Goal: Task Accomplishment & Management: Use online tool/utility

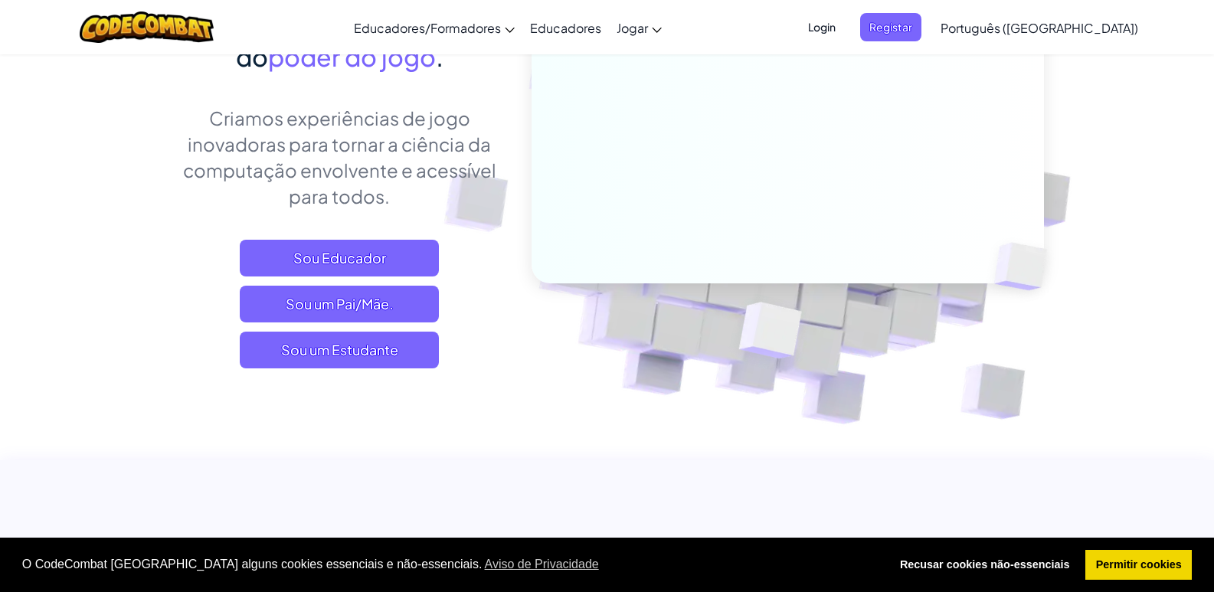
scroll to position [460, 0]
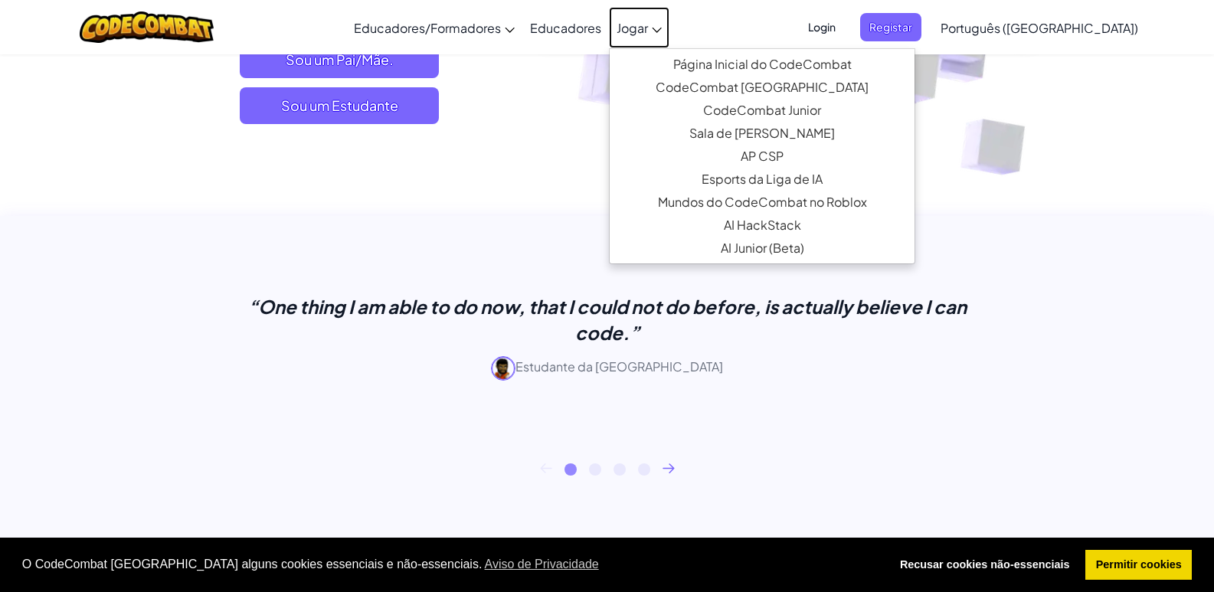
click at [668, 18] on link "Jogar" at bounding box center [639, 27] width 61 height 41
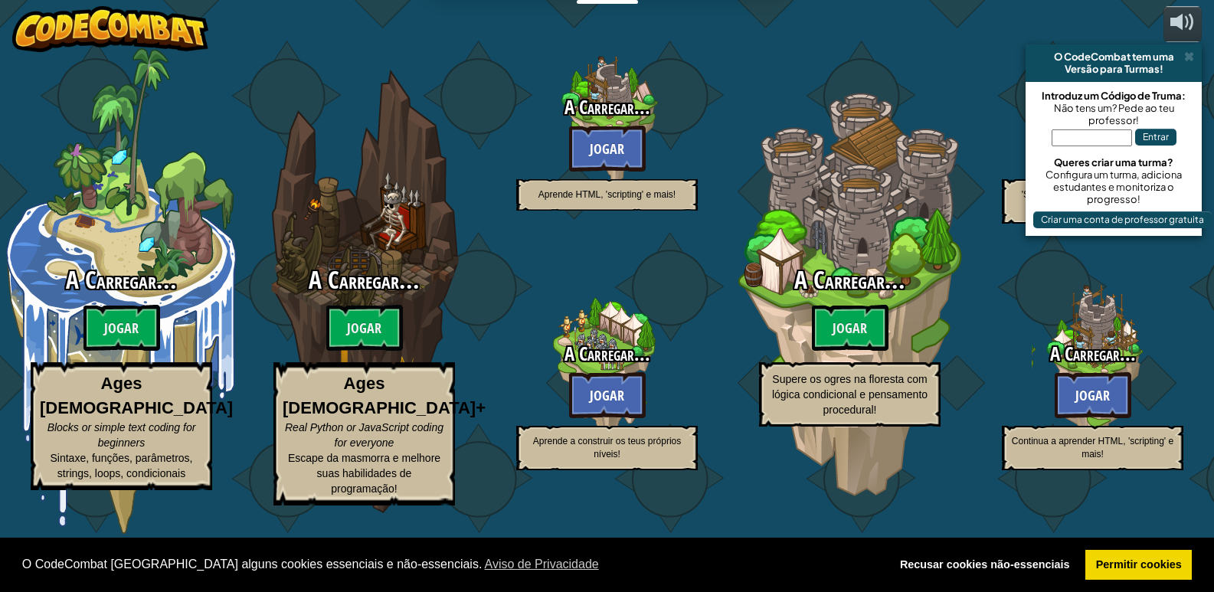
select select "pt-PT"
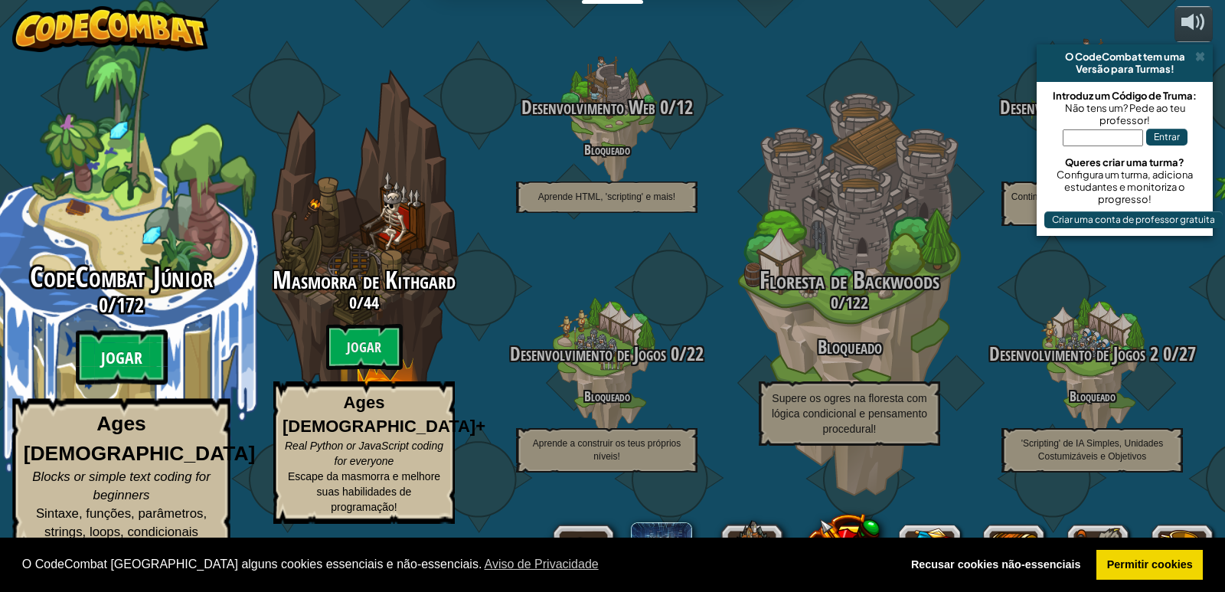
click at [128, 374] on btn "Jogar" at bounding box center [122, 357] width 92 height 55
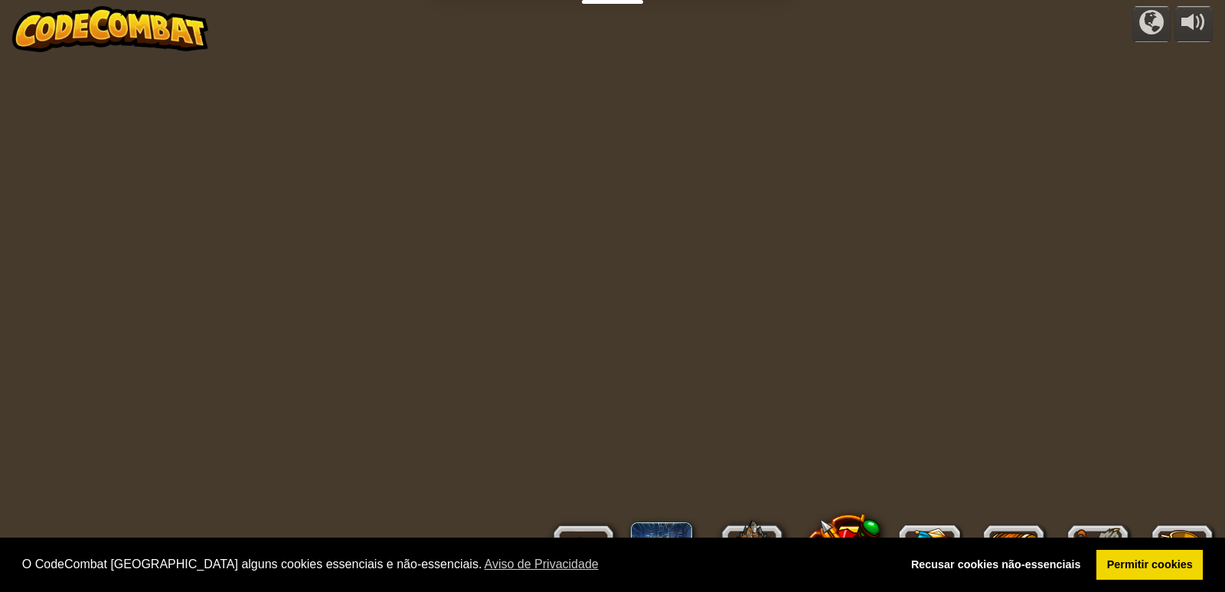
select select "pt-PT"
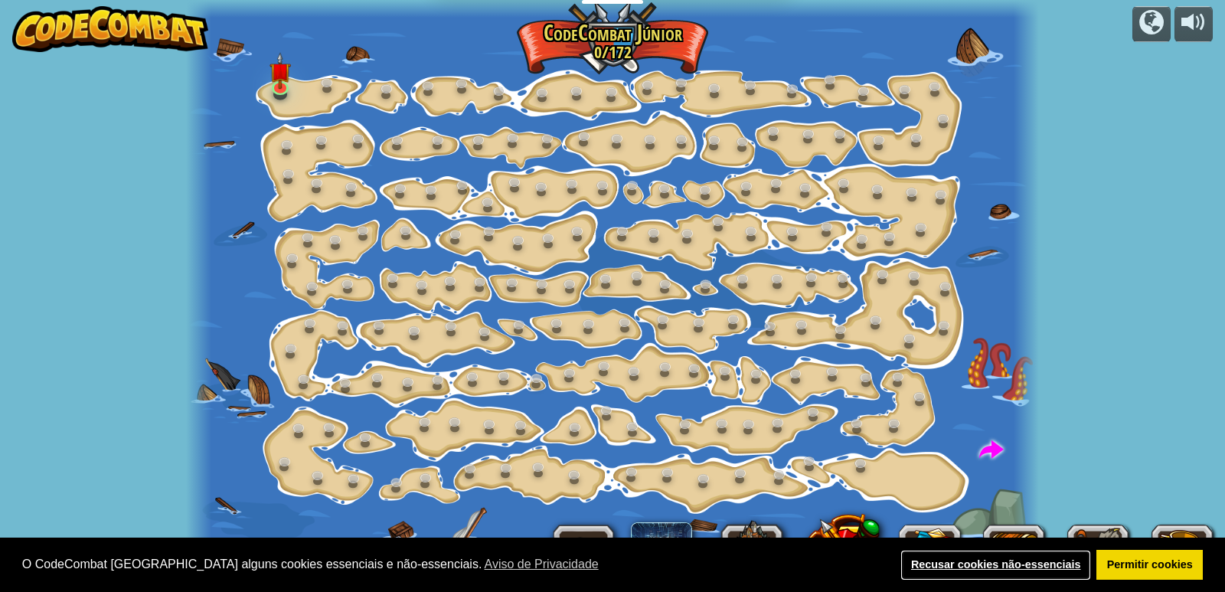
click at [1047, 558] on link "Recusar cookies não-essenciais" at bounding box center [996, 565] width 191 height 31
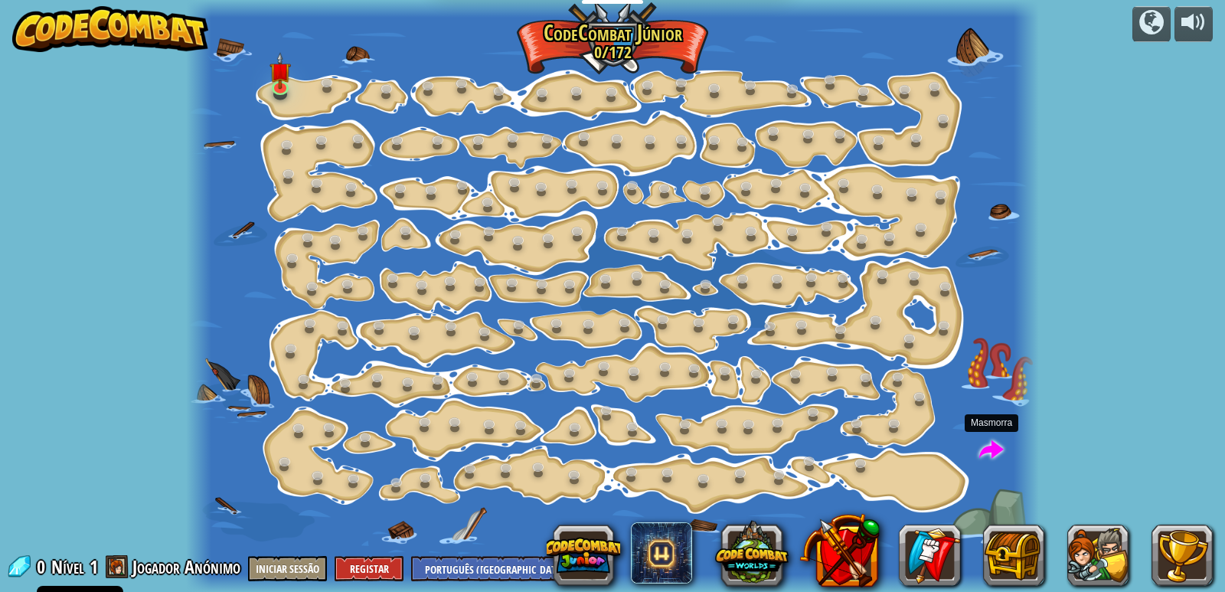
click at [984, 450] on span at bounding box center [992, 450] width 25 height 25
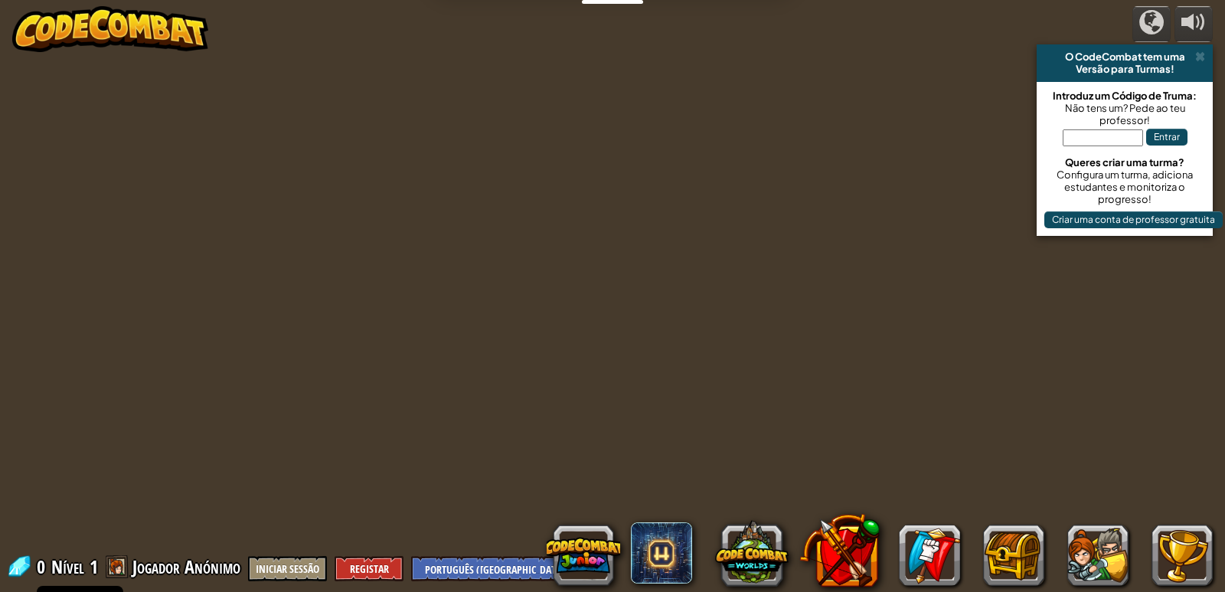
select select "pt-PT"
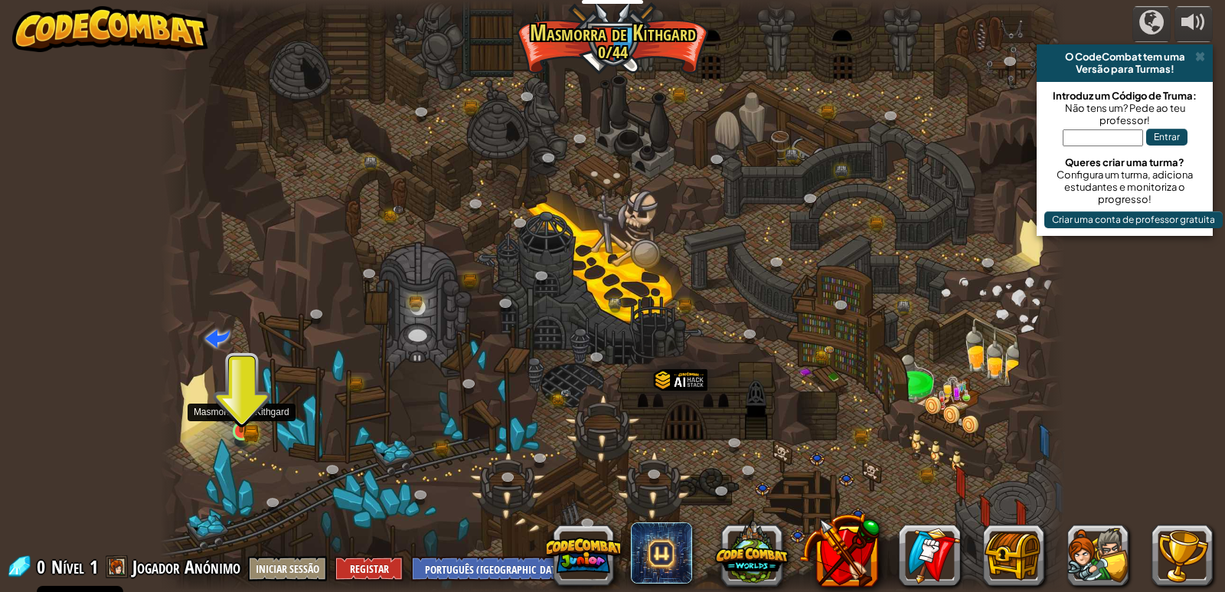
click at [235, 427] on img at bounding box center [241, 407] width 23 height 51
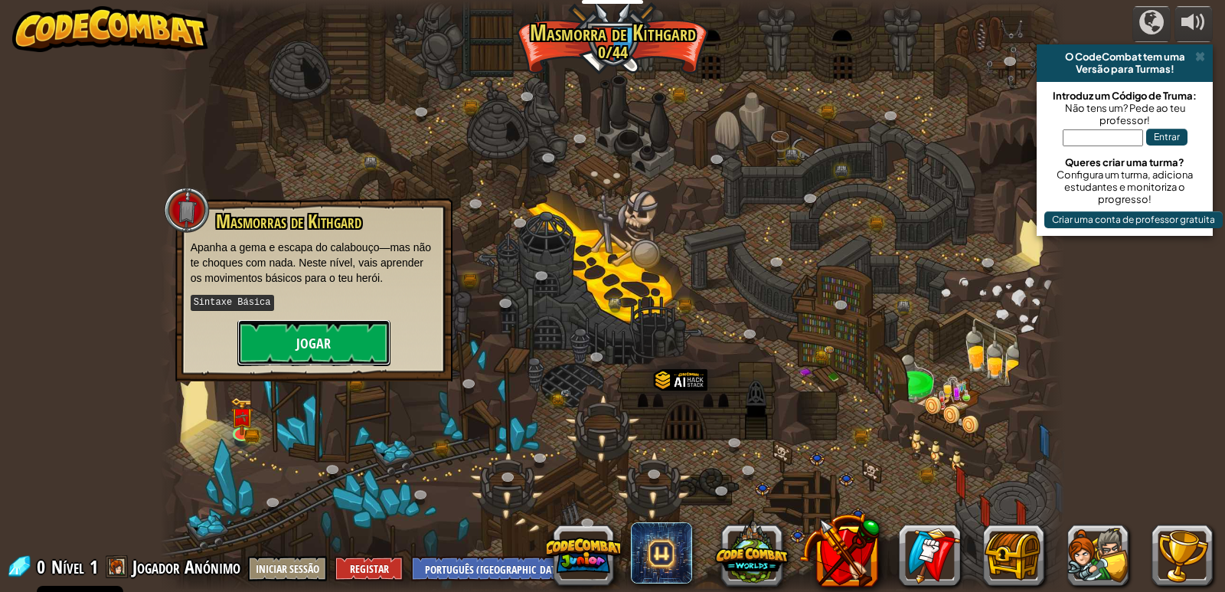
click at [370, 345] on button "Jogar" at bounding box center [313, 343] width 153 height 46
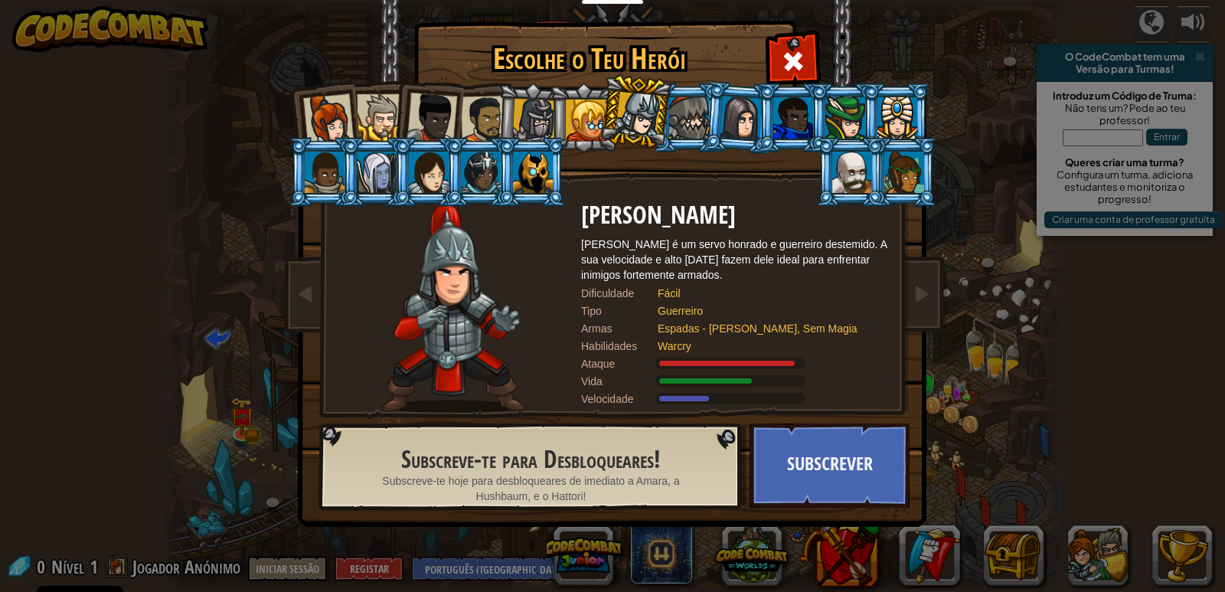
drag, startPoint x: 470, startPoint y: 355, endPoint x: 413, endPoint y: 339, distance: 58.7
click at [413, 339] on img at bounding box center [452, 307] width 143 height 211
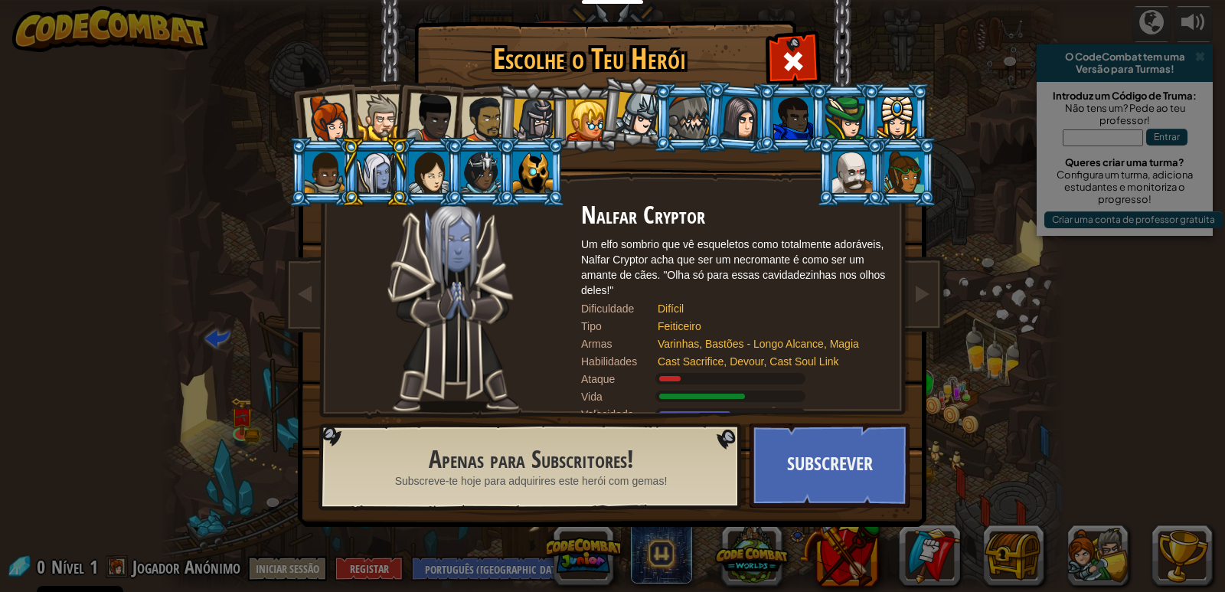
click at [329, 115] on div at bounding box center [328, 119] width 51 height 51
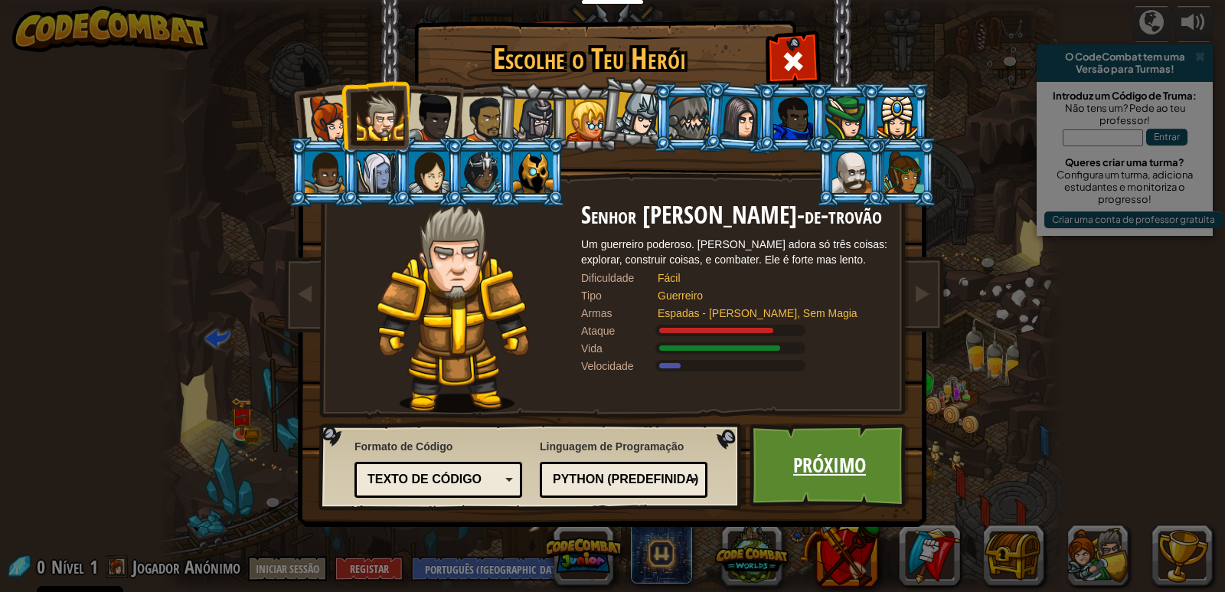
click at [778, 475] on link "Próximo" at bounding box center [830, 466] width 160 height 84
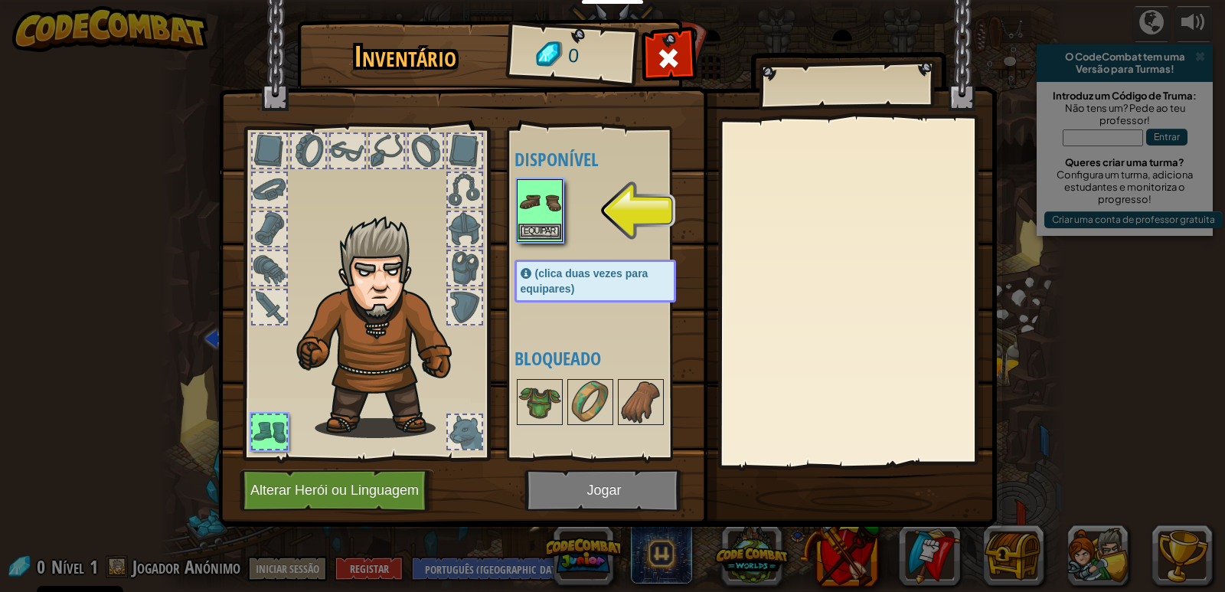
click at [541, 195] on img at bounding box center [540, 202] width 43 height 43
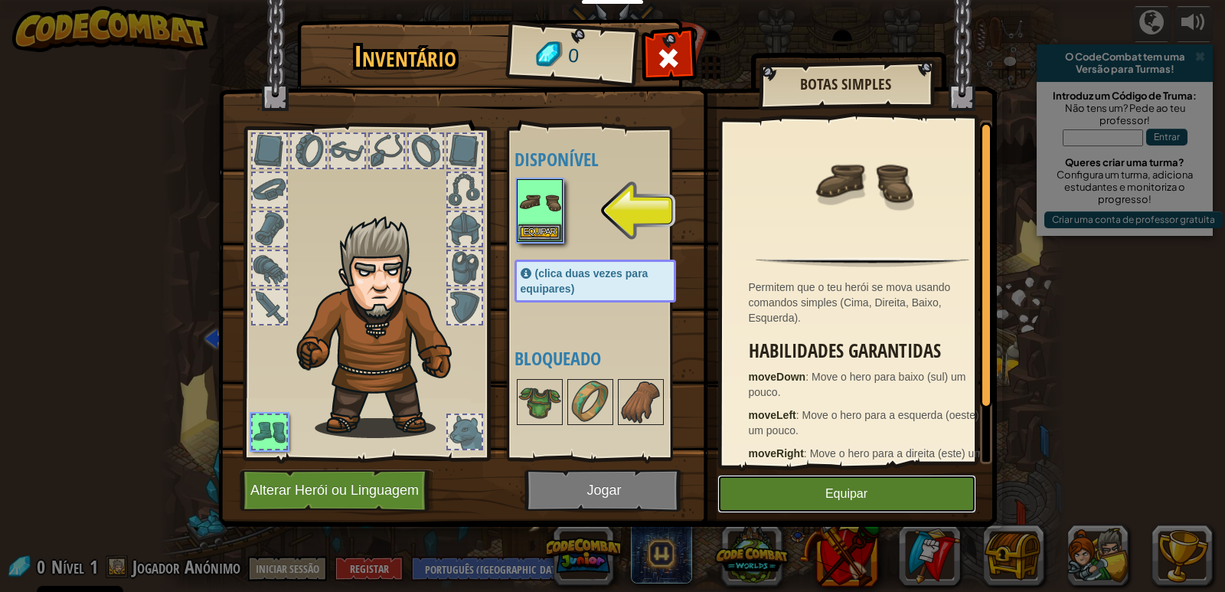
click at [780, 492] on button "Equipar" at bounding box center [847, 494] width 259 height 38
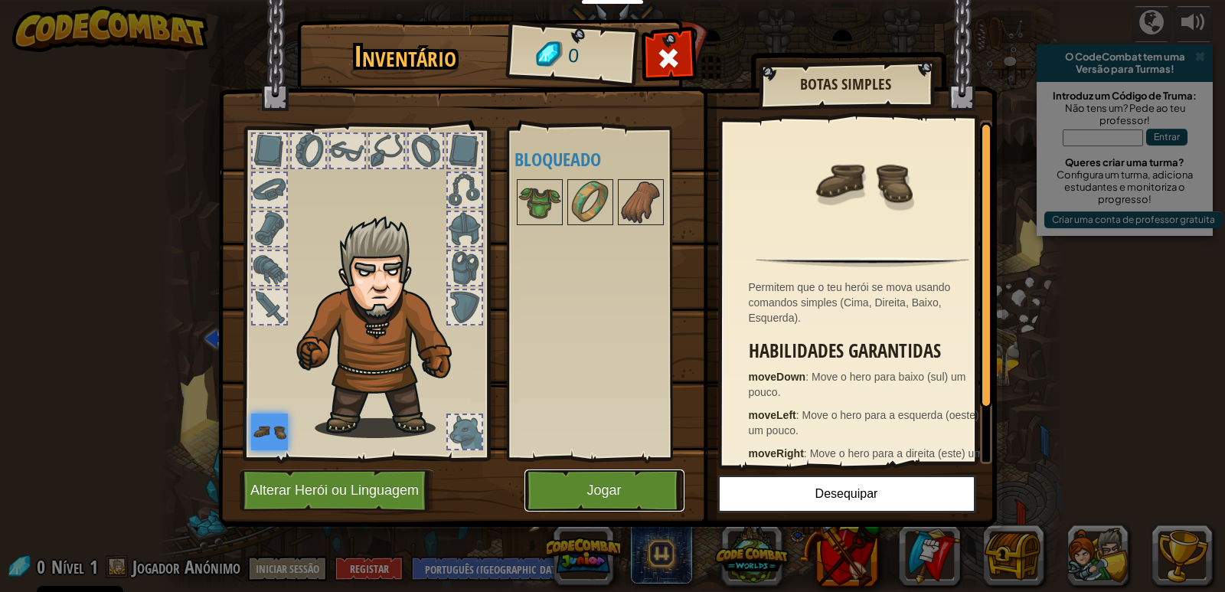
click at [593, 491] on button "Jogar" at bounding box center [605, 491] width 160 height 42
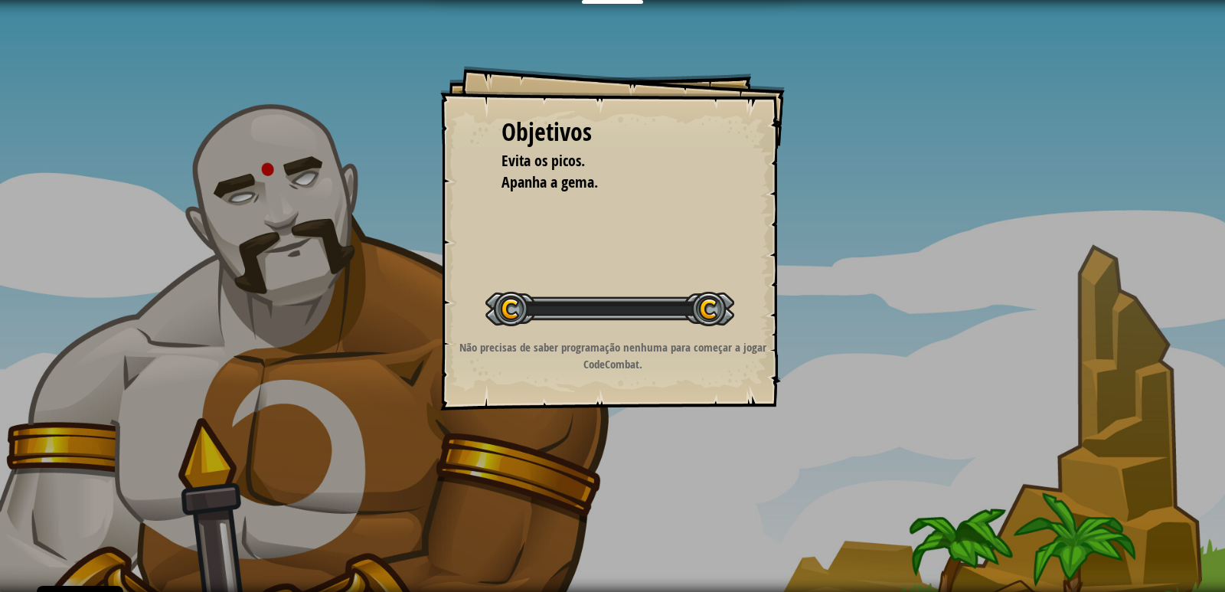
drag, startPoint x: 623, startPoint y: 484, endPoint x: 673, endPoint y: 269, distance: 220.9
click at [620, 482] on div "Objetivos Evita os picos. Apanha a gema. Iniciar Nível Erro a carregar do servi…" at bounding box center [612, 296] width 1225 height 592
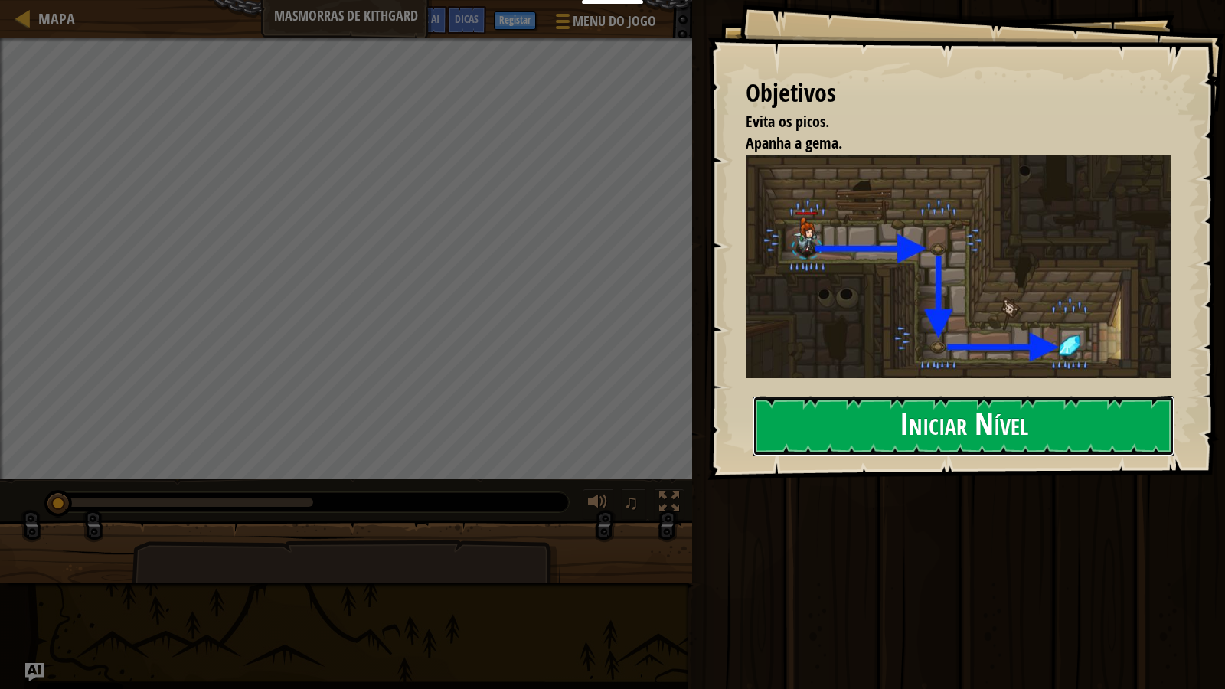
click at [917, 417] on button "Iniciar Nível" at bounding box center [964, 426] width 422 height 61
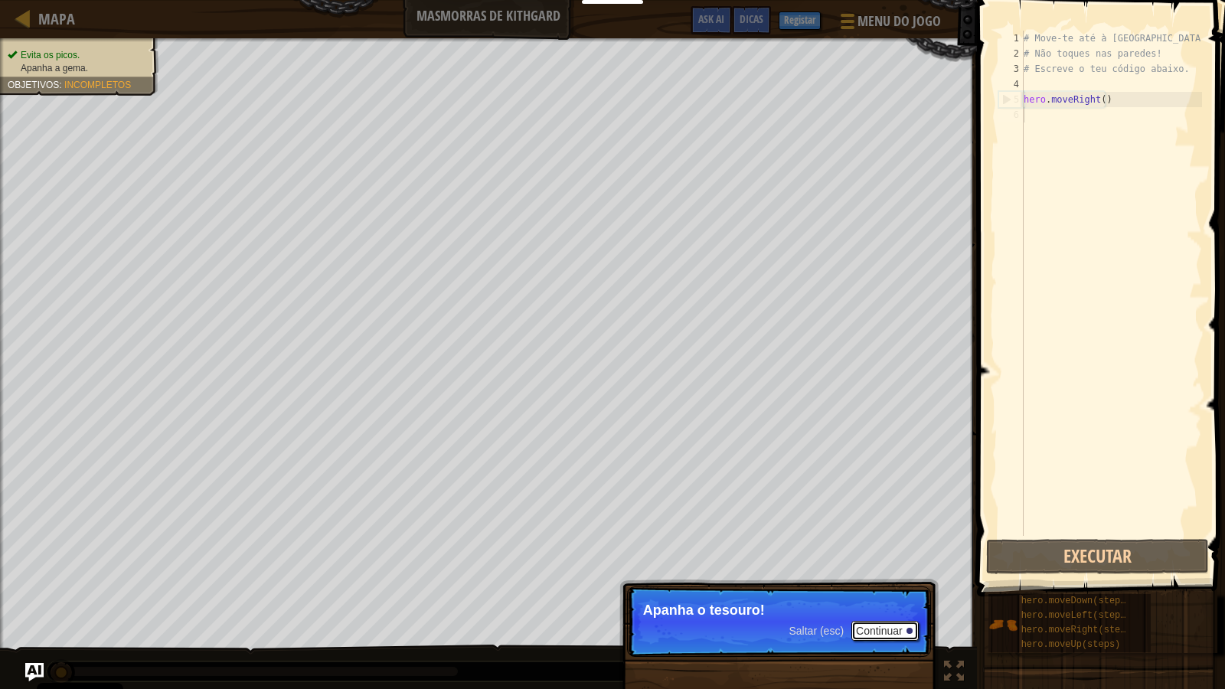
click at [867, 591] on button "Continuar" at bounding box center [885, 631] width 67 height 20
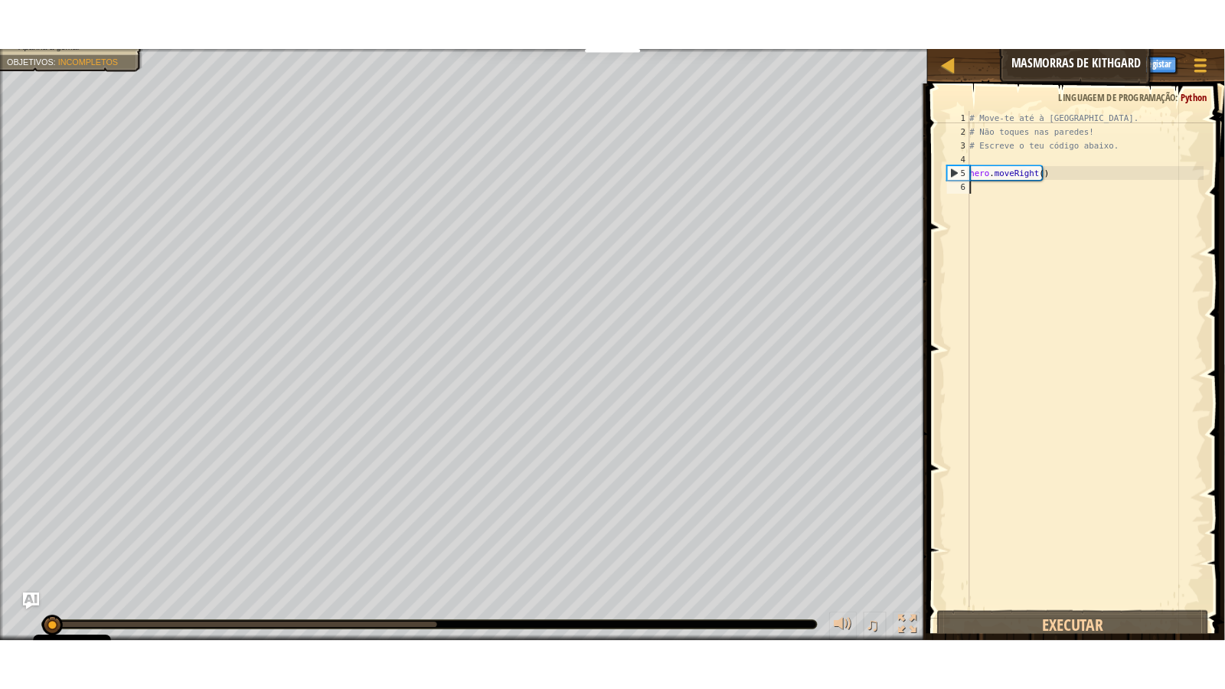
scroll to position [7, 0]
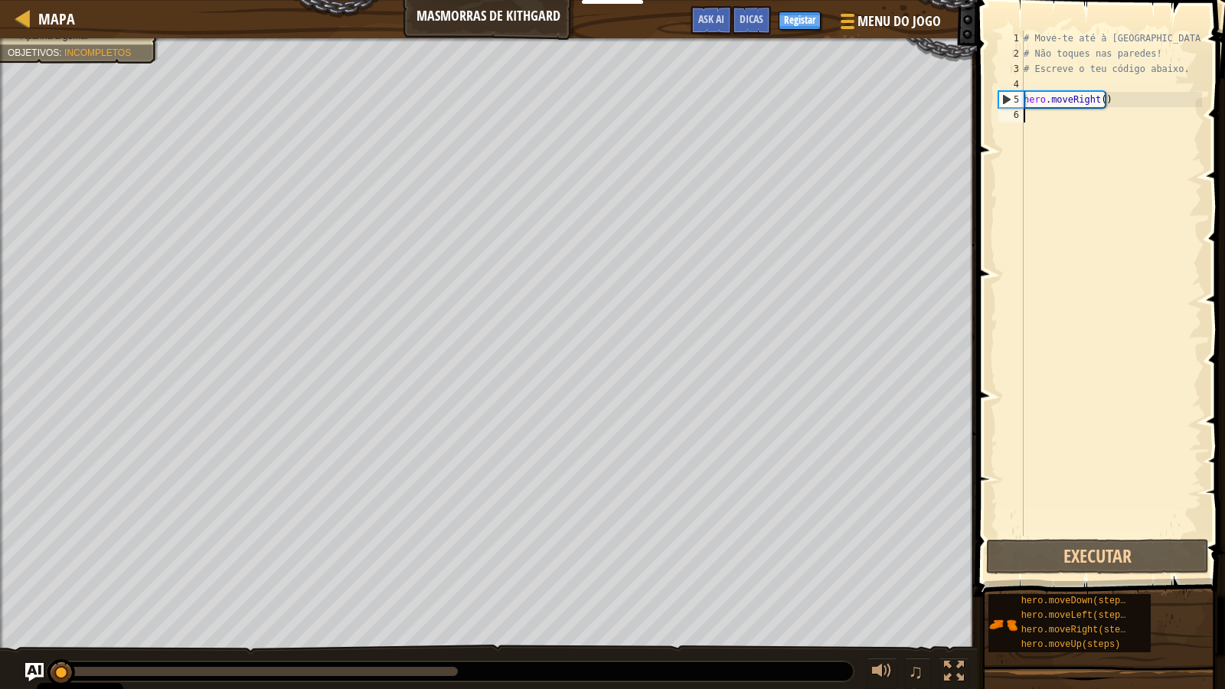
click at [1055, 119] on div "# Move-te até à [GEOGRAPHIC_DATA]. # Não toques nas paredes! # Escreve o teu có…" at bounding box center [1112, 299] width 182 height 536
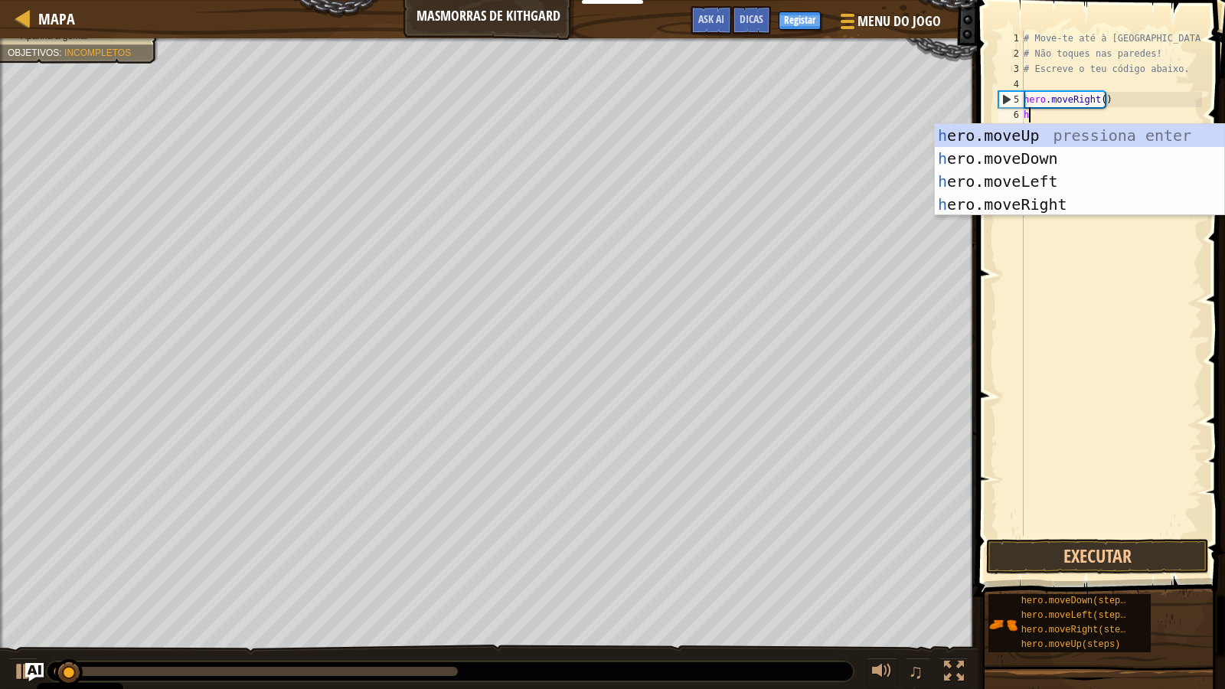
type textarea "he"
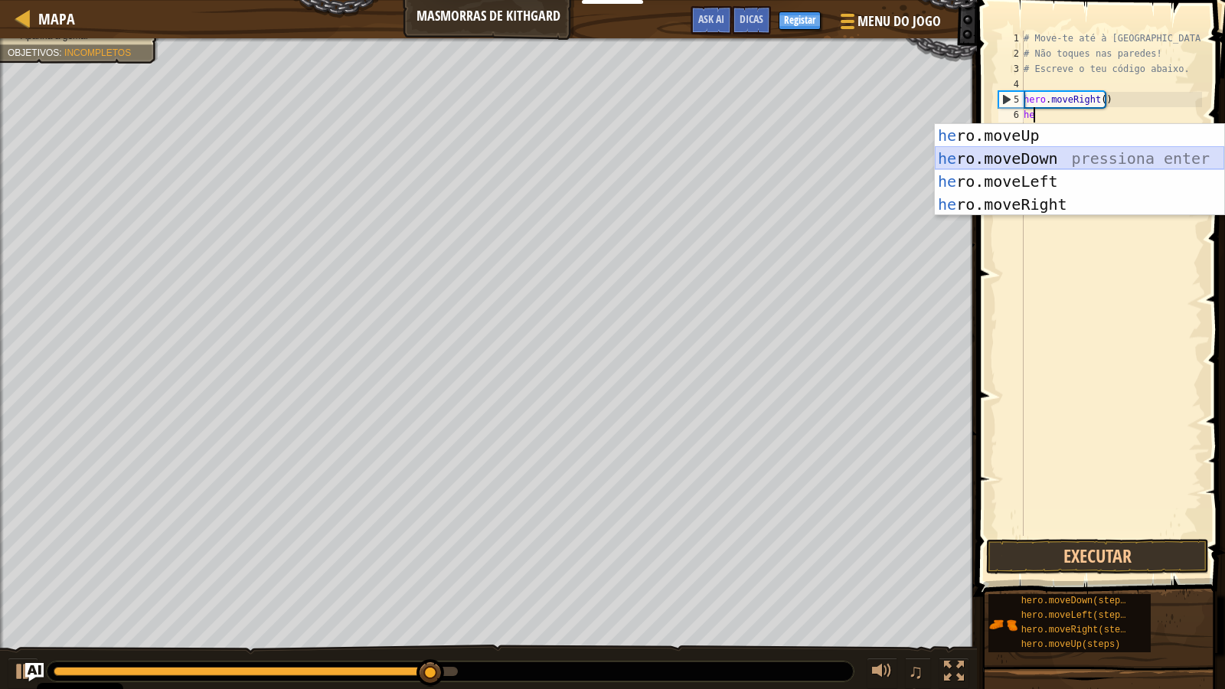
click at [1098, 162] on div "he ro.moveUp pressiona enter he ro.moveDown pressiona enter he ro.moveLeft pres…" at bounding box center [1080, 193] width 290 height 138
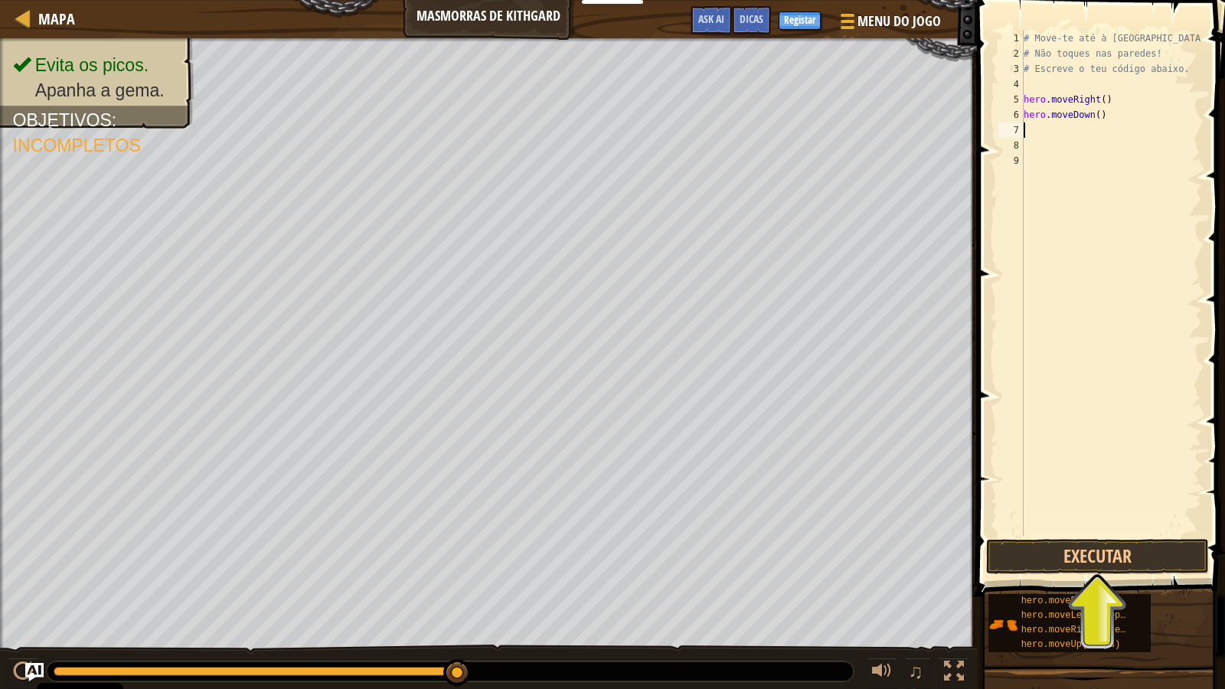
click at [1059, 130] on div "# Move-te até à [GEOGRAPHIC_DATA]. # Não toques nas paredes! # Escreve o teu có…" at bounding box center [1112, 299] width 182 height 536
click at [1084, 117] on div "# Move-te até à [GEOGRAPHIC_DATA]. # Não toques nas paredes! # Escreve o teu có…" at bounding box center [1112, 299] width 182 height 536
type textarea "hero.moveDown()"
click at [1101, 115] on div "# Move-te até à [GEOGRAPHIC_DATA]. # Não toques nas paredes! # Escreve o teu có…" at bounding box center [1112, 299] width 182 height 536
drag, startPoint x: 1101, startPoint y: 116, endPoint x: 1029, endPoint y: 120, distance: 72.9
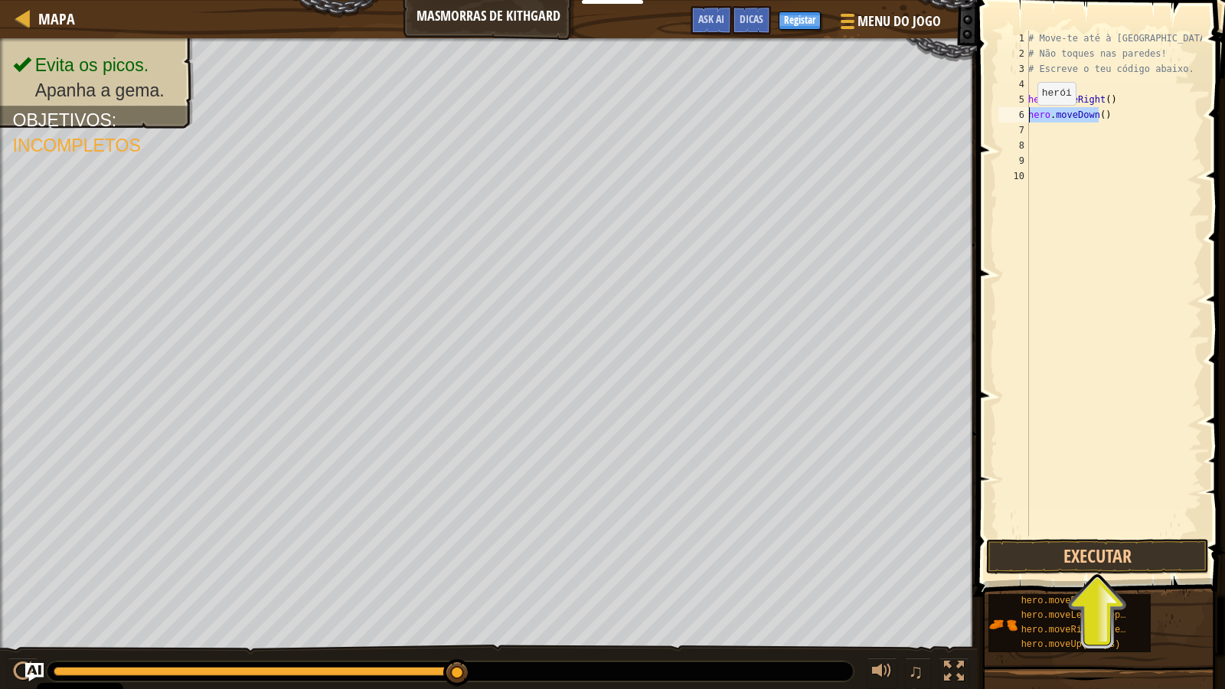
click at [1029, 120] on div "1 2 3 4 5 6 7 8 9 10 # Move-te até à [GEOGRAPHIC_DATA]. # Não toques nas parede…" at bounding box center [1099, 284] width 207 height 506
type textarea "hero.moveRight())"
click at [1114, 98] on div "# Move-te até à [GEOGRAPHIC_DATA]. # Não toques nas paredes! # Escreve o teu có…" at bounding box center [1111, 299] width 182 height 536
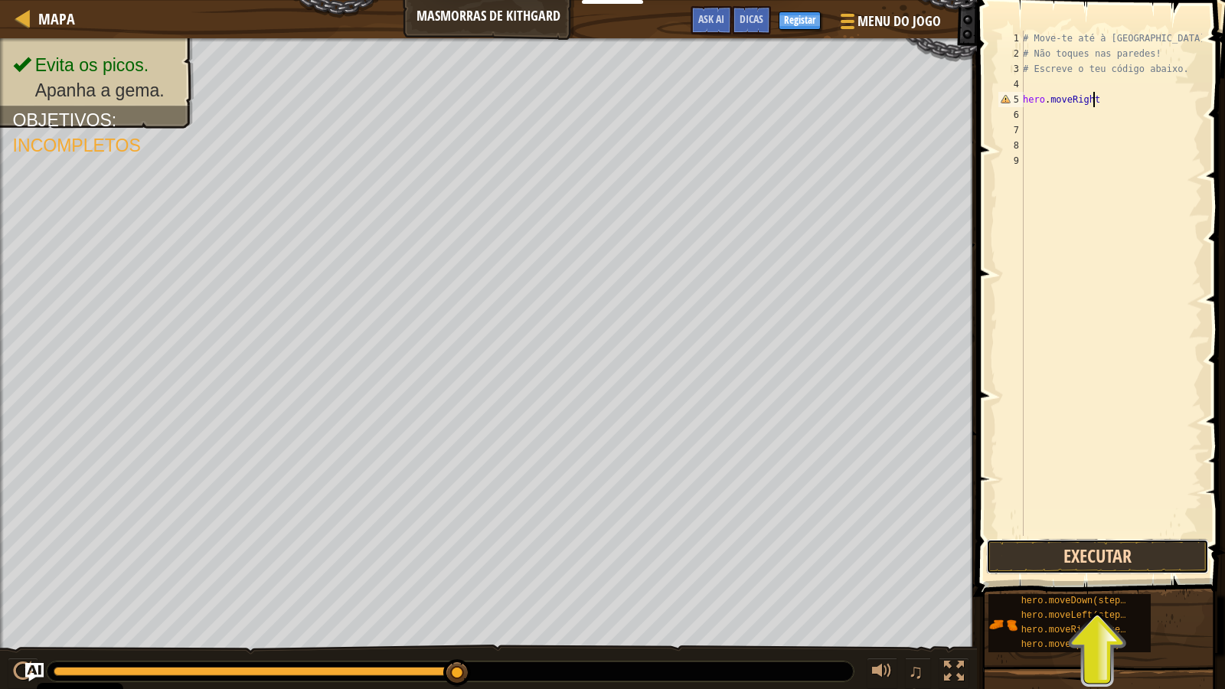
click at [1095, 556] on button "Executar" at bounding box center [1098, 556] width 223 height 35
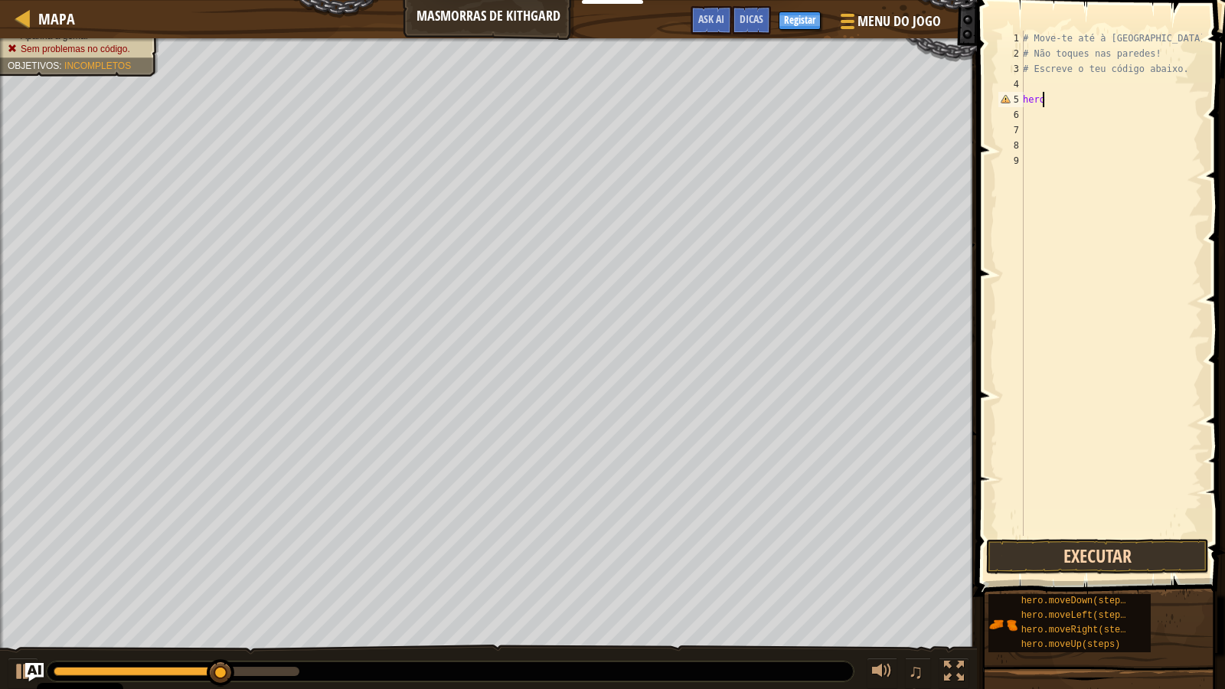
type textarea "h"
type textarea "he"
type textarea "h"
click at [1107, 79] on div "# Move-te até à [GEOGRAPHIC_DATA]. # Não toques nas paredes! # Escreve o teu có…" at bounding box center [1114, 299] width 177 height 536
type textarea "h"
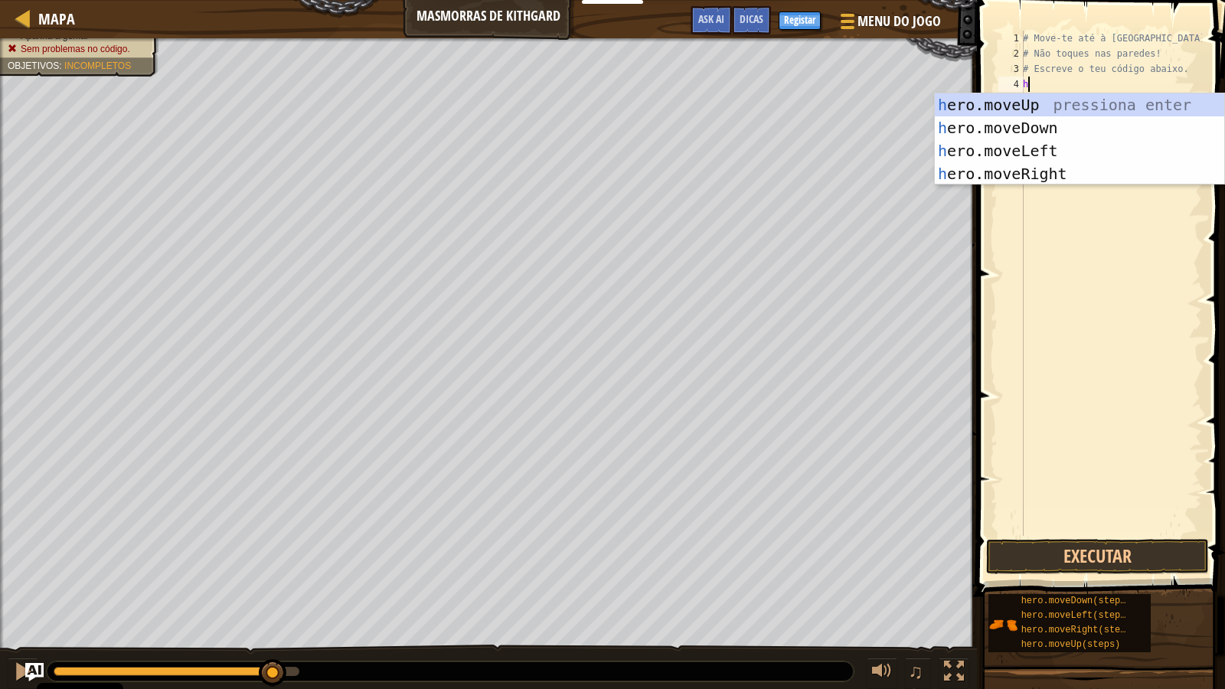
type textarea "he"
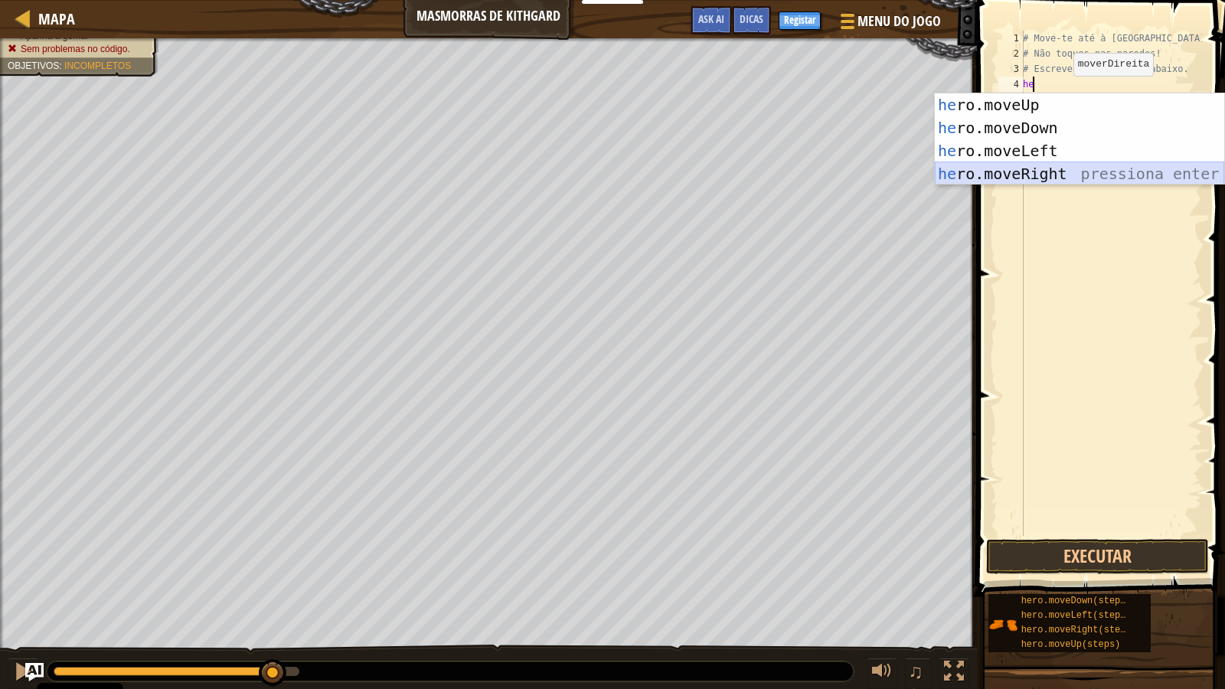
click at [1055, 167] on div "he ro.moveUp pressiona enter he ro.moveDown pressiona enter he ro.moveLeft pres…" at bounding box center [1080, 162] width 290 height 138
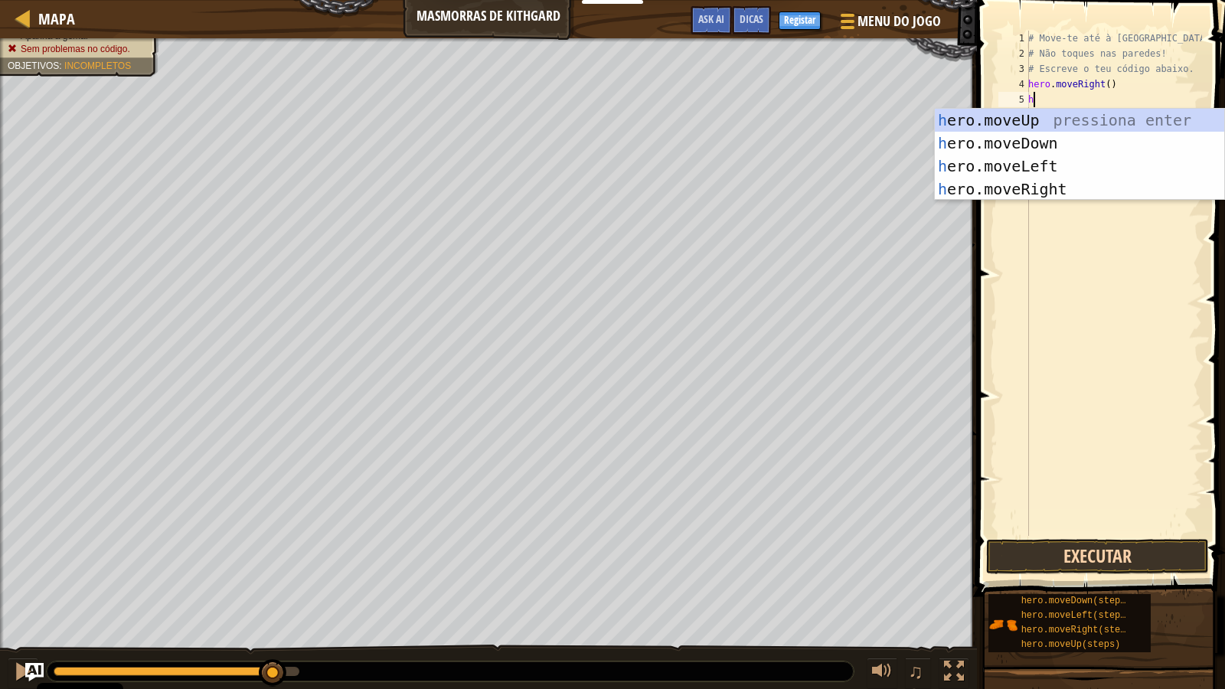
type textarea "h"
click at [1074, 551] on button "Executar" at bounding box center [1098, 556] width 223 height 35
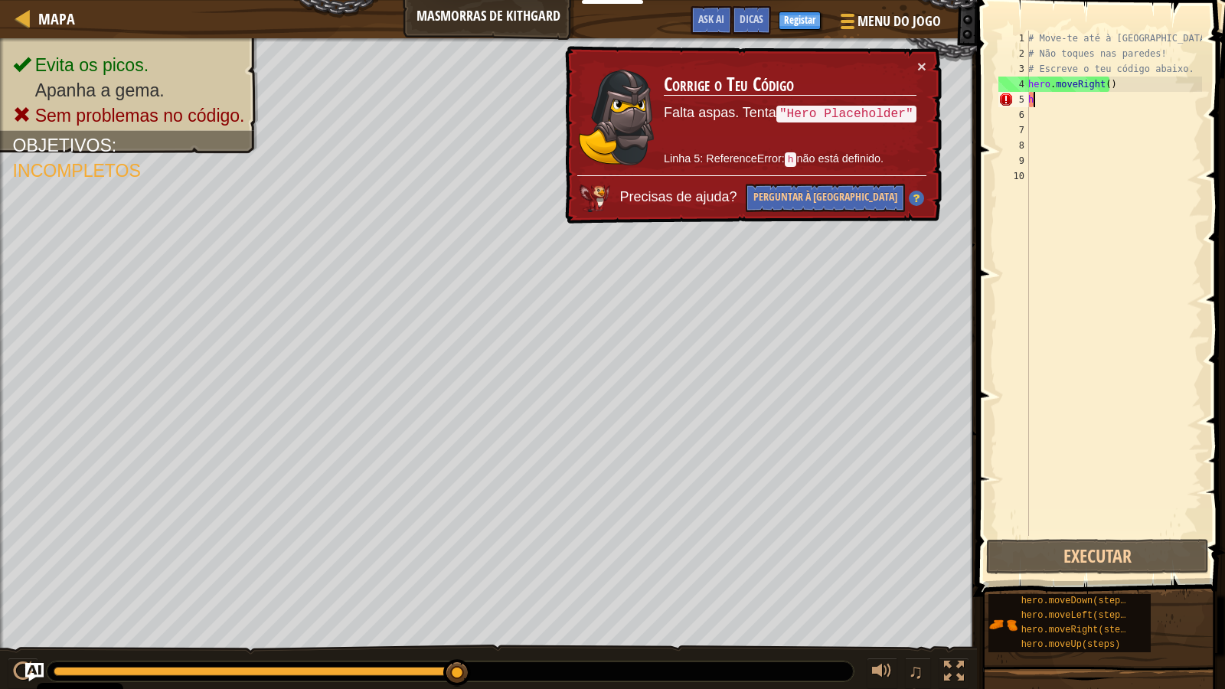
click at [1092, 103] on div "# Move-te até à [GEOGRAPHIC_DATA]. # Não toques nas paredes! # Escreve o teu có…" at bounding box center [1114, 299] width 177 height 536
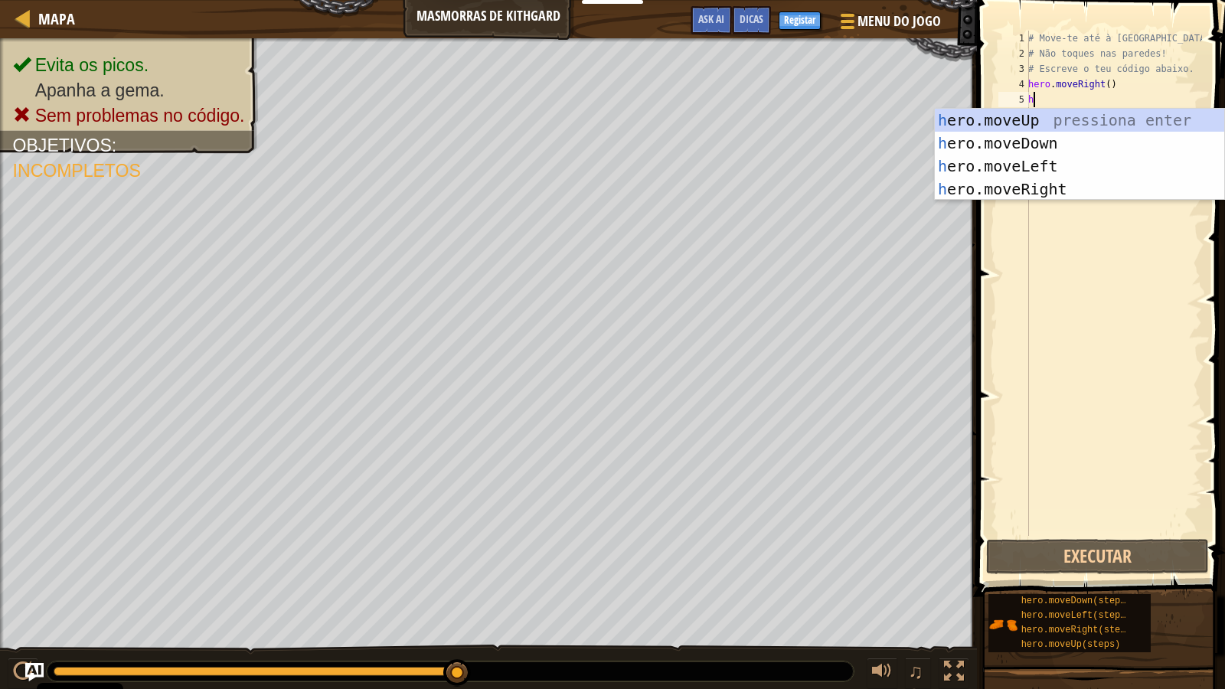
type textarea "he"
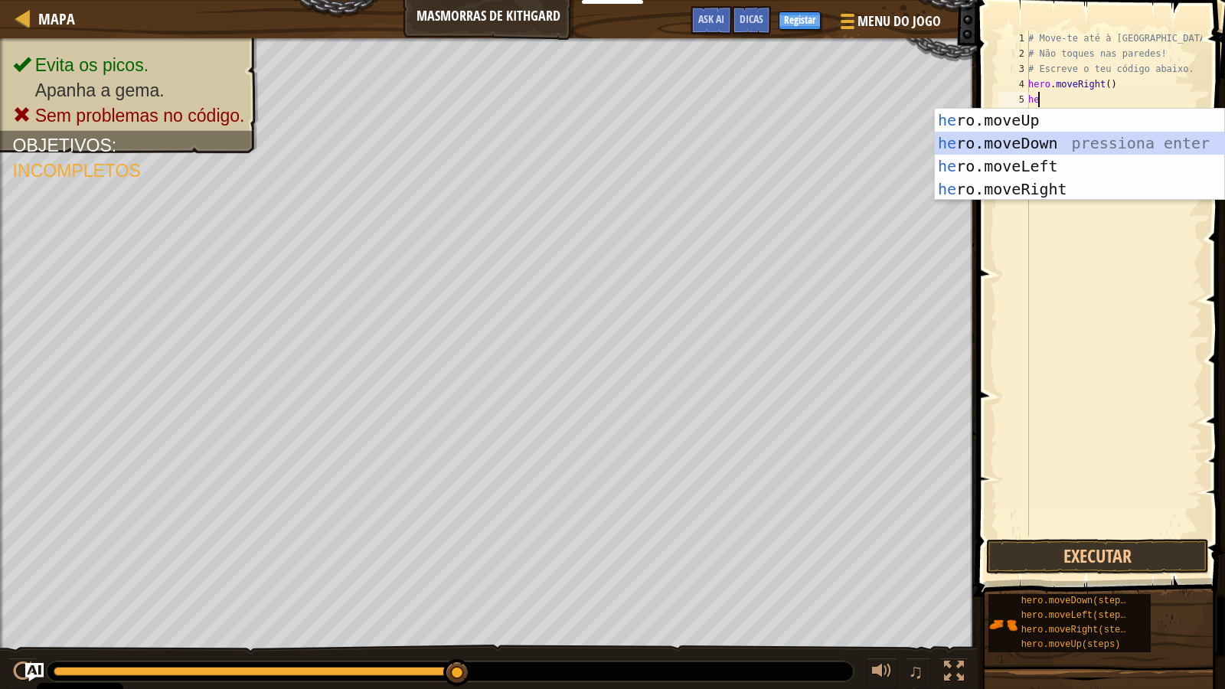
click at [1058, 146] on div "he ro.moveUp pressiona enter he ro.moveDown pressiona enter he ro.moveLeft pres…" at bounding box center [1080, 178] width 290 height 138
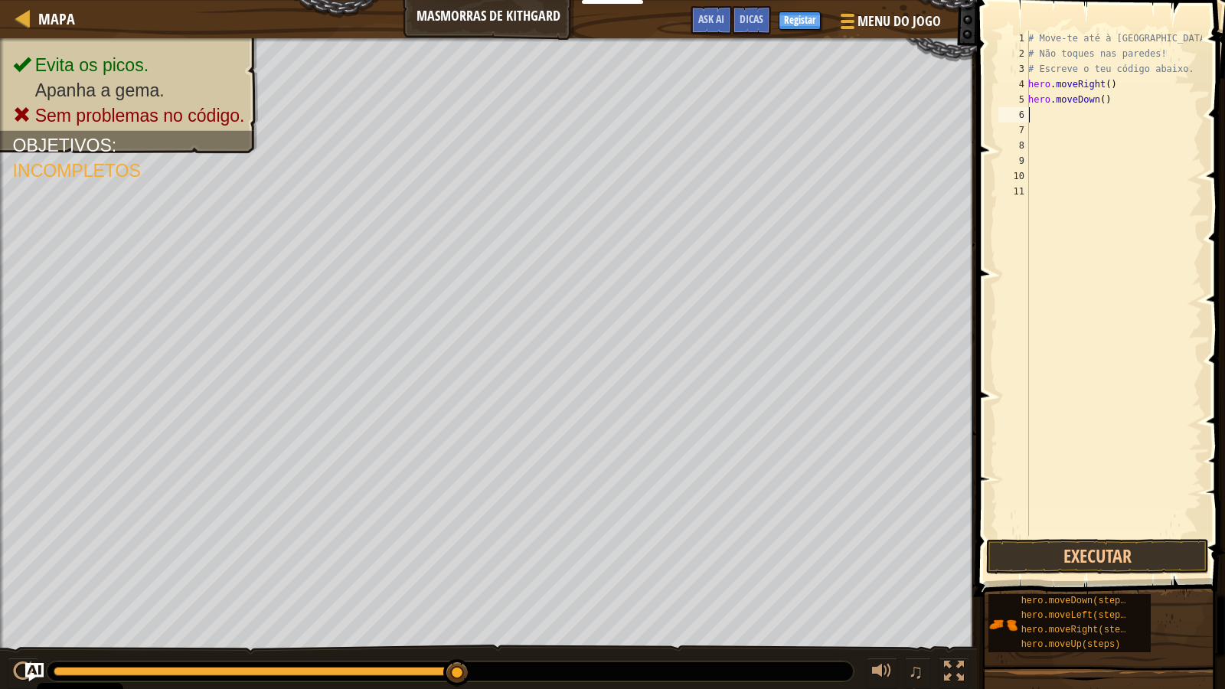
type textarea "he"
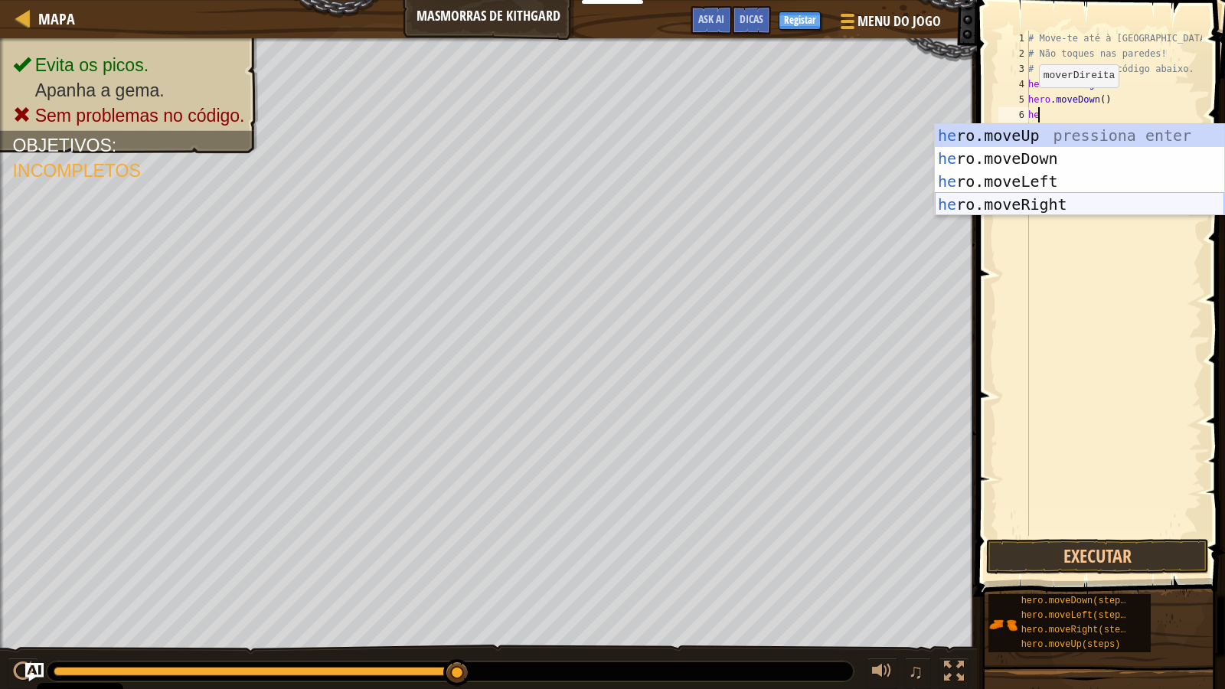
click at [1089, 204] on div "he ro.moveUp pressiona enter he ro.moveDown pressiona enter he ro.moveLeft pres…" at bounding box center [1080, 193] width 290 height 138
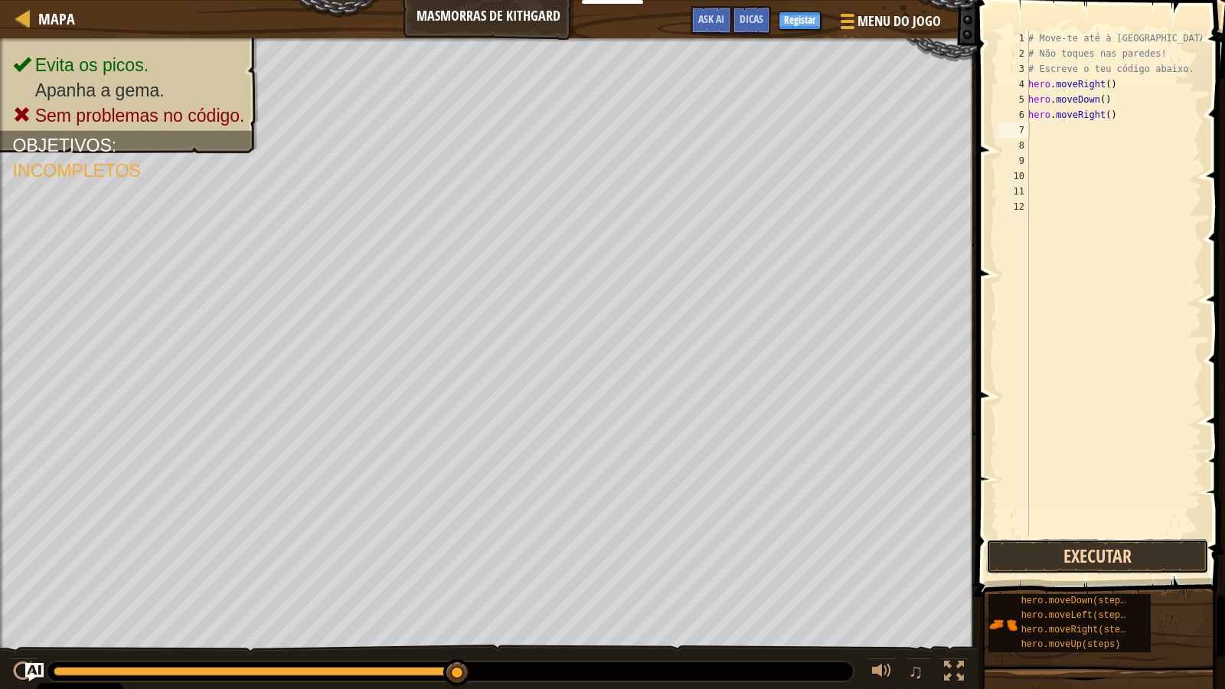
click at [1103, 559] on button "Executar" at bounding box center [1098, 556] width 223 height 35
type textarea "e"
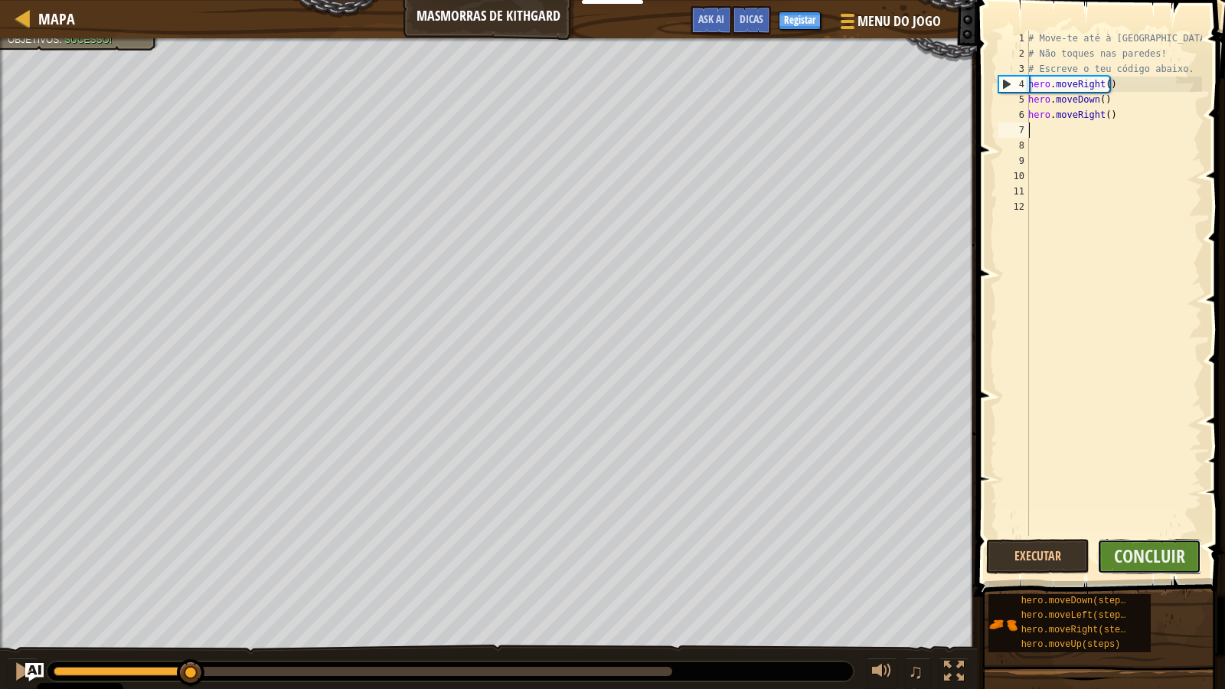
click at [1124, 569] on button "Concluir" at bounding box center [1150, 556] width 104 height 35
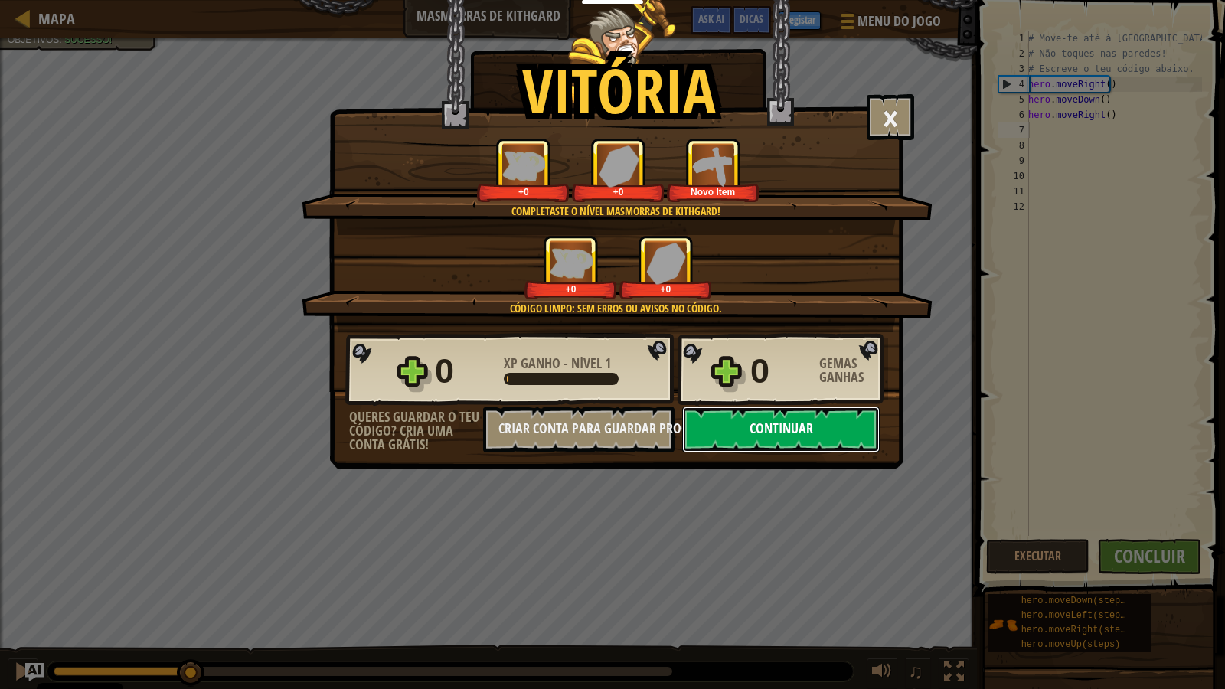
click at [776, 440] on button "Continuar" at bounding box center [781, 430] width 198 height 46
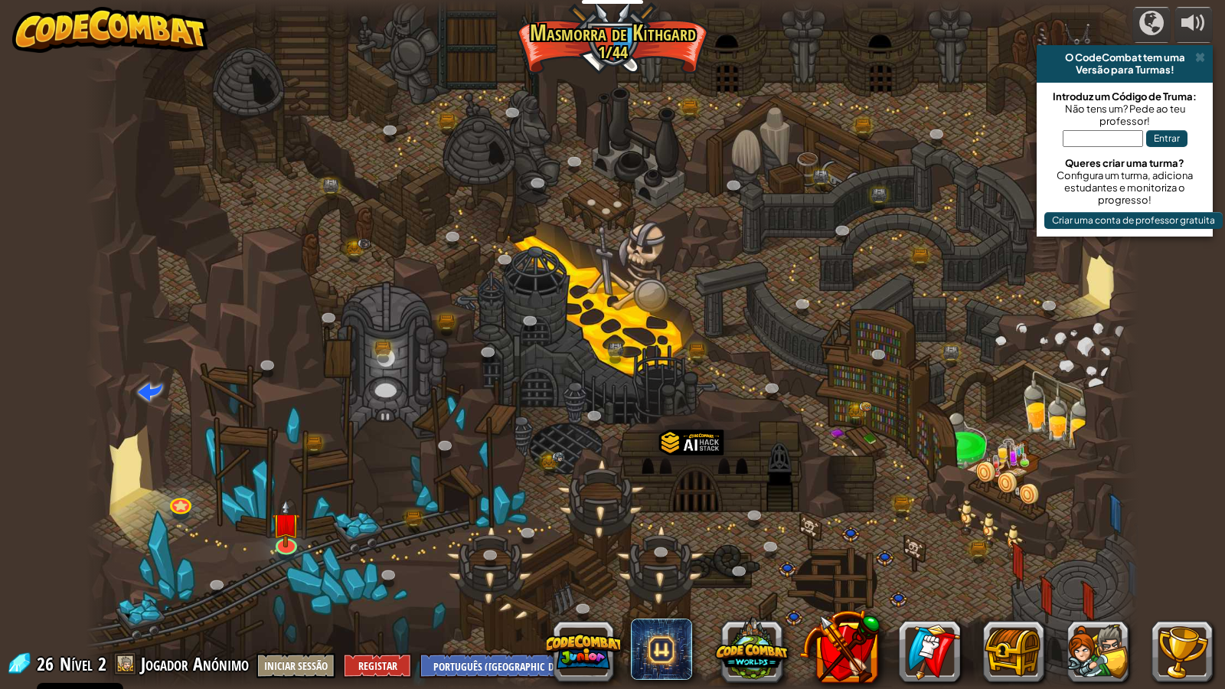
select select "pt-PT"
click at [277, 548] on link at bounding box center [285, 541] width 31 height 31
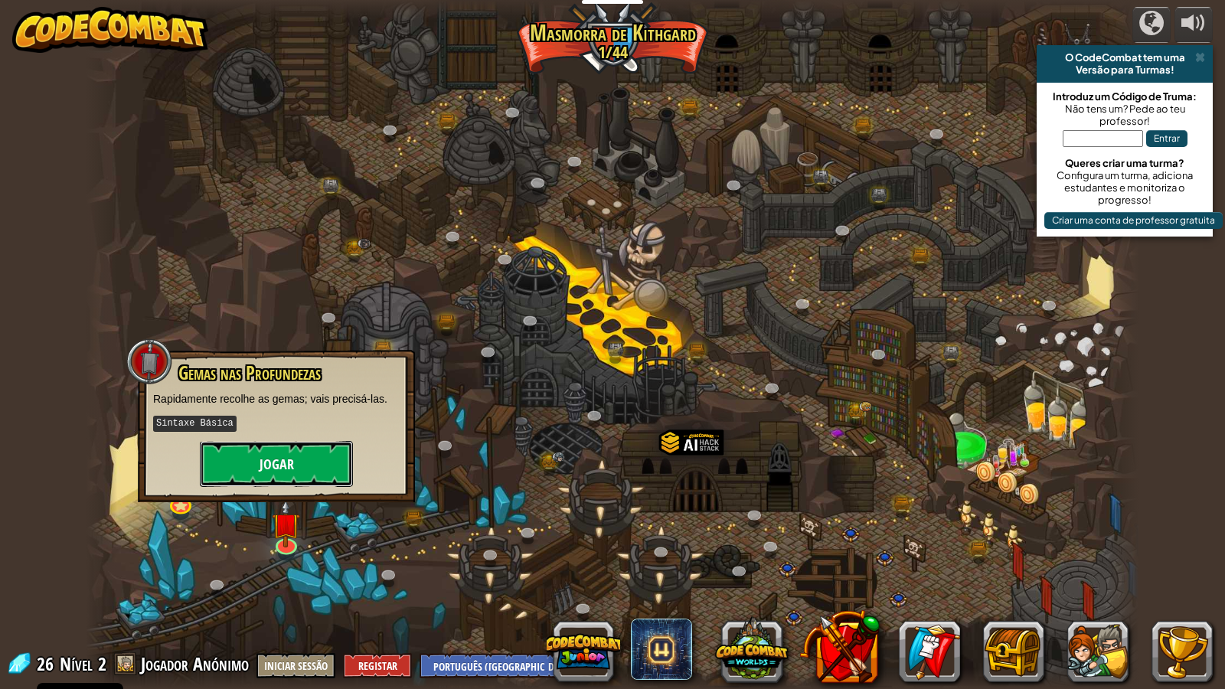
click at [271, 472] on button "Jogar" at bounding box center [276, 464] width 153 height 46
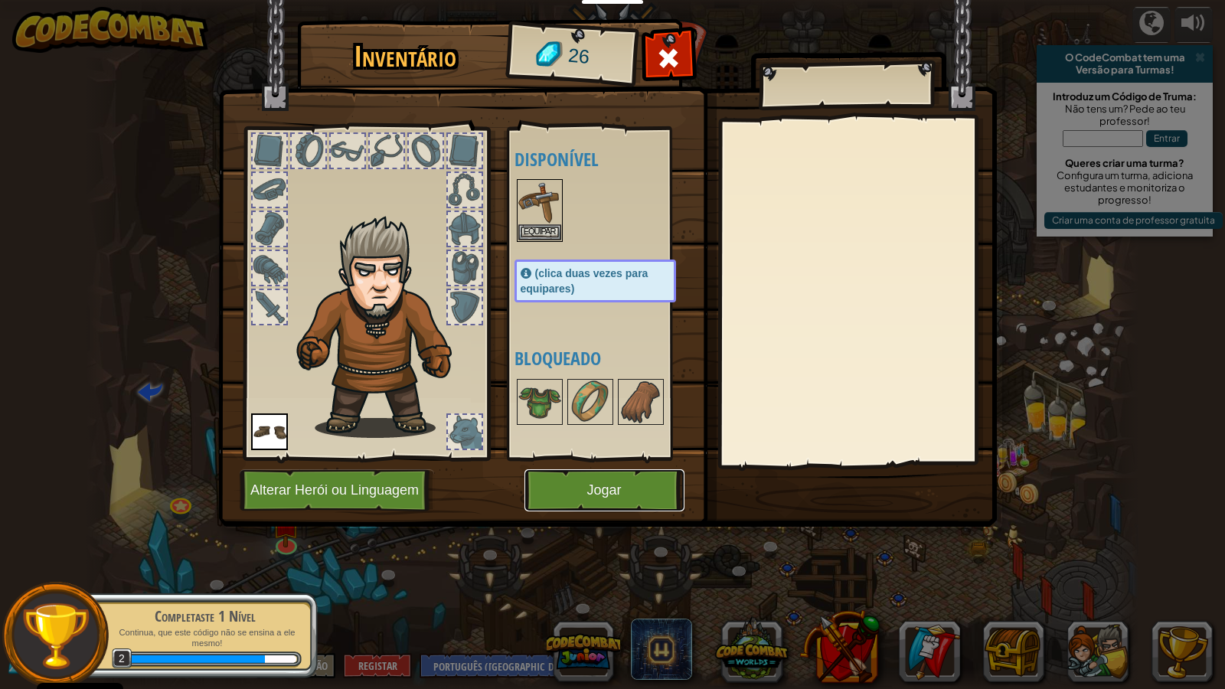
click at [555, 488] on button "Jogar" at bounding box center [605, 491] width 160 height 42
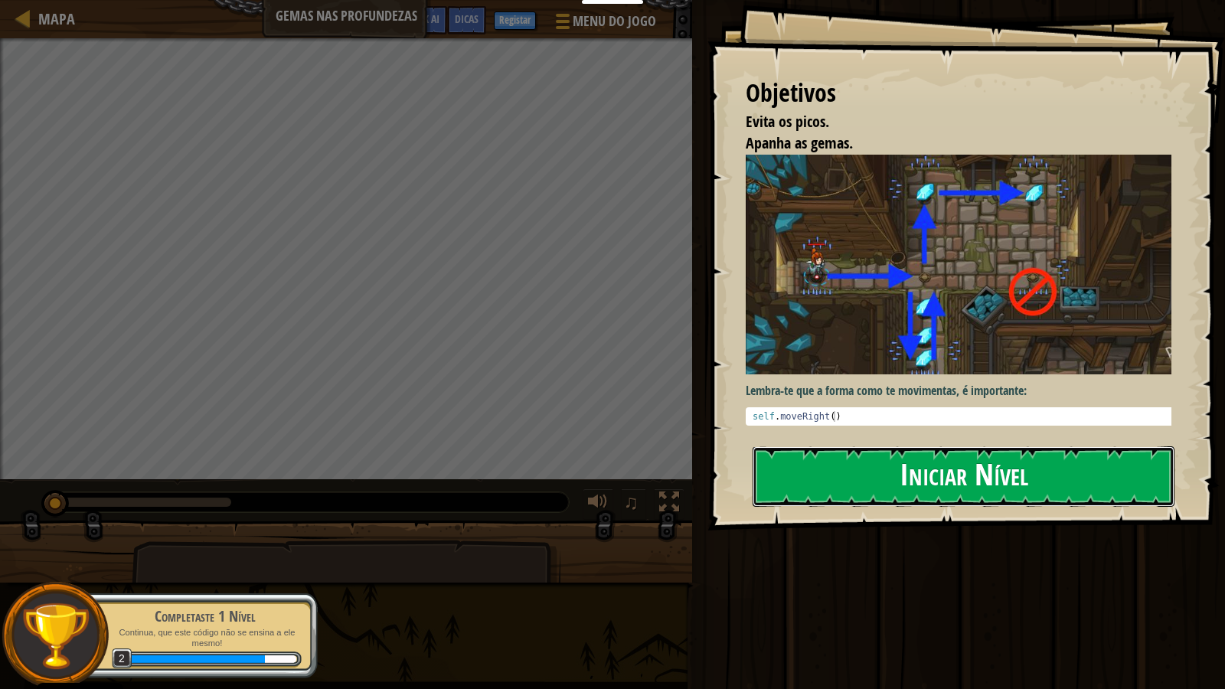
click at [849, 486] on button "Iniciar Nível" at bounding box center [964, 477] width 422 height 61
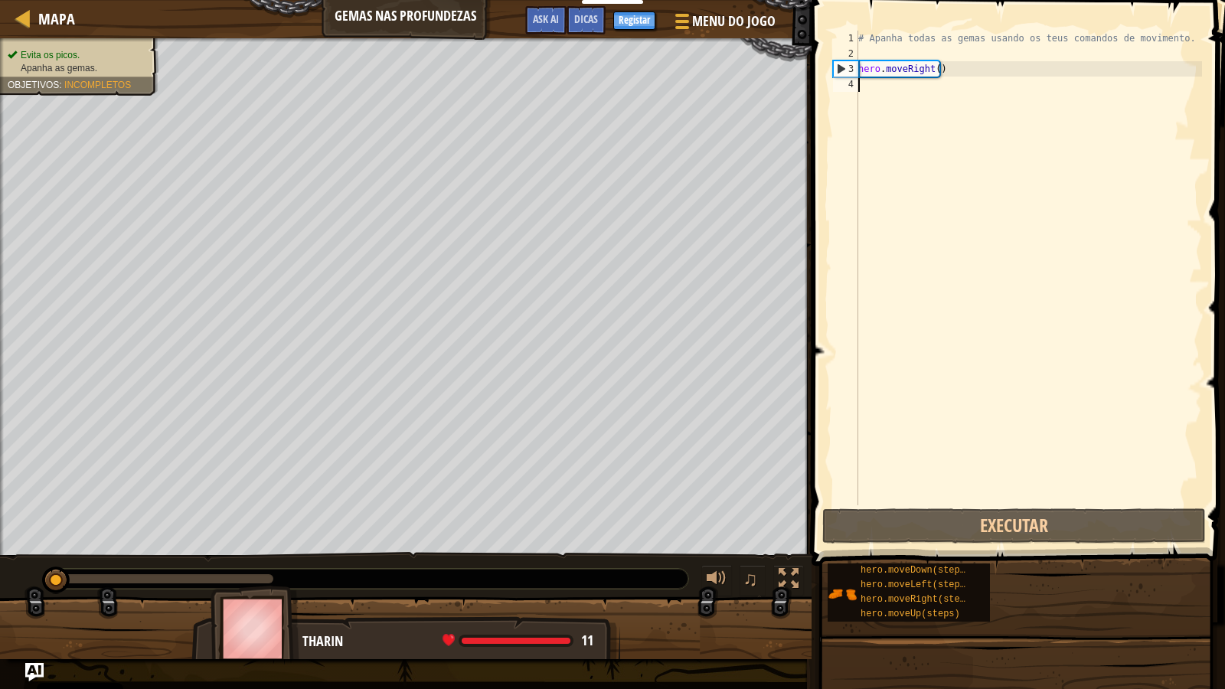
type textarea "he"
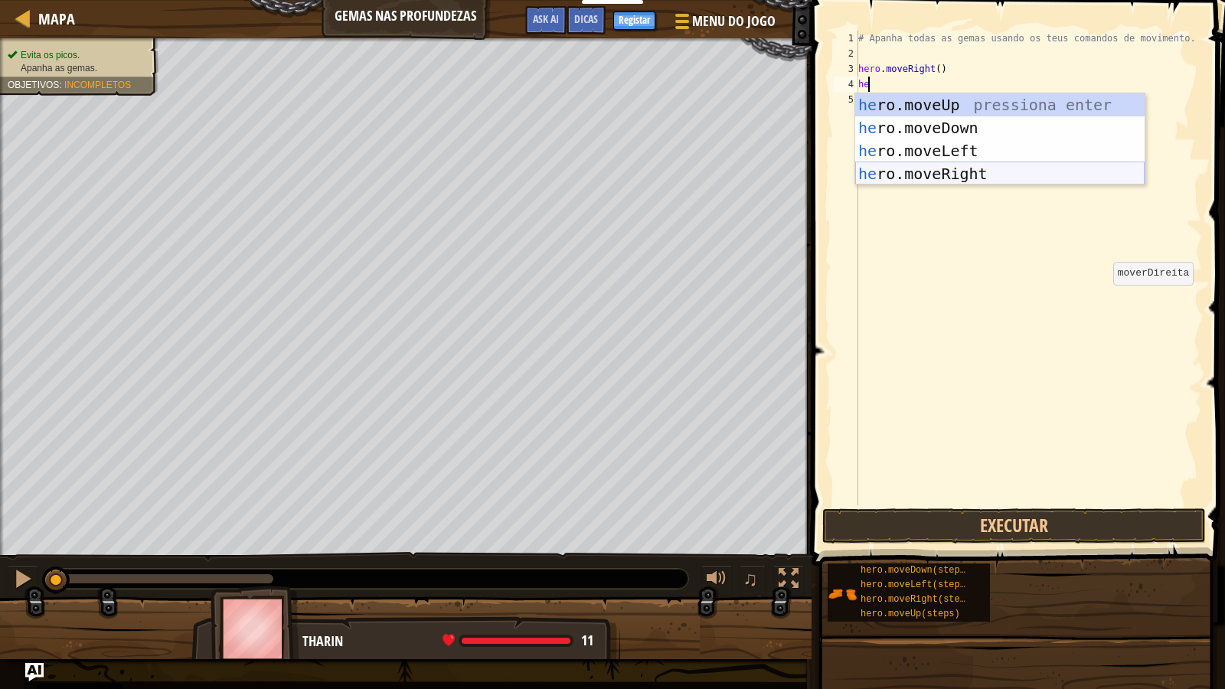
click at [965, 172] on div "he ro.moveUp pressiona enter he ro.moveDown pressiona enter he ro.moveLeft pres…" at bounding box center [1001, 162] width 290 height 138
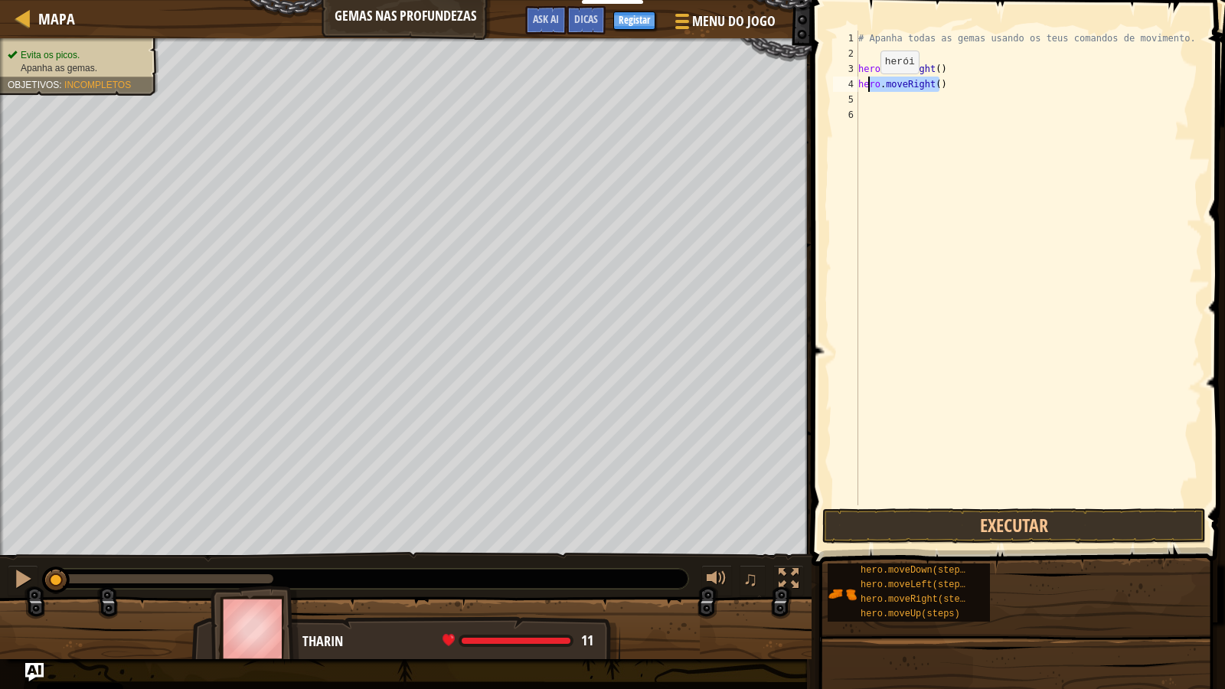
drag, startPoint x: 957, startPoint y: 83, endPoint x: 868, endPoint y: 89, distance: 89.0
click at [868, 89] on div "# Apanha todas as gemas usando os teus comandos de movimento. hero . moveRight …" at bounding box center [1029, 284] width 347 height 506
type textarea "h"
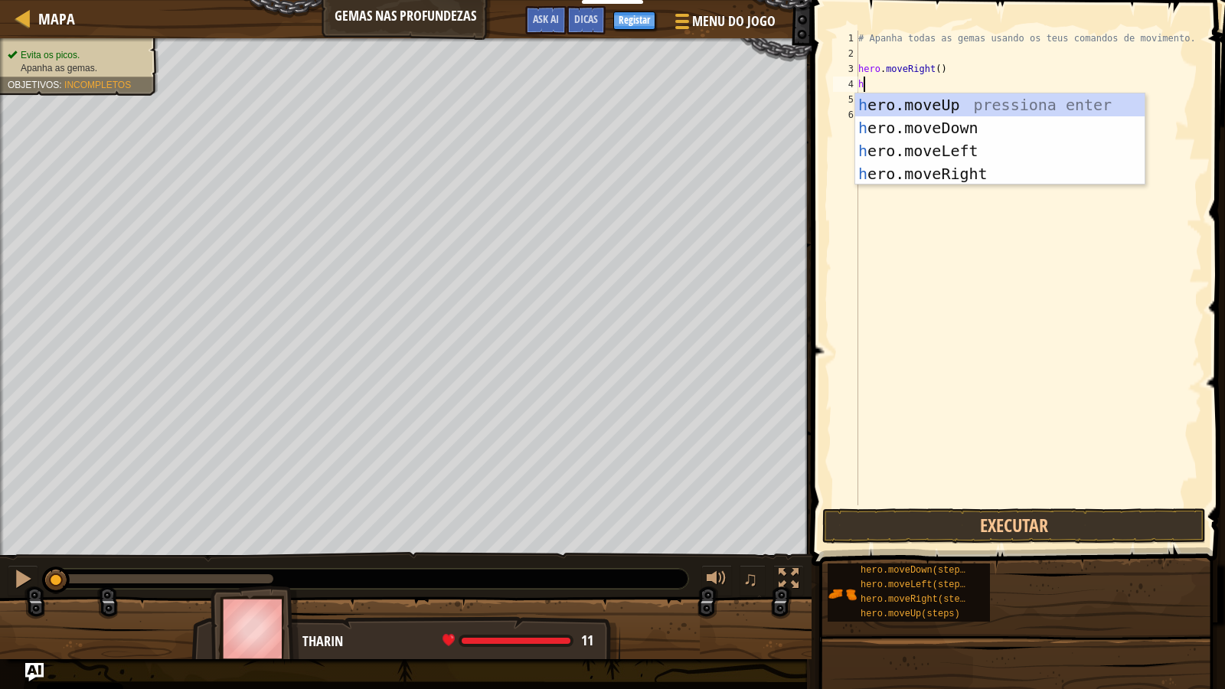
type textarea "he"
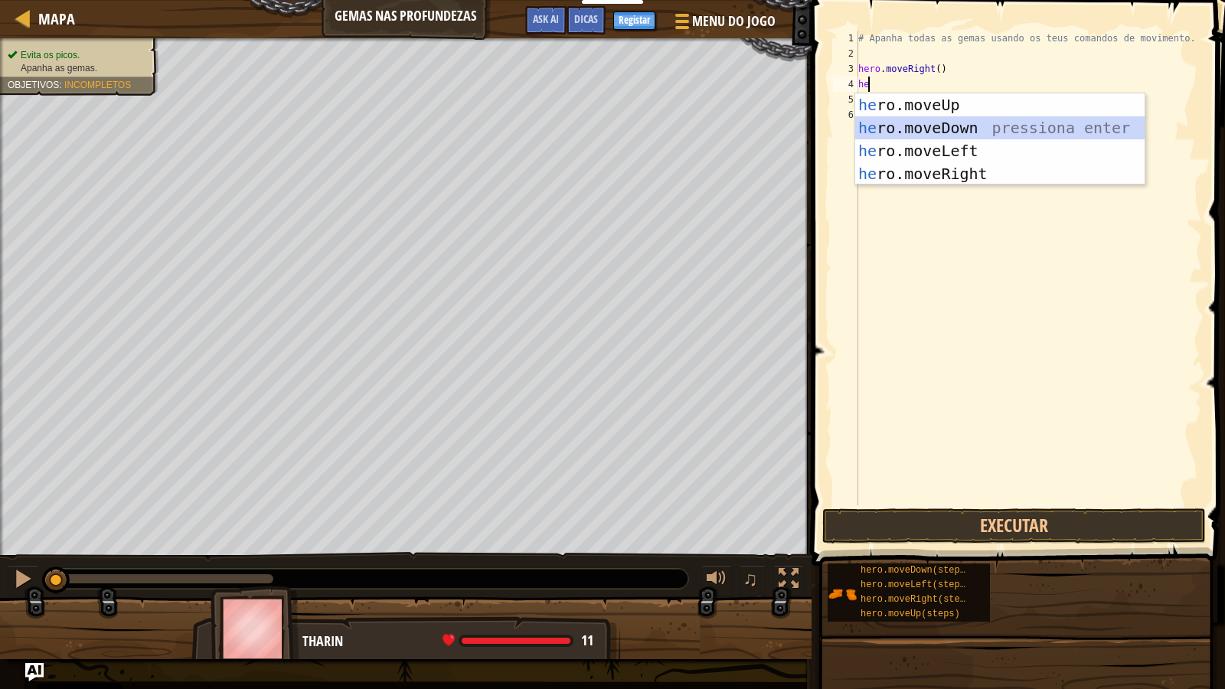
click at [966, 126] on div "he ro.moveUp pressiona enter he ro.moveDown pressiona enter he ro.moveLeft pres…" at bounding box center [1001, 162] width 290 height 138
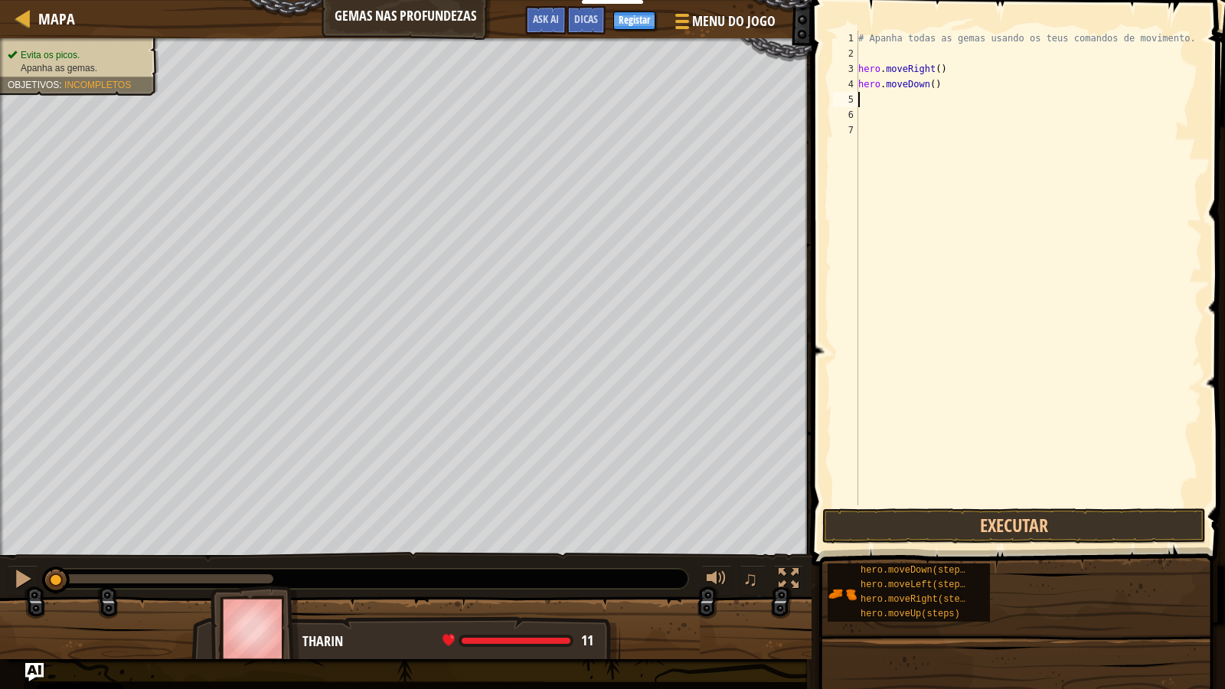
type textarea "he"
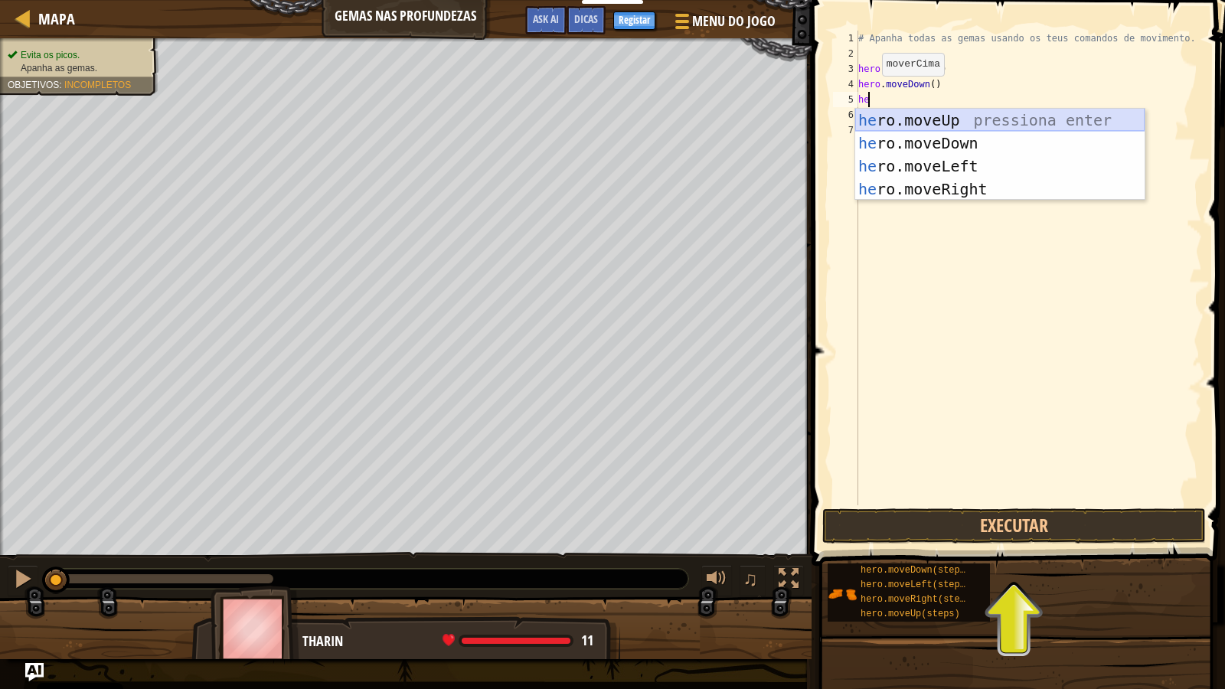
click at [944, 127] on div "he ro.moveUp pressiona enter he ro.moveDown pressiona enter he ro.moveLeft pres…" at bounding box center [1001, 178] width 290 height 138
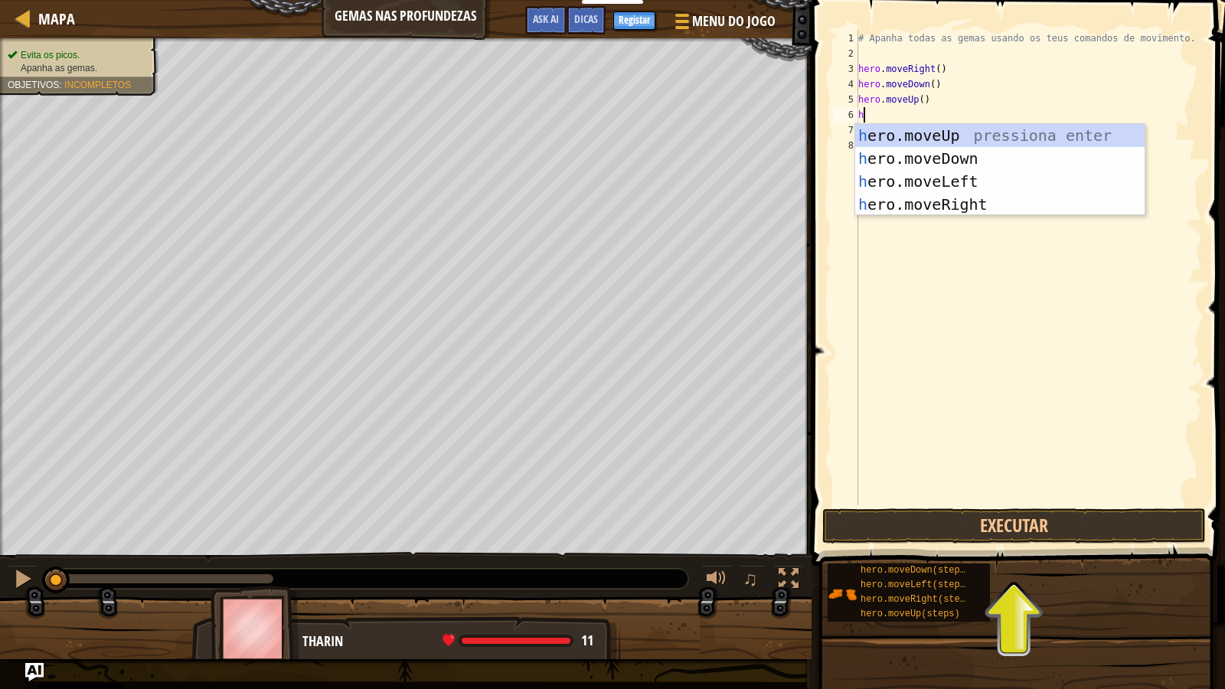
type textarea "he"
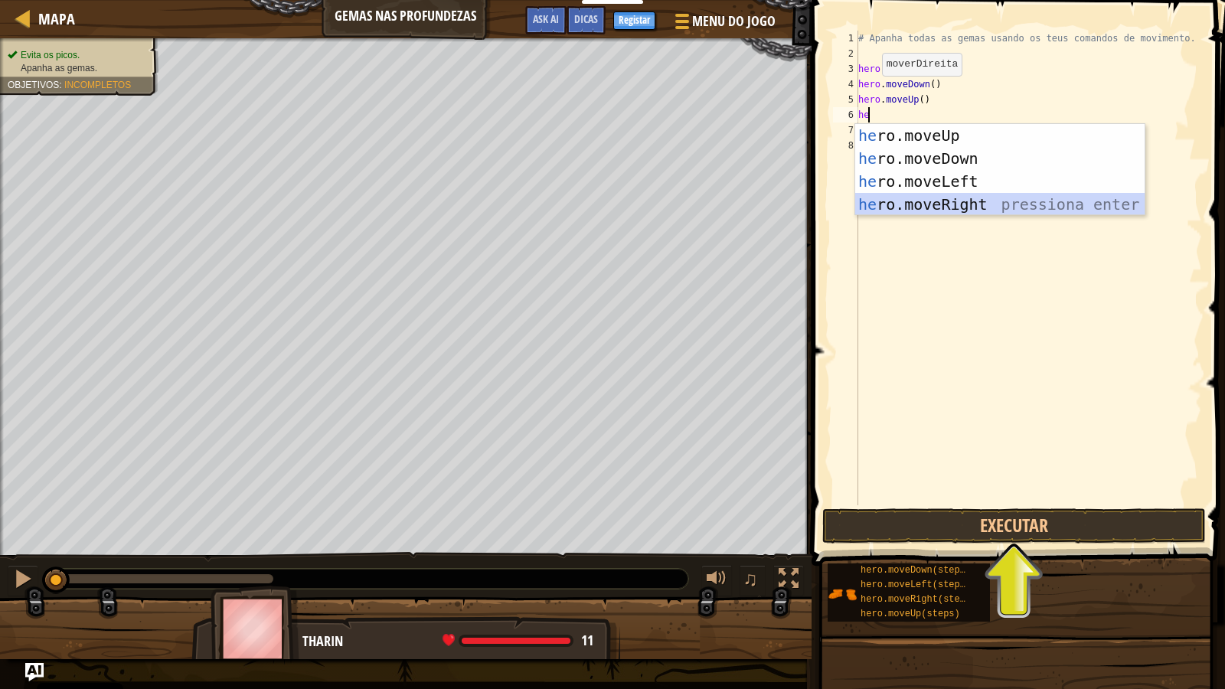
click at [926, 201] on div "he ro.moveUp pressiona enter he ro.moveDown pressiona enter he ro.moveLeft pres…" at bounding box center [1001, 193] width 290 height 138
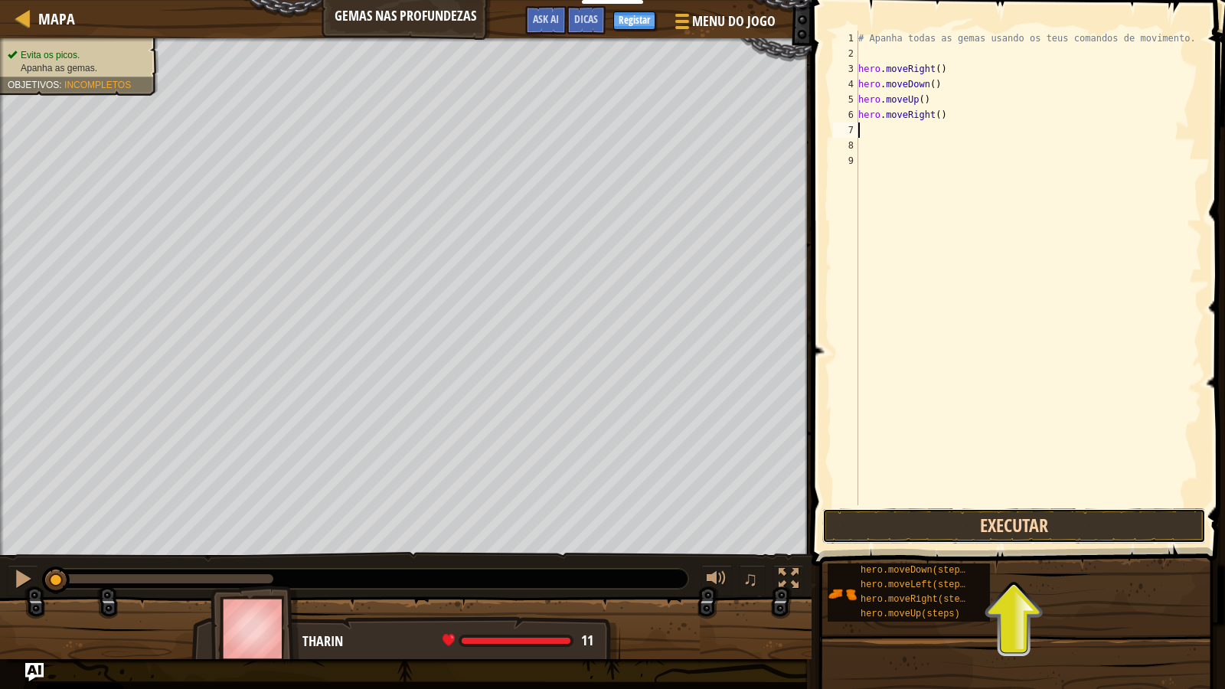
click at [1003, 535] on button "Executar" at bounding box center [1015, 526] width 384 height 35
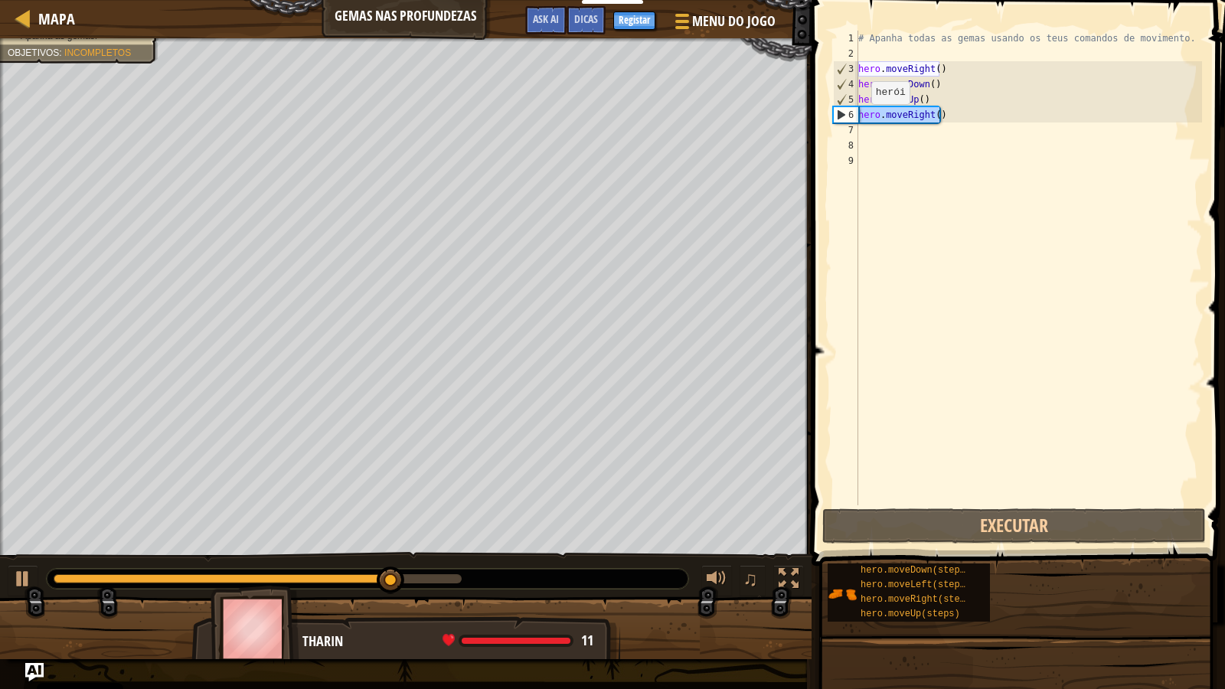
drag, startPoint x: 960, startPoint y: 120, endPoint x: 845, endPoint y: 119, distance: 114.9
click at [845, 119] on div "1 2 3 4 5 6 7 8 9 # Apanha todas as gemas usando os teus comandos de movimento.…" at bounding box center [1016, 268] width 372 height 475
type textarea "hero.moveRight()"
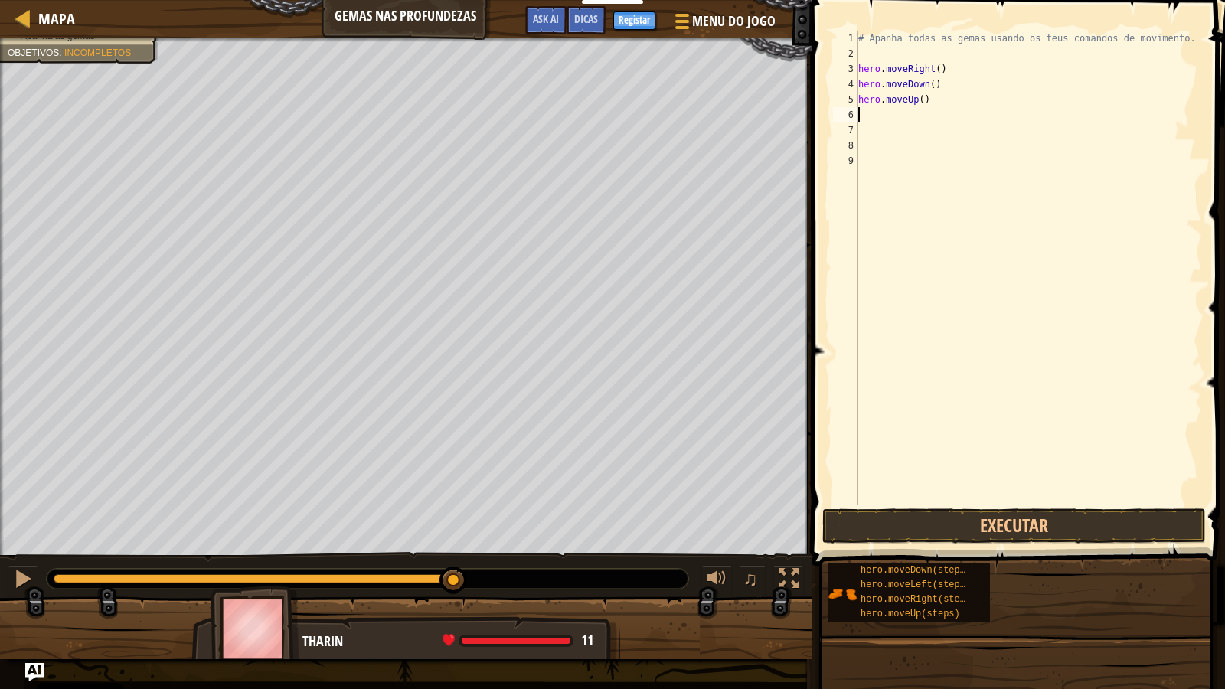
click at [937, 100] on div "# Apanha todas as gemas usando os teus comandos de movimento. hero . moveRight …" at bounding box center [1029, 284] width 347 height 506
type textarea "hero.moveUp()"
click at [883, 120] on div "# Apanha todas as gemas usando os teus comandos de movimento. hero . moveRight …" at bounding box center [1029, 284] width 347 height 506
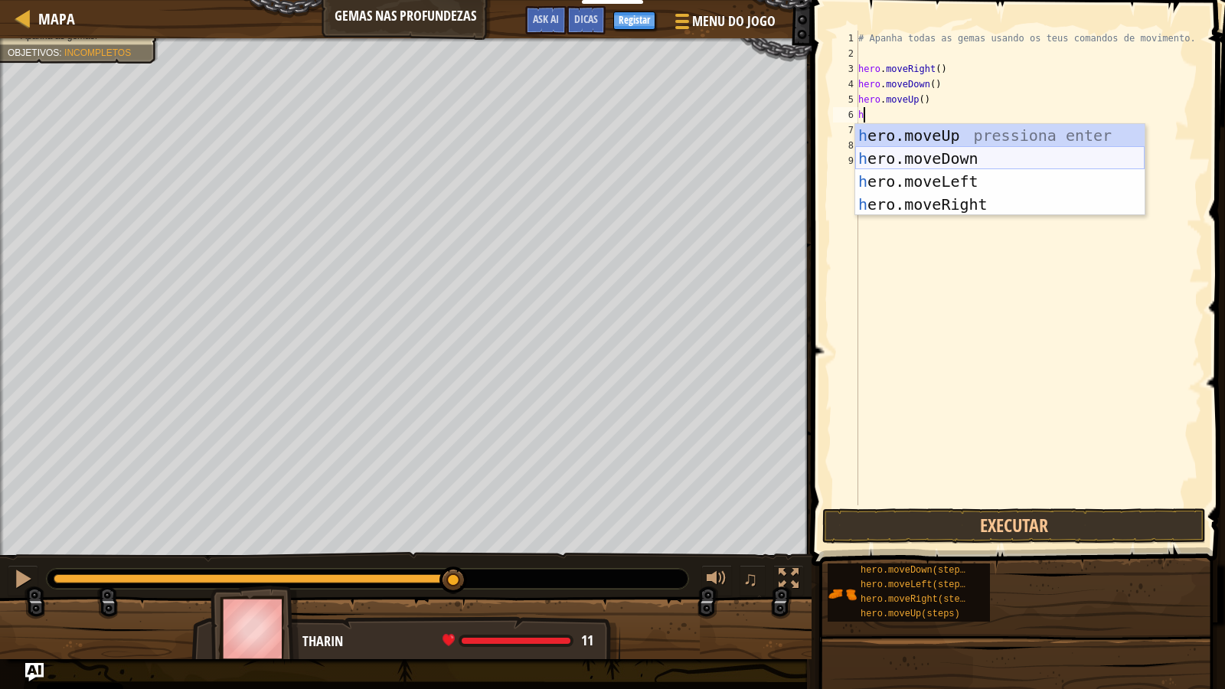
type textarea "he"
click at [926, 129] on div "he ro.moveUp pressiona enter he ro.moveDown pressiona enter he ro.moveLeft pres…" at bounding box center [1001, 193] width 290 height 138
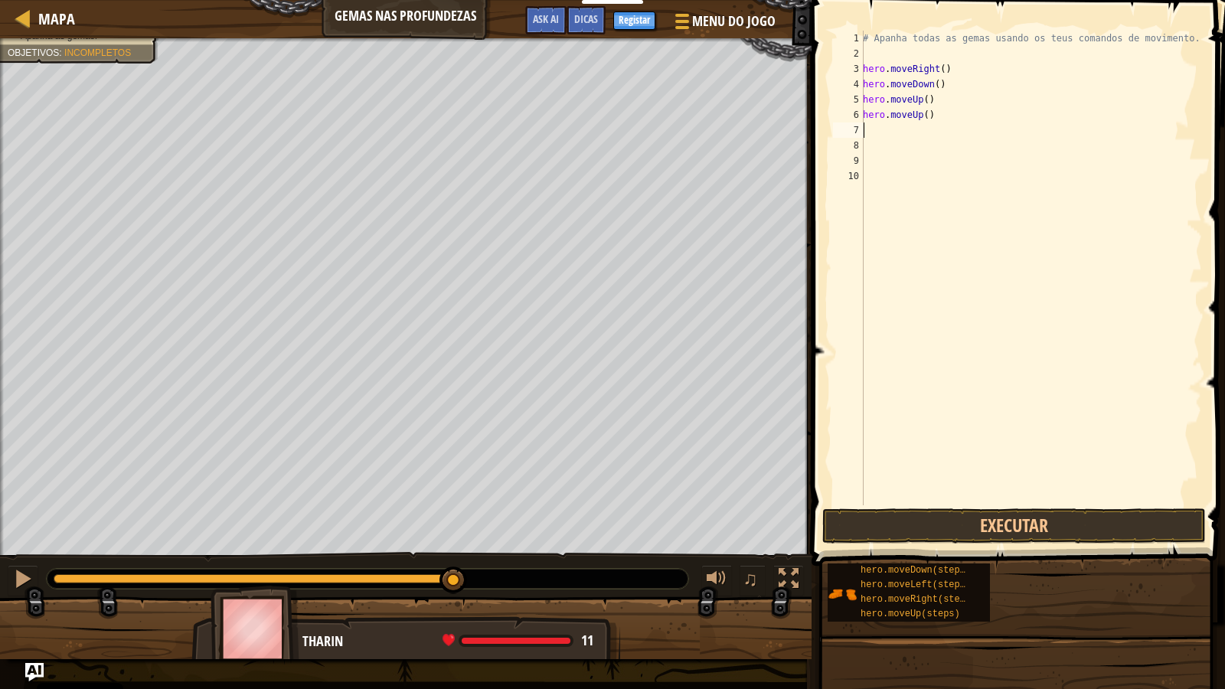
type textarea "he"
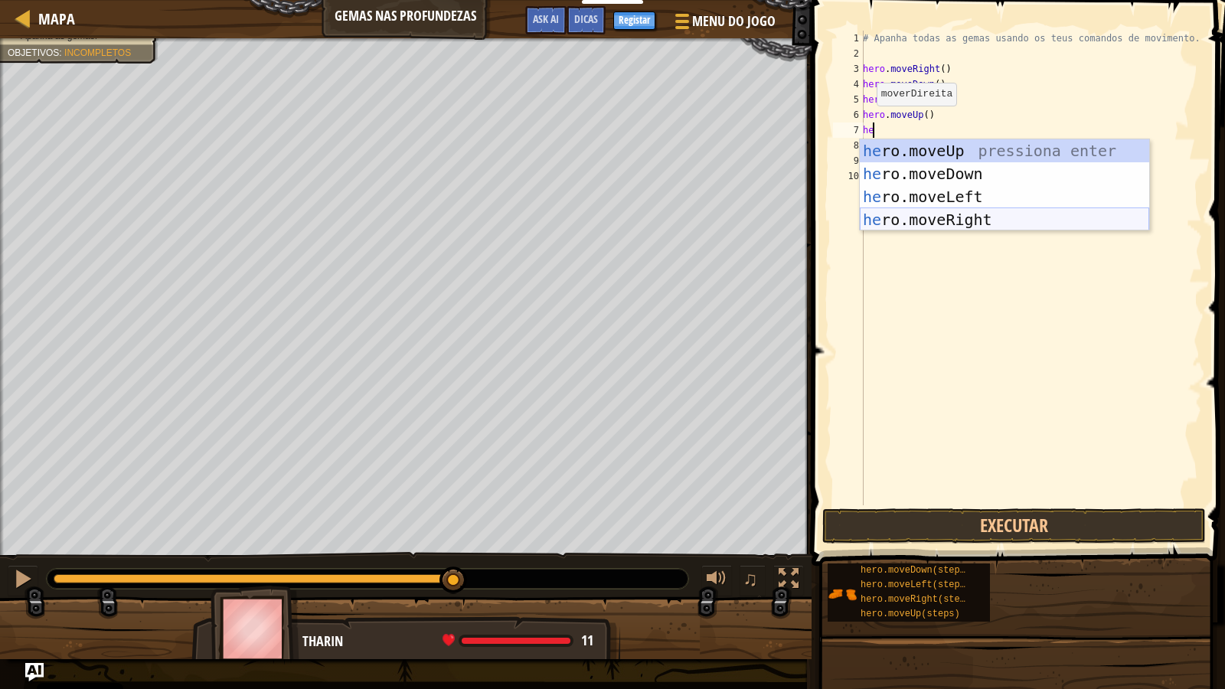
click at [962, 218] on div "he ro.moveUp pressiona enter he ro.moveDown pressiona enter he ro.moveLeft pres…" at bounding box center [1005, 208] width 290 height 138
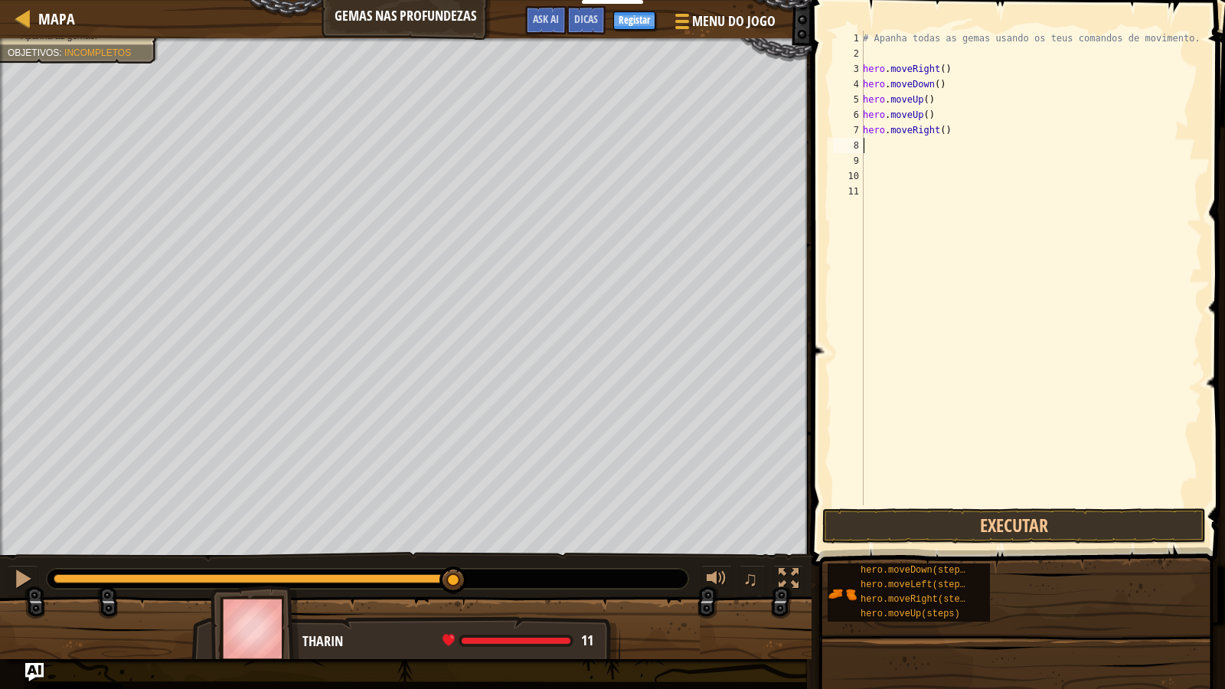
type textarea "he"
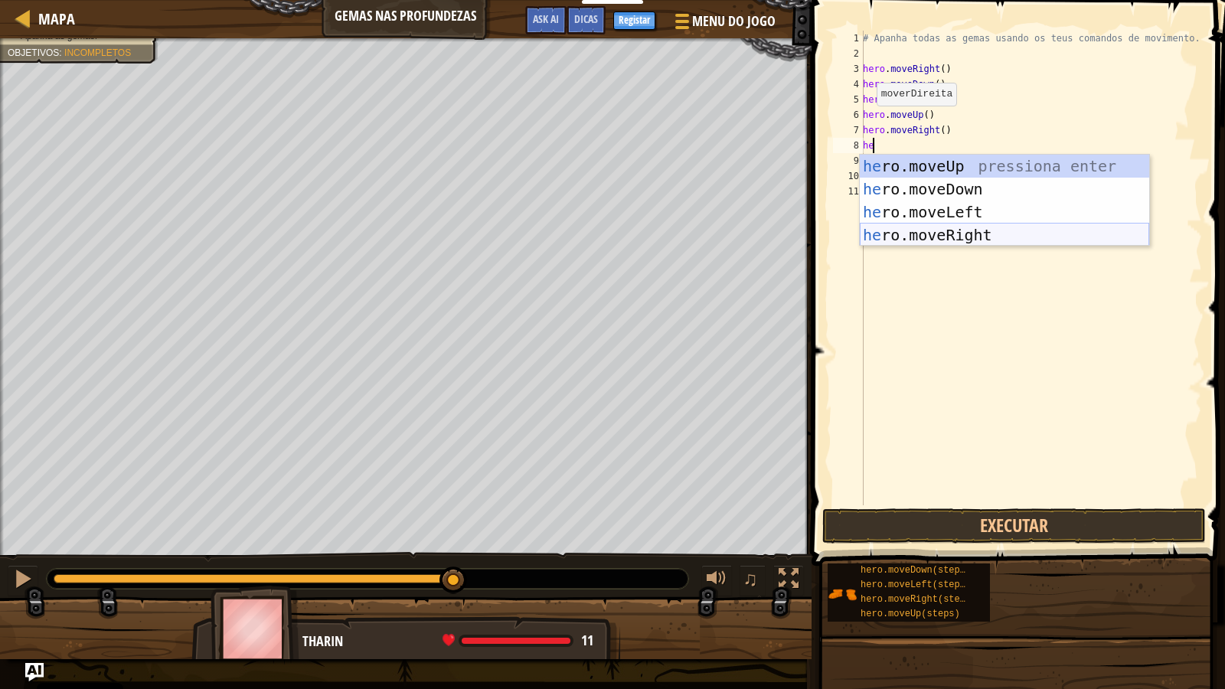
click at [905, 241] on div "he ro.moveUp pressiona enter he ro.moveDown pressiona enter he ro.moveLeft pres…" at bounding box center [1005, 224] width 290 height 138
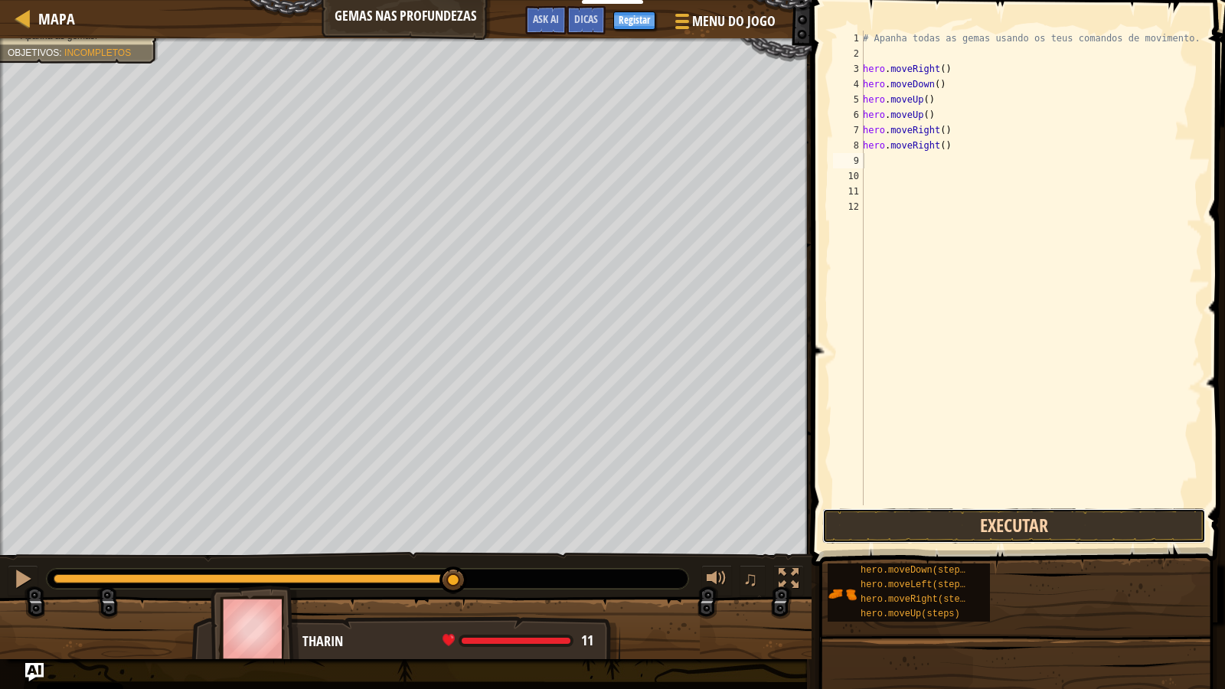
click at [949, 515] on button "Executar" at bounding box center [1015, 526] width 384 height 35
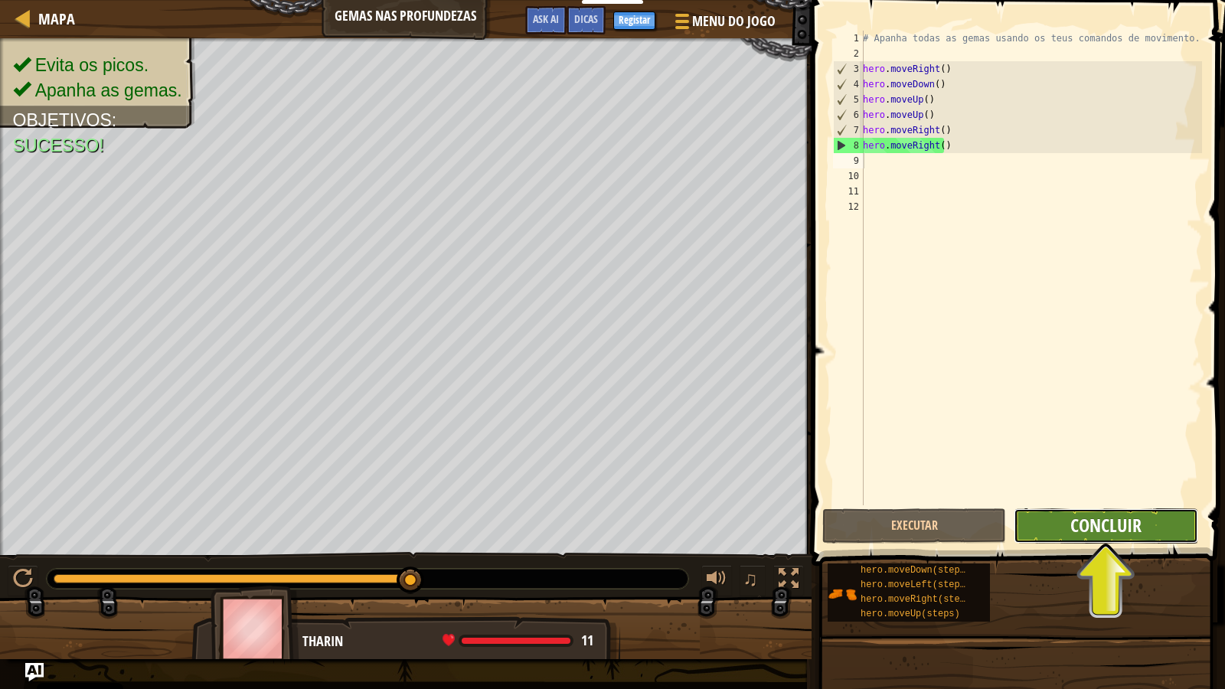
click at [1108, 535] on span "Concluir" at bounding box center [1106, 525] width 71 height 25
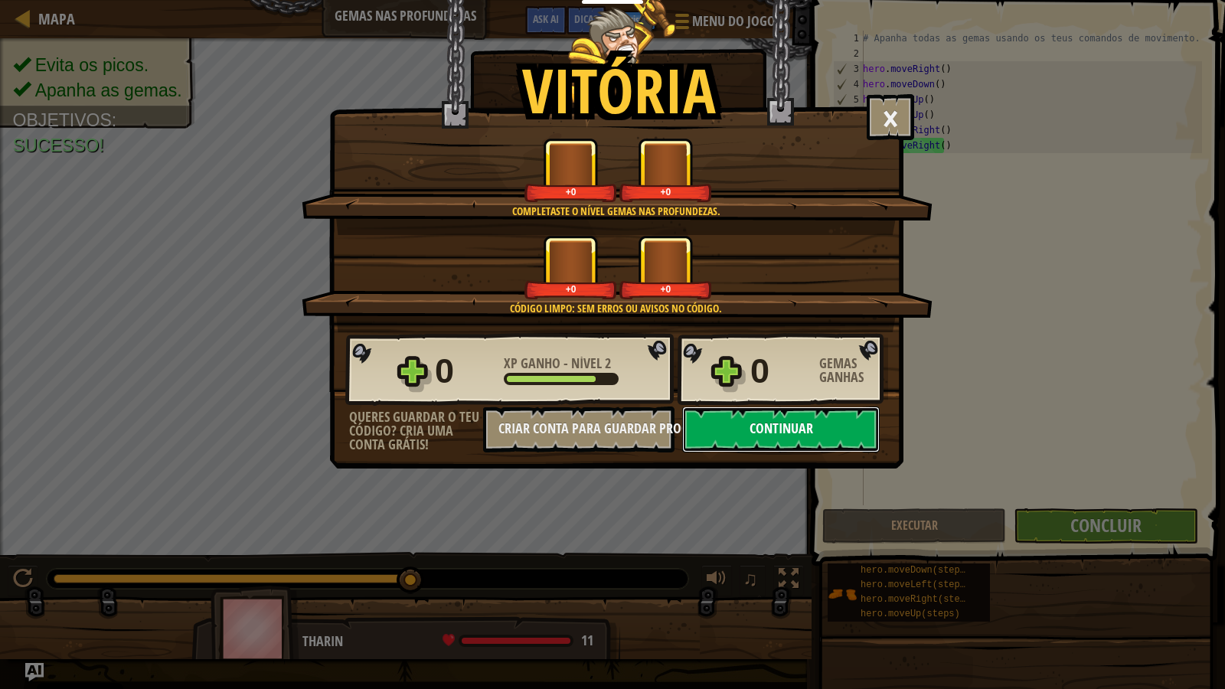
click at [770, 437] on button "Continuar" at bounding box center [781, 430] width 198 height 46
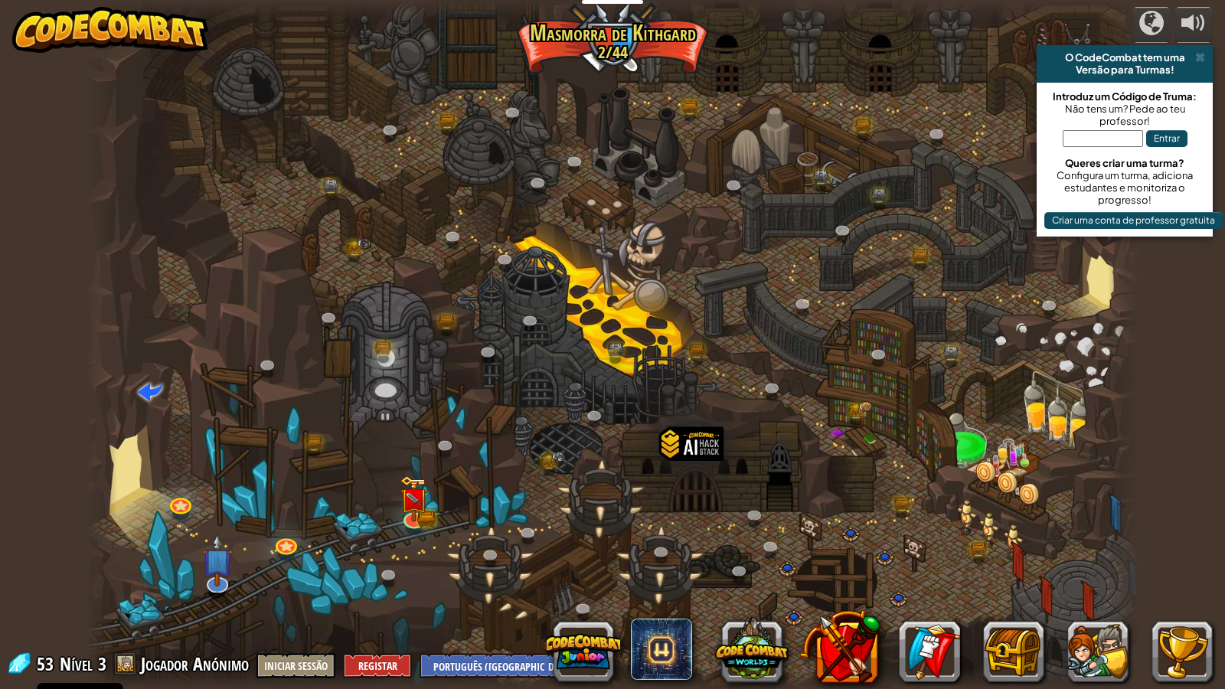
select select "pt-PT"
click at [409, 506] on img at bounding box center [414, 487] width 28 height 61
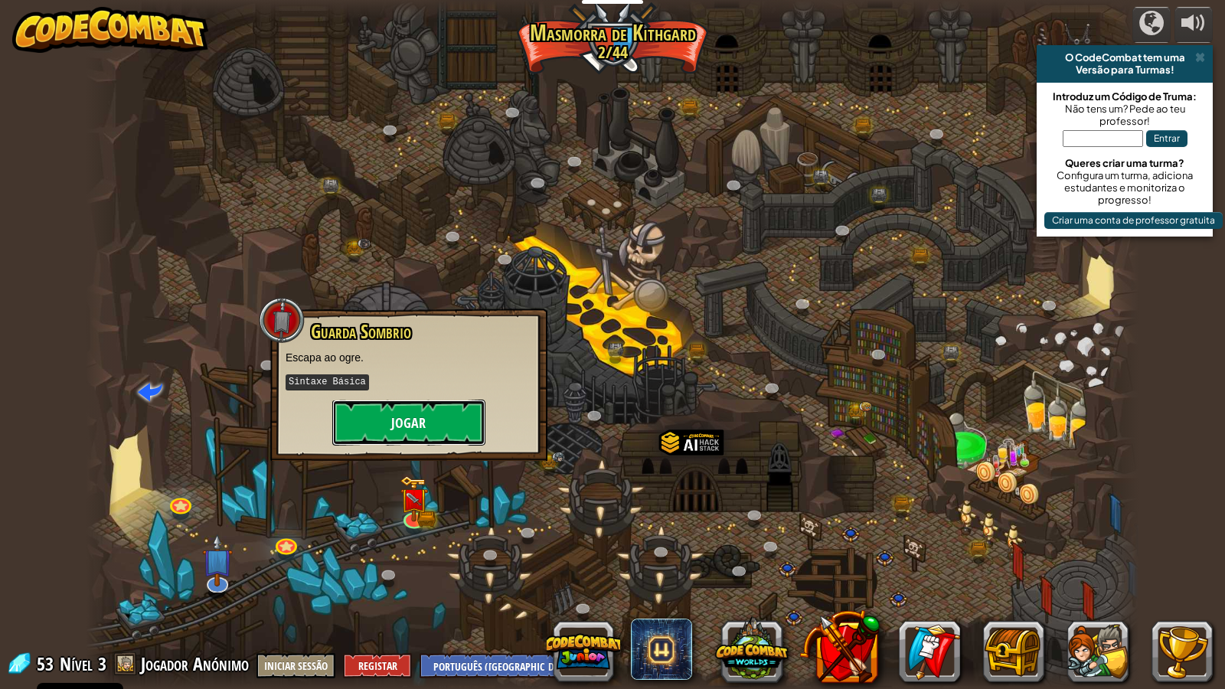
click at [440, 417] on button "Jogar" at bounding box center [408, 423] width 153 height 46
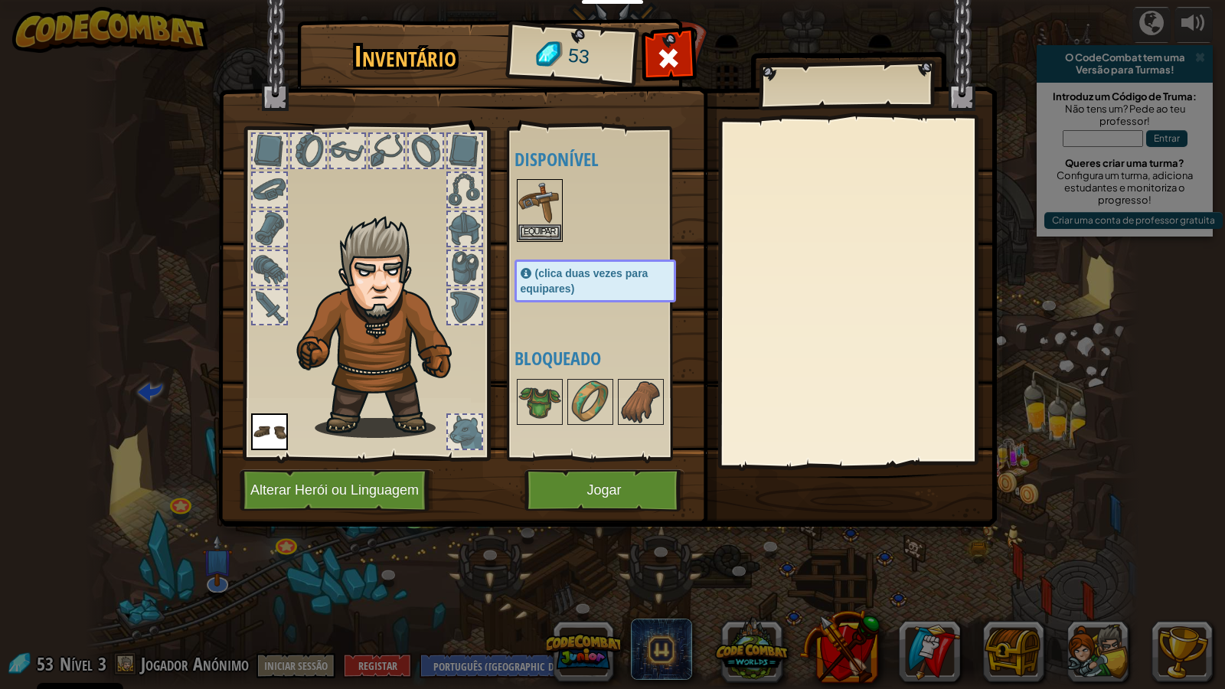
click at [630, 468] on img at bounding box center [607, 249] width 779 height 556
click at [630, 480] on button "Jogar" at bounding box center [605, 491] width 160 height 42
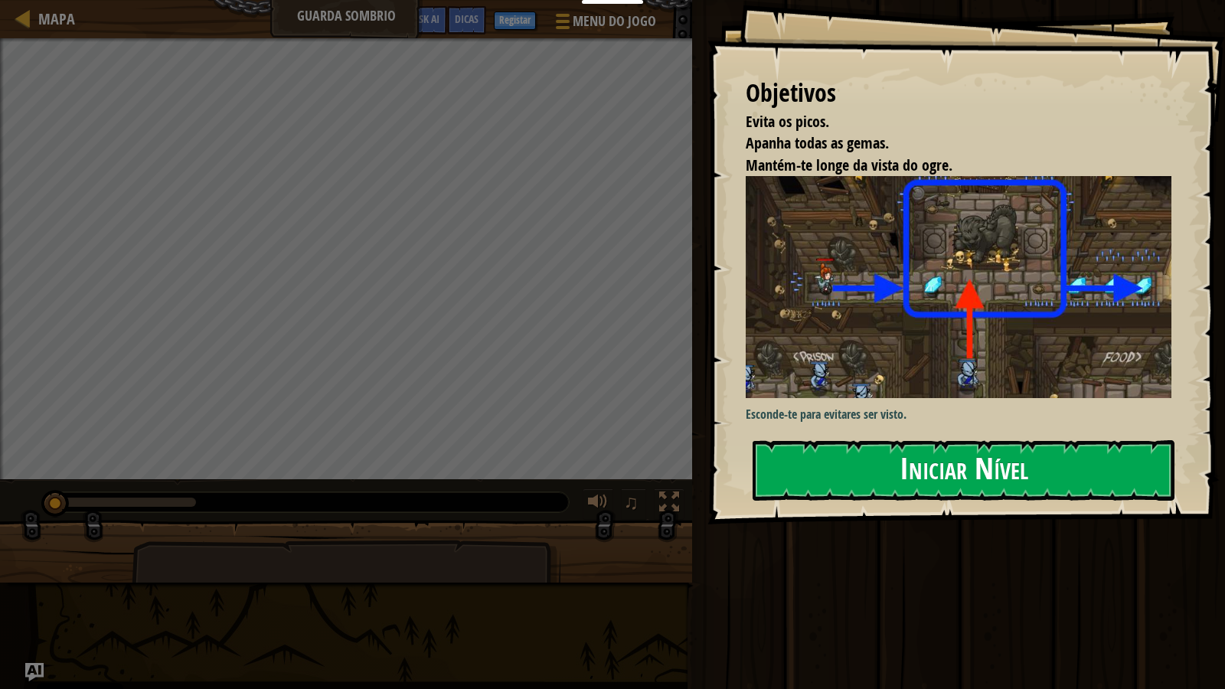
click at [781, 498] on button "Iniciar Nível" at bounding box center [964, 470] width 422 height 61
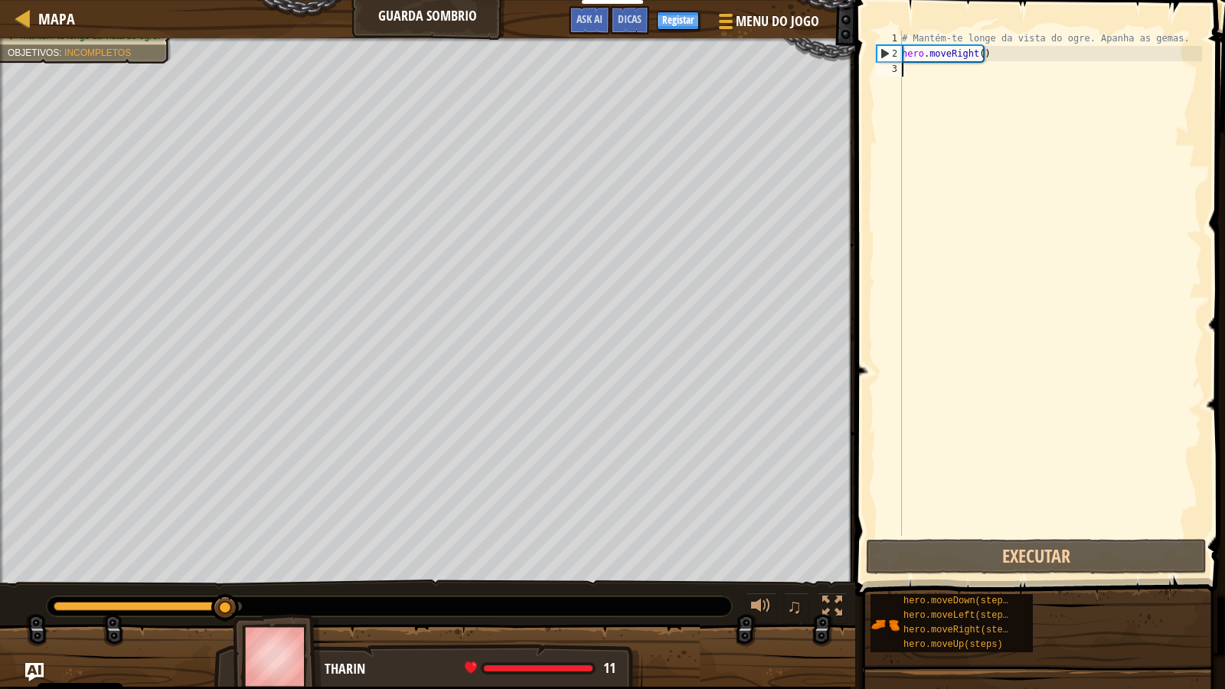
scroll to position [7, 0]
type textarea "he"
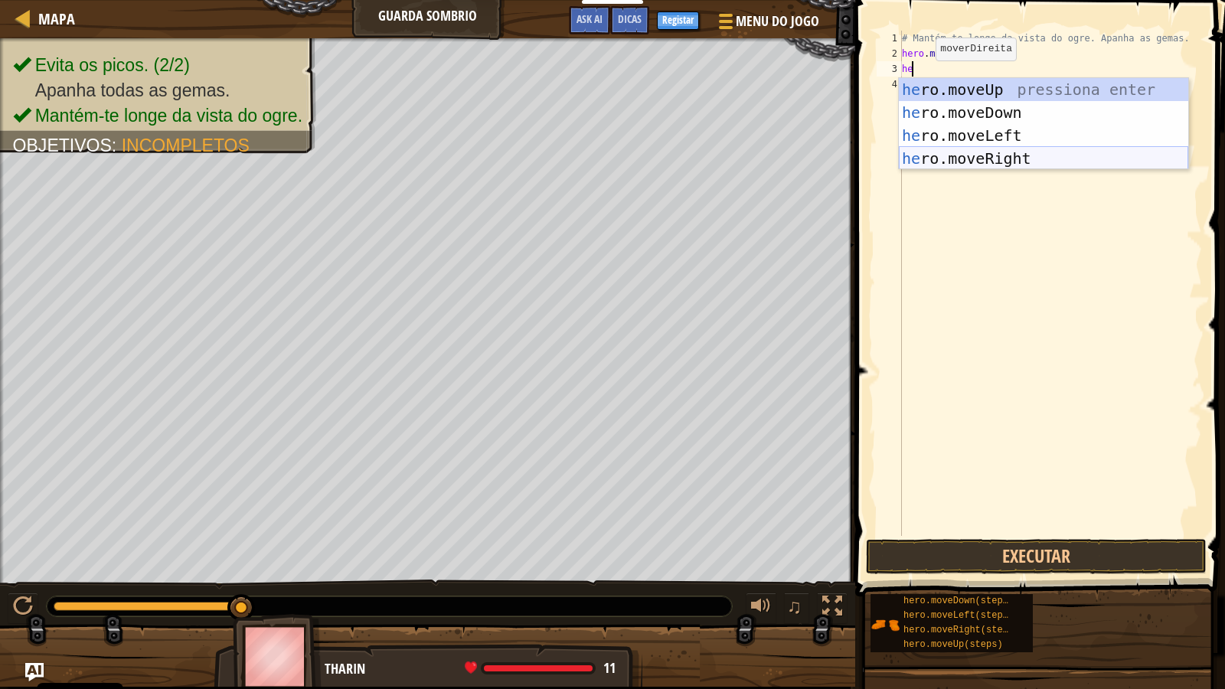
click at [951, 149] on div "he ro.moveUp pressiona enter he ro.moveDown pressiona enter he ro.moveLeft pres…" at bounding box center [1044, 147] width 290 height 138
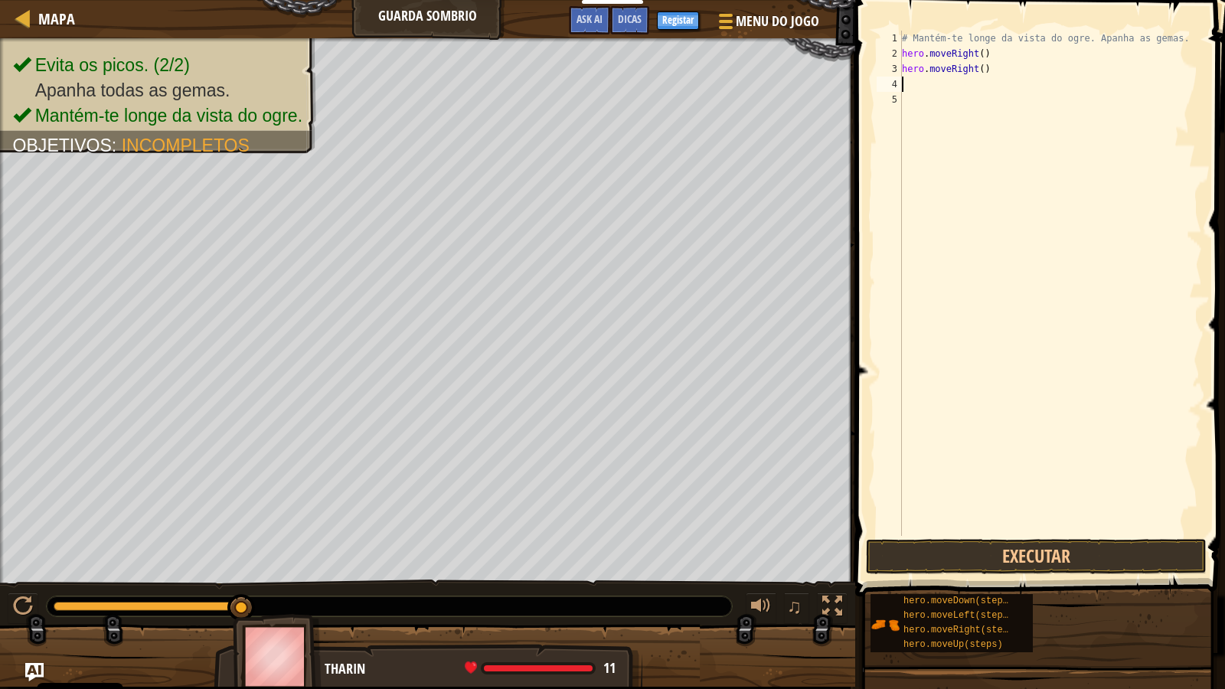
type textarea "he"
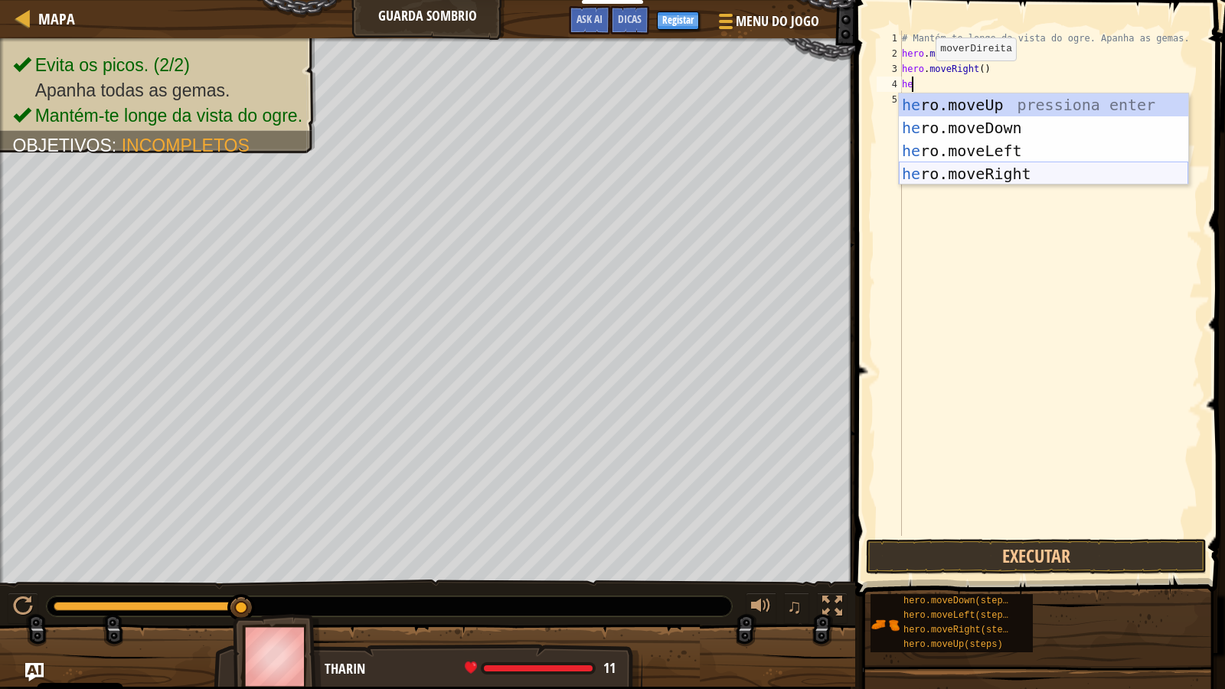
click at [959, 169] on div "he ro.moveUp pressiona enter he ro.moveDown pressiona enter he ro.moveLeft pres…" at bounding box center [1044, 162] width 290 height 138
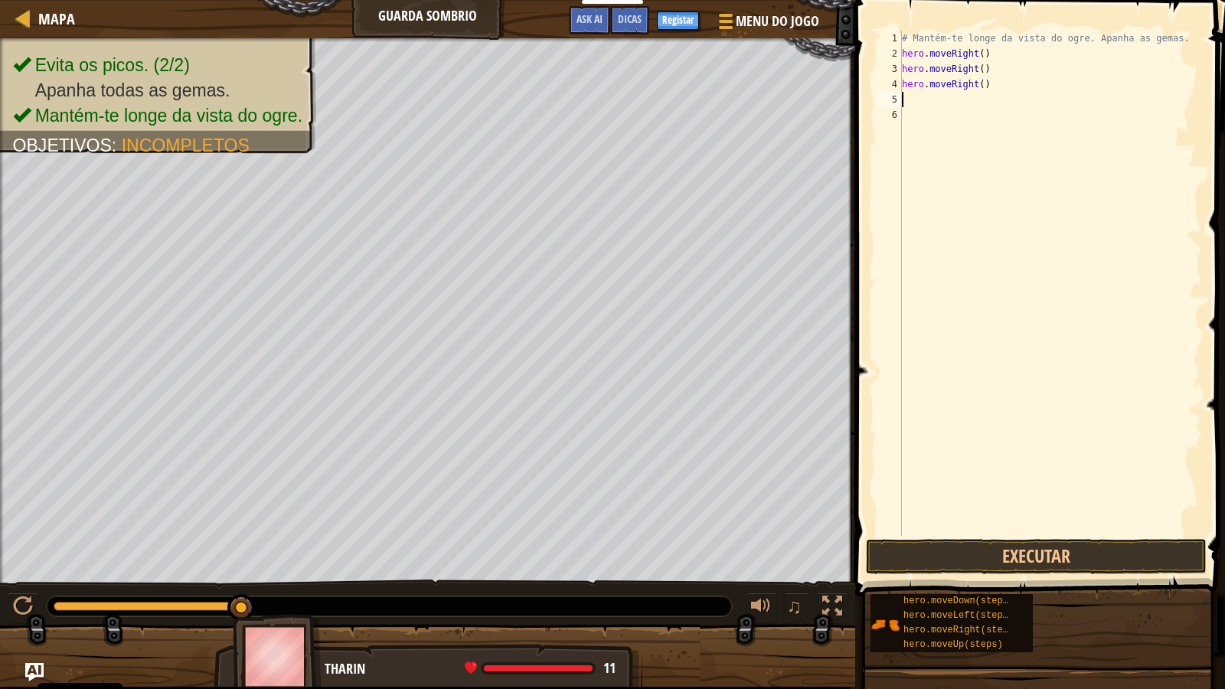
type textarea "he"
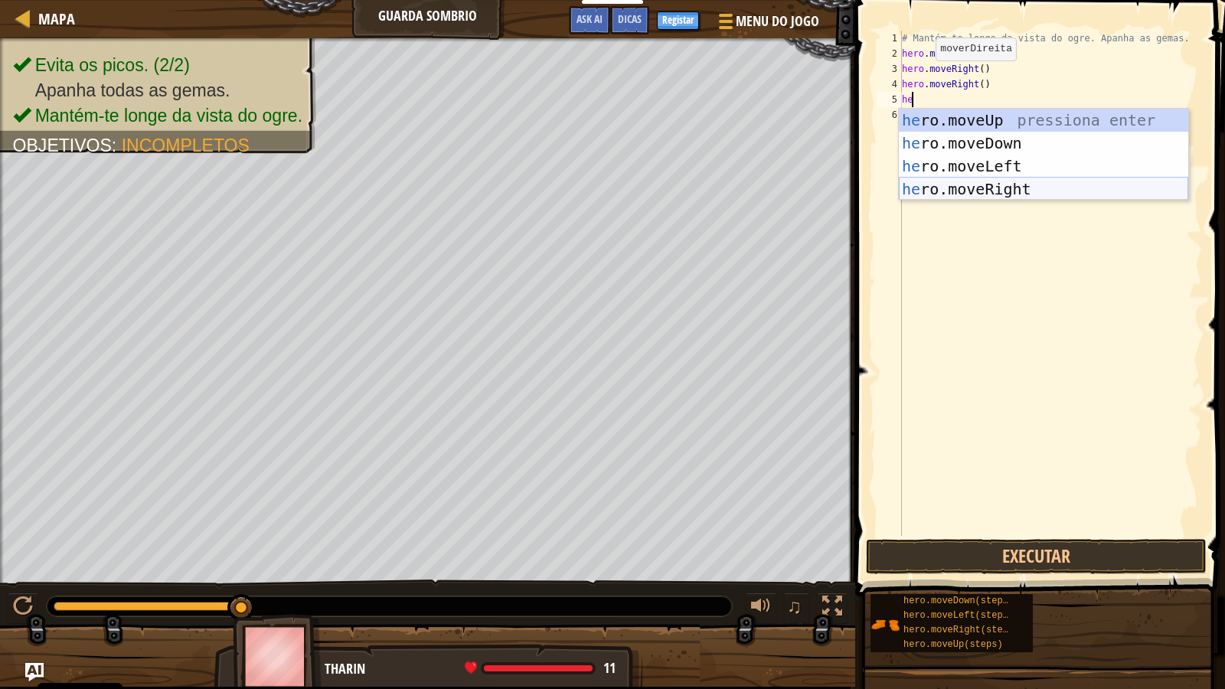
click at [961, 180] on div "he ro.moveUp pressiona enter he ro.moveDown pressiona enter he ro.moveLeft pres…" at bounding box center [1044, 178] width 290 height 138
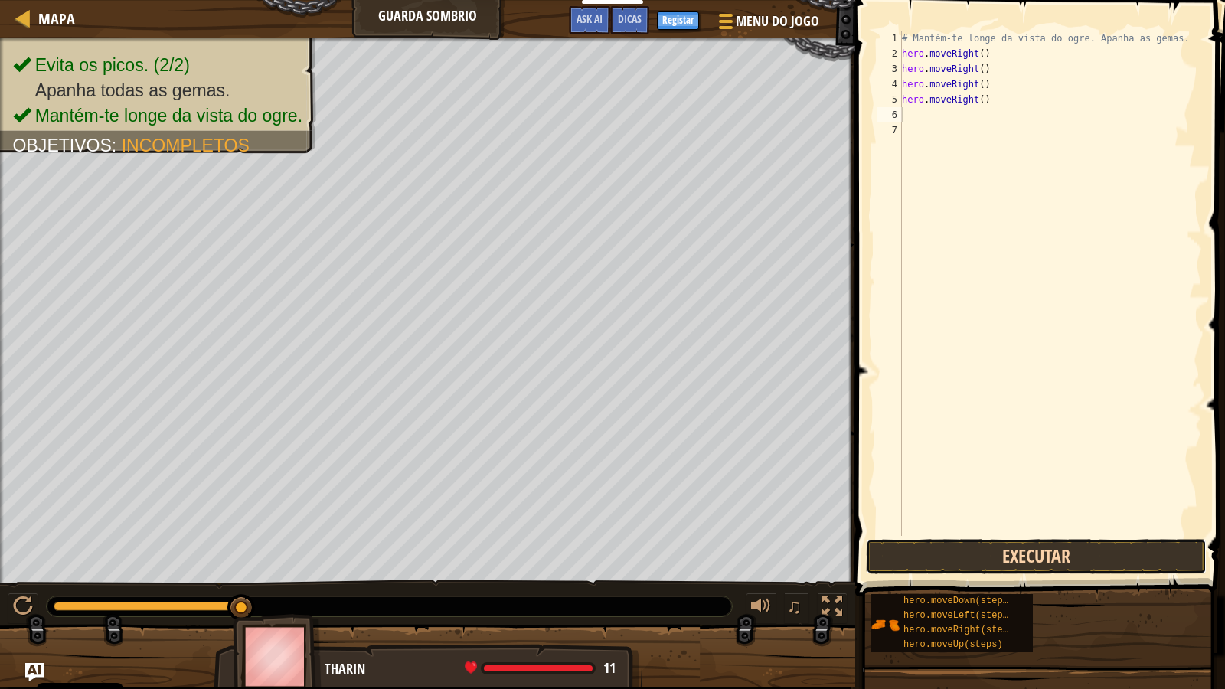
drag, startPoint x: 978, startPoint y: 562, endPoint x: 987, endPoint y: 540, distance: 23.8
click at [980, 562] on button "Executar" at bounding box center [1036, 556] width 341 height 35
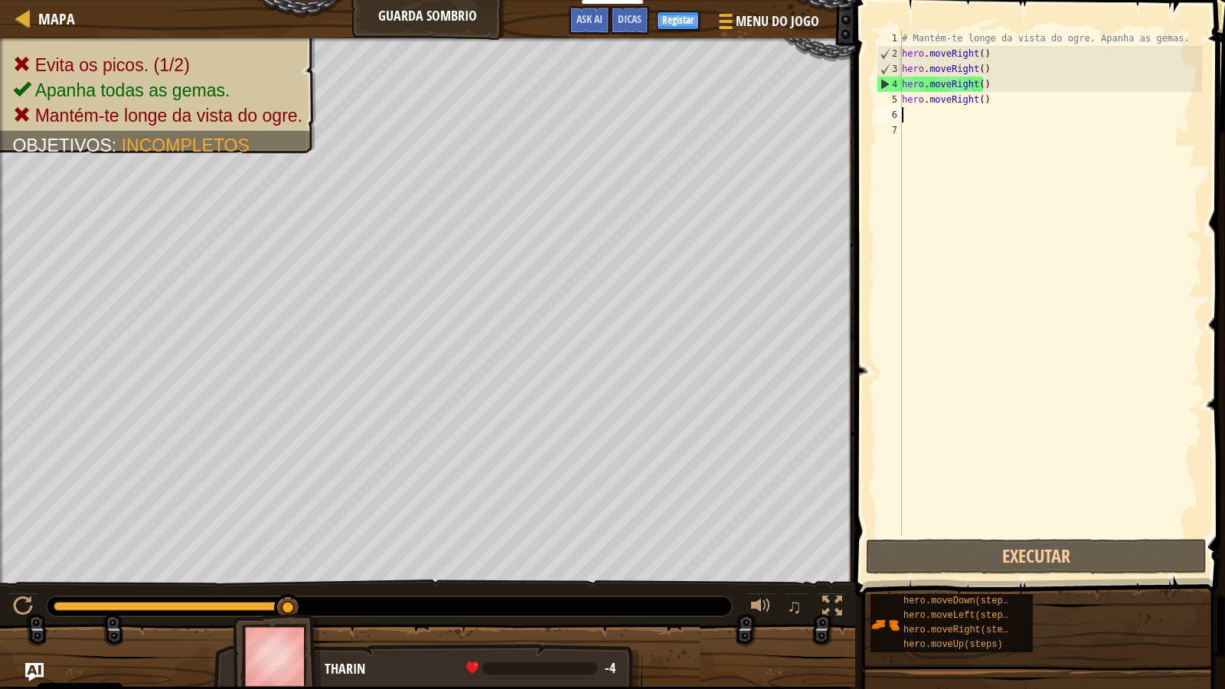
drag, startPoint x: 921, startPoint y: 155, endPoint x: 931, endPoint y: 142, distance: 15.8
drag, startPoint x: 931, startPoint y: 142, endPoint x: 946, endPoint y: 113, distance: 32.5
click at [926, 116] on div "# Mantém-te longe da vista do ogre. Apanha as gemas. hero . moveRight ( ) hero …" at bounding box center [1050, 299] width 303 height 536
drag, startPoint x: 981, startPoint y: 106, endPoint x: 894, endPoint y: 106, distance: 87.3
click at [894, 106] on div "1 2 3 4 5 6 7 # Mantém-te longe da vista do ogre. Apanha as gemas. hero . moveR…" at bounding box center [1038, 284] width 329 height 506
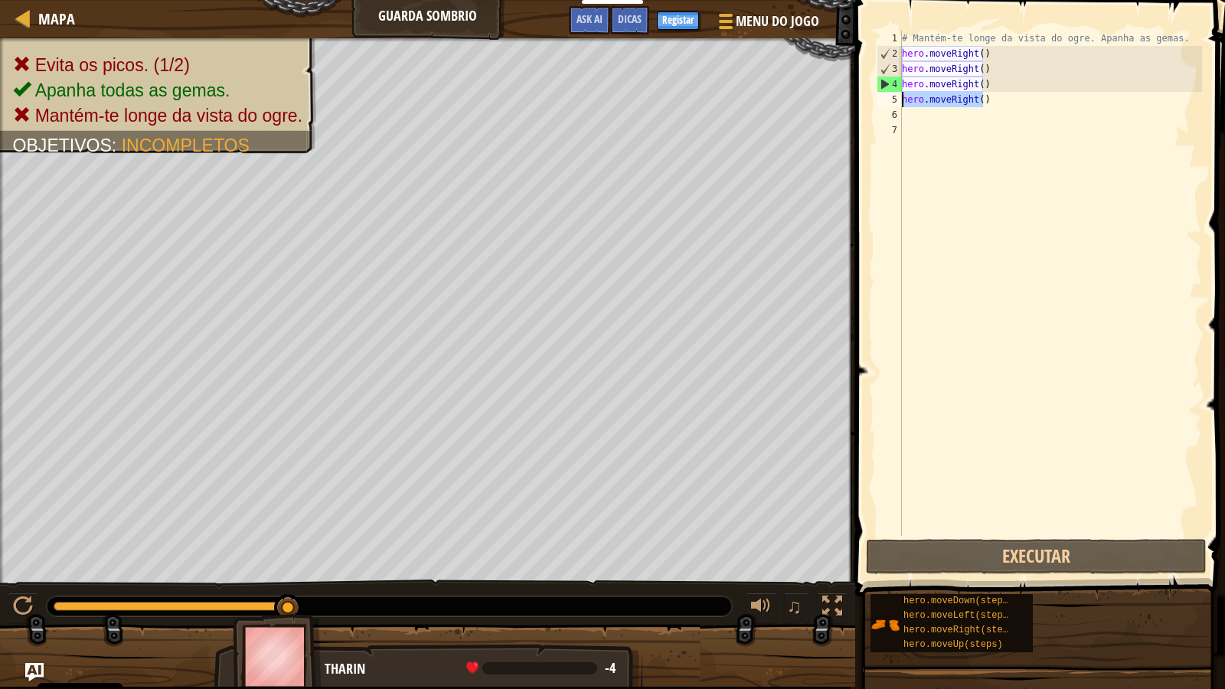
type textarea "hero.moveRight()"
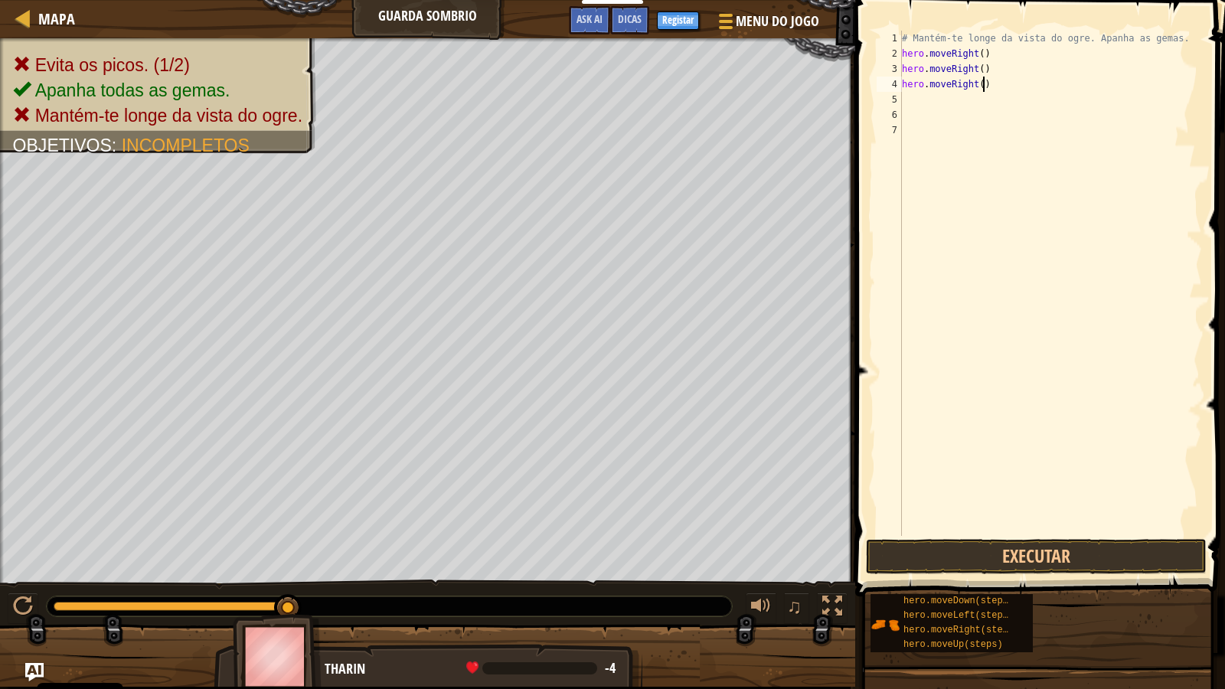
click at [982, 87] on div "# Mantém-te longe da vista do ogre. Apanha as gemas. hero . moveRight ( ) hero …" at bounding box center [1050, 299] width 303 height 536
type textarea "hero.moveRight()he"
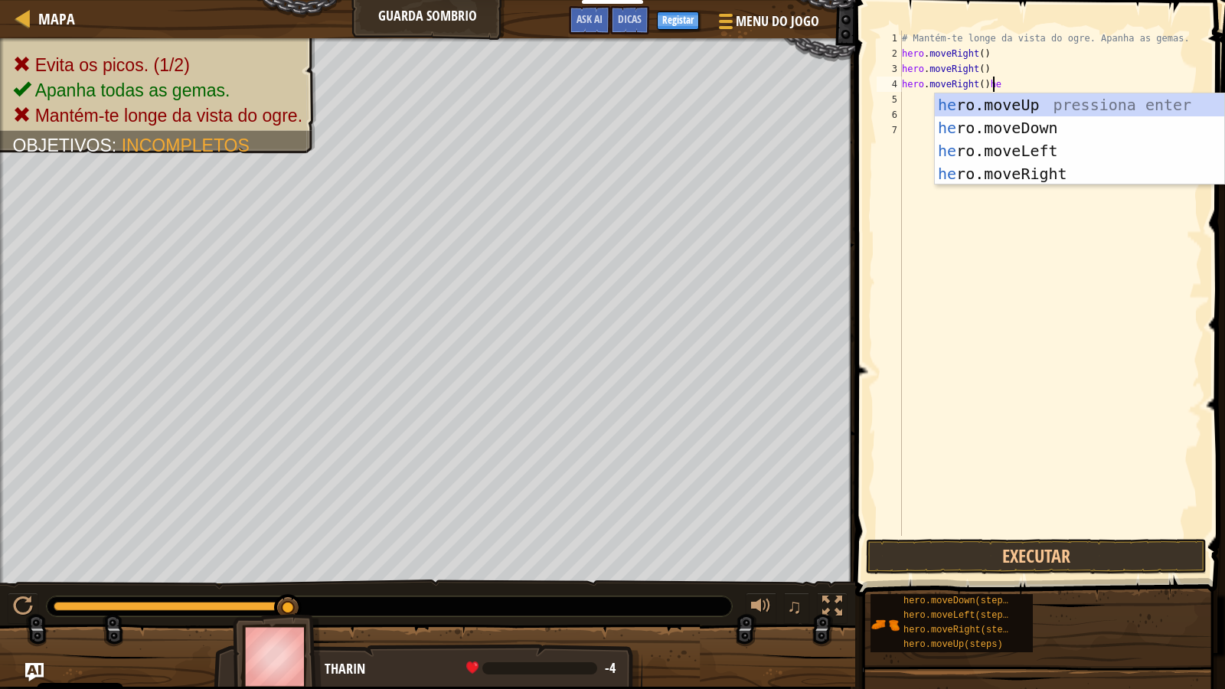
scroll to position [7, 7]
click at [921, 108] on div "# Mantém-te longe da vista do ogre. Apanha as gemas. hero . moveRight ( ) hero …" at bounding box center [1050, 299] width 303 height 536
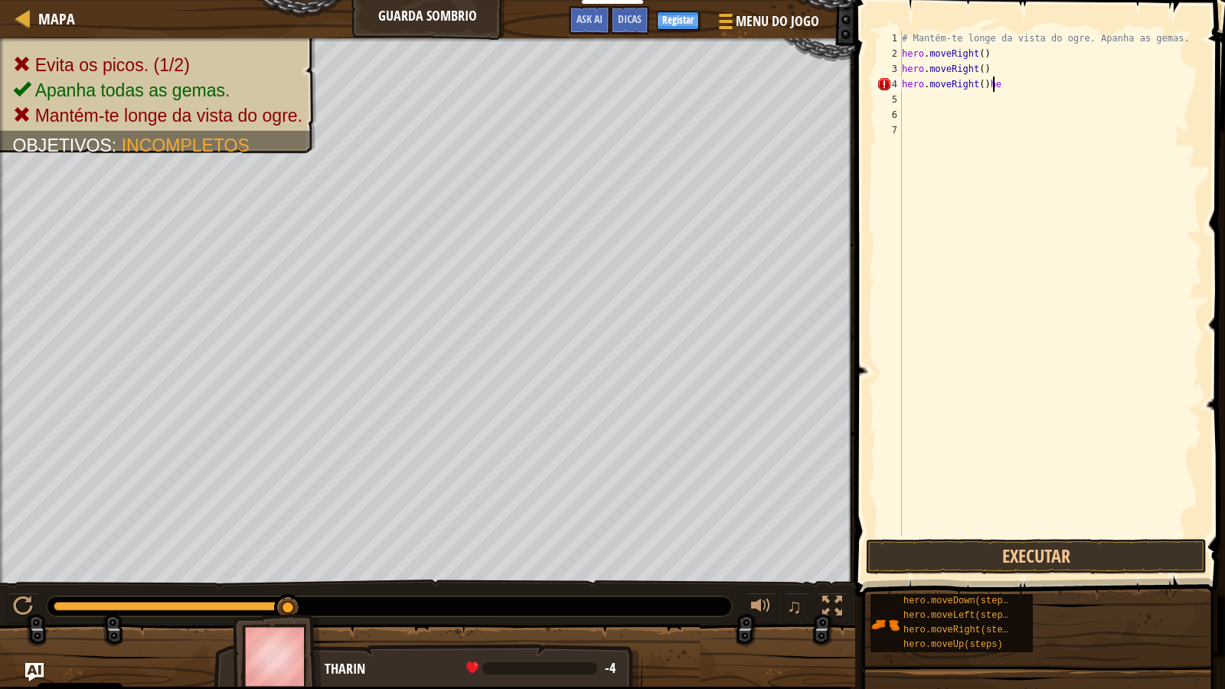
click at [1010, 91] on div "# Mantém-te longe da vista do ogre. Apanha as gemas. hero . moveRight ( ) hero …" at bounding box center [1050, 299] width 303 height 536
type textarea "hero.moveRight()"
click at [920, 106] on div "# Mantém-te longe da vista do ogre. Apanha as gemas. hero . moveRight ( ) hero …" at bounding box center [1050, 299] width 303 height 536
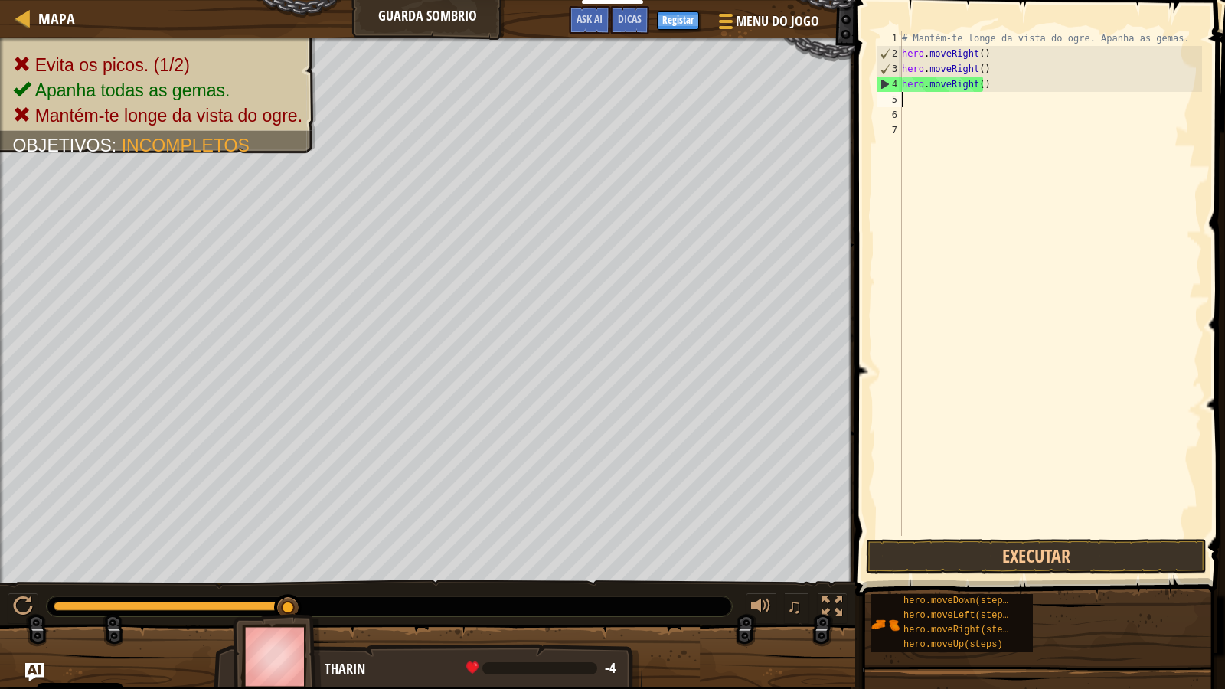
type textarea "he"
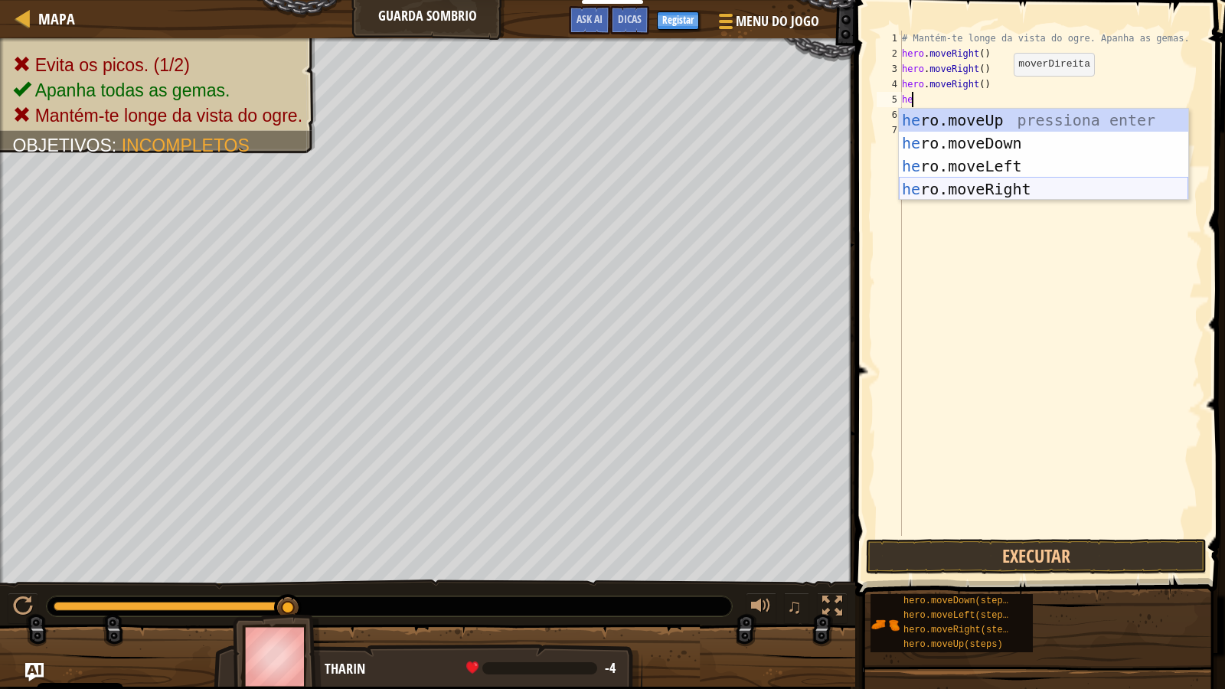
click at [999, 195] on div "he ro.moveUp pressiona enter he ro.moveDown pressiona enter he ro.moveLeft pres…" at bounding box center [1044, 178] width 290 height 138
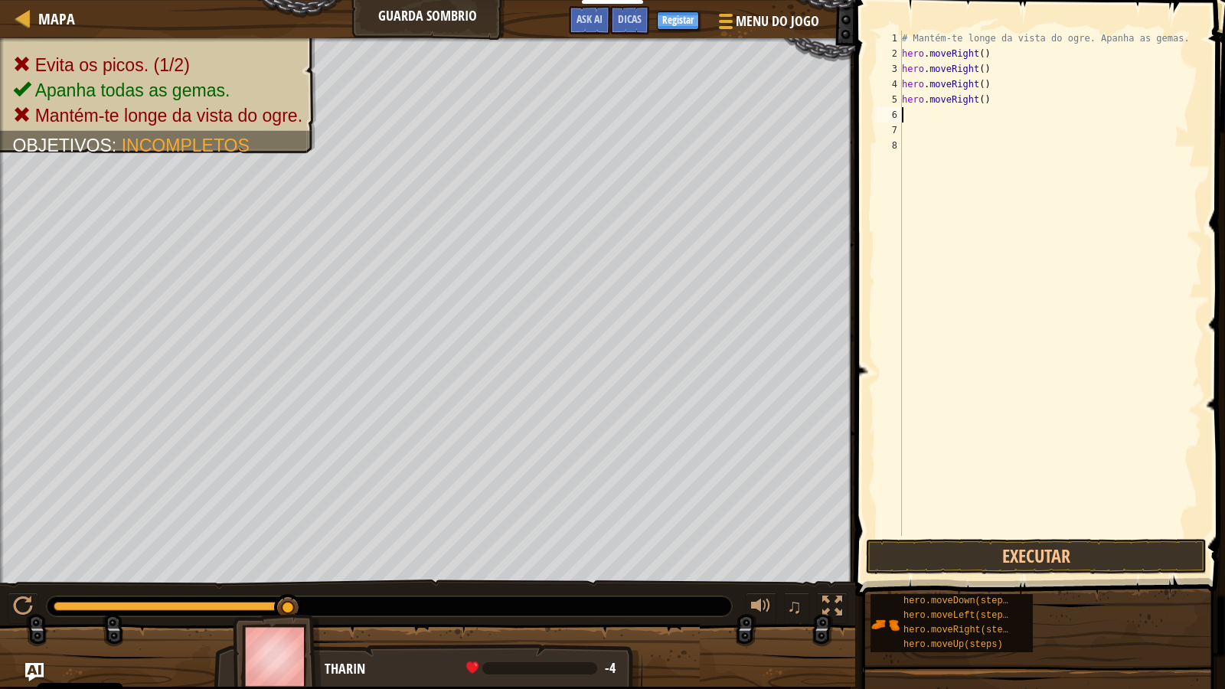
type textarea "he"
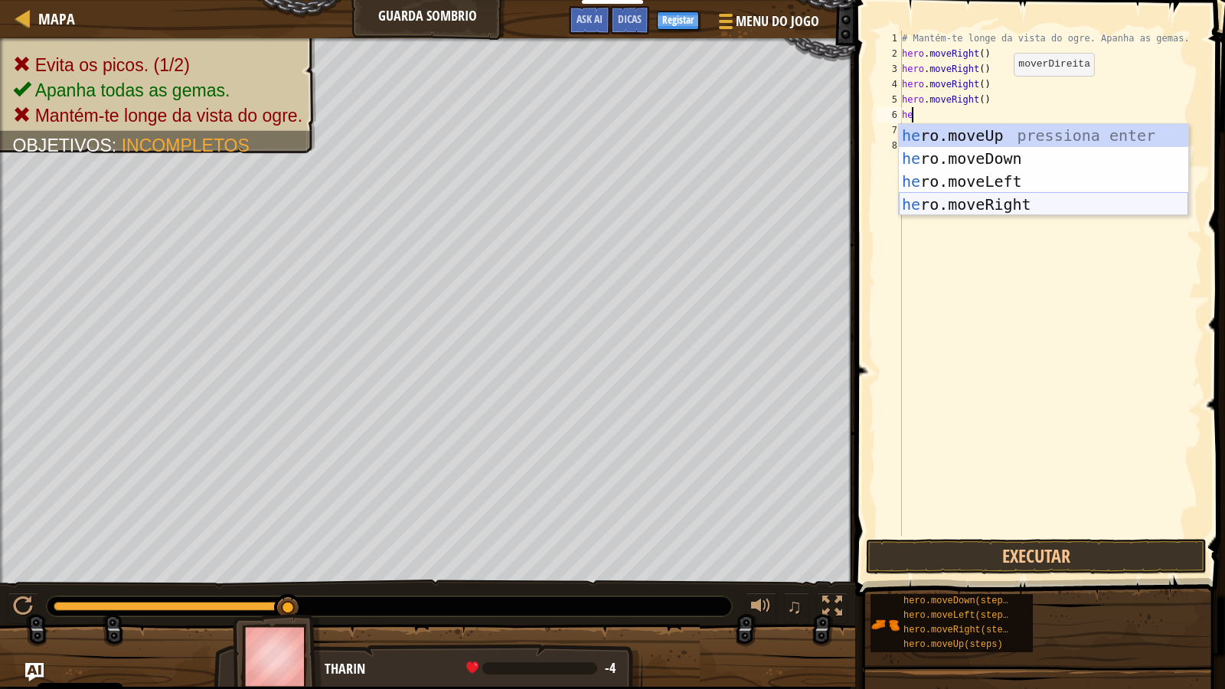
click at [969, 197] on div "he ro.moveUp pressiona enter he ro.moveDown pressiona enter he ro.moveLeft pres…" at bounding box center [1044, 193] width 290 height 138
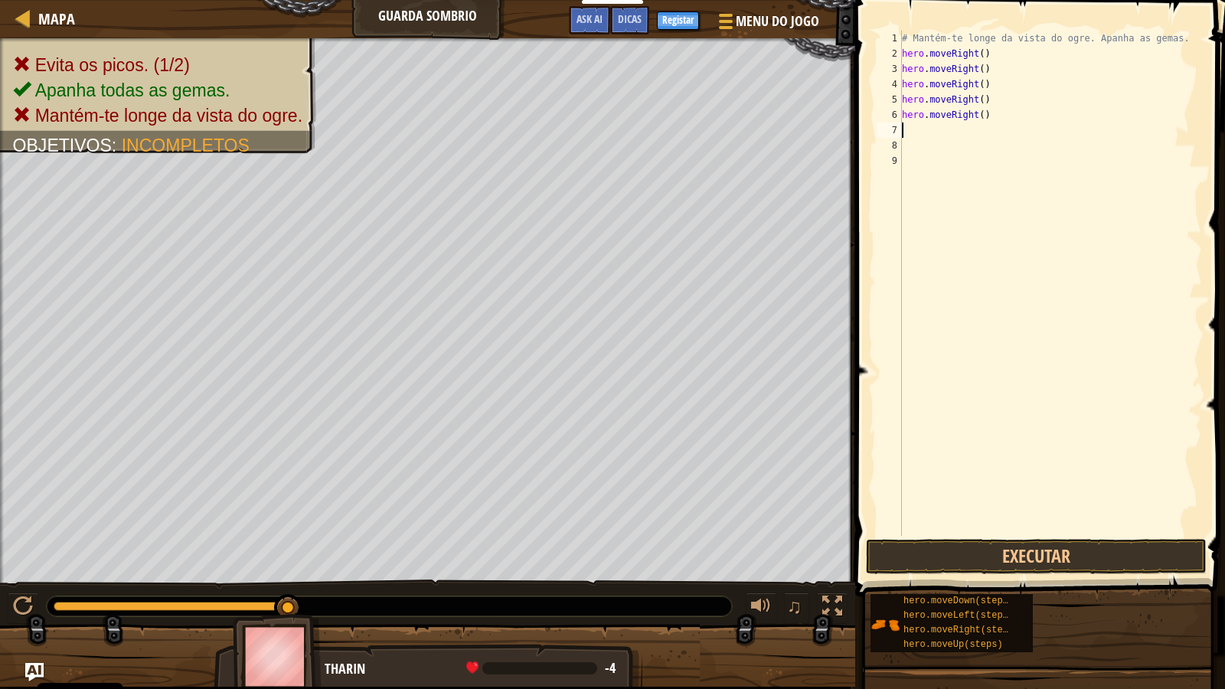
type textarea "he"
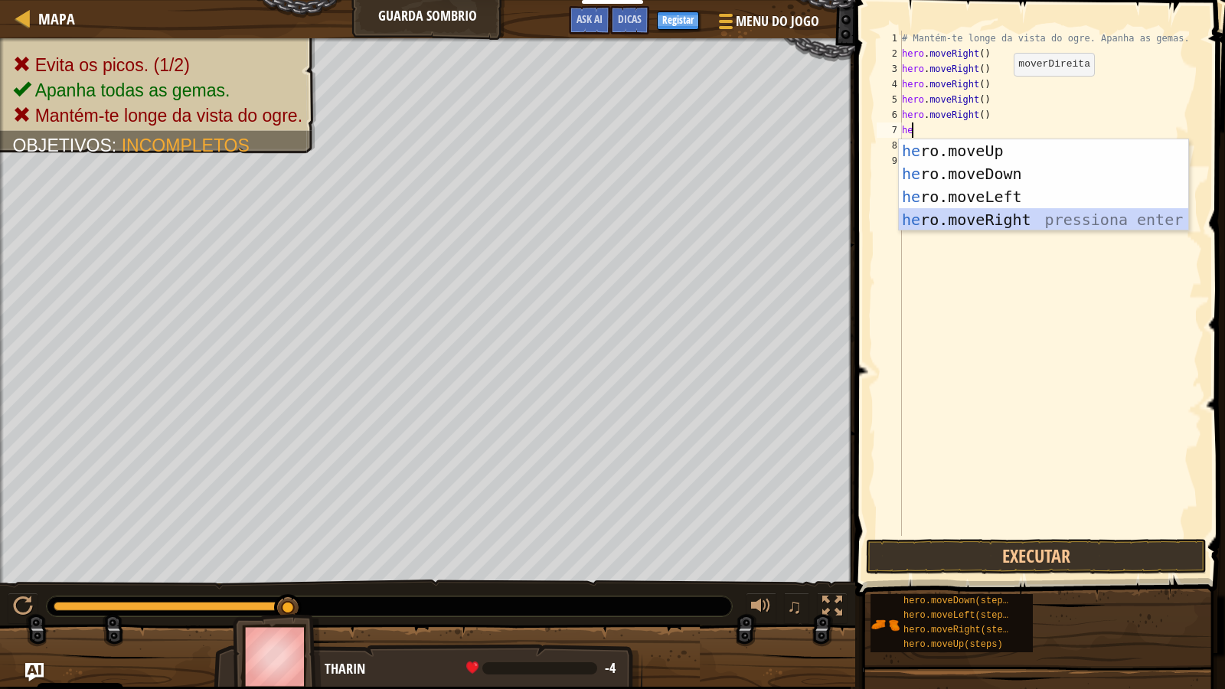
click at [958, 215] on div "he ro.moveUp pressiona enter he ro.moveDown pressiona enter he ro.moveLeft pres…" at bounding box center [1044, 208] width 290 height 138
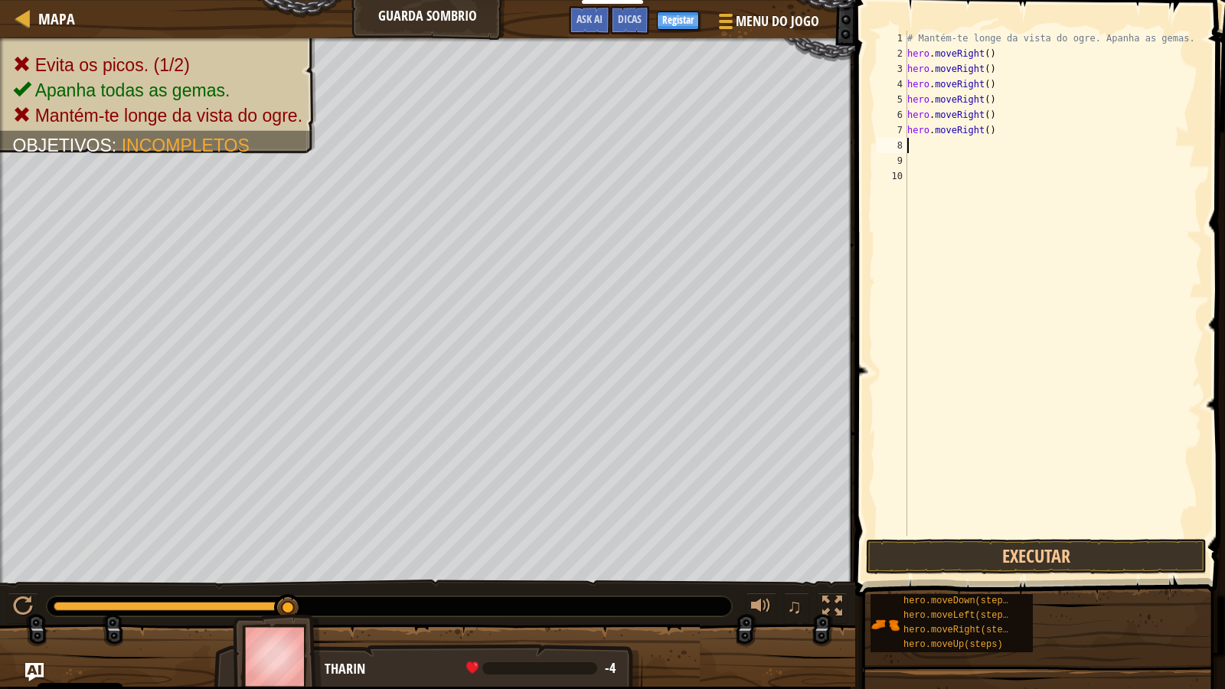
type textarea "he"
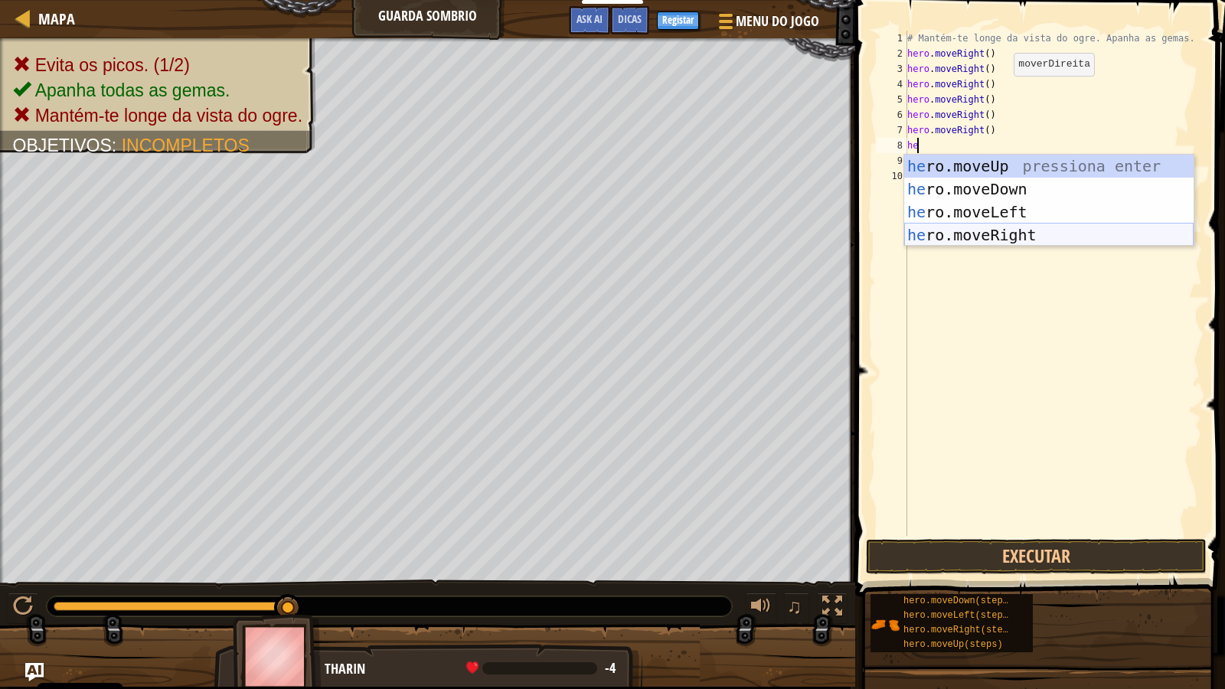
click at [962, 224] on div "he ro.moveUp pressiona enter he ro.moveDown pressiona enter he ro.moveLeft pres…" at bounding box center [1050, 224] width 290 height 138
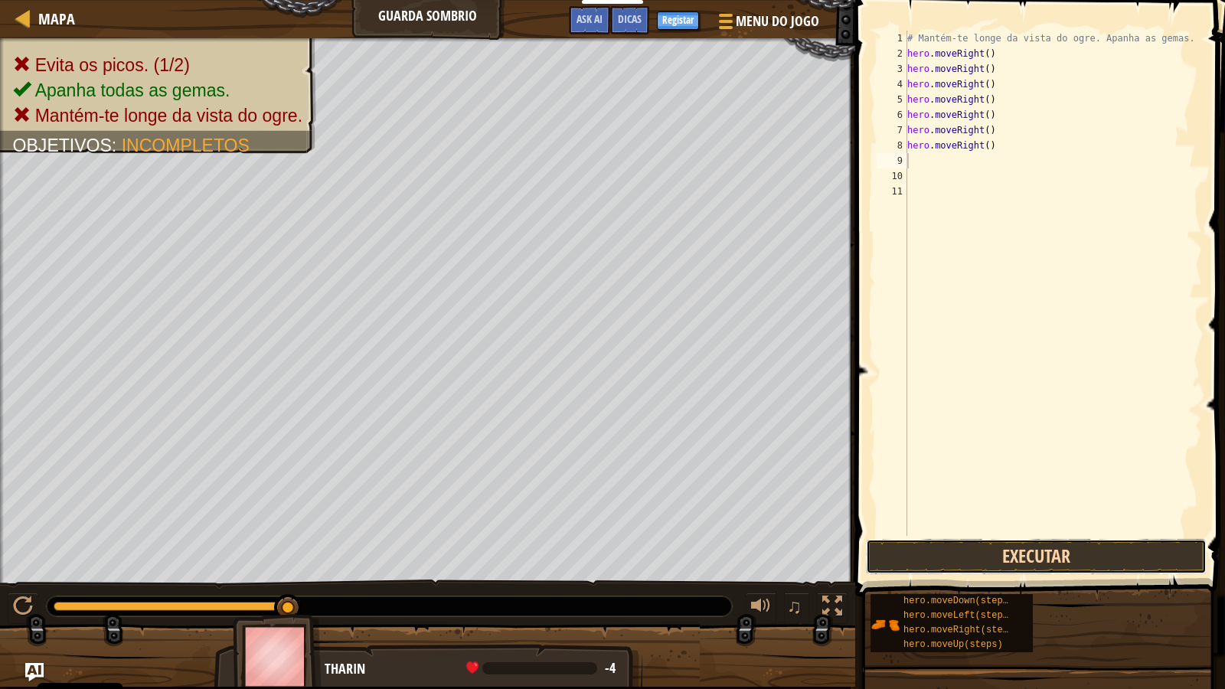
click at [981, 551] on button "Executar" at bounding box center [1036, 556] width 341 height 35
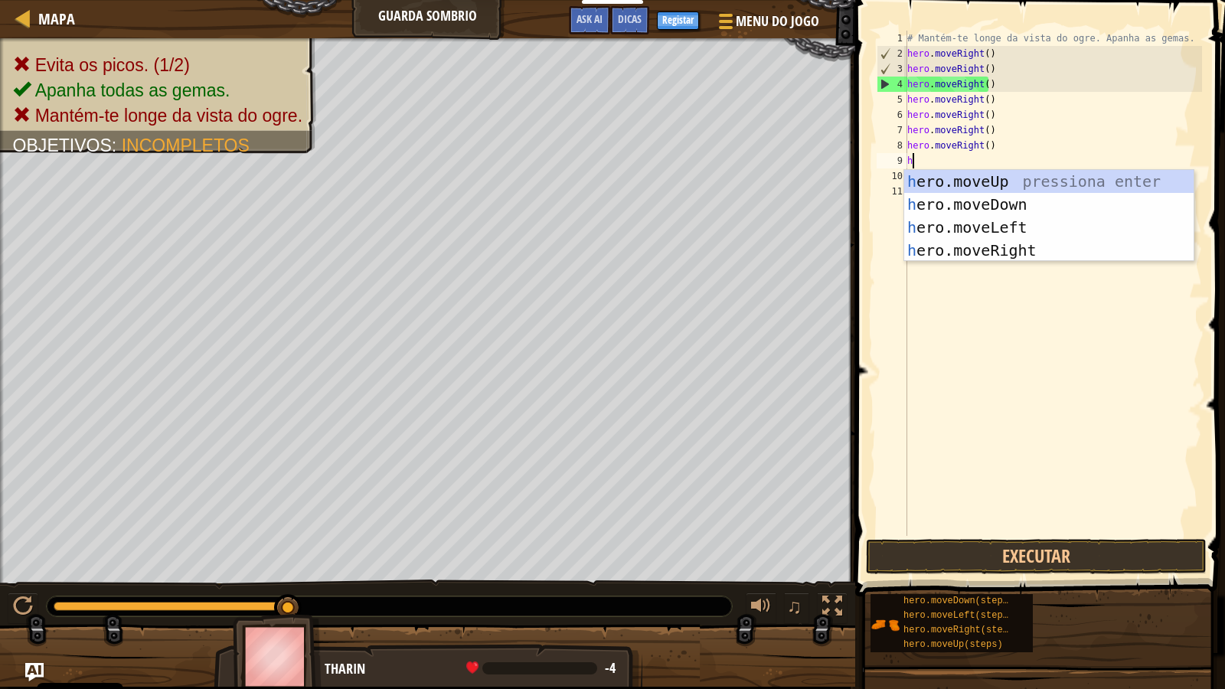
scroll to position [7, 1]
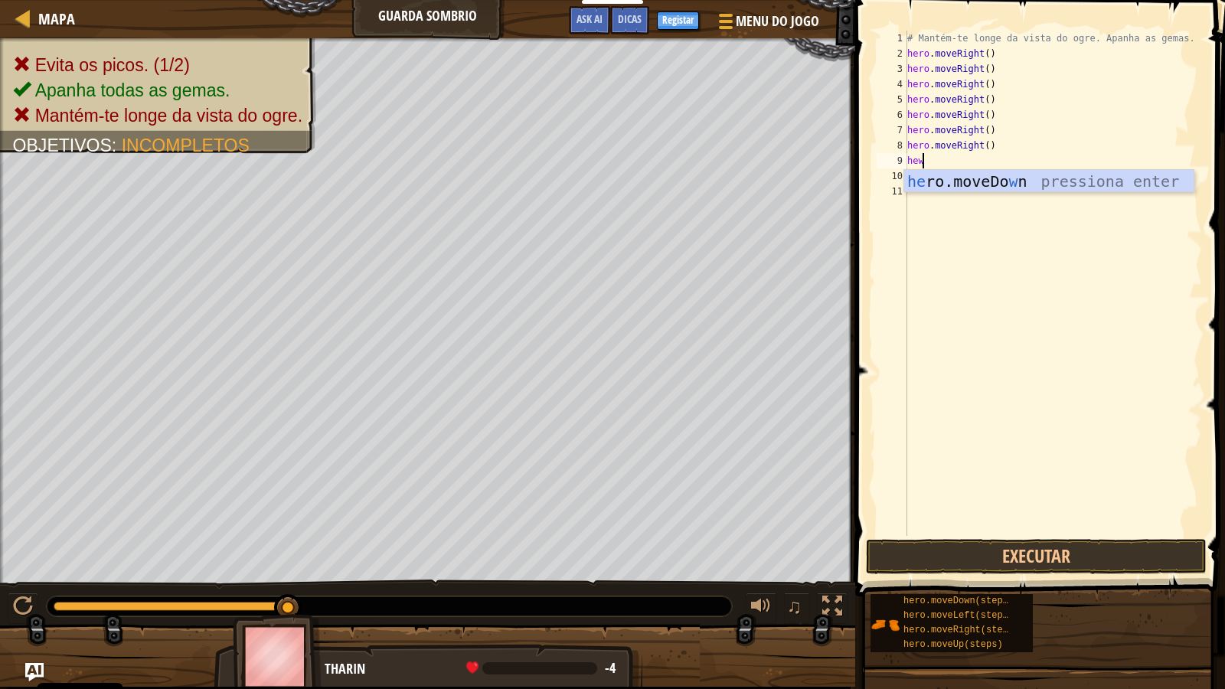
type textarea "he"
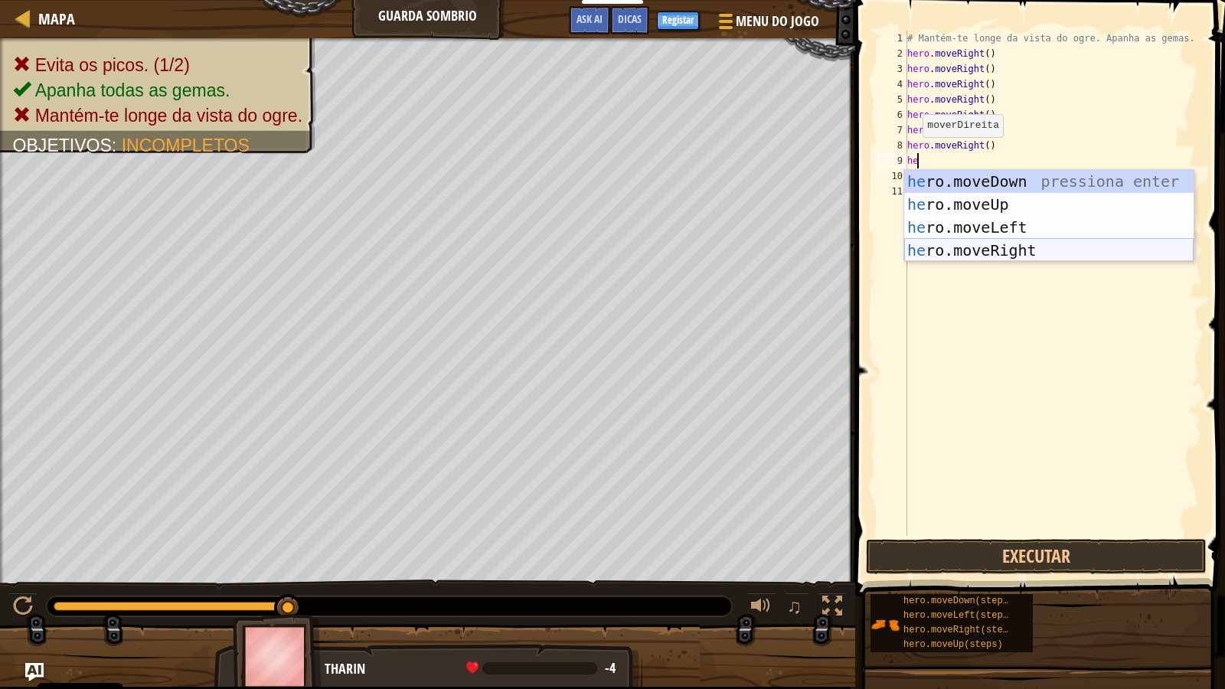
click at [980, 254] on div "he ro.moveDown pressiona enter he ro.moveUp pressiona enter he ro.moveLeft pres…" at bounding box center [1050, 239] width 290 height 138
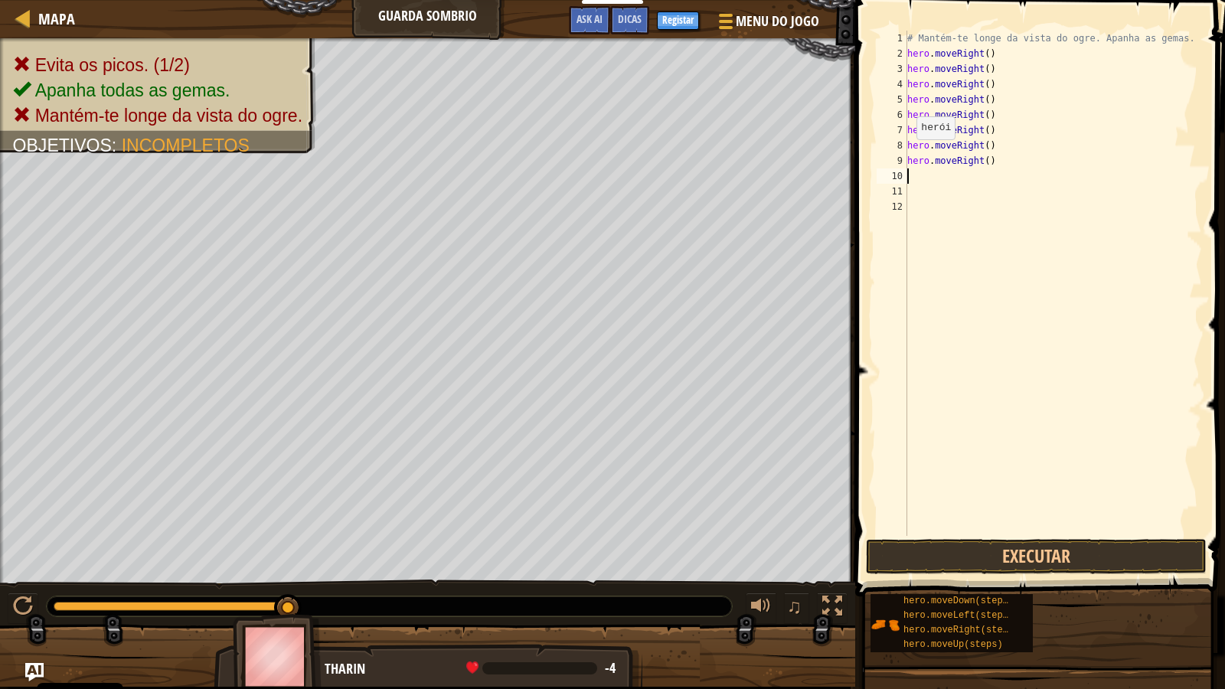
type textarea "he"
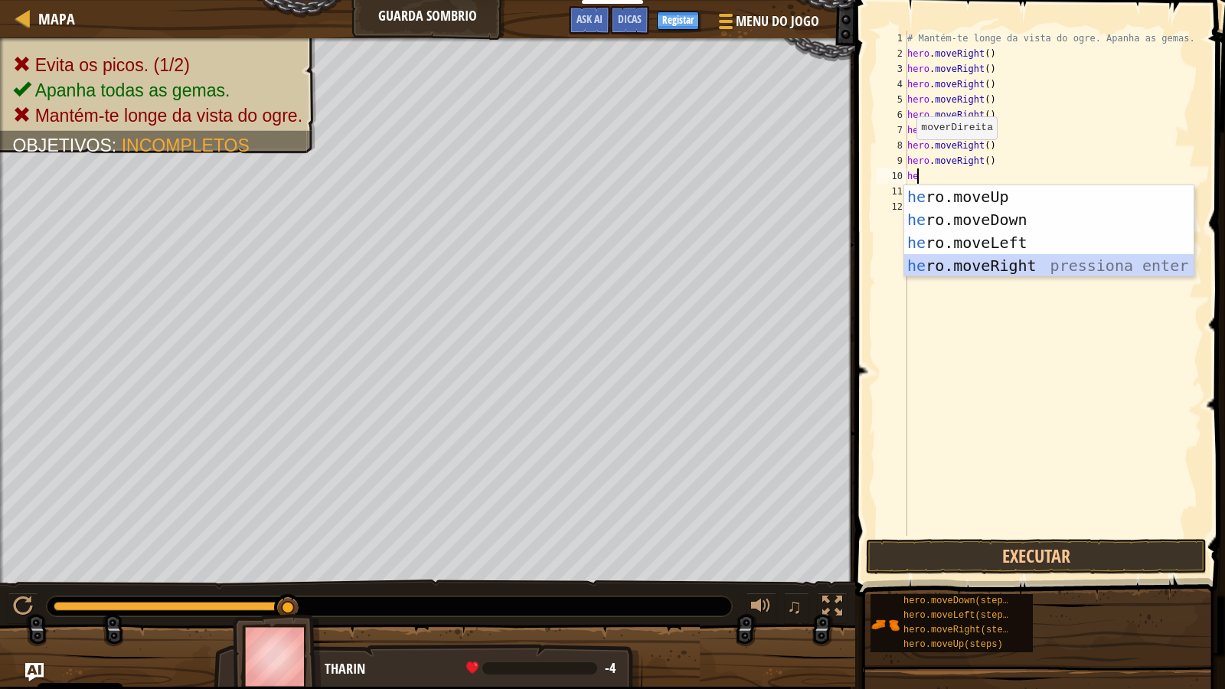
click at [932, 258] on div "he ro.moveUp pressiona enter he ro.moveDown pressiona enter he ro.moveLeft pres…" at bounding box center [1050, 254] width 290 height 138
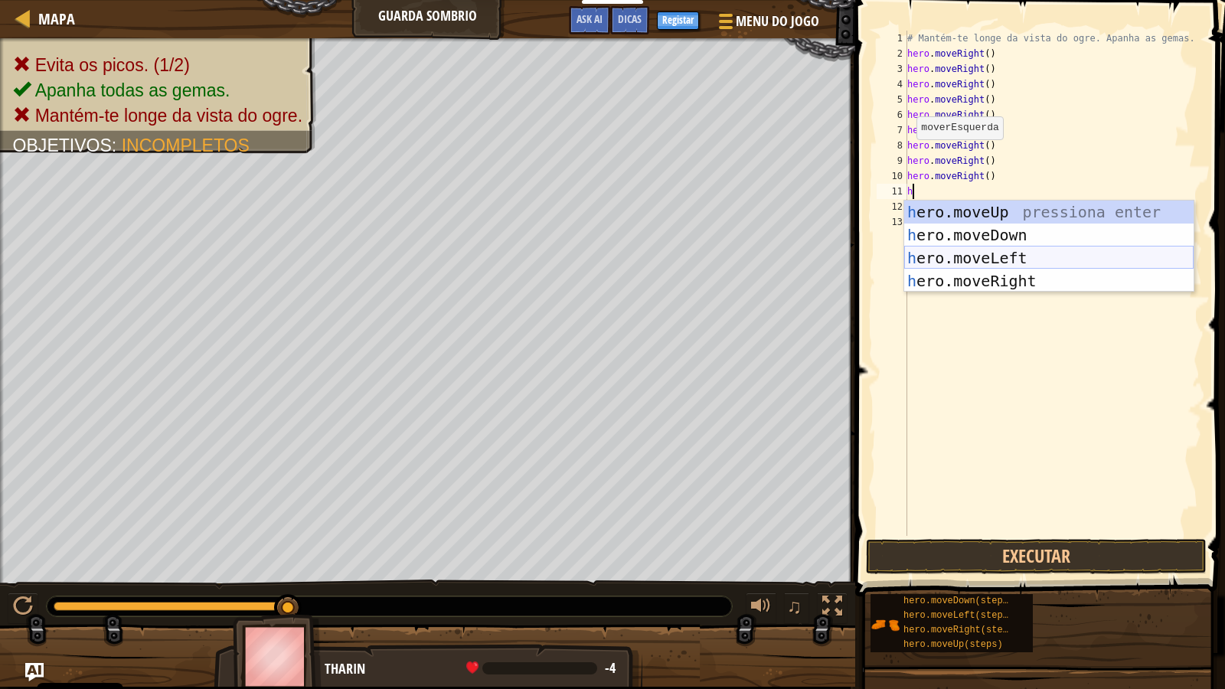
type textarea "he"
click at [961, 272] on div "he ro.moveUp pressiona enter he ro.moveDown pressiona enter he ro.moveLeft pres…" at bounding box center [1050, 270] width 290 height 138
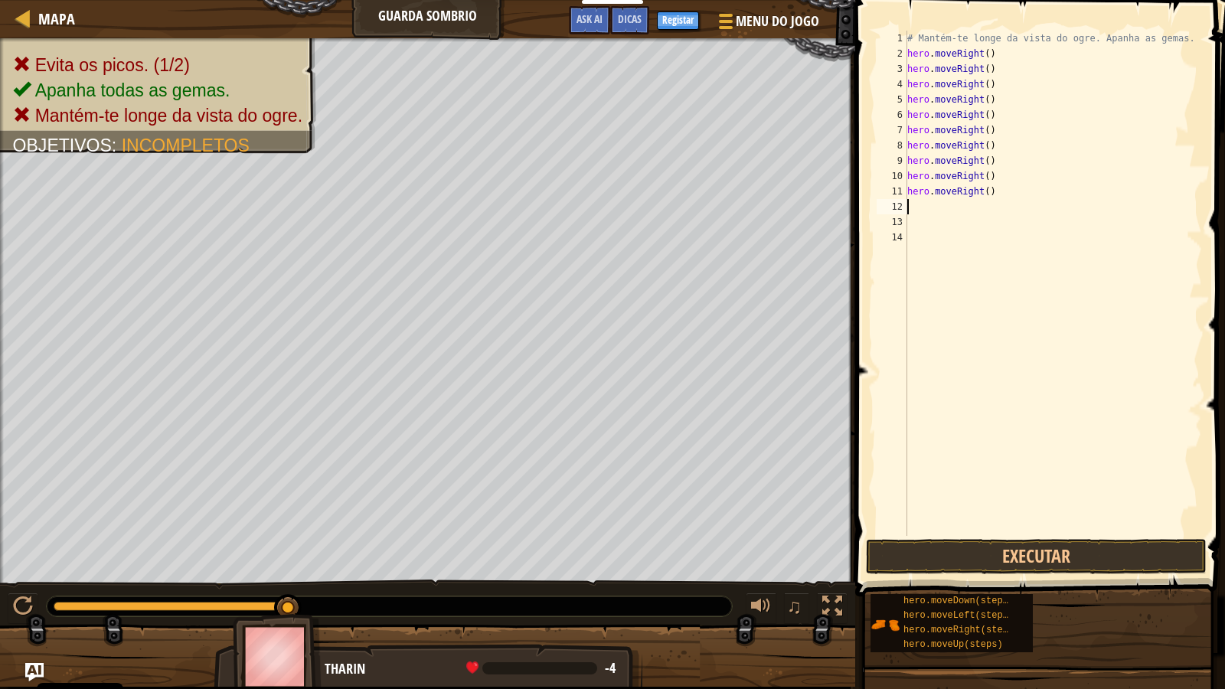
type textarea "he"
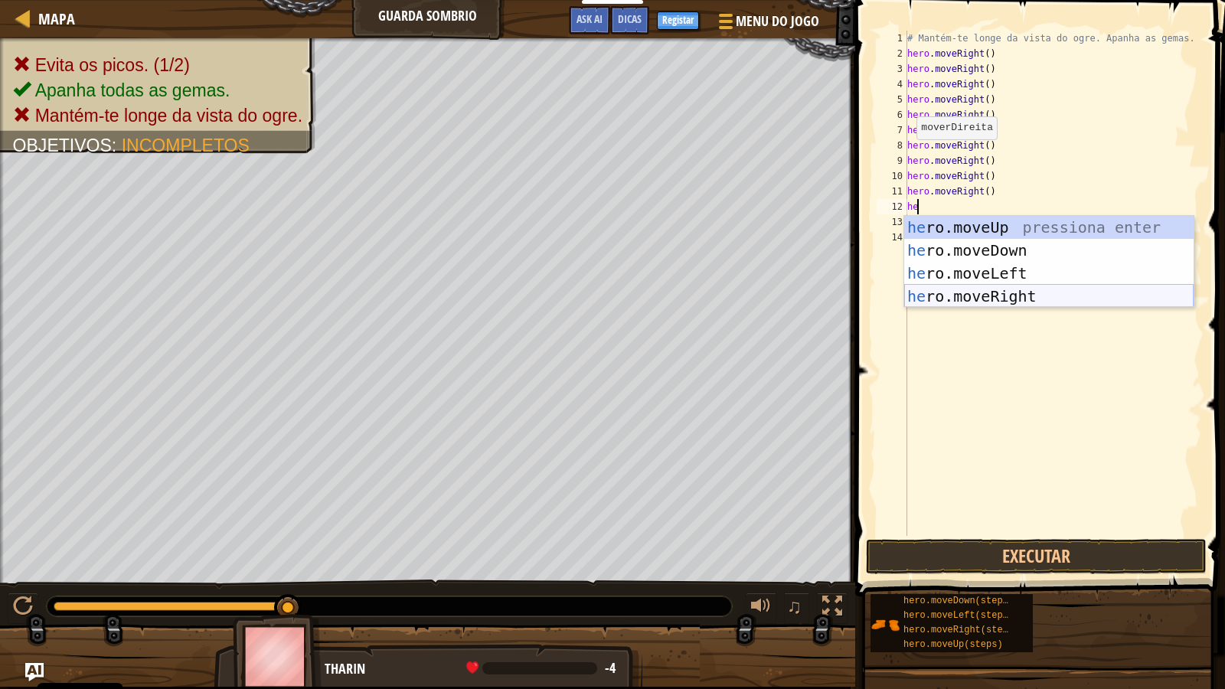
click at [960, 297] on div "he ro.moveUp pressiona enter he ro.moveDown pressiona enter he ro.moveLeft pres…" at bounding box center [1050, 285] width 290 height 138
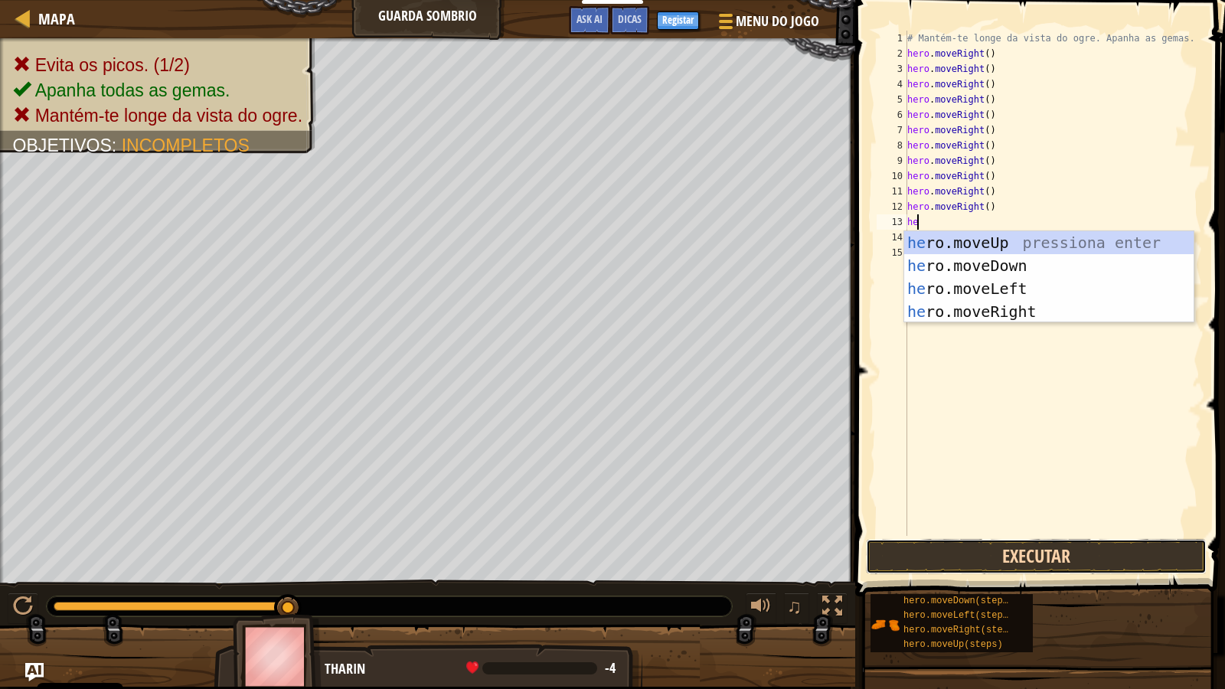
click at [997, 560] on button "Executar" at bounding box center [1036, 556] width 341 height 35
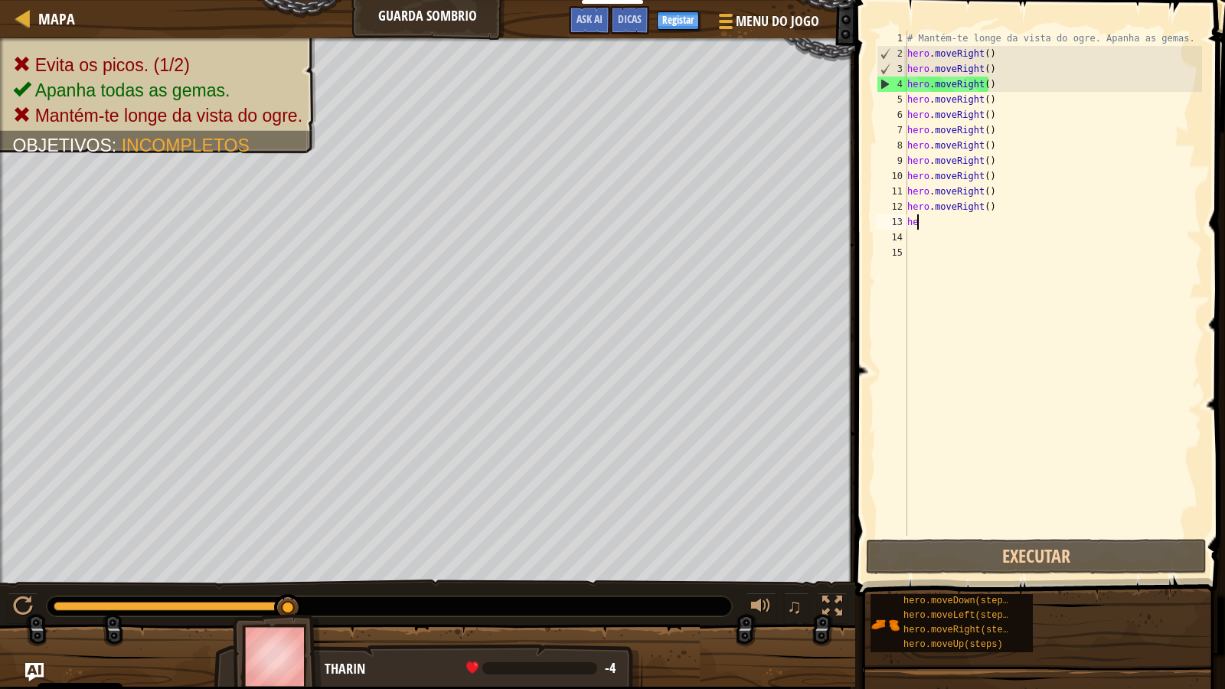
type textarea "h"
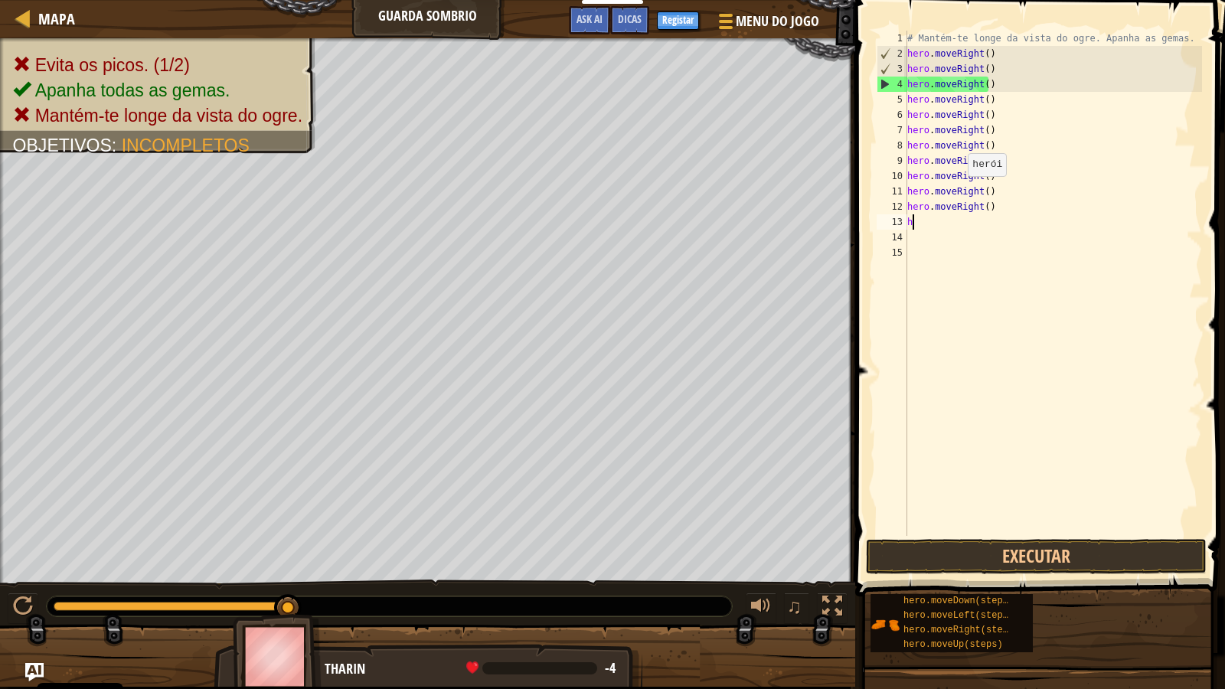
drag, startPoint x: 981, startPoint y: 218, endPoint x: 957, endPoint y: 196, distance: 32.0
click at [915, 178] on div "# Mantém-te longe da vista do ogre. Apanha as gemas. hero . moveRight ( ) hero …" at bounding box center [1054, 299] width 299 height 536
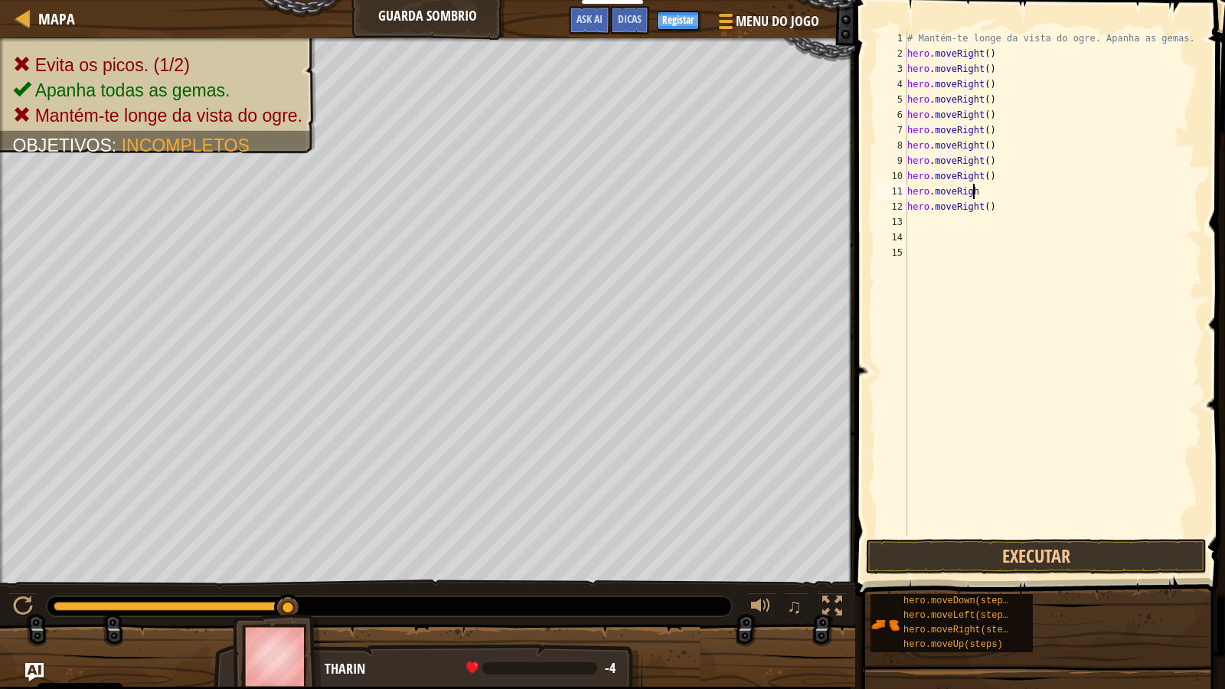
drag, startPoint x: 997, startPoint y: 196, endPoint x: 960, endPoint y: 196, distance: 37.5
click at [960, 196] on div "# Mantém-te longe da vista do ogre. Apanha as gemas. hero . moveRight ( ) hero …" at bounding box center [1054, 299] width 299 height 536
type textarea "h"
type textarea "hero.moveRight"
click at [996, 227] on div "# Mantém-te longe da vista do ogre. Apanha as gemas. hero . moveRight ( ) hero …" at bounding box center [1054, 299] width 299 height 536
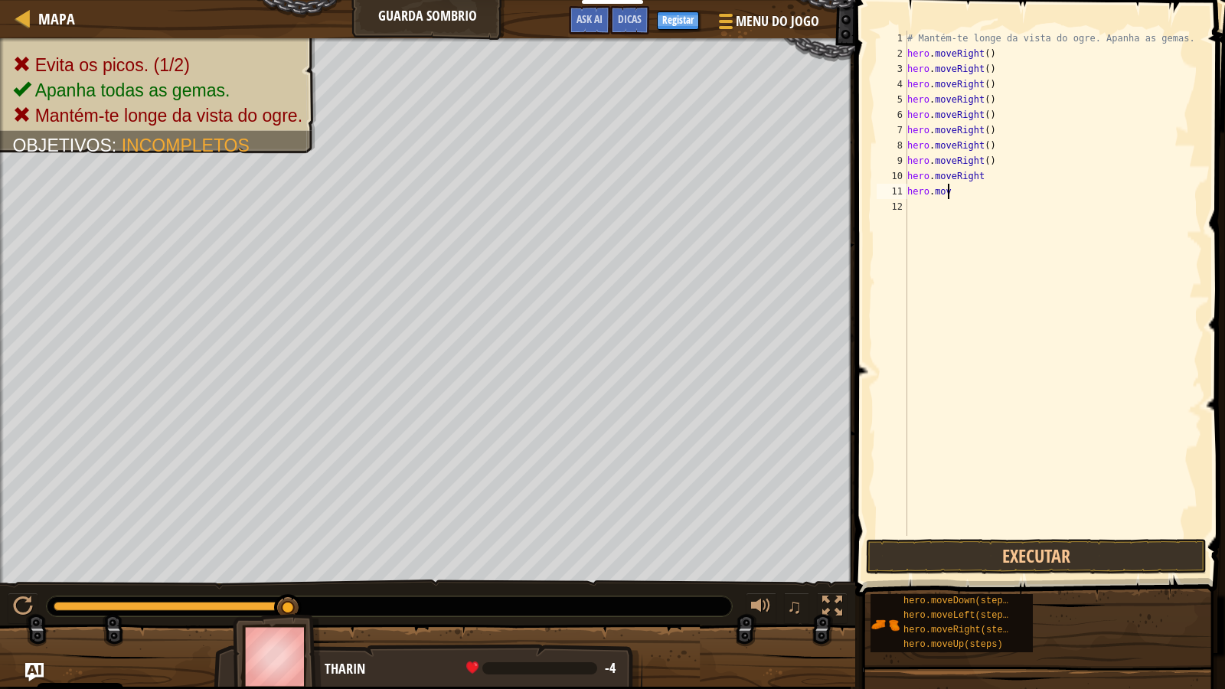
type textarea "h"
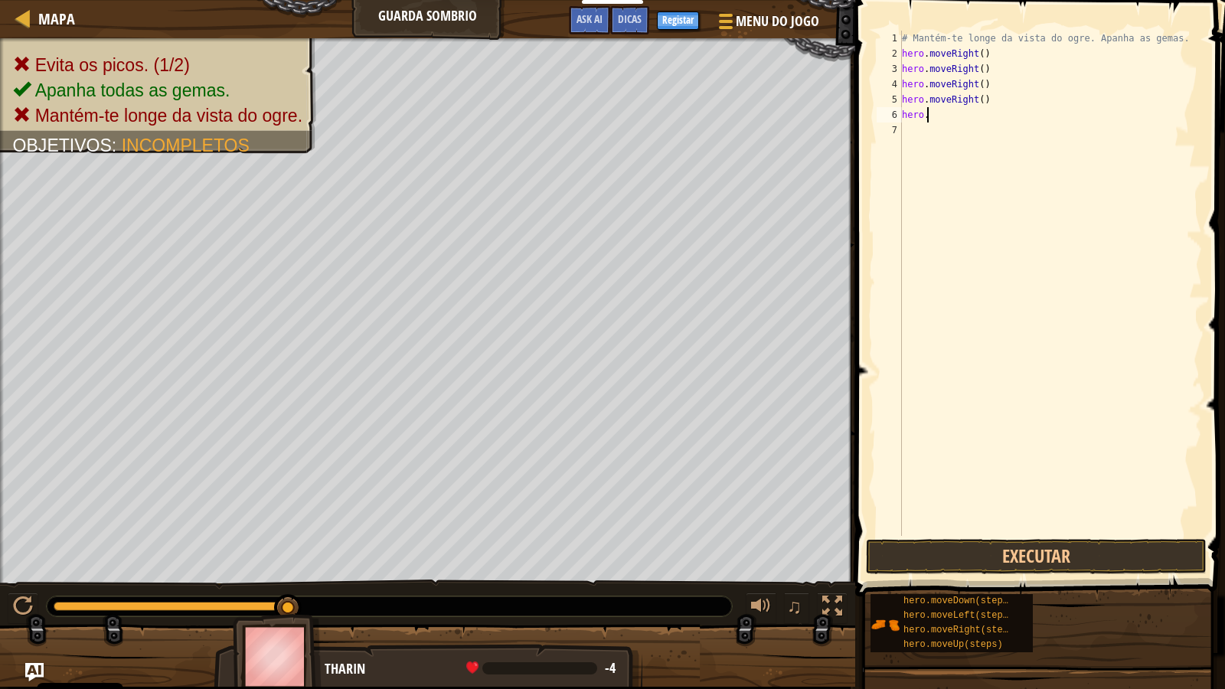
type textarea "h"
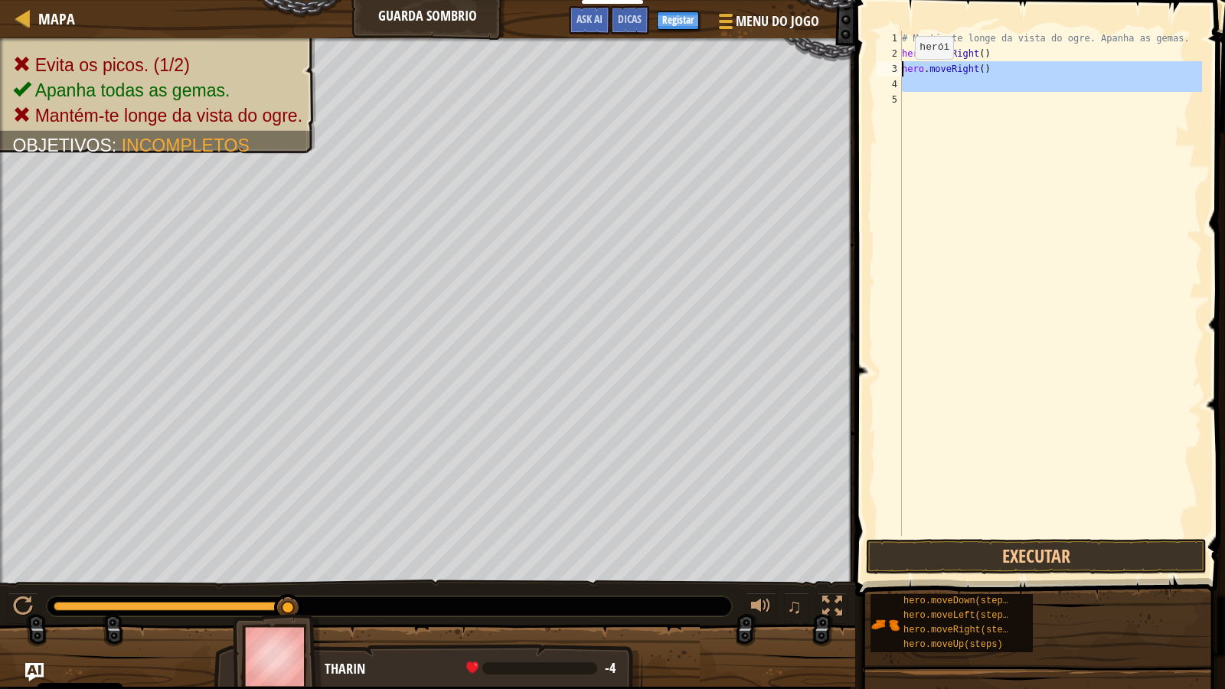
drag, startPoint x: 924, startPoint y: 93, endPoint x: 902, endPoint y: 74, distance: 29.3
click at [902, 74] on div "# Mantém-te longe da vista do ogre. Apanha as gemas. hero . moveRight ( ) hero …" at bounding box center [1050, 299] width 303 height 536
type textarea "hero.moveRight()"
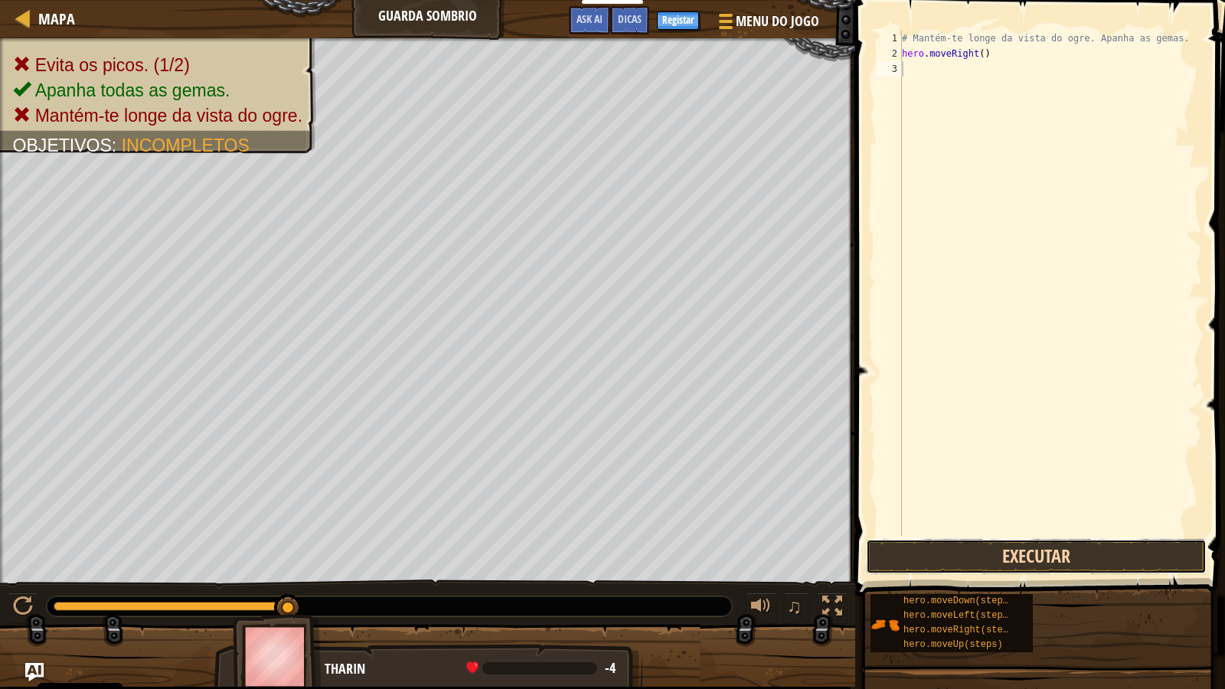
click at [1064, 550] on button "Executar" at bounding box center [1036, 556] width 341 height 35
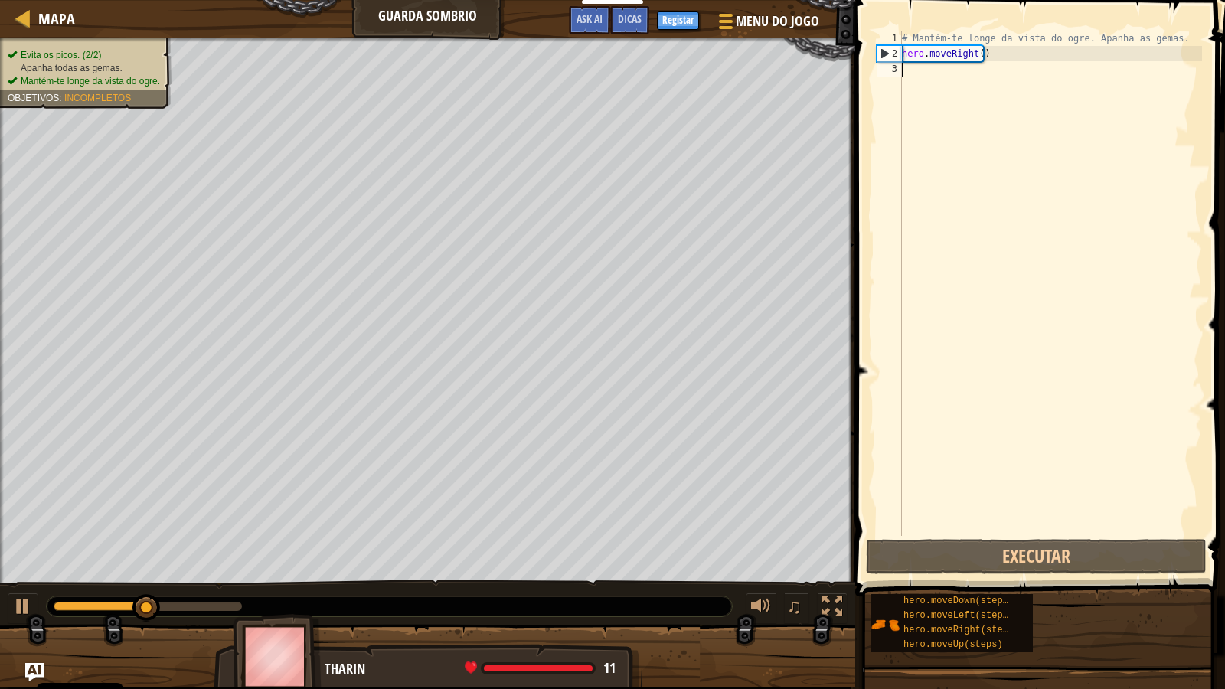
click at [118, 54] on ul "Evita os picos. (2/2) Apanha todas as gemas. Mantém-te longe da vista do ogre." at bounding box center [86, 68] width 156 height 39
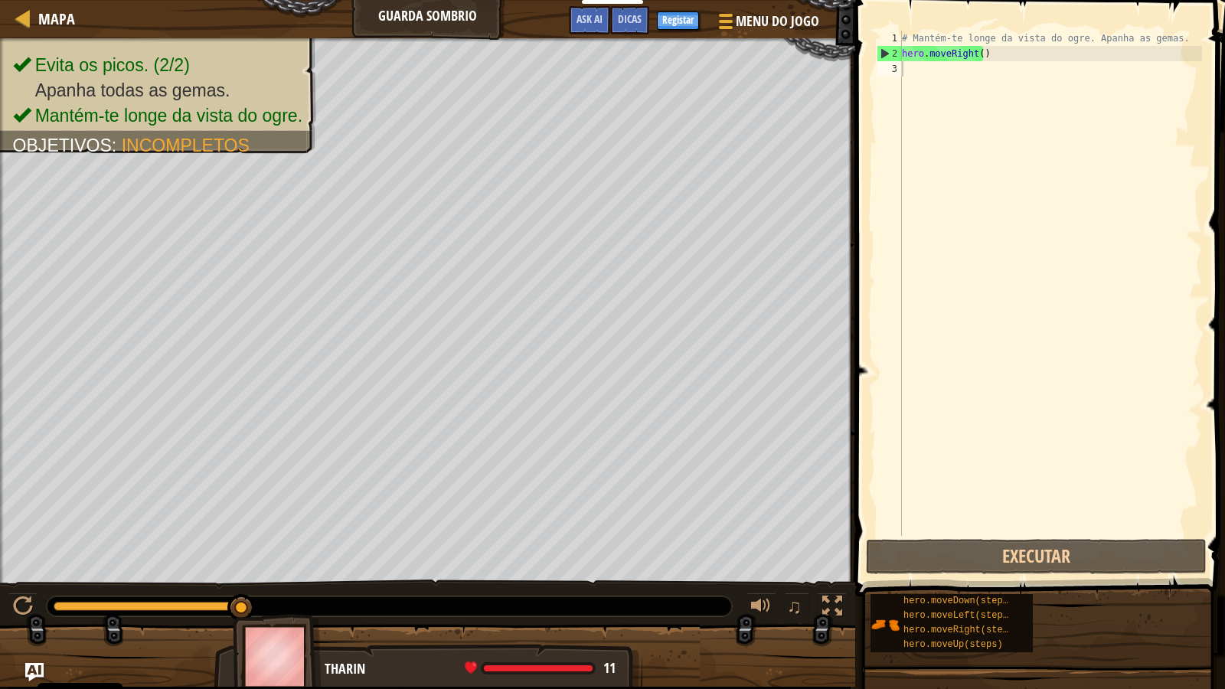
click at [935, 79] on div "# Mantém-te longe da vista do ogre. Apanha as gemas. hero . moveRight ( )" at bounding box center [1050, 299] width 303 height 536
type textarea "he"
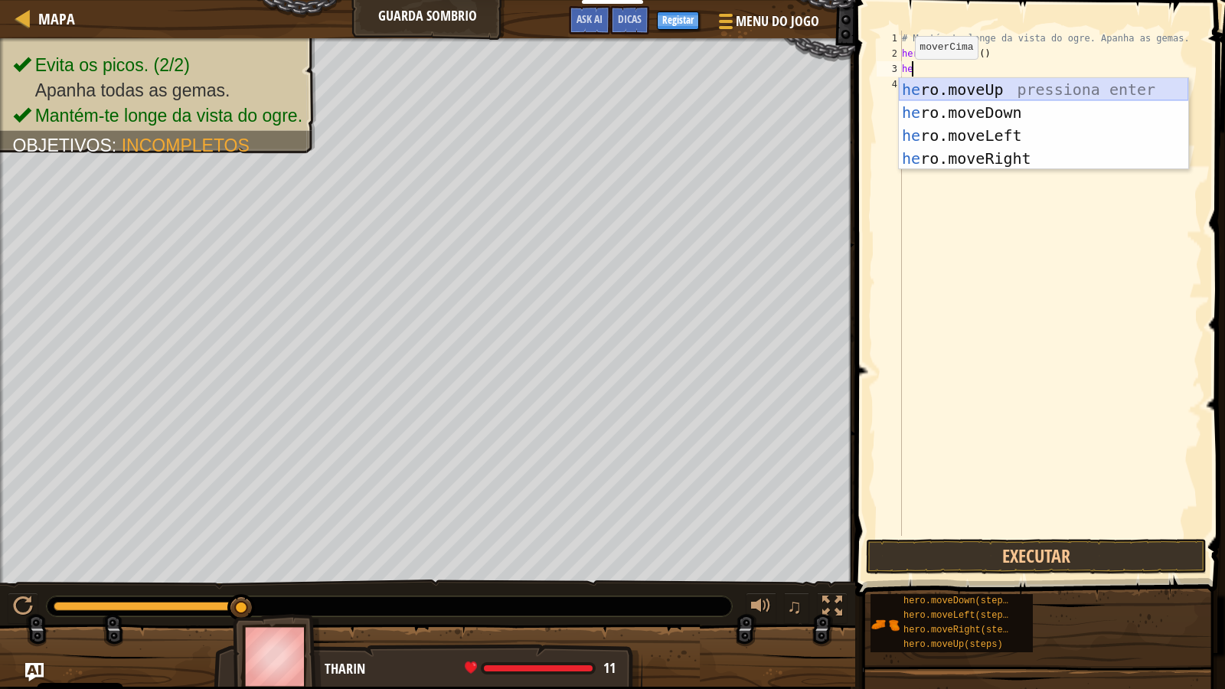
click at [951, 95] on div "he ro.moveUp pressiona enter he ro.moveDown pressiona enter he ro.moveLeft pres…" at bounding box center [1044, 147] width 290 height 138
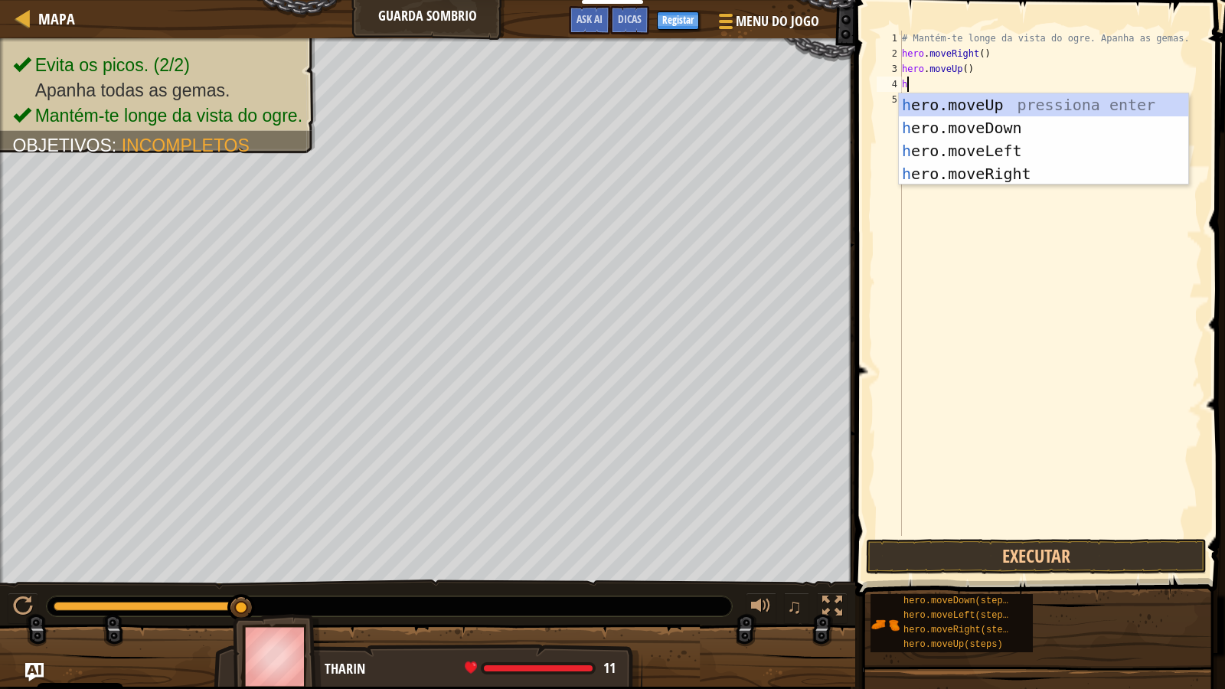
type textarea "he"
click at [982, 173] on div "he ro.moveUp pressiona enter he ro.moveDown pressiona enter he ro.moveLeft pres…" at bounding box center [1044, 162] width 290 height 138
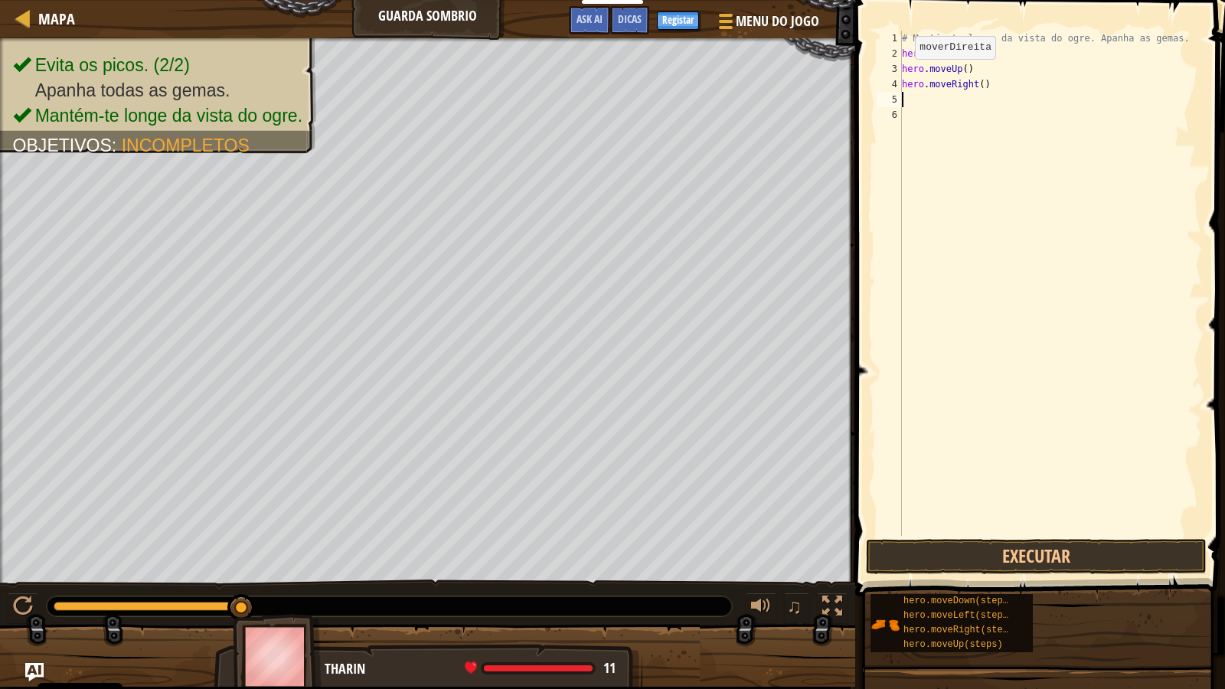
type textarea "he"
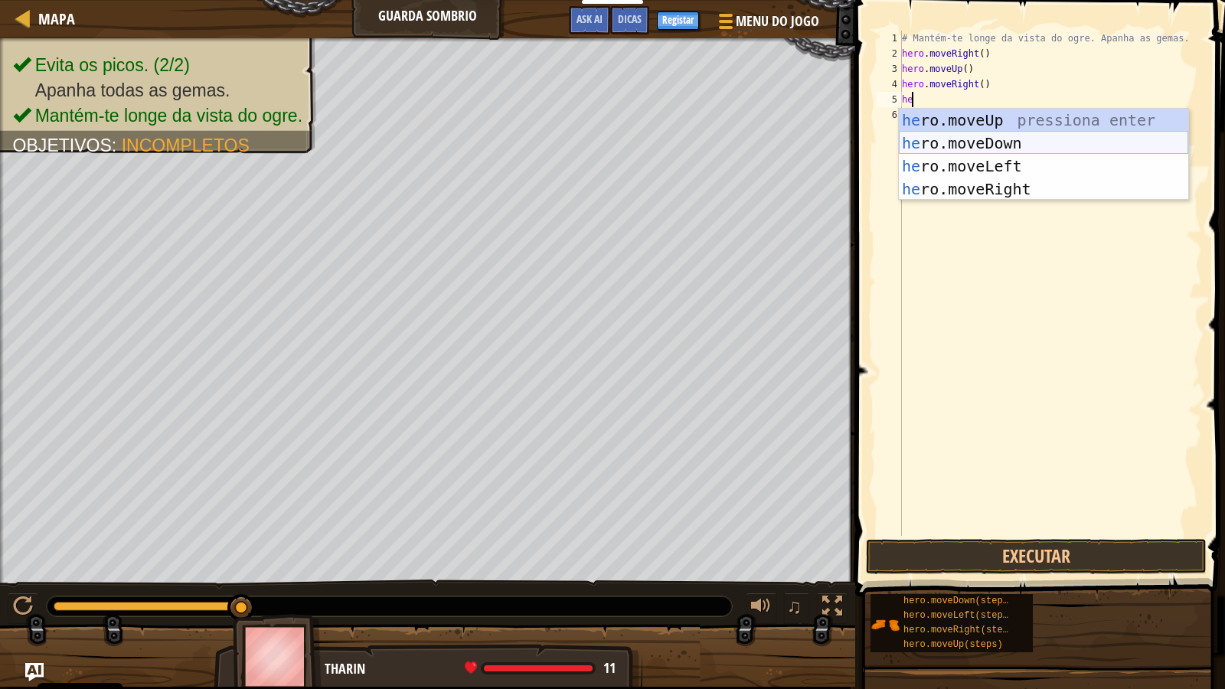
click at [957, 143] on div "he ro.moveUp pressiona enter he ro.moveDown pressiona enter he ro.moveLeft pres…" at bounding box center [1044, 178] width 290 height 138
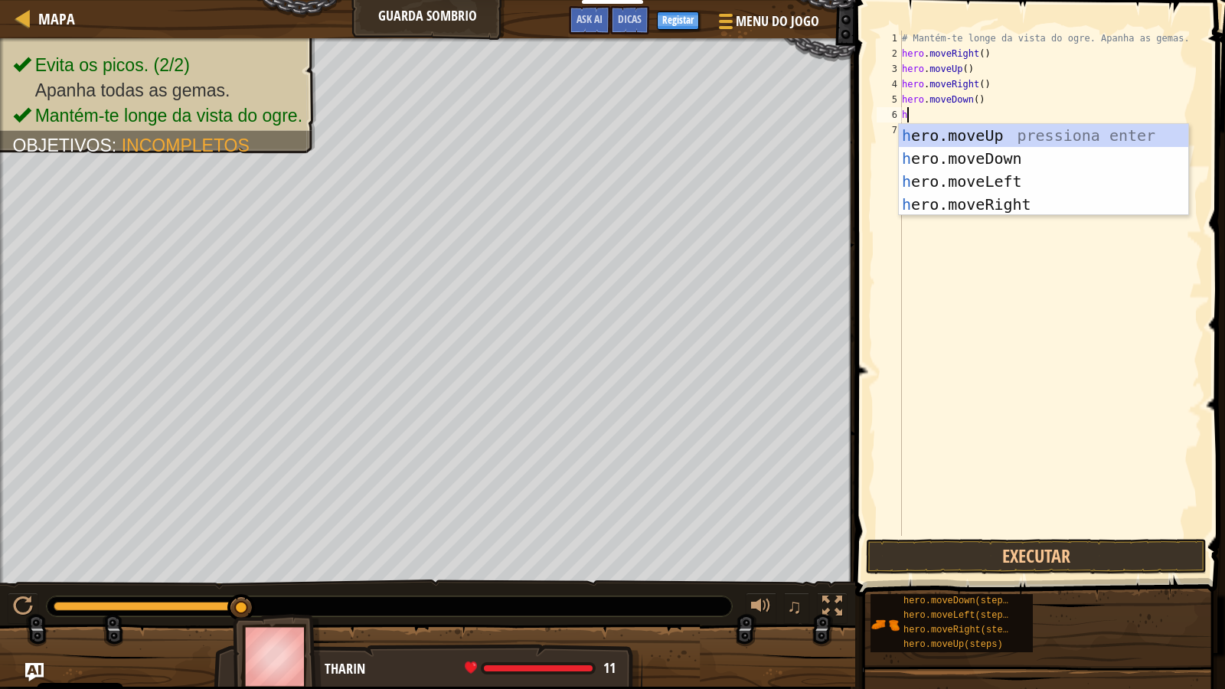
type textarea "he"
click at [954, 206] on div "he ro.moveUp pressiona enter he ro.moveDown pressiona enter he ro.moveLeft pres…" at bounding box center [1044, 193] width 290 height 138
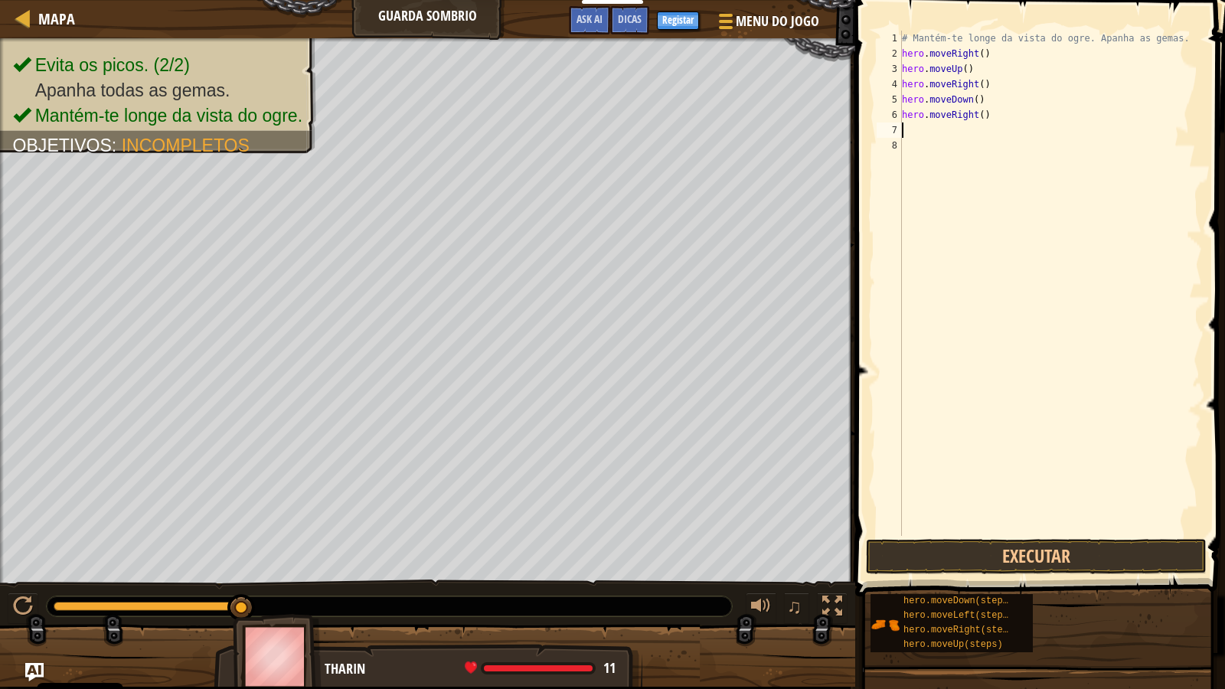
type textarea "he"
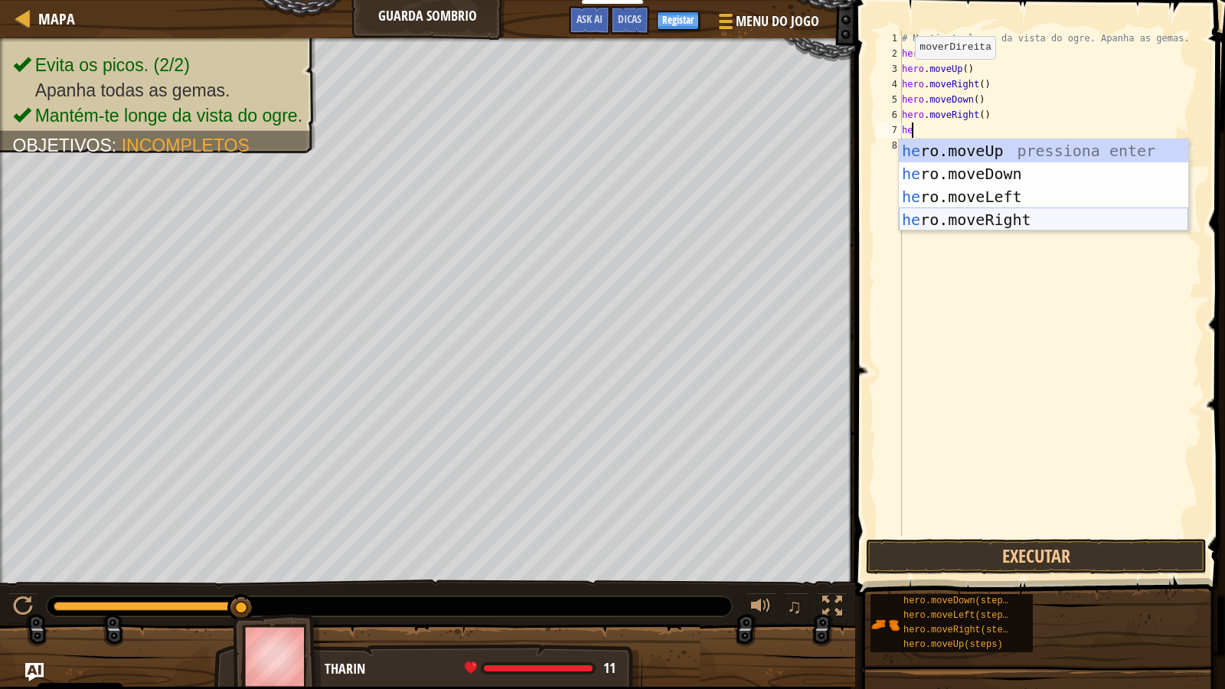
click at [943, 227] on div "he ro.moveUp pressiona enter he ro.moveDown pressiona enter he ro.moveLeft pres…" at bounding box center [1044, 208] width 290 height 138
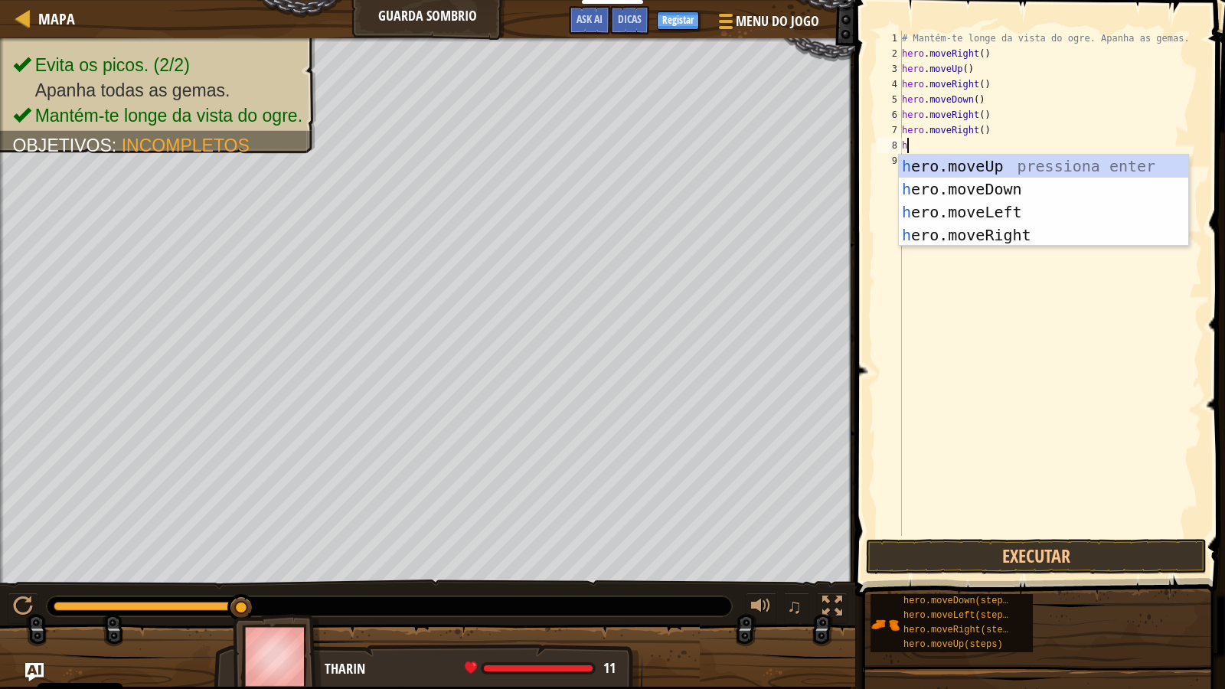
type textarea "he"
click at [929, 237] on div "he ro.moveUp pressiona enter he ro.moveDown pressiona enter he ro.moveLeft pres…" at bounding box center [1044, 224] width 290 height 138
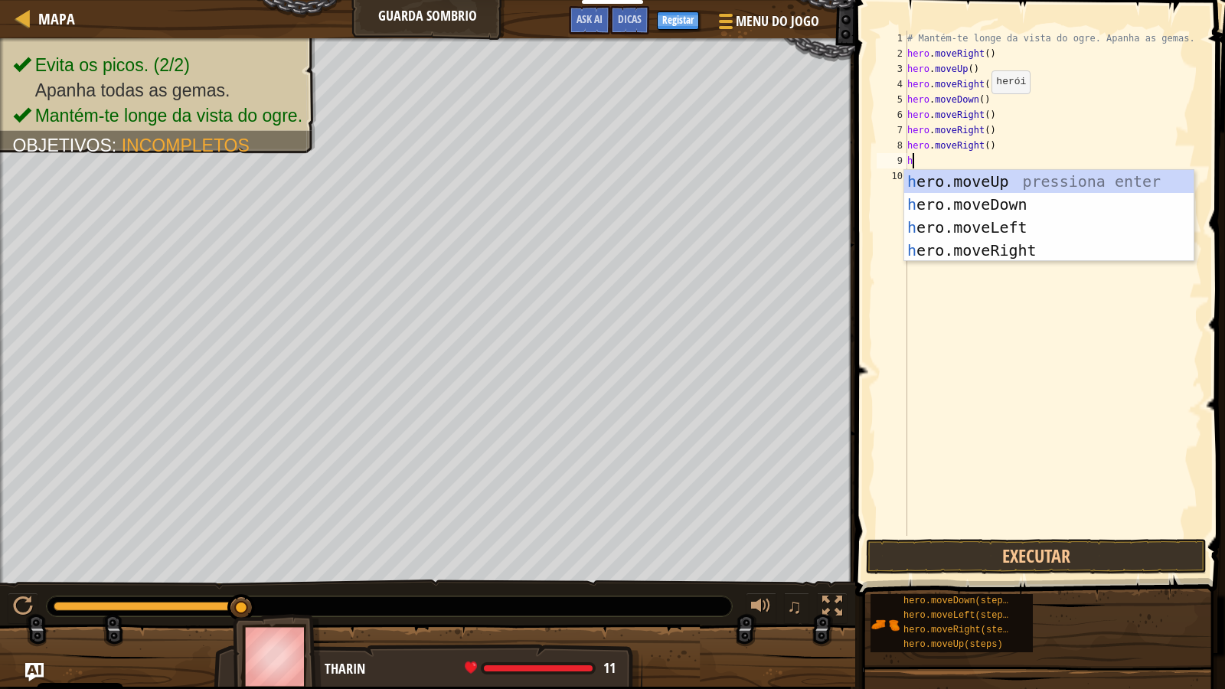
type textarea "he"
click at [995, 205] on div "he ro.moveUp pressiona enter he ro.moveDown pressiona enter he ro.moveLeft pres…" at bounding box center [1050, 239] width 290 height 138
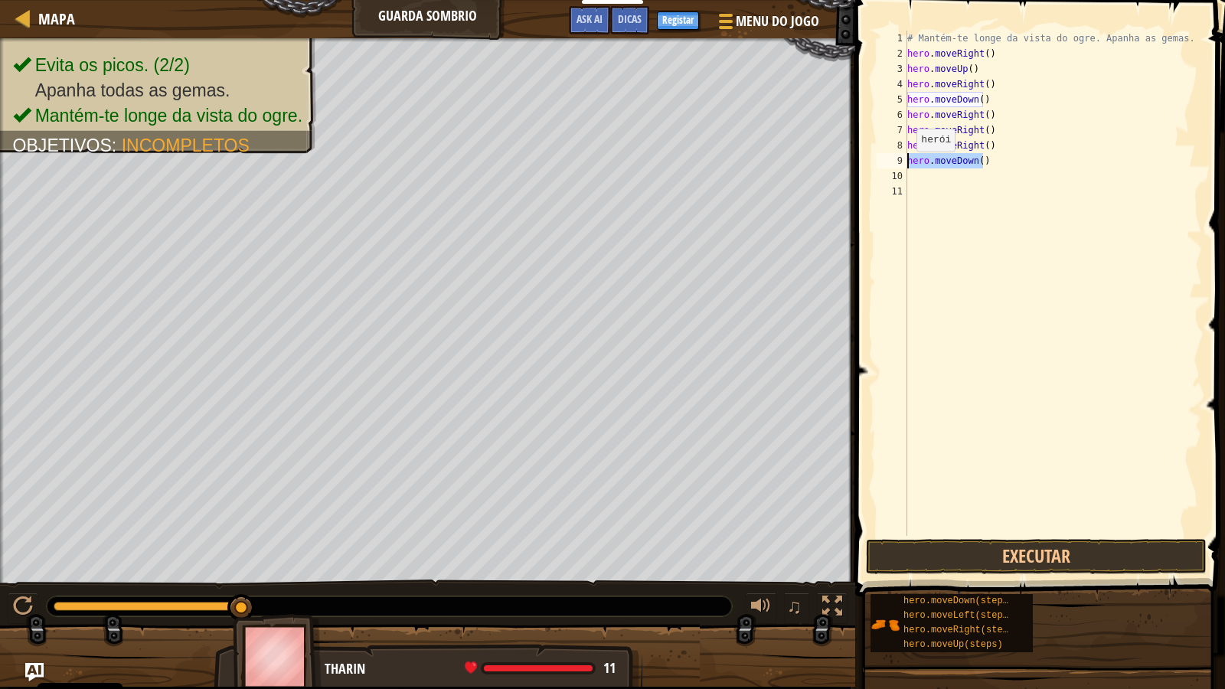
drag, startPoint x: 987, startPoint y: 161, endPoint x: 909, endPoint y: 167, distance: 77.6
click at [909, 167] on div "# Mantém-te longe da vista do ogre. Apanha as gemas. hero . moveRight ( ) hero …" at bounding box center [1054, 299] width 299 height 536
type textarea "hero.moveDown()"
click at [984, 107] on div "# Mantém-te longe da vista do ogre. Apanha as gemas. hero . moveRight ( ) hero …" at bounding box center [1054, 299] width 299 height 536
click at [987, 106] on div "# Mantém-te longe da vista do ogre. Apanha as gemas. hero . moveRight ( ) hero …" at bounding box center [1054, 299] width 299 height 536
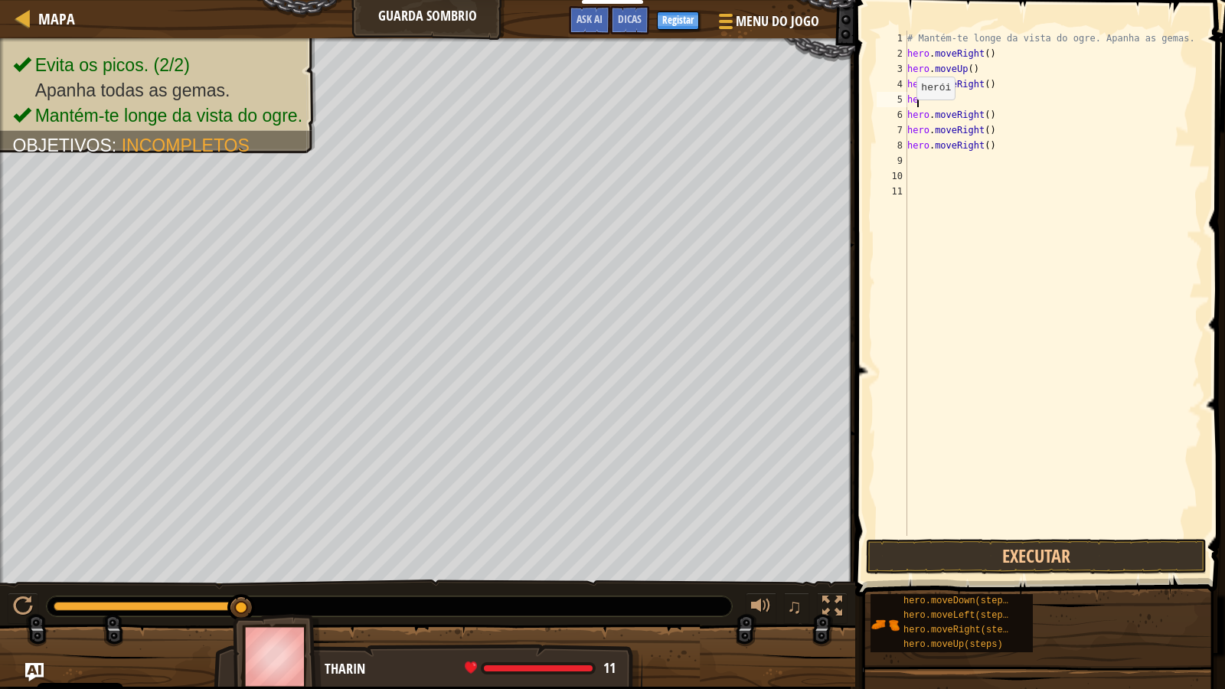
type textarea "h"
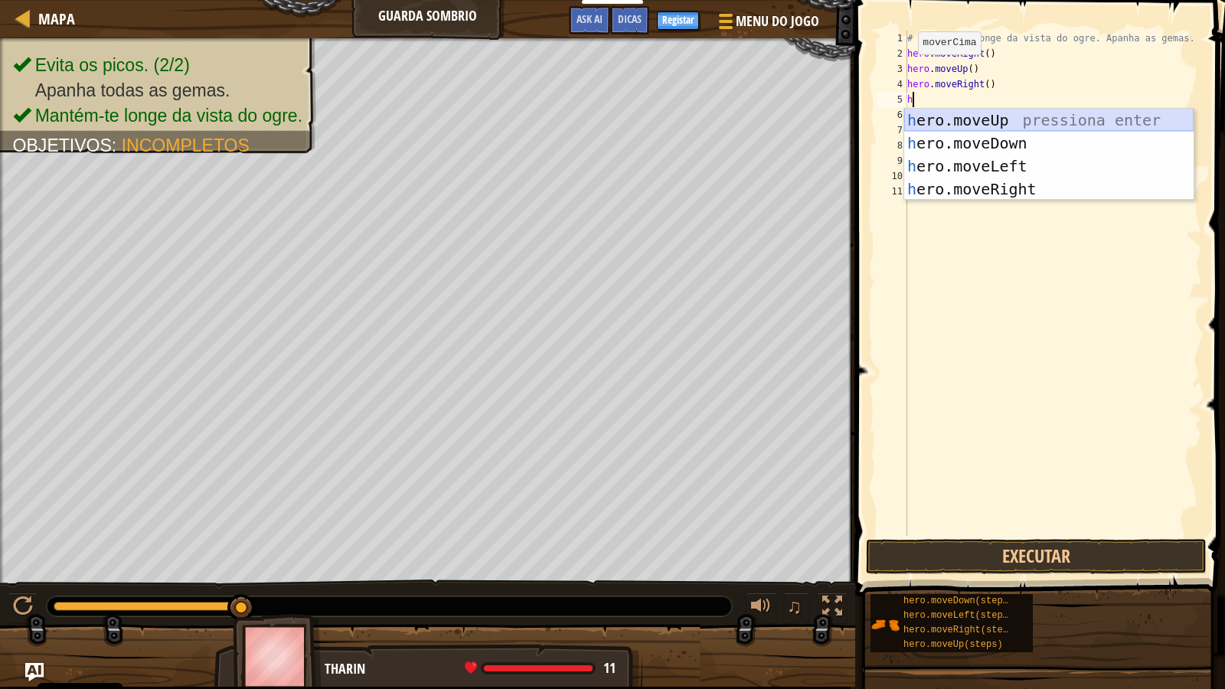
type textarea "he"
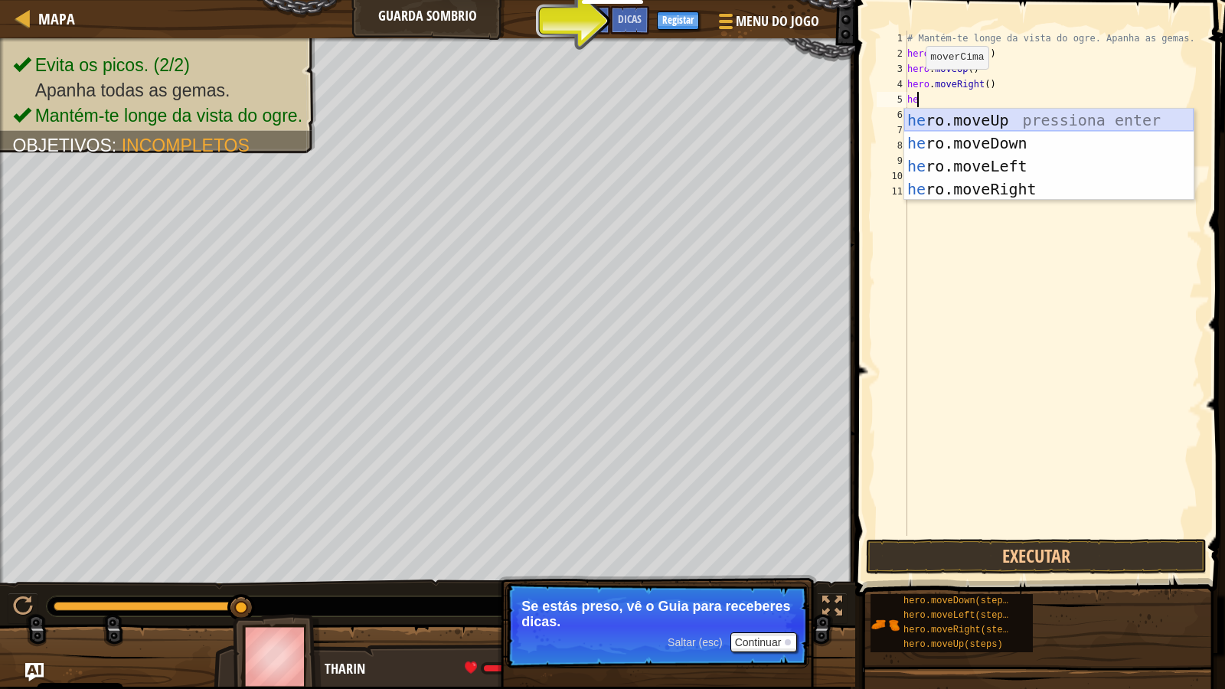
click at [990, 117] on div "he ro.moveUp pressiona enter he ro.moveDown pressiona enter he ro.moveLeft pres…" at bounding box center [1050, 178] width 290 height 138
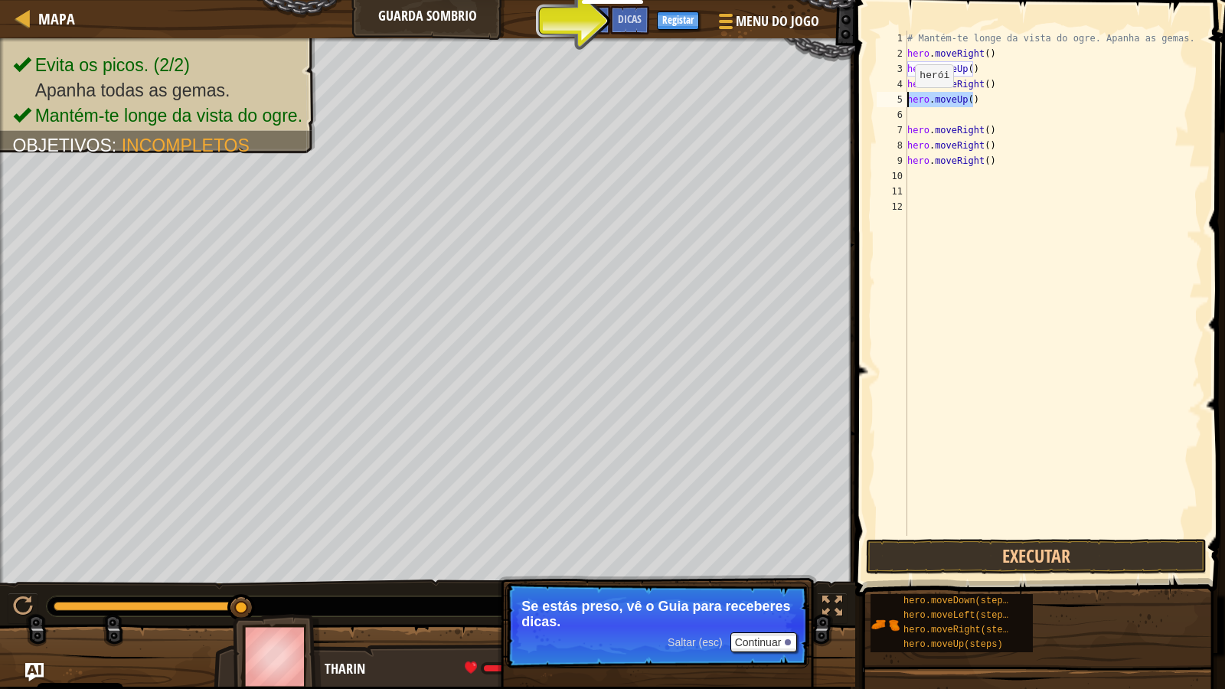
drag, startPoint x: 977, startPoint y: 103, endPoint x: 908, endPoint y: 103, distance: 68.9
click at [908, 103] on div "# Mantém-te longe da vista do ogre. Apanha as gemas. hero . moveRight ( ) hero …" at bounding box center [1054, 299] width 299 height 536
type textarea "hero.moveUp()"
type textarea "he"
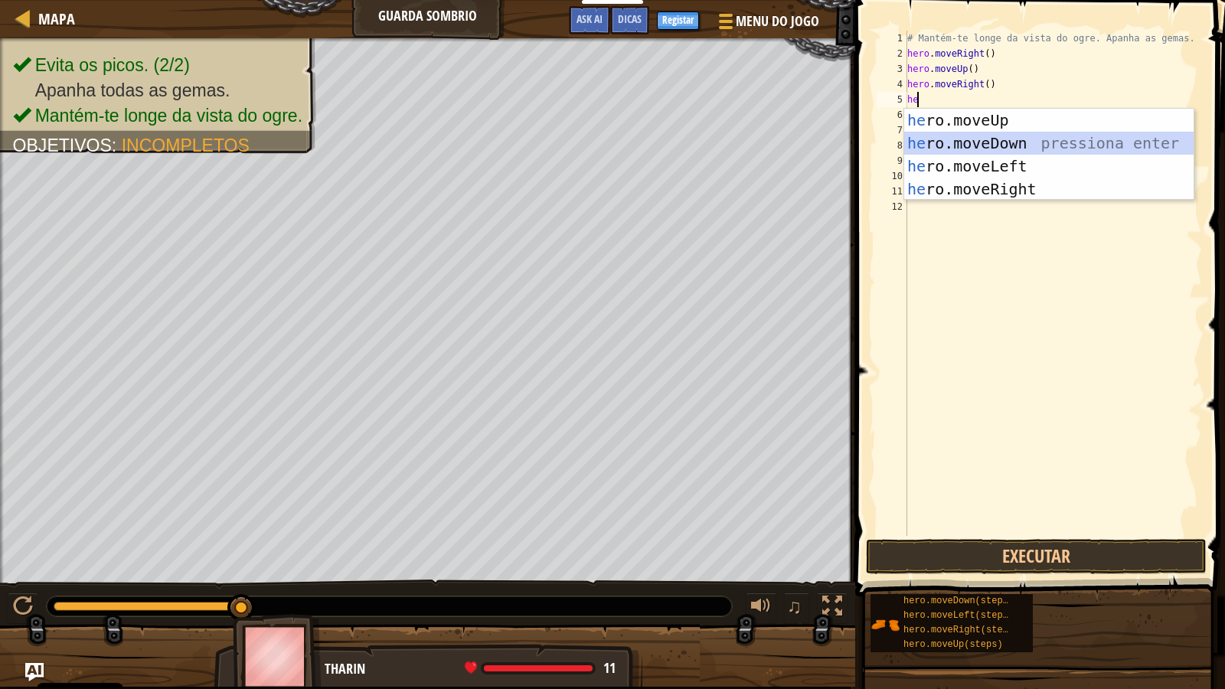
click at [986, 139] on div "he ro.moveUp pressiona enter he ro.moveDown pressiona enter he ro.moveLeft pres…" at bounding box center [1050, 178] width 290 height 138
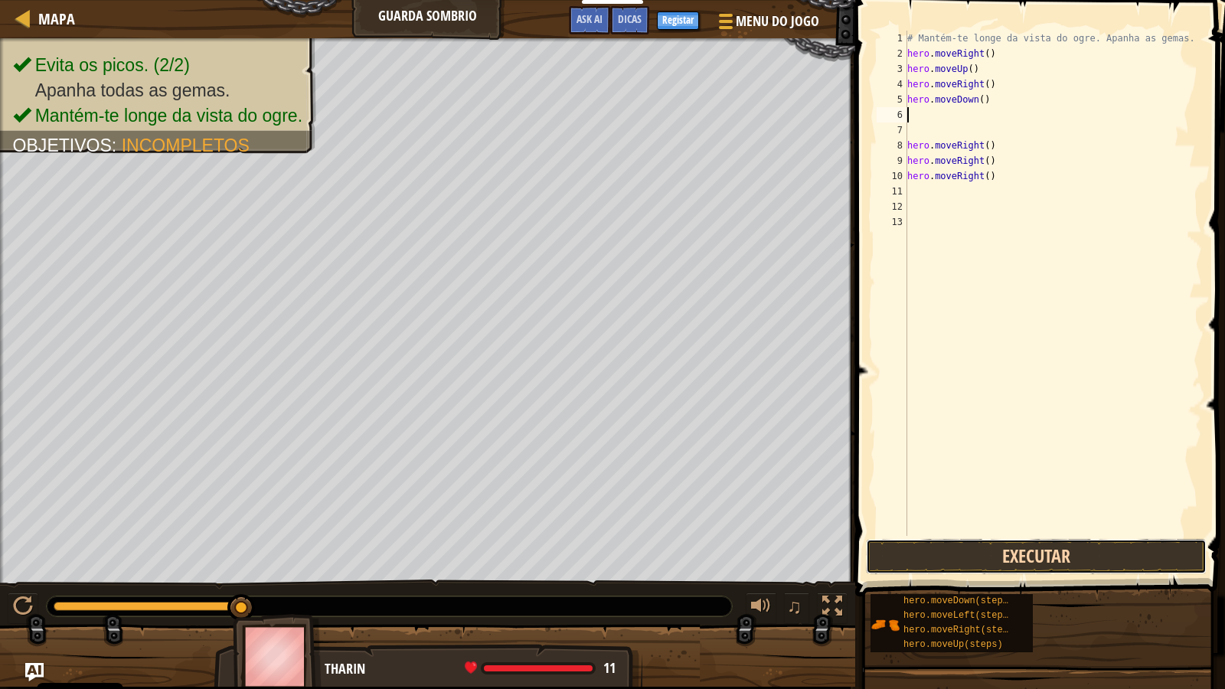
click at [1037, 556] on button "Executar" at bounding box center [1036, 556] width 341 height 35
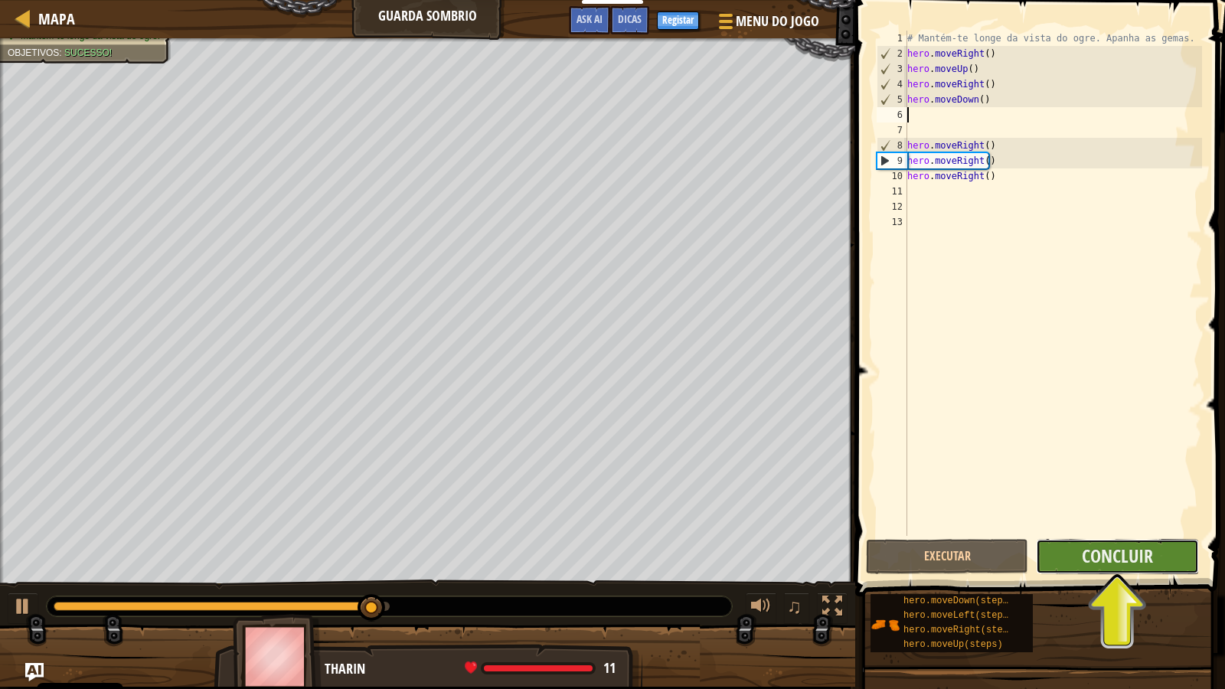
click at [1111, 542] on button "Concluir" at bounding box center [1117, 556] width 162 height 35
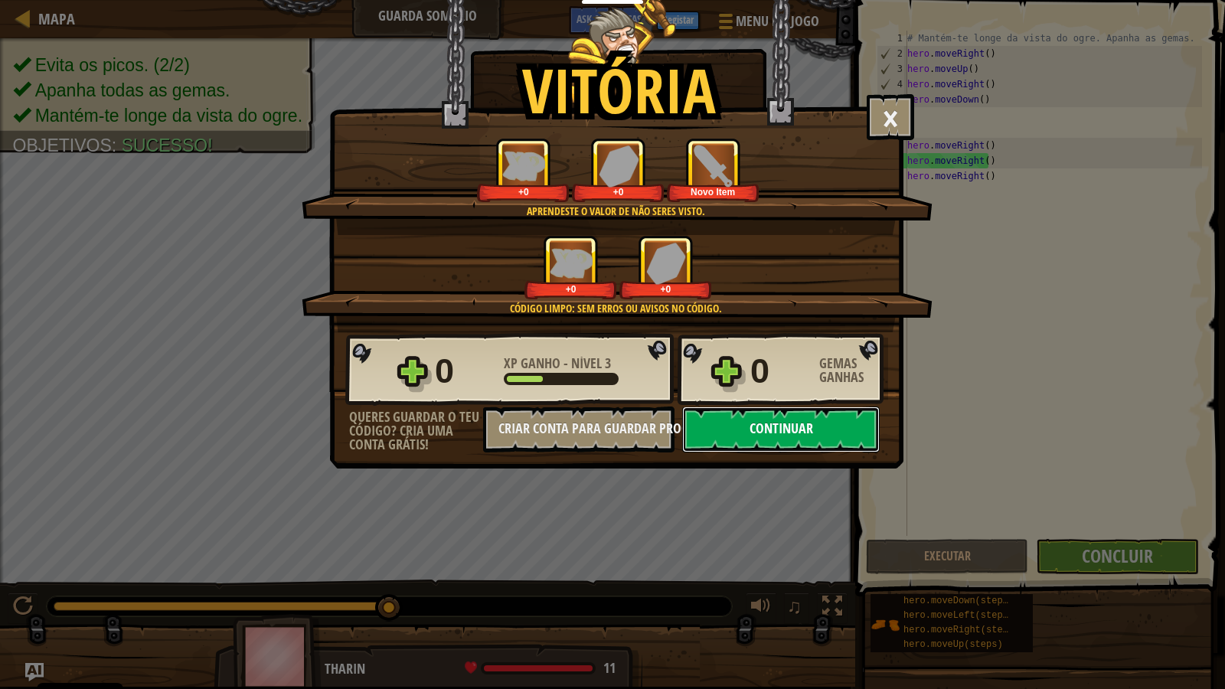
click at [813, 422] on button "Continuar" at bounding box center [781, 430] width 198 height 46
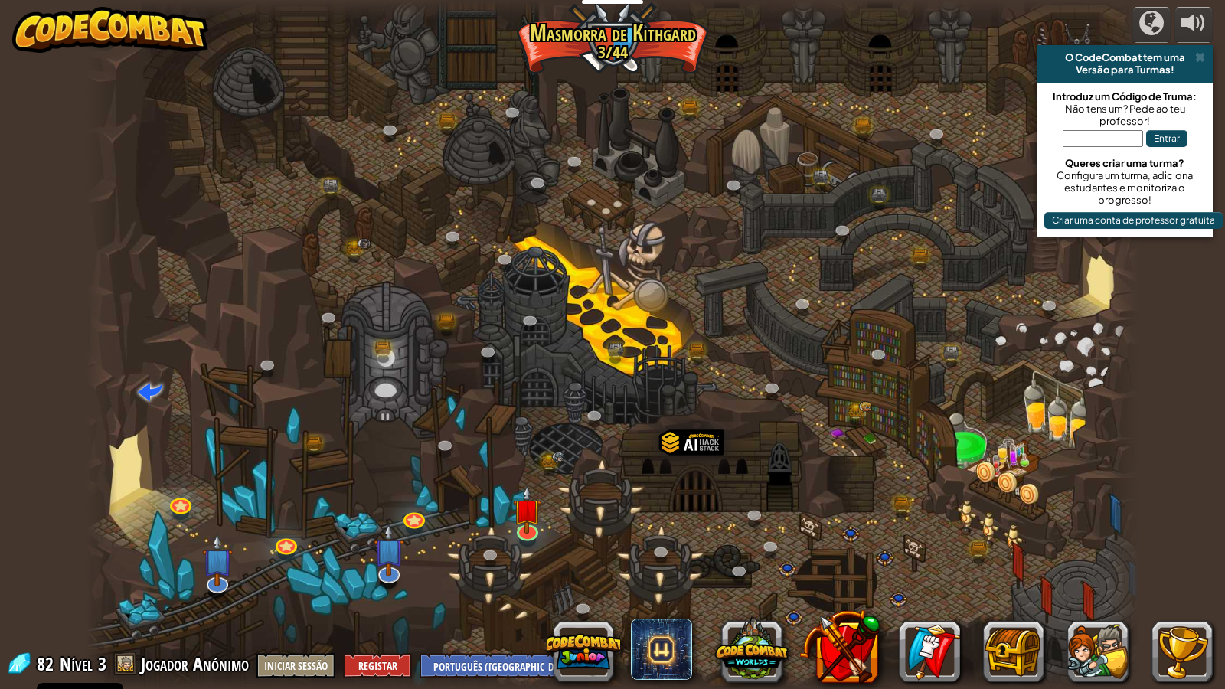
select select "pt-PT"
click at [538, 534] on link at bounding box center [527, 527] width 31 height 31
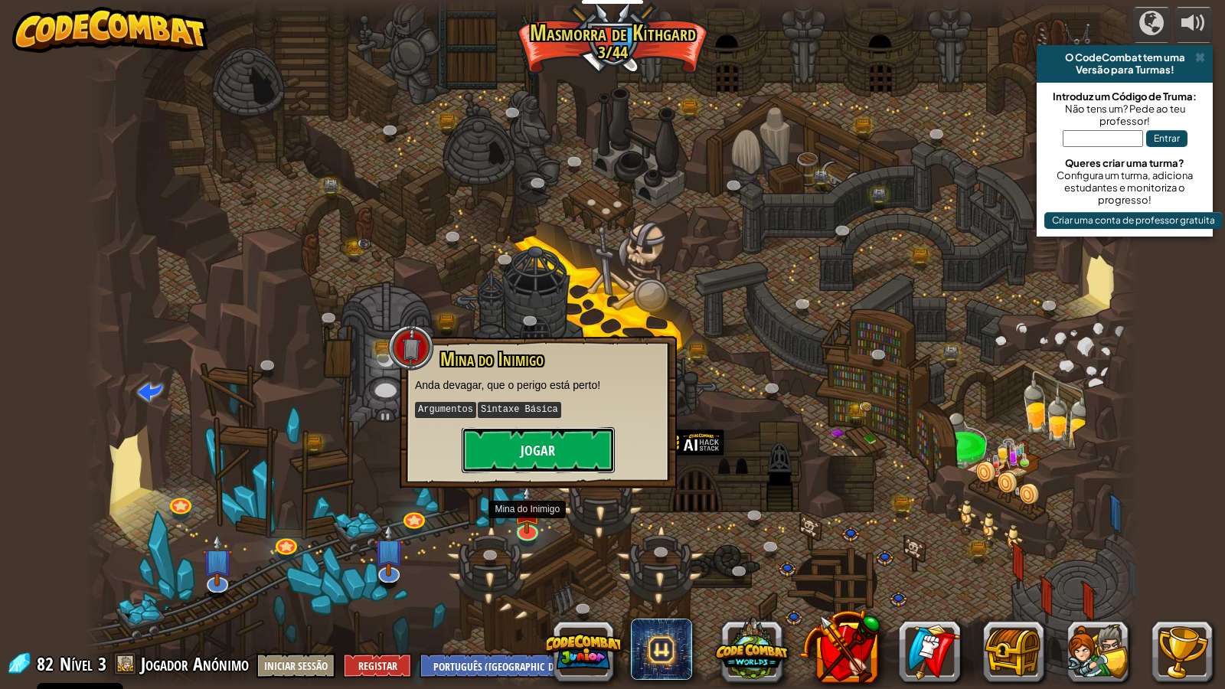
click at [506, 431] on button "Jogar" at bounding box center [538, 450] width 153 height 46
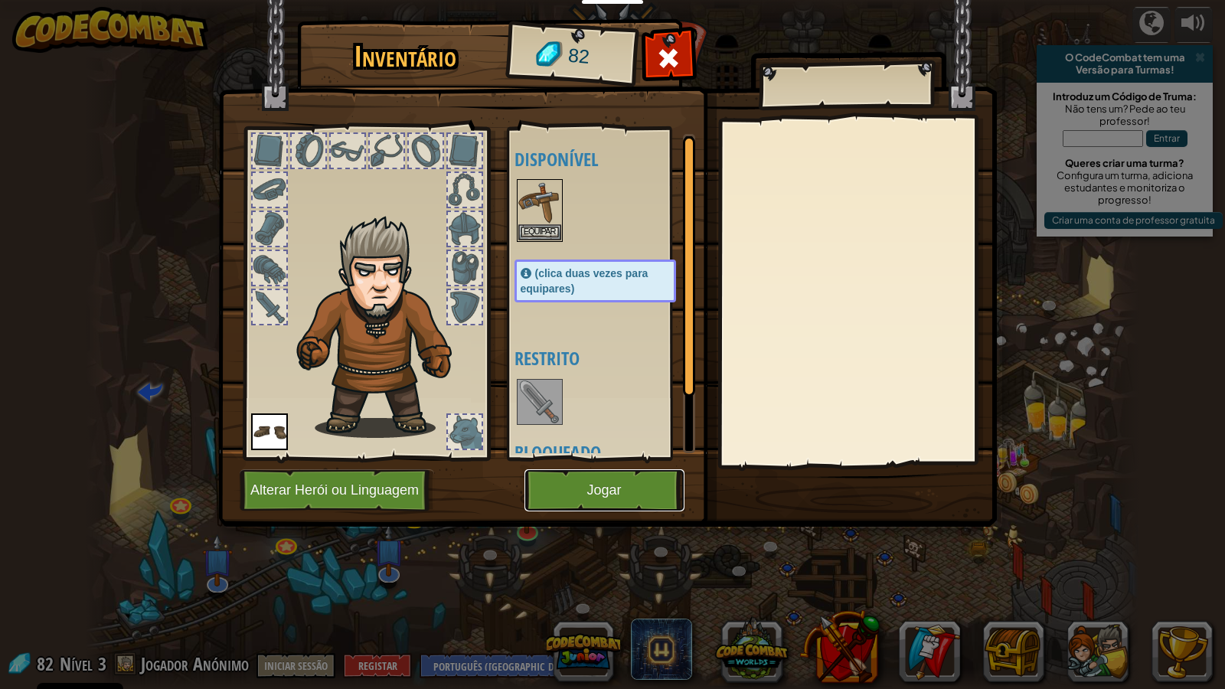
click at [573, 479] on button "Jogar" at bounding box center [605, 491] width 160 height 42
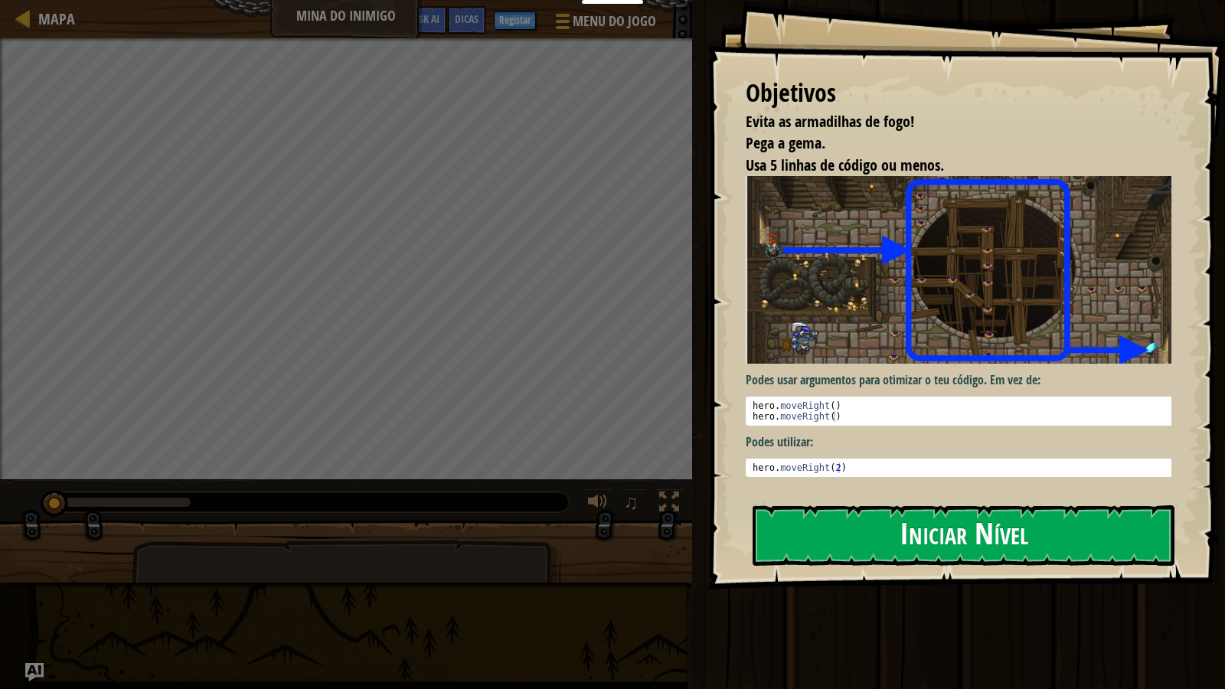
click at [834, 534] on button "Iniciar Nível" at bounding box center [964, 536] width 422 height 61
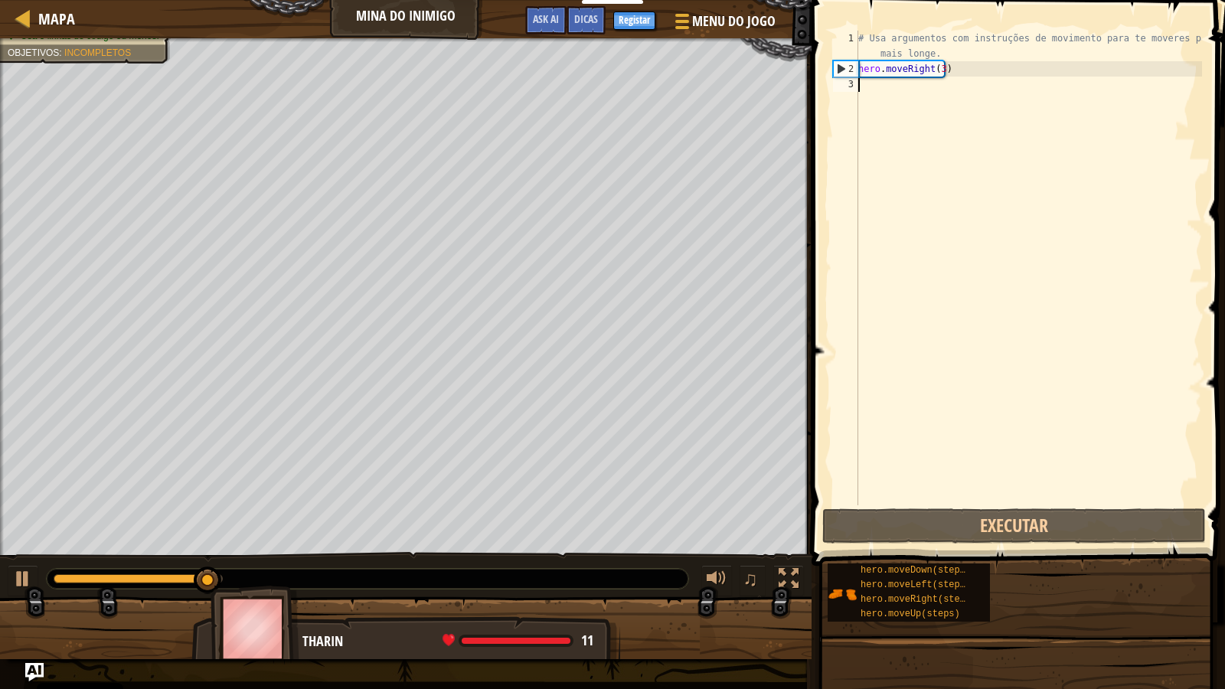
type textarea "he"
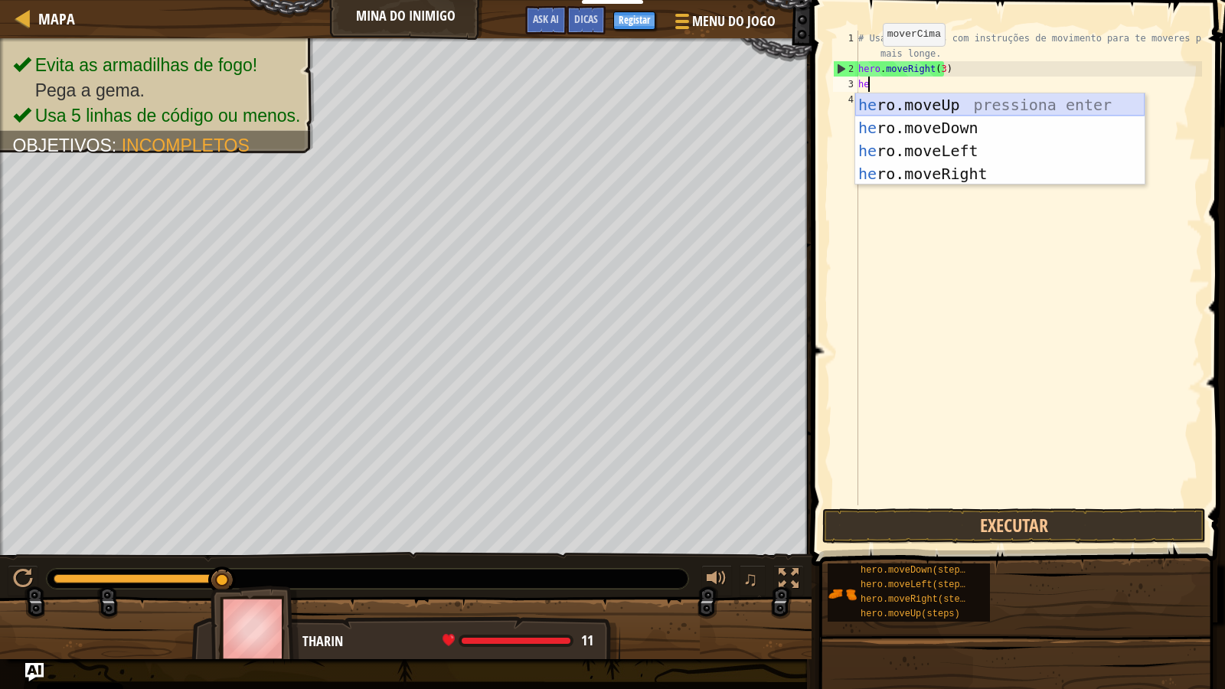
click at [911, 103] on div "he ro.moveUp pressiona enter he ro.moveDown pressiona enter he ro.moveLeft pres…" at bounding box center [1001, 162] width 290 height 138
type textarea "h"
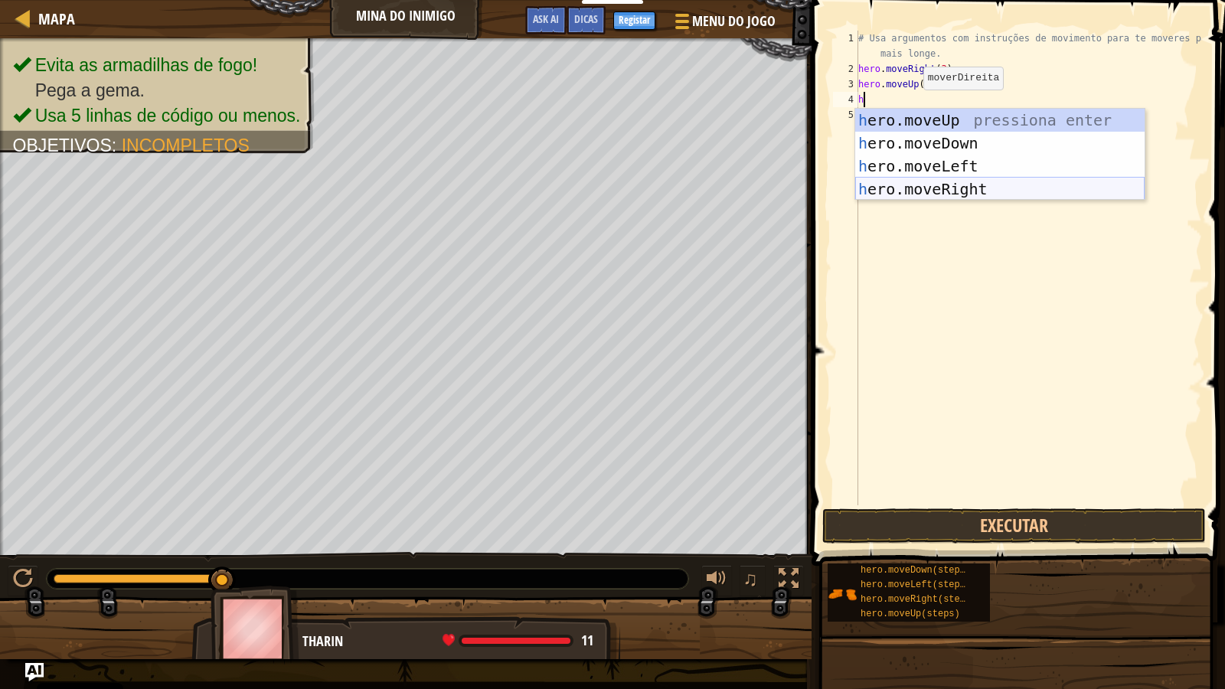
click at [911, 188] on div "h ero.moveUp pressiona enter h ero.moveDown pressiona enter h ero.moveLeft pres…" at bounding box center [1001, 178] width 290 height 138
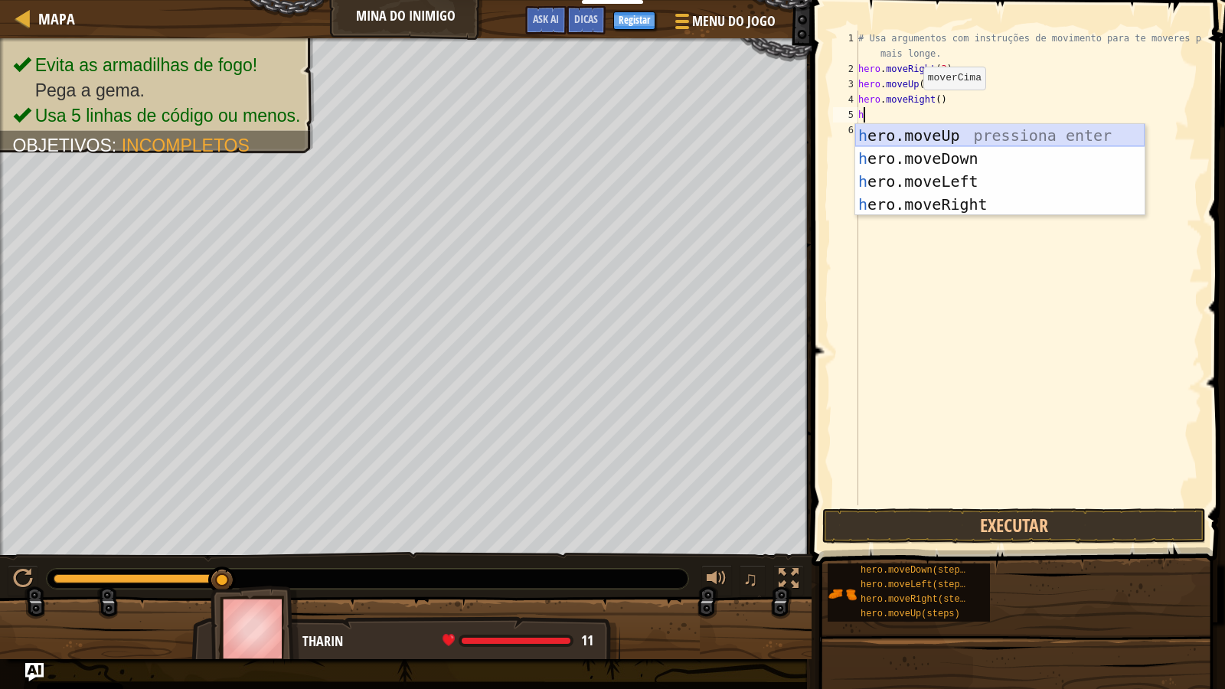
type textarea "he"
click at [920, 159] on div "he ro.moveUp pressiona enter he ro.moveDown pressiona enter he ro.moveLeft pres…" at bounding box center [1001, 193] width 290 height 138
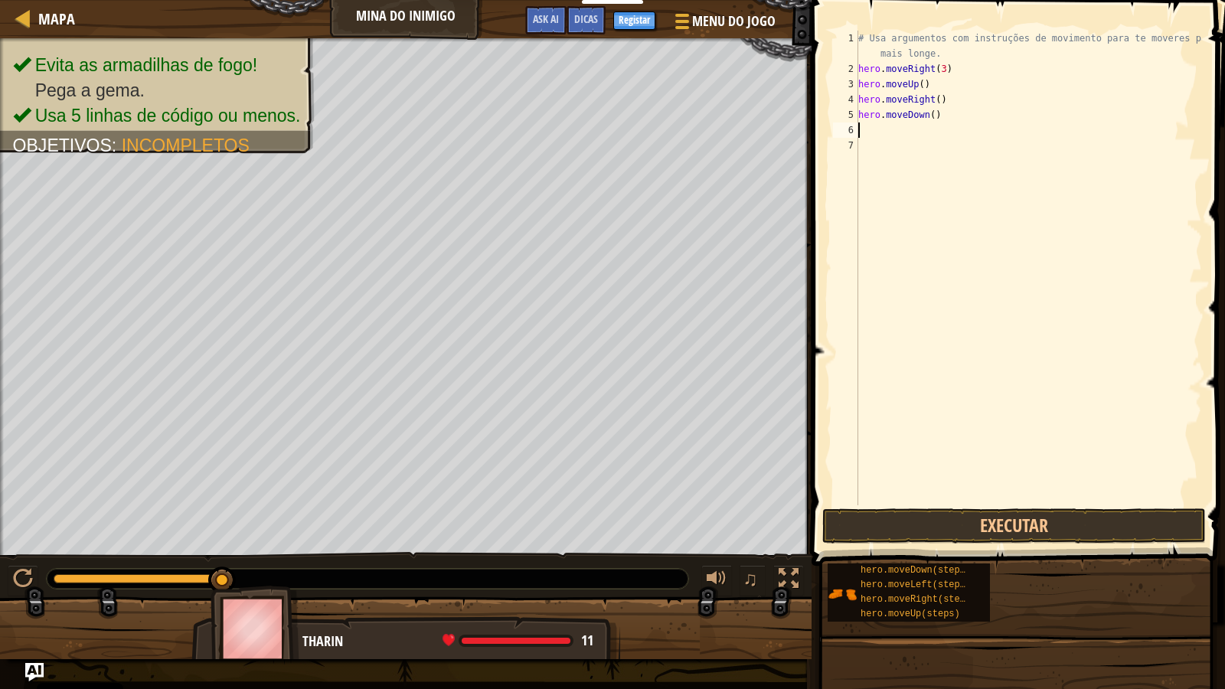
type textarea "he"
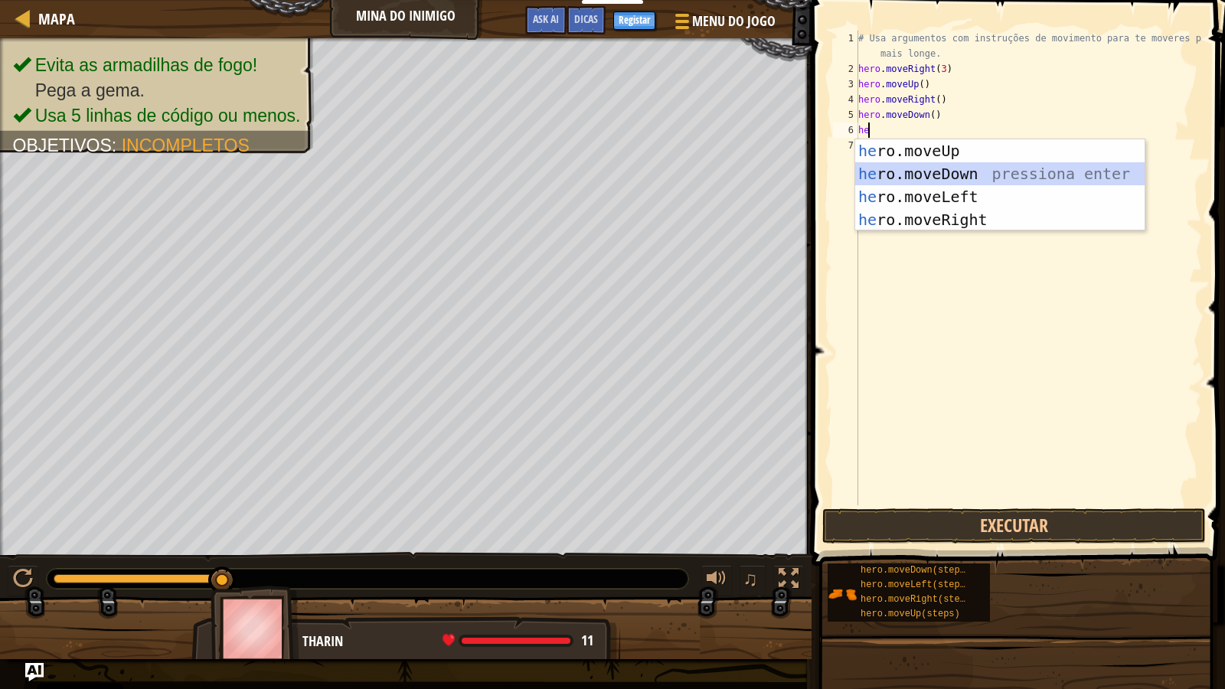
click at [921, 174] on div "he ro.moveUp pressiona enter he ro.moveDown pressiona enter he ro.moveLeft pres…" at bounding box center [1001, 208] width 290 height 138
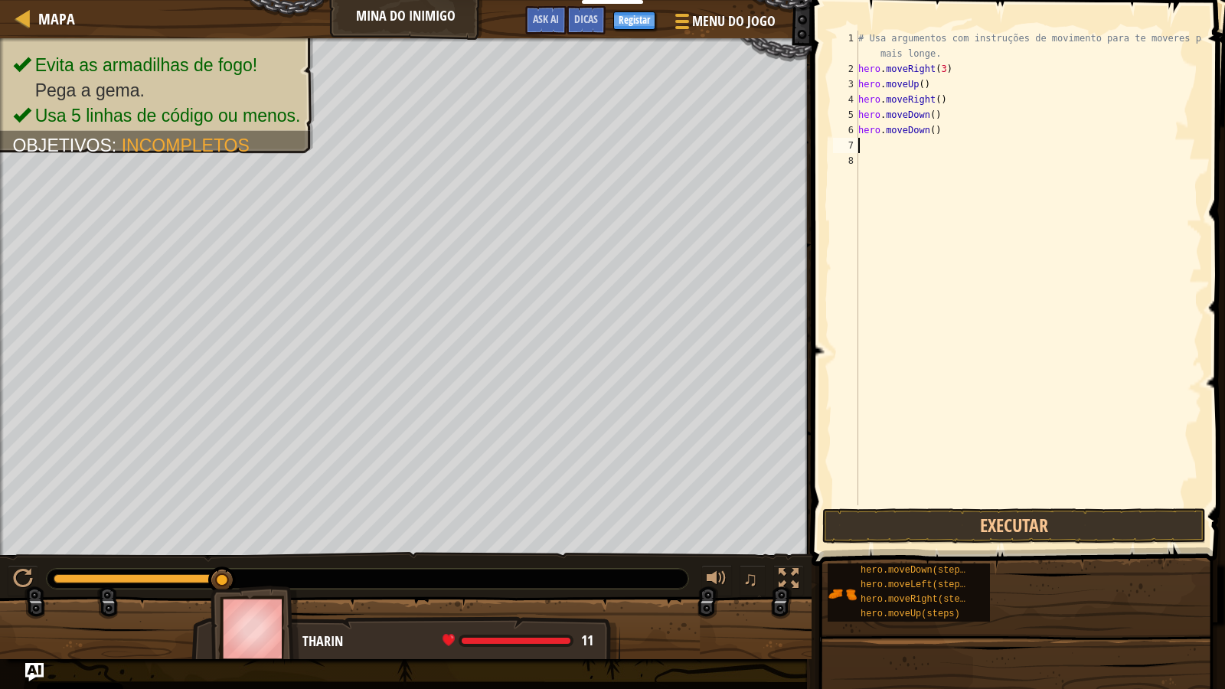
type textarea "he"
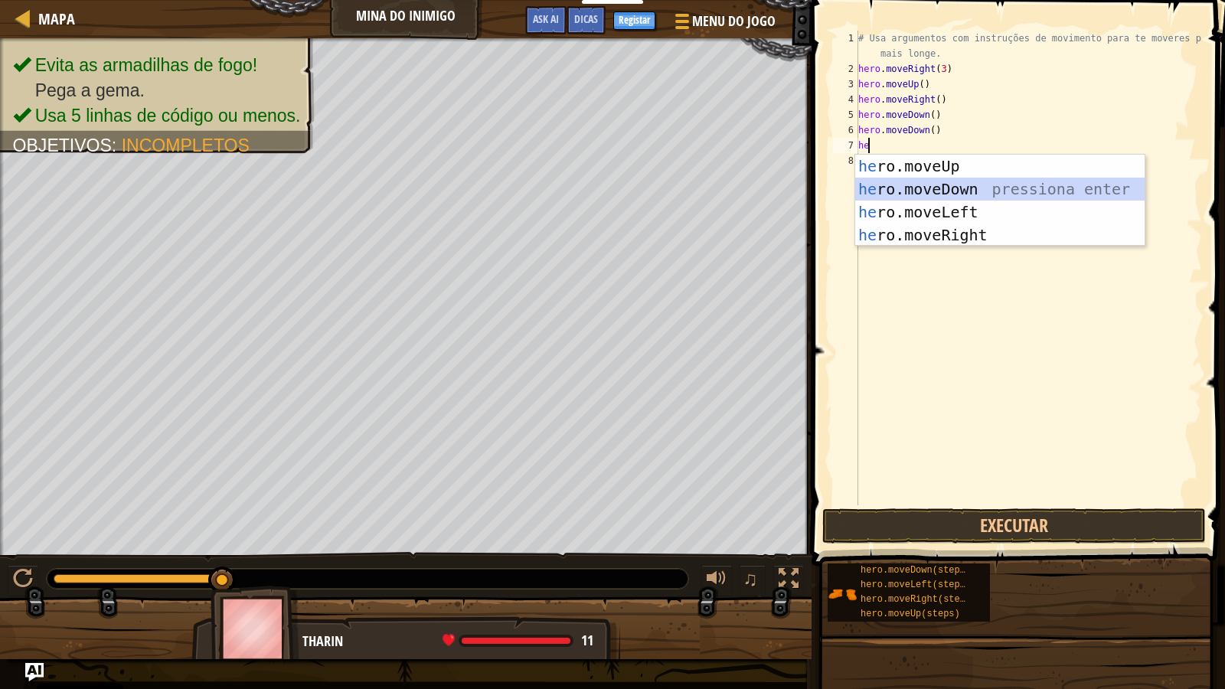
click at [923, 197] on div "he ro.moveUp pressiona enter he ro.moveDown pressiona enter he ro.moveLeft pres…" at bounding box center [1001, 224] width 290 height 138
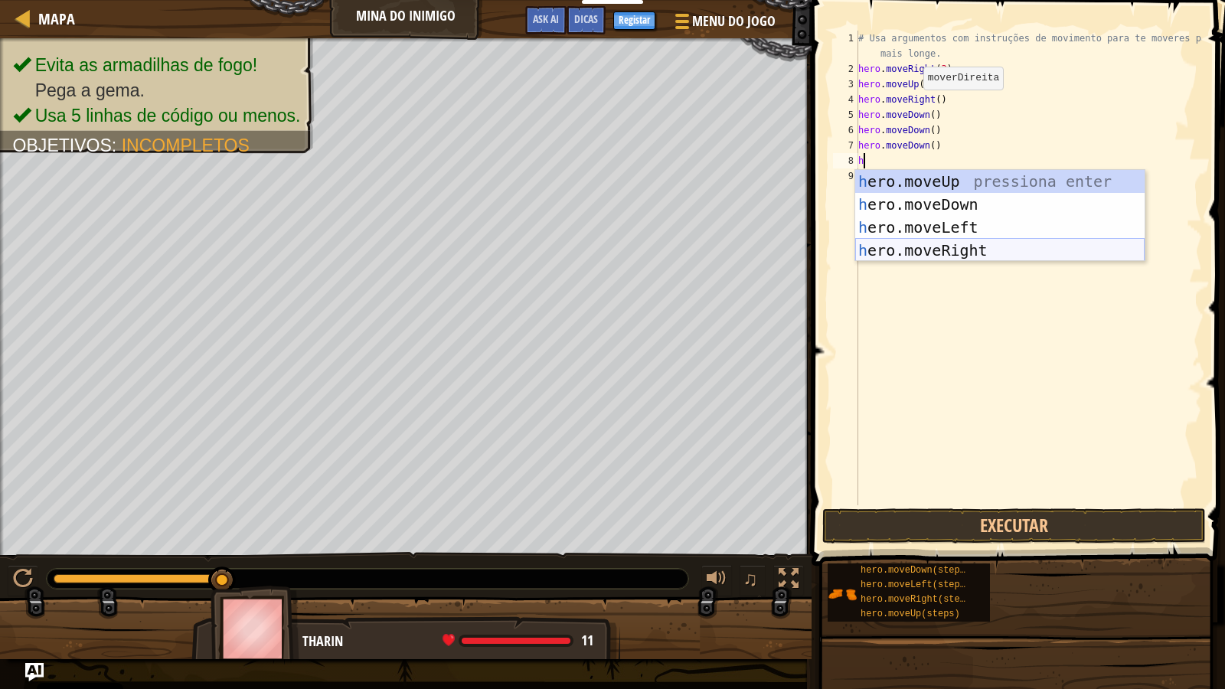
type textarea "he"
click at [928, 206] on div "he ro.moveUp pressiona enter he ro.moveDown pressiona enter he ro.moveLeft pres…" at bounding box center [1001, 239] width 290 height 138
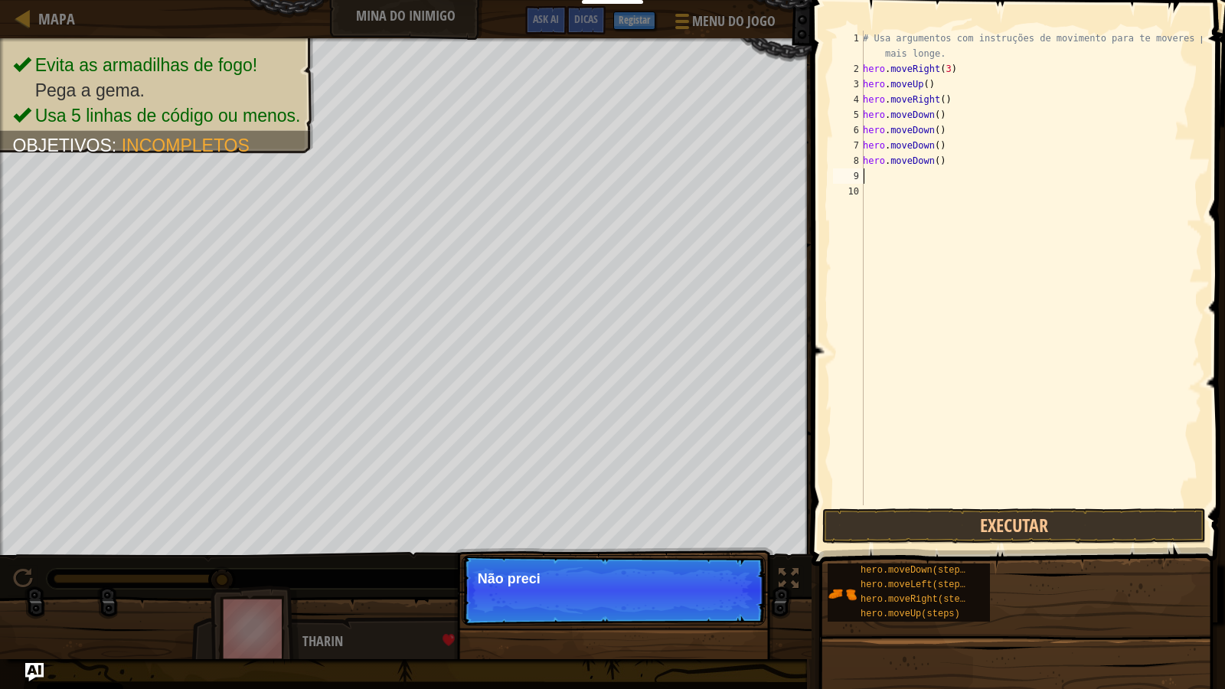
type textarea "he"
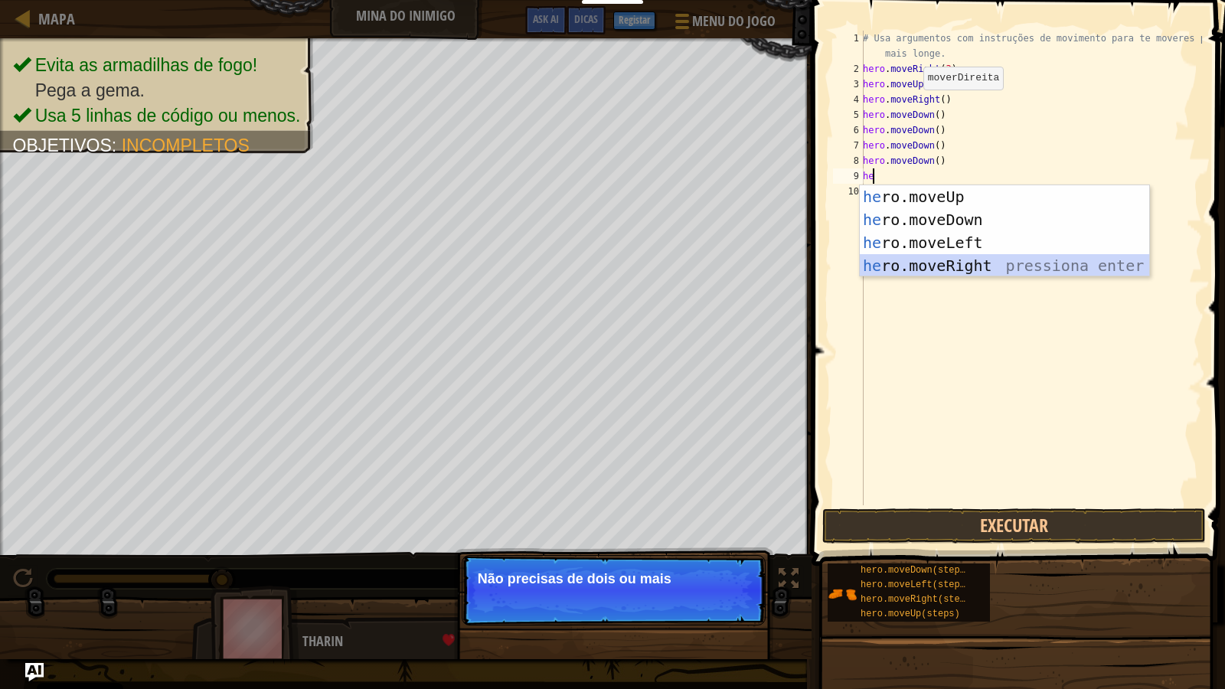
click at [943, 266] on div "he ro.moveUp pressiona enter he ro.moveDown pressiona enter he ro.moveLeft pres…" at bounding box center [1005, 254] width 290 height 138
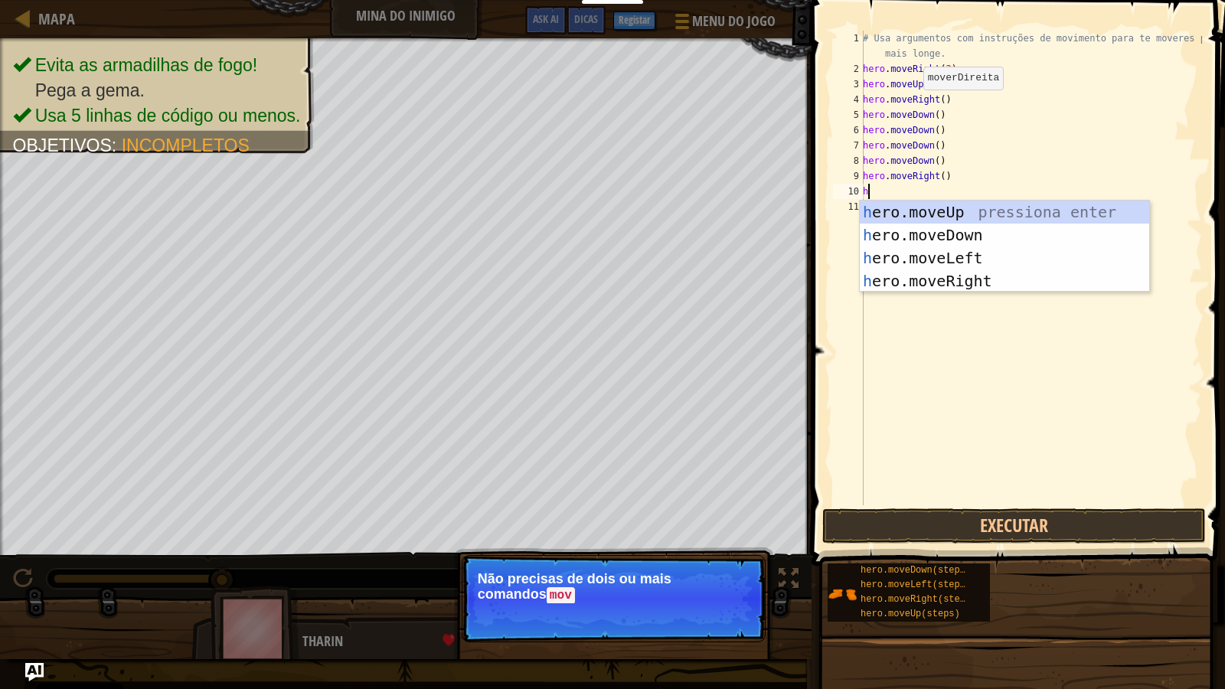
type textarea "he"
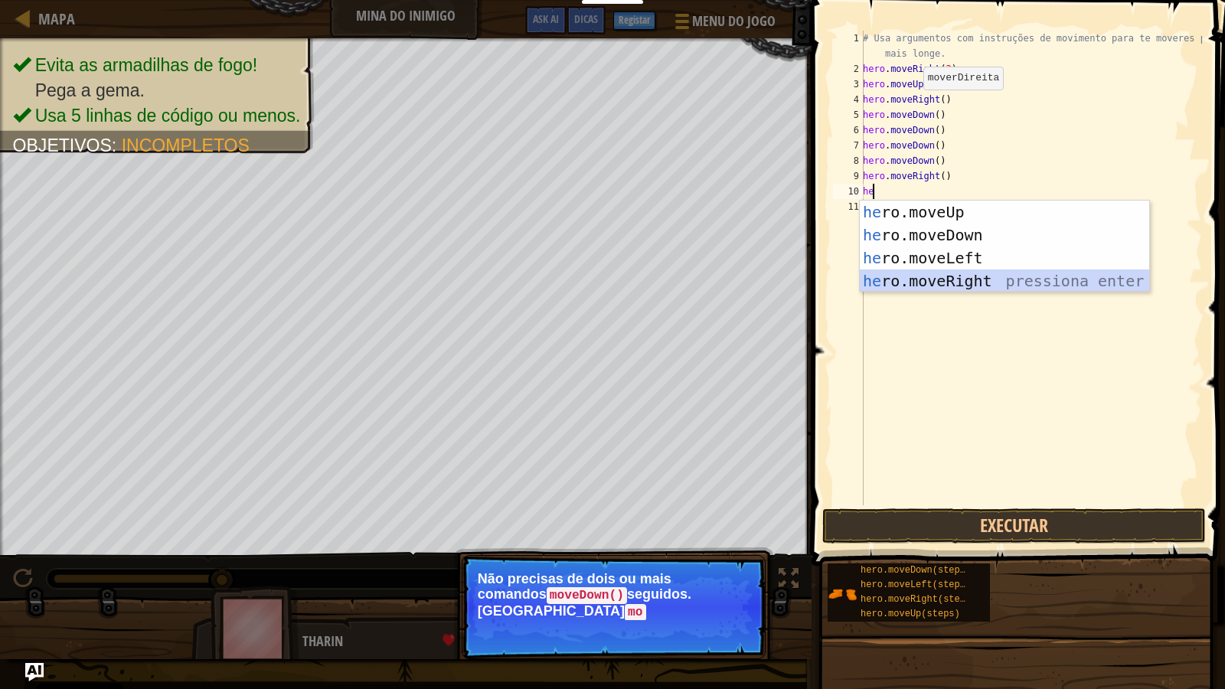
click at [938, 281] on div "he ro.moveUp pressiona enter he ro.moveDown pressiona enter he ro.moveLeft pres…" at bounding box center [1005, 270] width 290 height 138
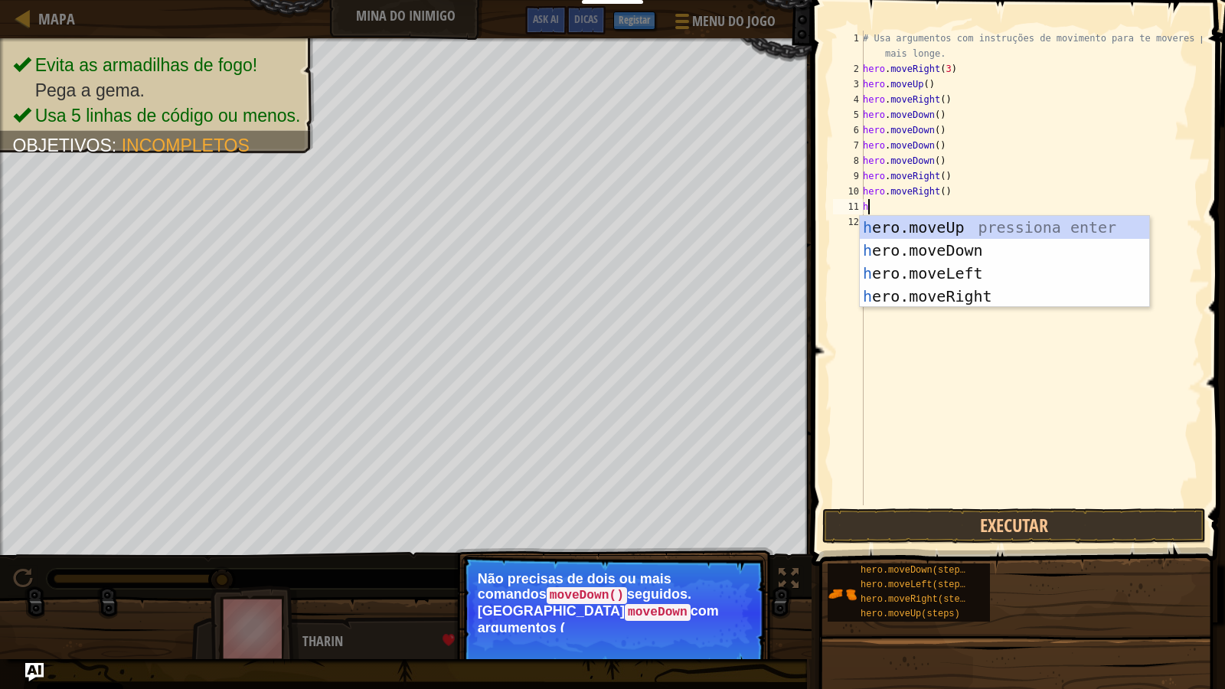
type textarea "he"
click at [938, 283] on div "he ro.moveUp pressiona enter he ro.moveDown pressiona enter he ro.moveLeft pres…" at bounding box center [1005, 285] width 290 height 138
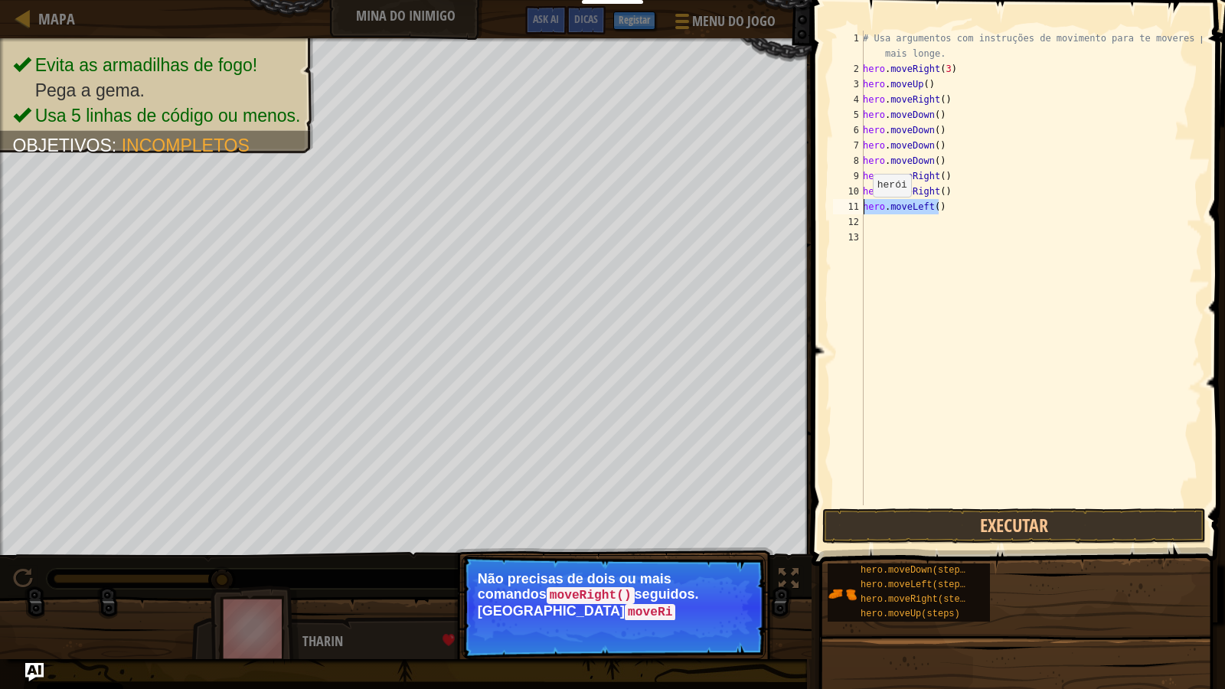
drag, startPoint x: 945, startPoint y: 212, endPoint x: 858, endPoint y: 208, distance: 87.4
click at [858, 208] on div "1 2 3 4 5 6 7 8 9 10 11 12 13 # Usa argumentos com instruções de movimento para…" at bounding box center [1016, 268] width 372 height 475
type textarea "hero.moveLeft()"
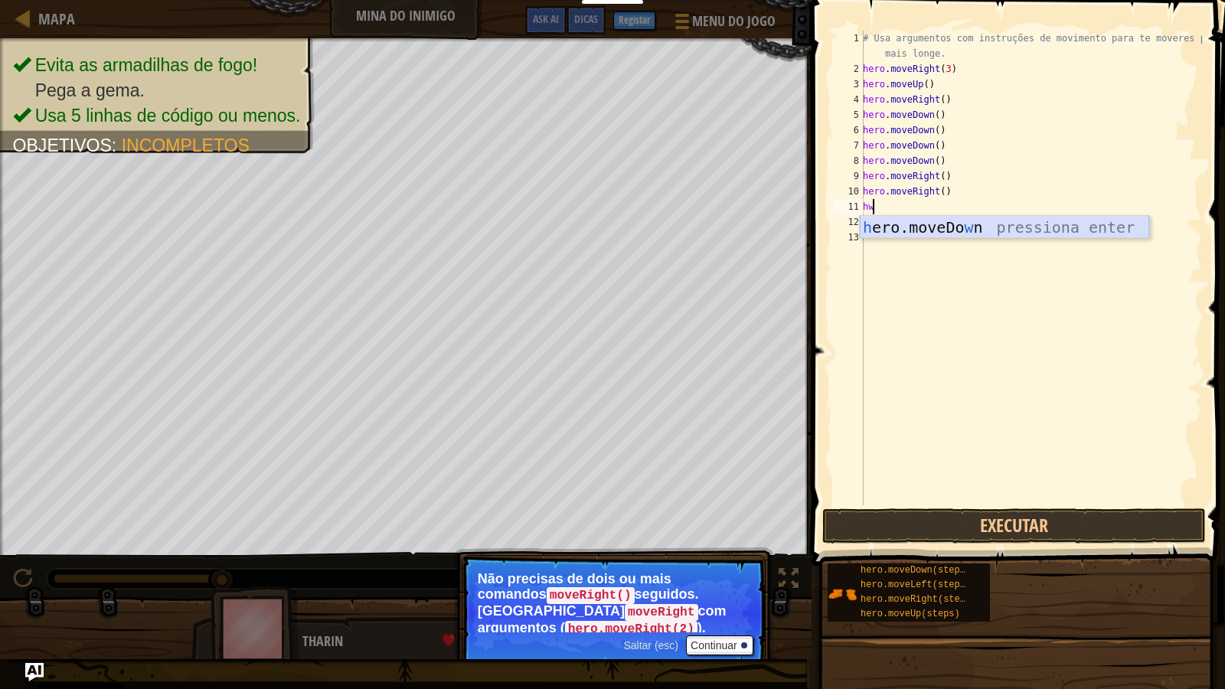
type textarea "h"
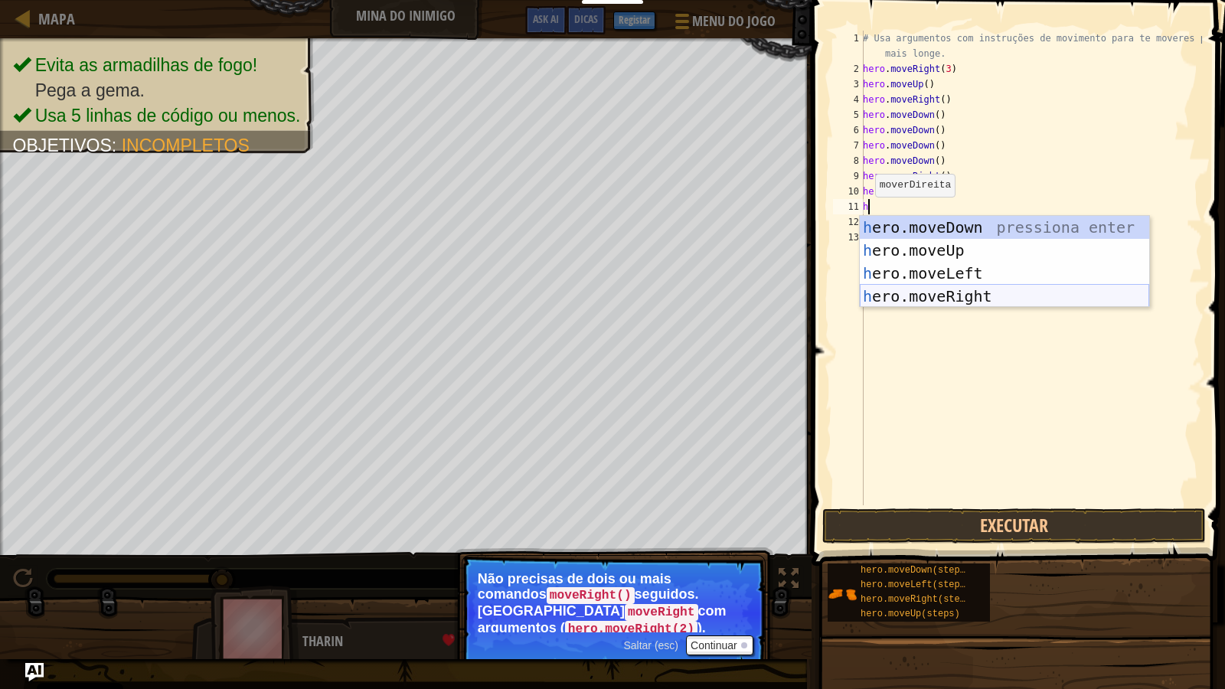
click at [929, 294] on div "h ero.moveDown pressiona enter h ero.moveUp pressiona enter h ero.moveLeft pres…" at bounding box center [1005, 285] width 290 height 138
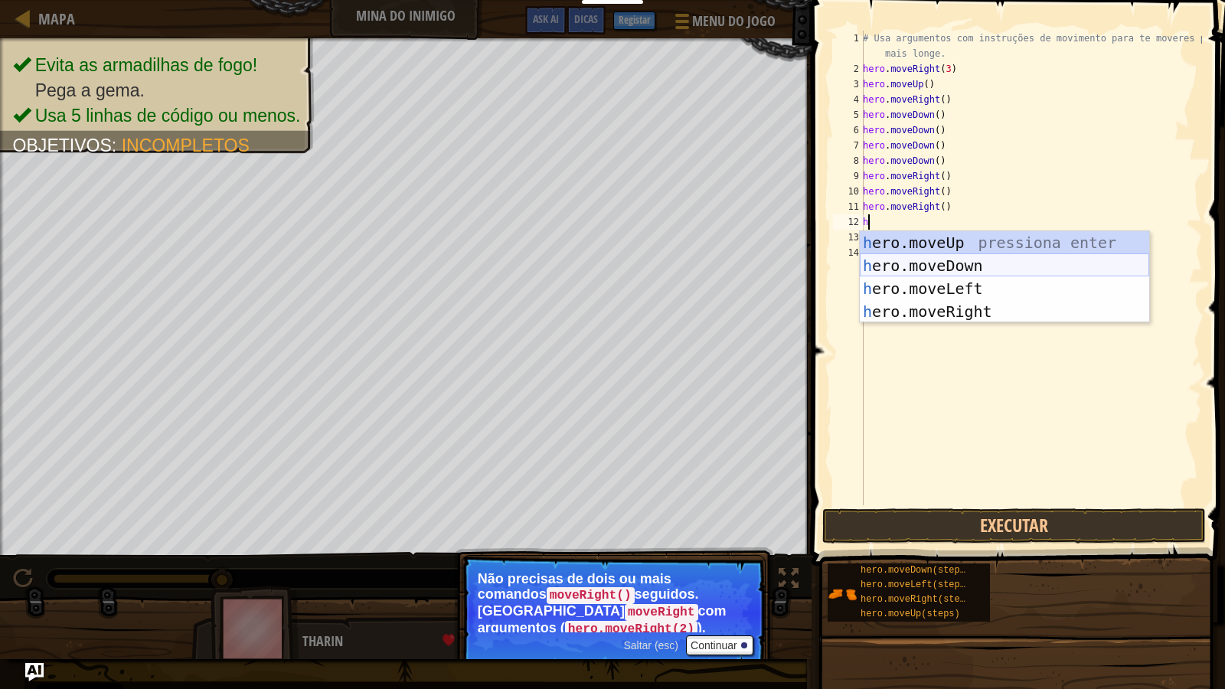
type textarea "he"
click at [910, 308] on div "he ro.moveUp pressiona enter he ro.moveDown pressiona enter he ro.moveLeft pres…" at bounding box center [1005, 300] width 290 height 138
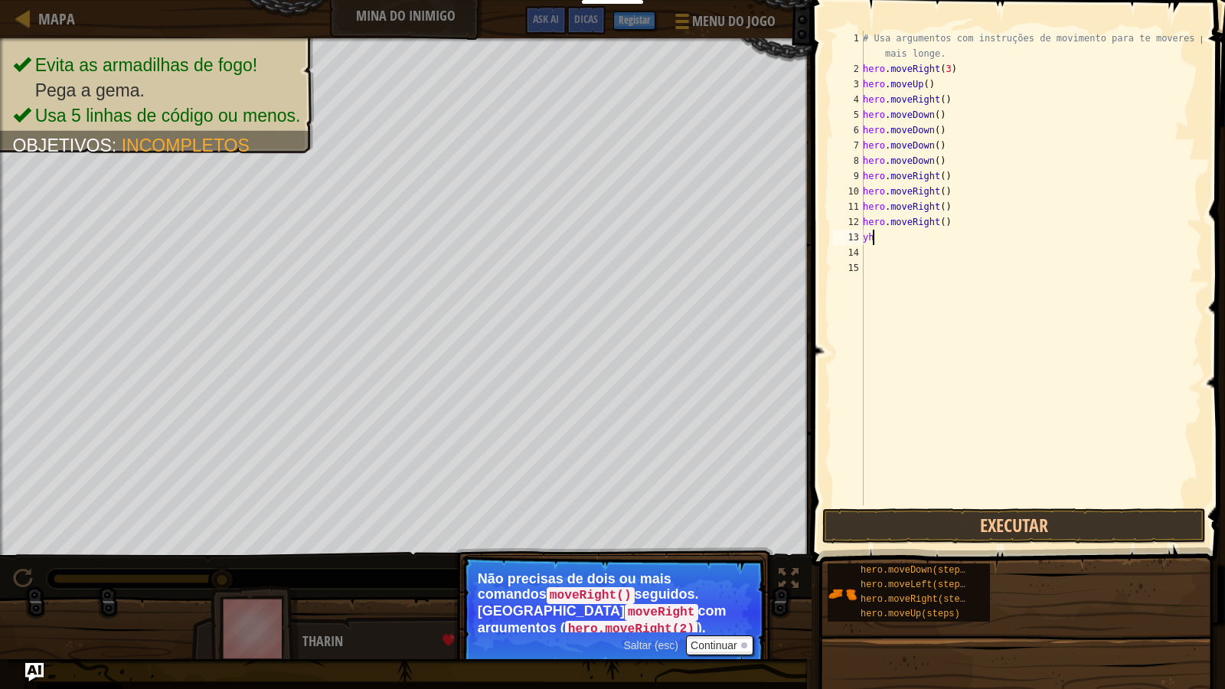
type textarea "y"
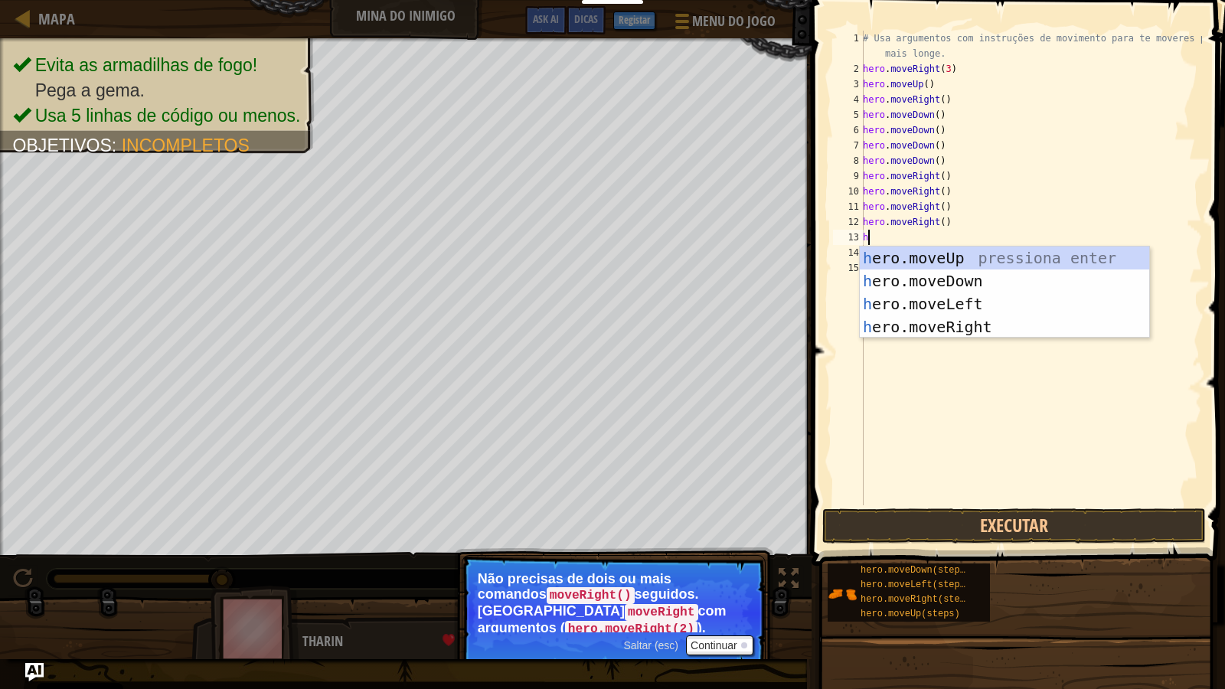
type textarea "he"
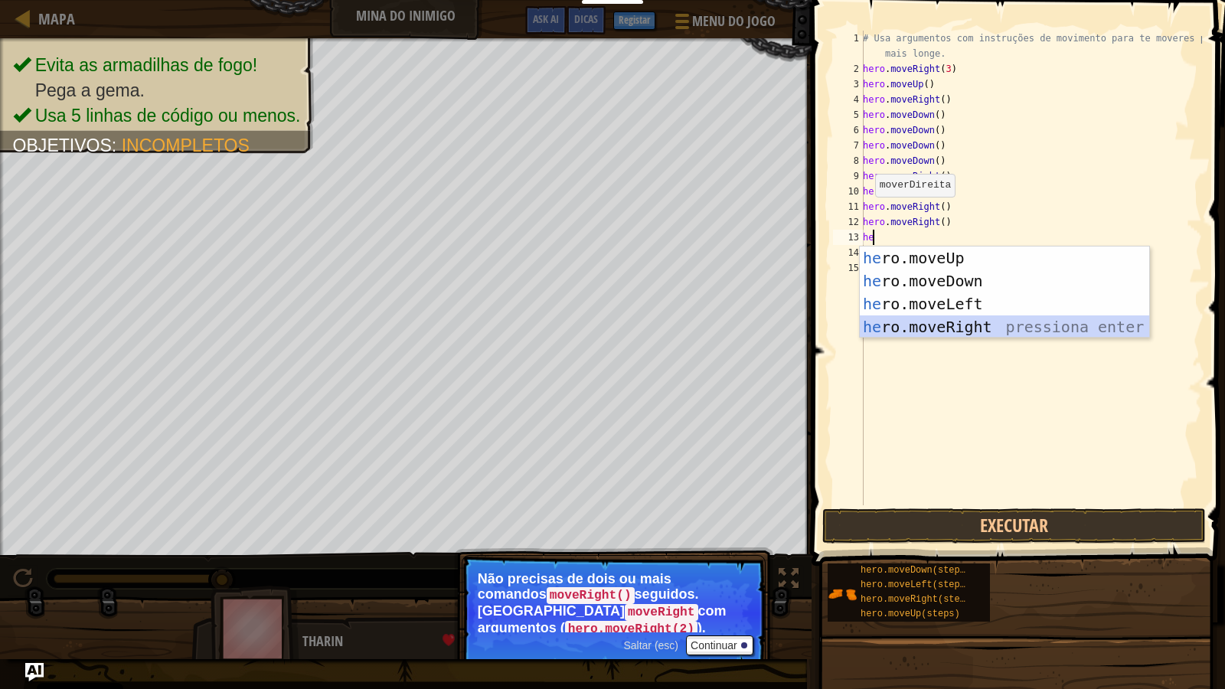
click at [915, 323] on div "he ro.moveUp pressiona enter he ro.moveDown pressiona enter he ro.moveLeft pres…" at bounding box center [1005, 316] width 290 height 138
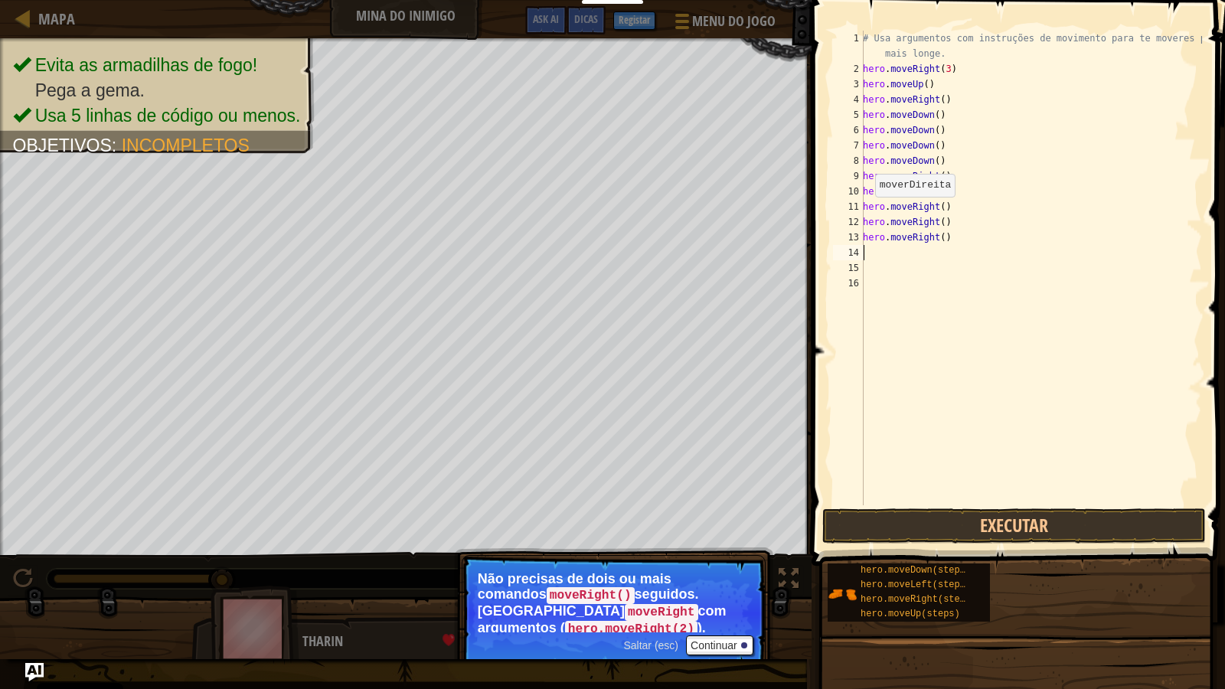
type textarea "he"
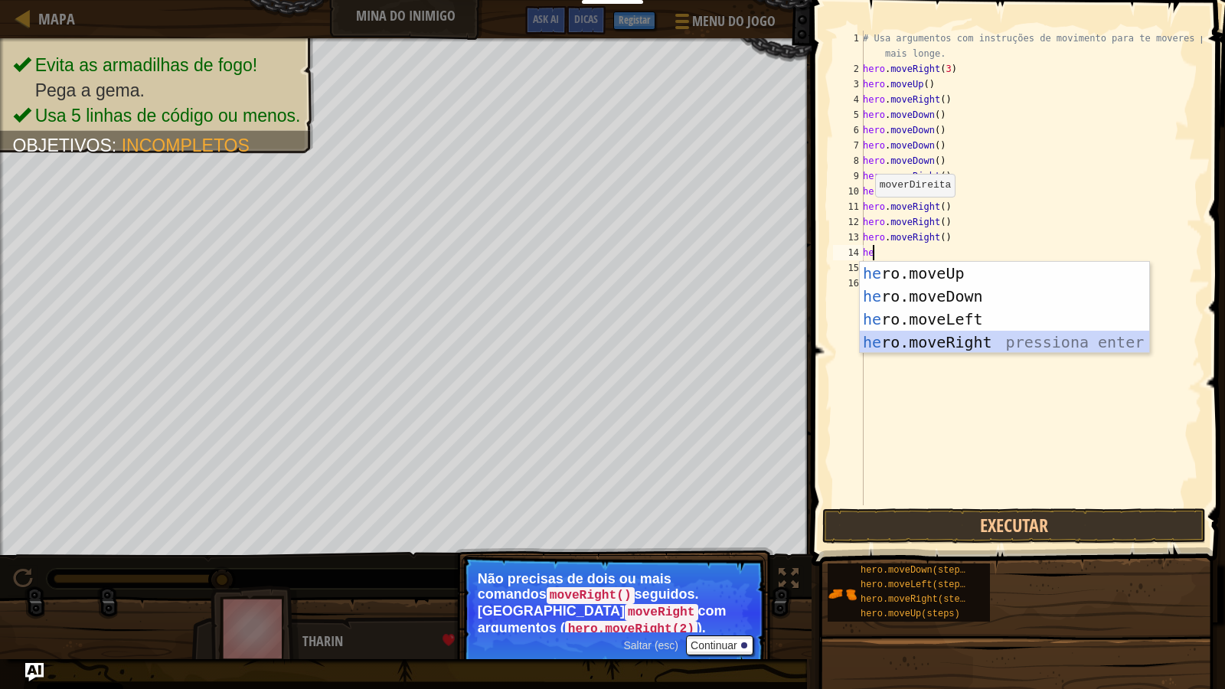
click at [909, 344] on div "he ro.moveUp pressiona enter he ro.moveDown pressiona enter he ro.moveLeft pres…" at bounding box center [1005, 331] width 290 height 138
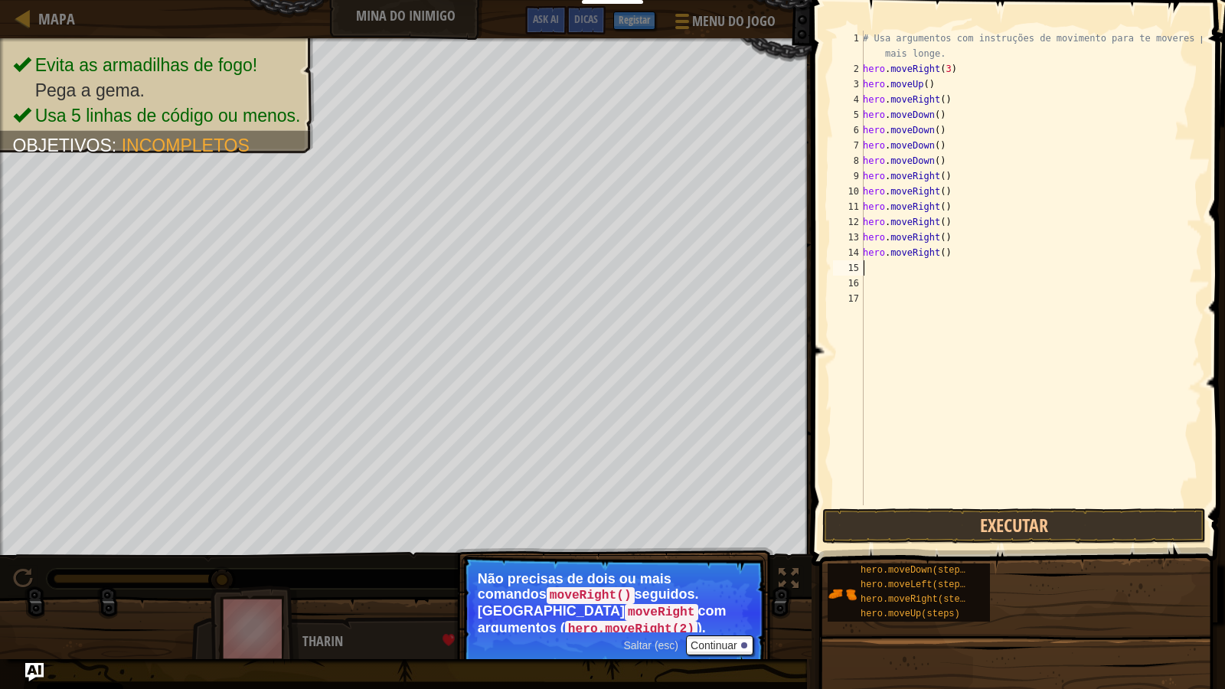
type textarea "he"
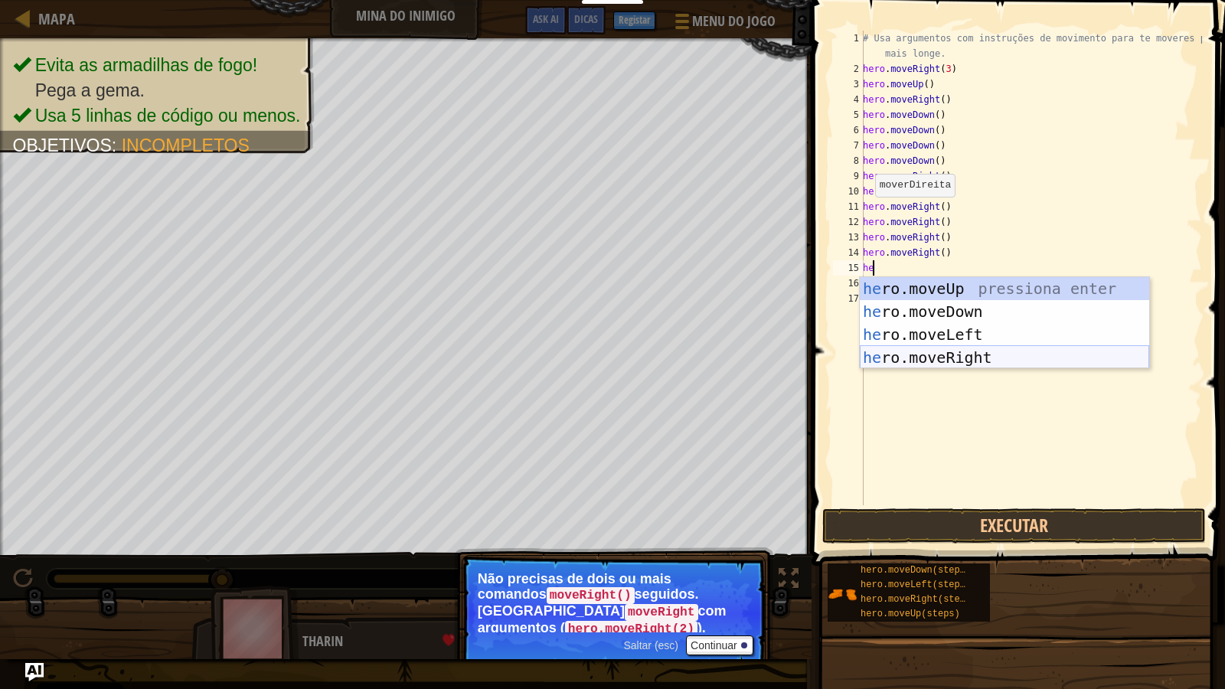
click at [912, 354] on div "he ro.moveUp pressiona enter he ro.moveDown pressiona enter he ro.moveLeft pres…" at bounding box center [1005, 346] width 290 height 138
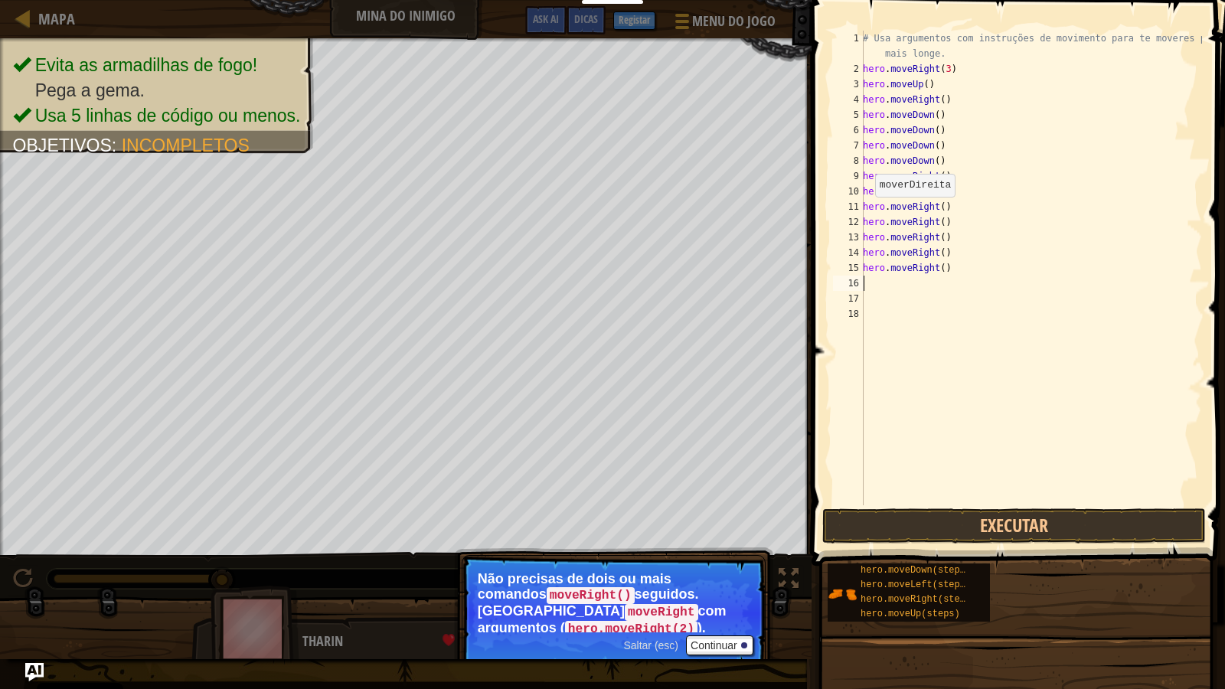
type textarea "he"
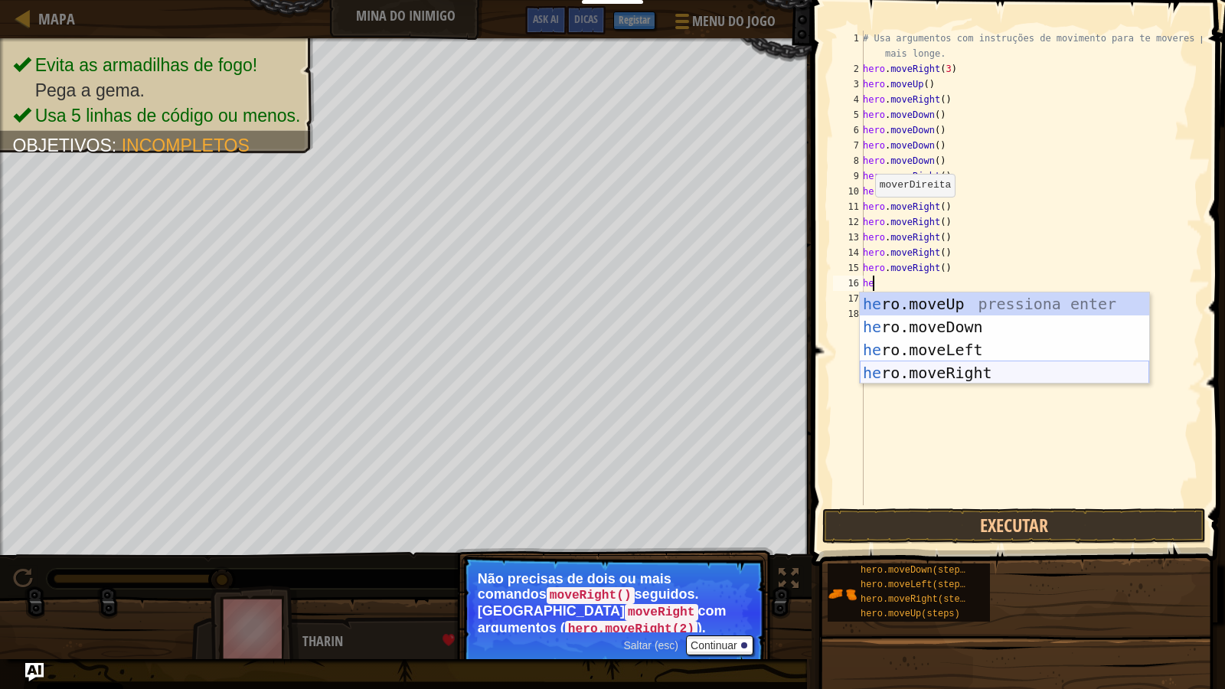
click at [908, 381] on div "he ro.moveUp pressiona enter he ro.moveDown pressiona enter he ro.moveLeft pres…" at bounding box center [1005, 362] width 290 height 138
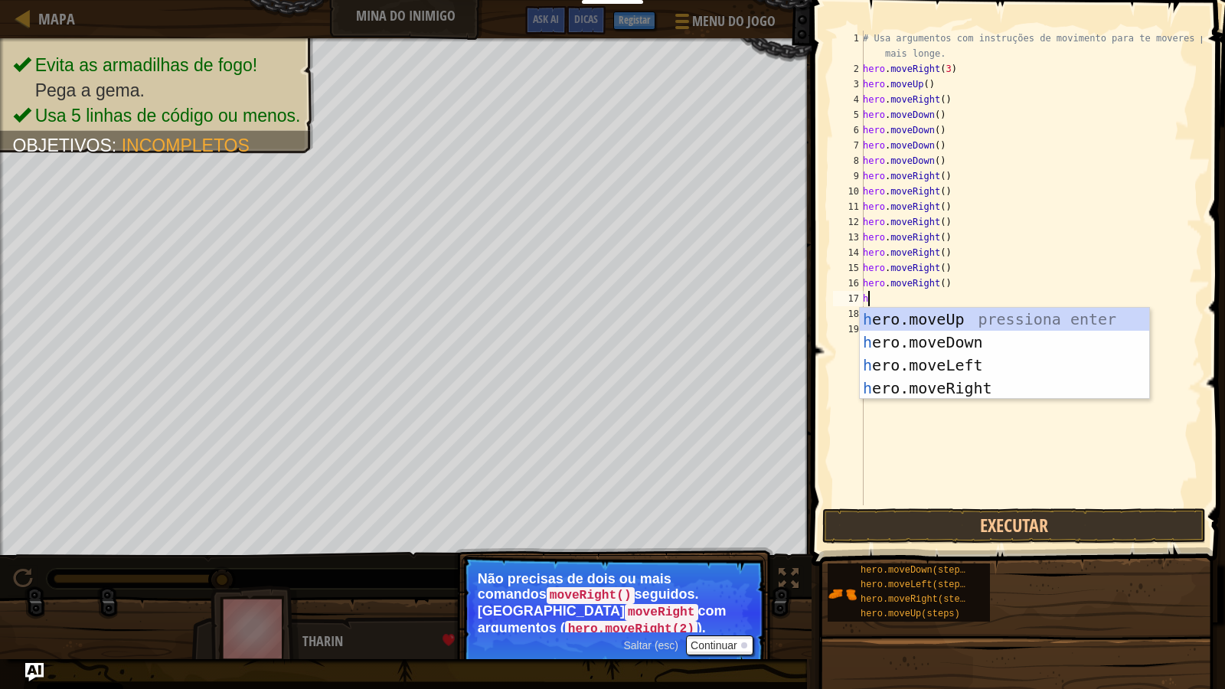
type textarea "he"
click at [918, 388] on div "he ro.moveUp pressiona enter he ro.moveDown pressiona enter he ro.moveLeft pres…" at bounding box center [1005, 377] width 290 height 138
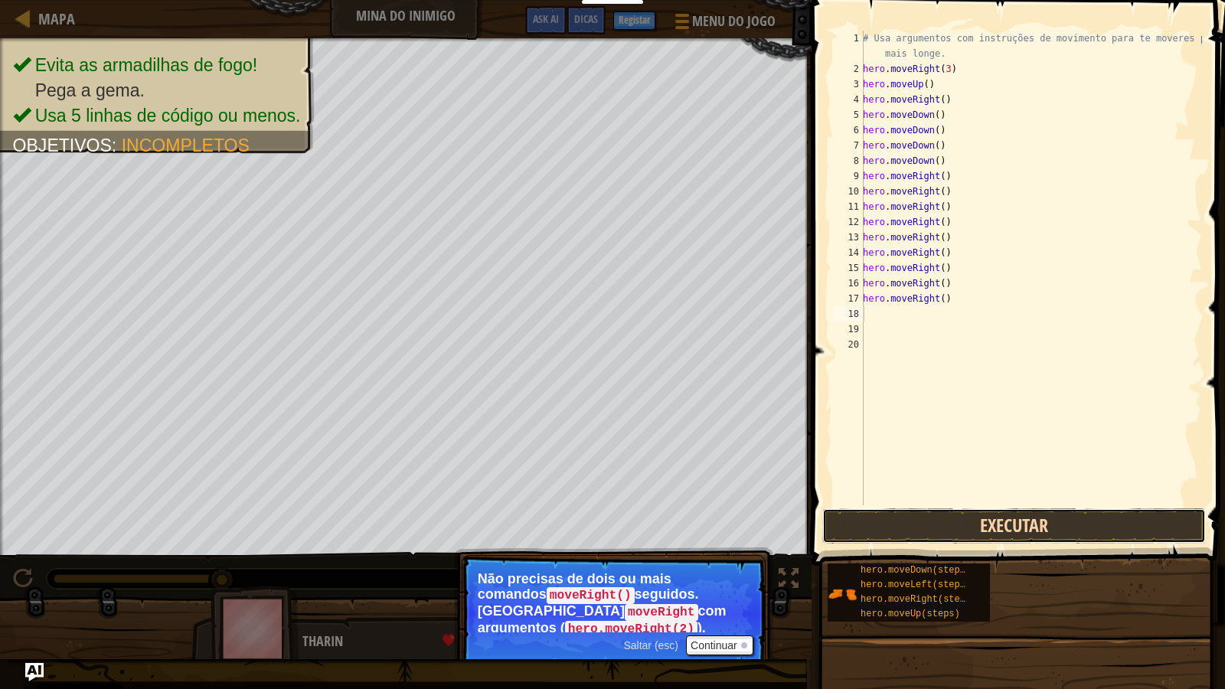
click at [928, 528] on button "Executar" at bounding box center [1015, 526] width 384 height 35
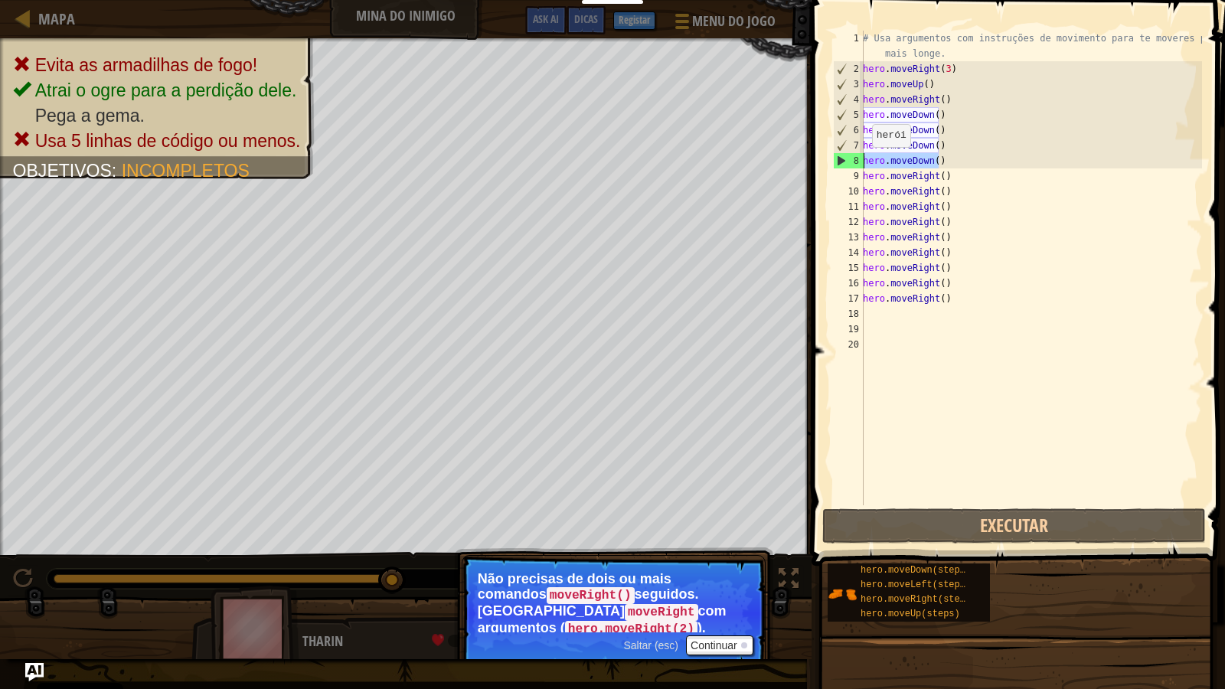
drag, startPoint x: 930, startPoint y: 158, endPoint x: 855, endPoint y: 160, distance: 75.1
click at [855, 160] on div "1 2 3 4 5 6 7 8 9 10 11 12 13 14 15 16 17 18 19 20 # Usa argumentos com instruç…" at bounding box center [1016, 268] width 372 height 475
type textarea "hero.moveDown()"
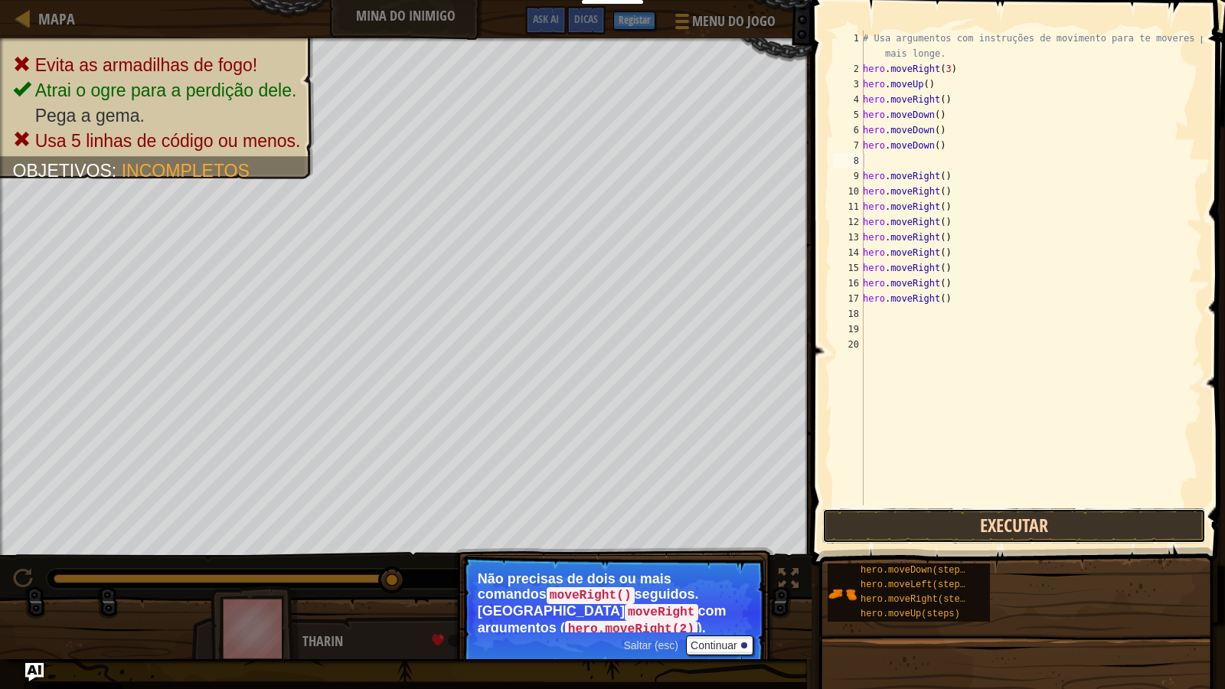
click at [927, 539] on button "Executar" at bounding box center [1015, 526] width 384 height 35
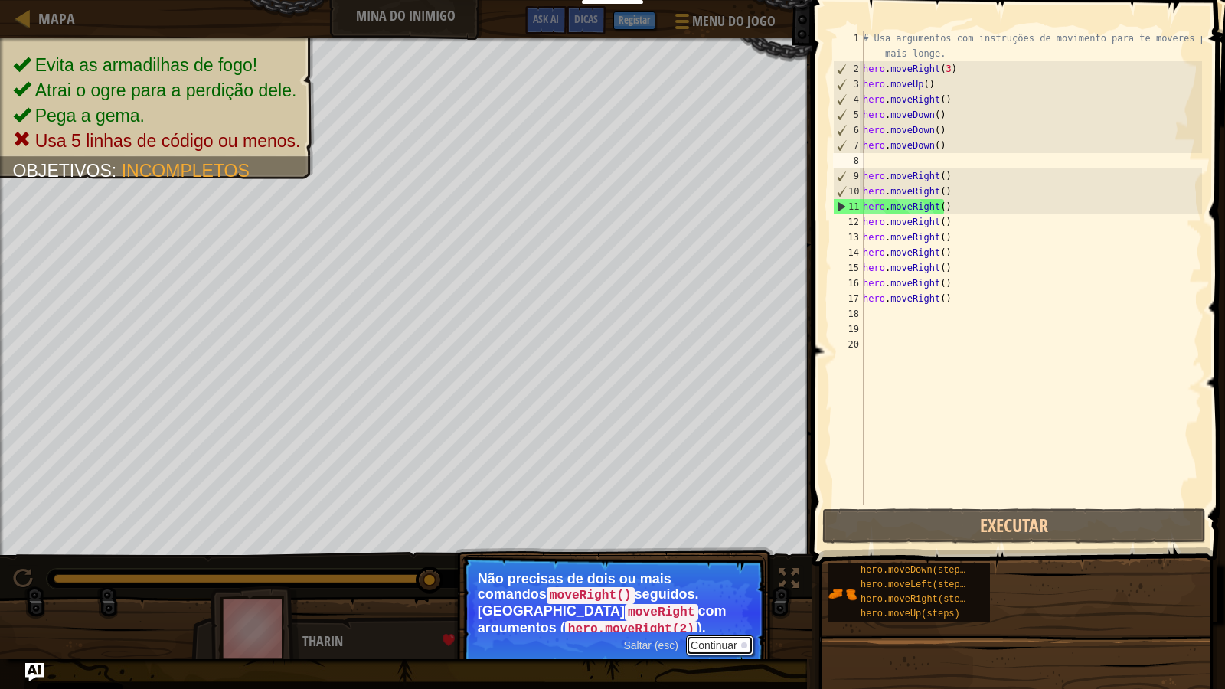
click at [707, 591] on button "Continuar" at bounding box center [719, 646] width 67 height 20
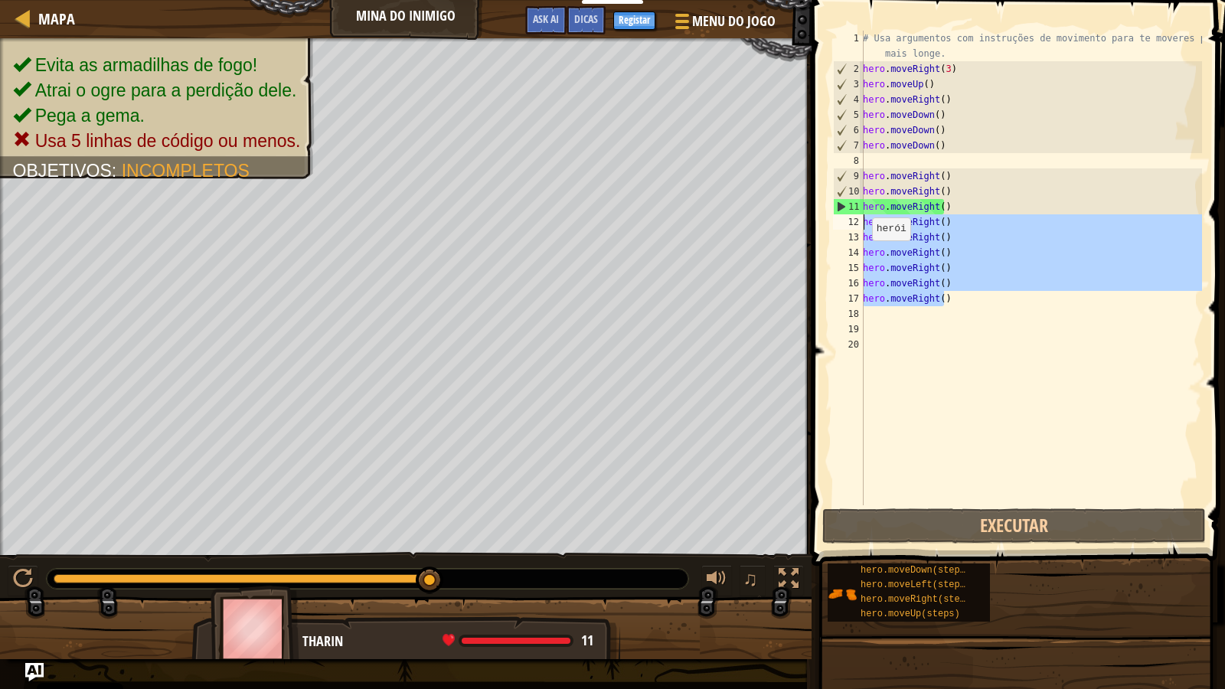
drag, startPoint x: 983, startPoint y: 292, endPoint x: 852, endPoint y: 221, distance: 148.4
click at [852, 221] on div "1 2 3 4 5 6 7 8 9 10 11 12 13 14 15 16 17 18 19 20 # Usa argumentos com instruç…" at bounding box center [1016, 268] width 372 height 475
type textarea "hero.moveRight() hero.moveRight()"
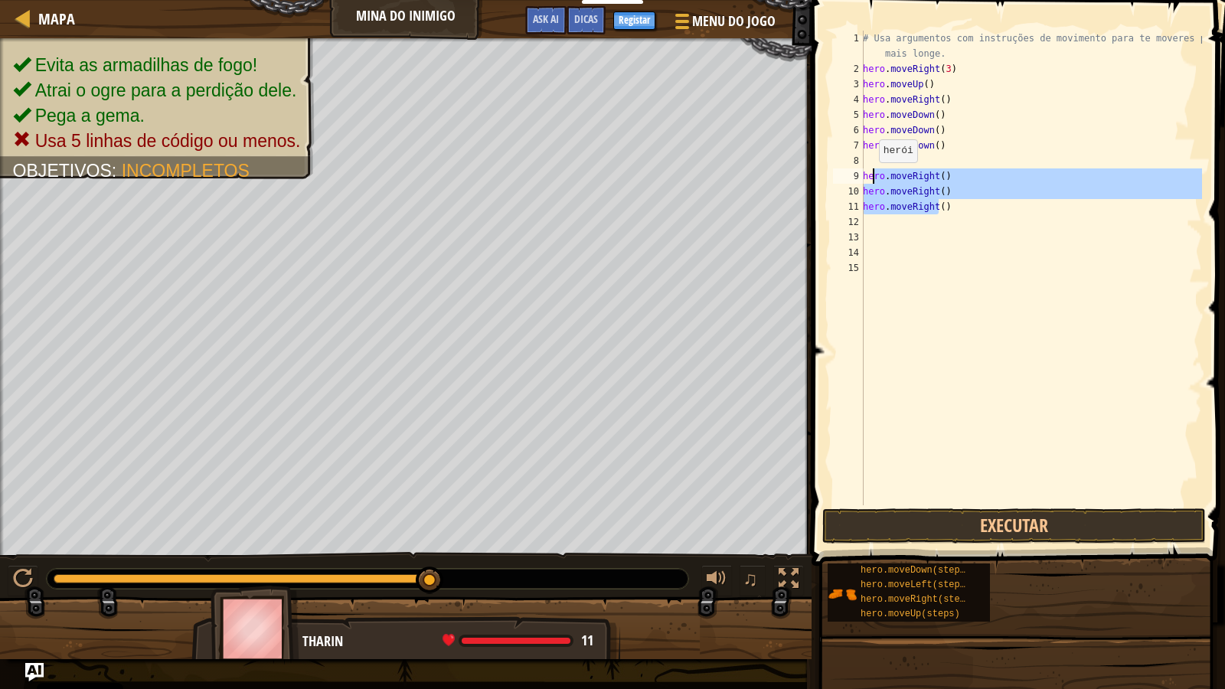
type textarea ")"
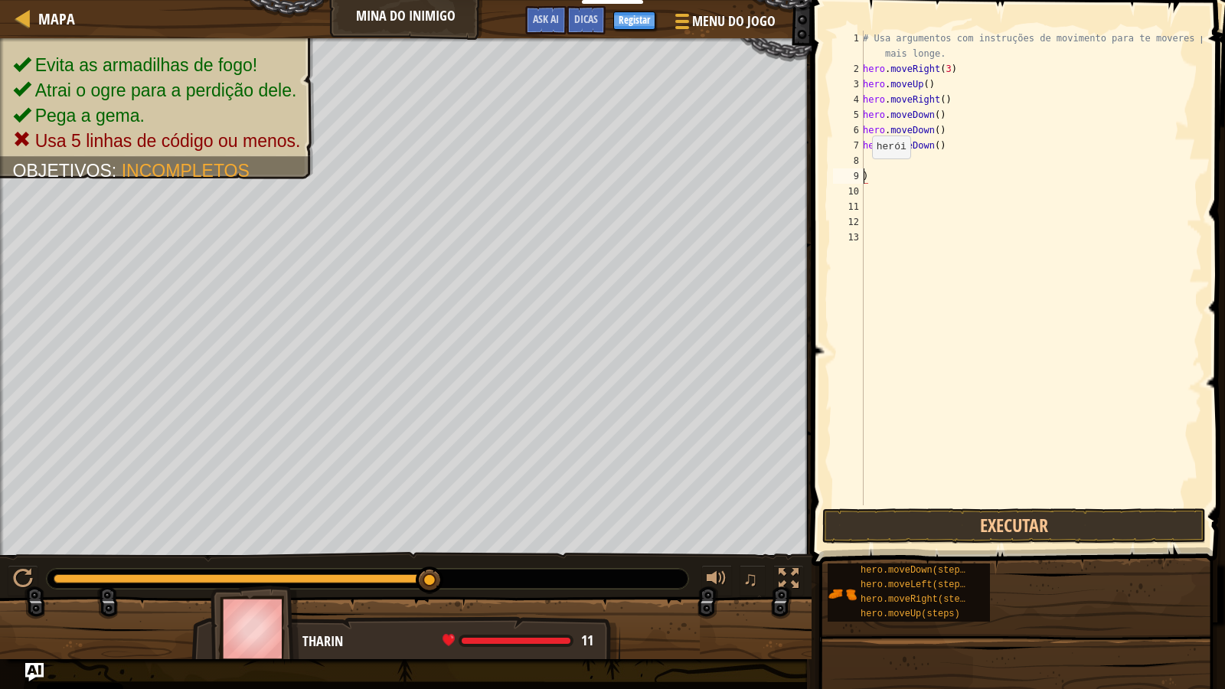
drag, startPoint x: 937, startPoint y: 214, endPoint x: 849, endPoint y: 170, distance: 97.6
click at [849, 170] on div ") 1 2 3 4 5 6 7 8 9 10 11 12 13 # Usa argumentos com instruções de movimento pa…" at bounding box center [1016, 268] width 372 height 475
drag, startPoint x: 888, startPoint y: 174, endPoint x: 860, endPoint y: 174, distance: 28.3
click at [860, 174] on div ") 1 2 3 4 5 6 7 8 9 10 11 12 13 # Usa argumentos com instruções de movimento pa…" at bounding box center [1016, 268] width 372 height 475
drag, startPoint x: 933, startPoint y: 154, endPoint x: 943, endPoint y: 164, distance: 14.1
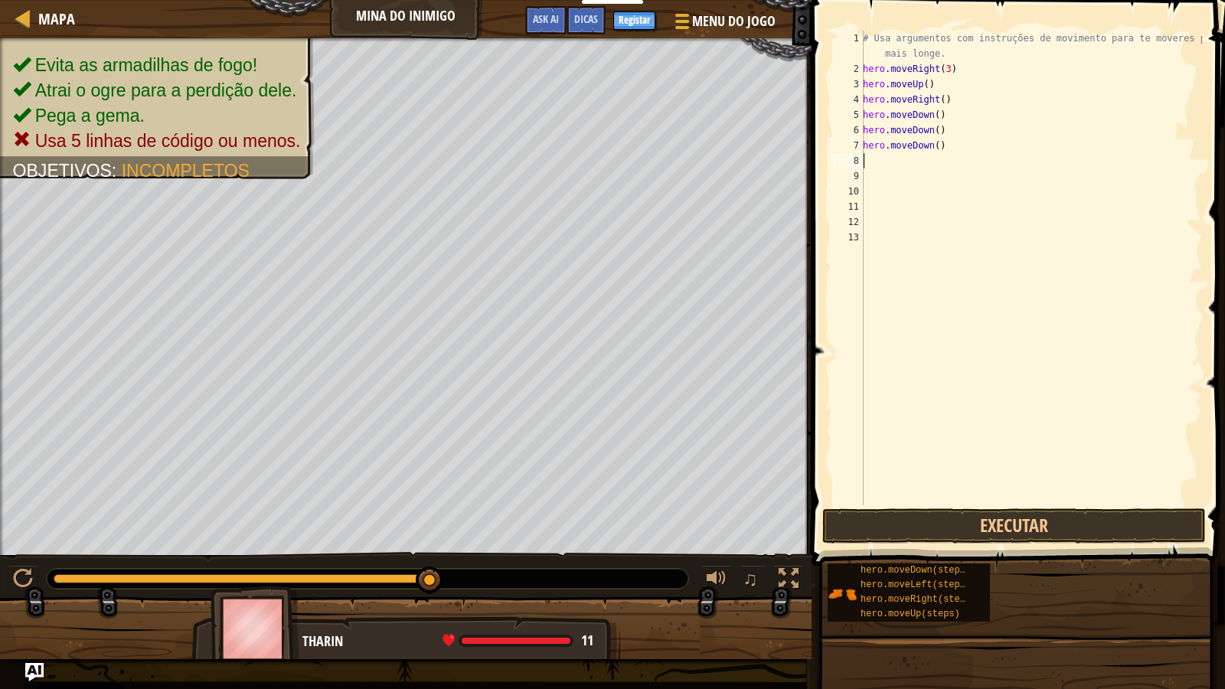
click at [943, 164] on div "# Usa argumentos com instruções de movimento para te moveres para mais longe. h…" at bounding box center [1031, 291] width 342 height 521
click at [904, 168] on div "# Usa argumentos com instruções de movimento para te moveres para mais longe. h…" at bounding box center [1031, 291] width 342 height 521
type textarea "h"
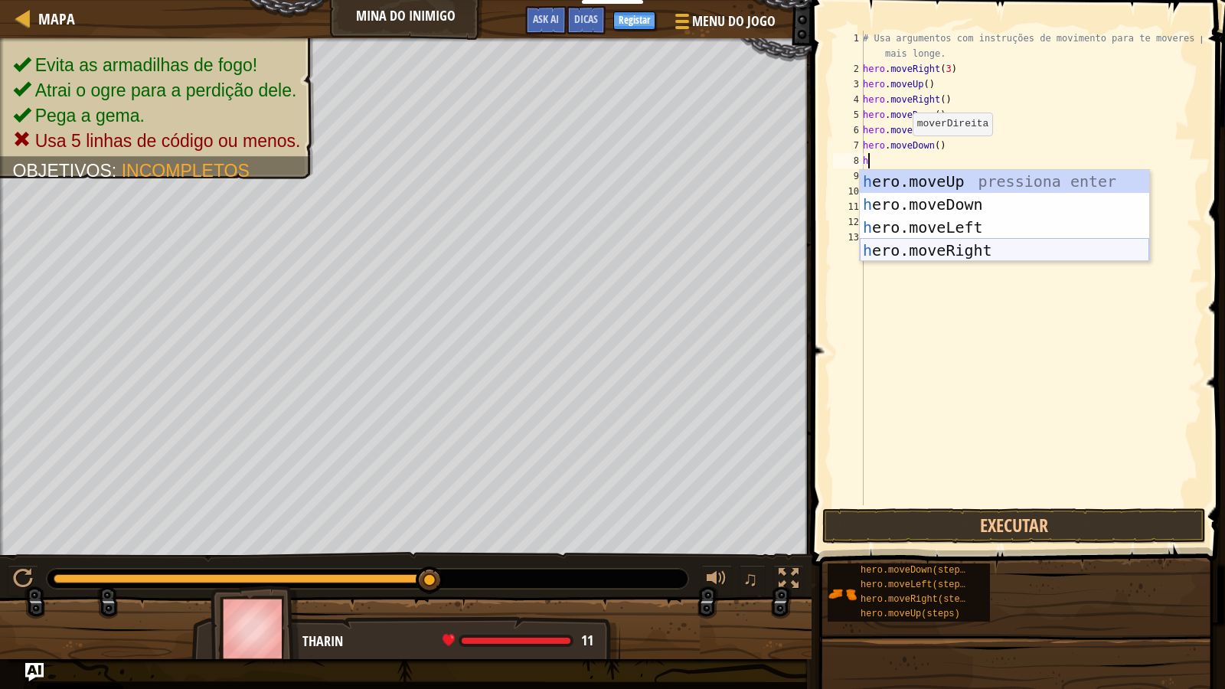
click at [888, 255] on div "h ero.moveUp pressiona enter h ero.moveDown pressiona enter h ero.moveLeft pres…" at bounding box center [1005, 239] width 290 height 138
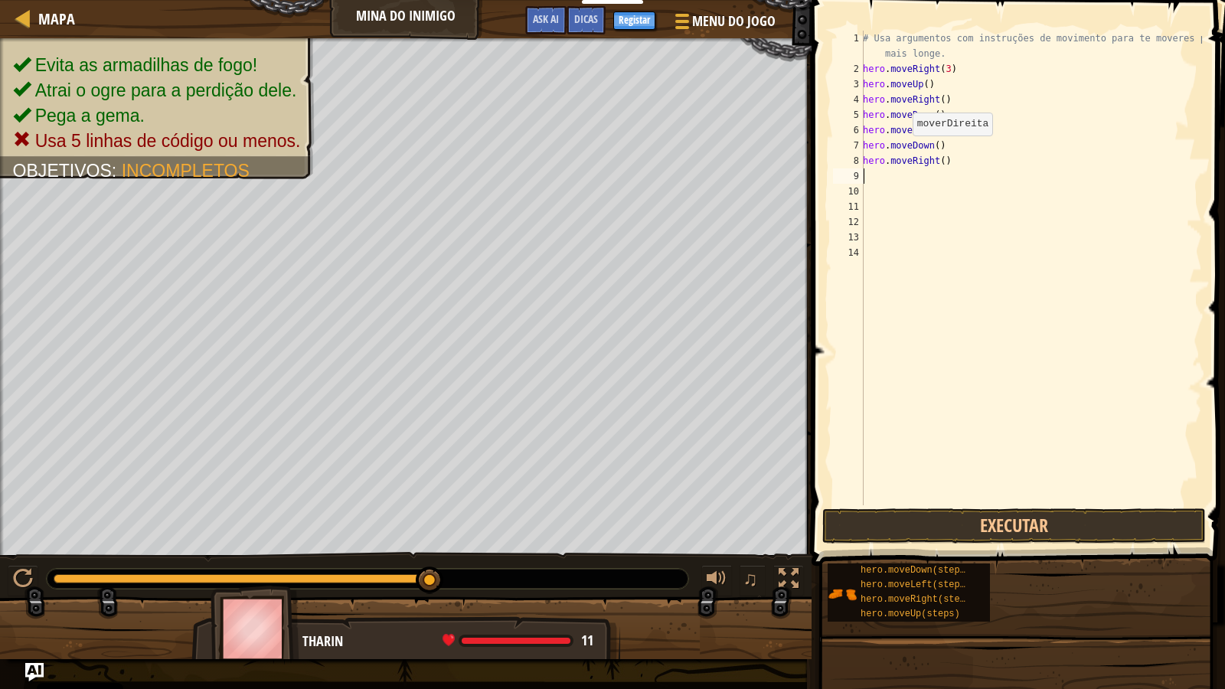
type textarea "h"
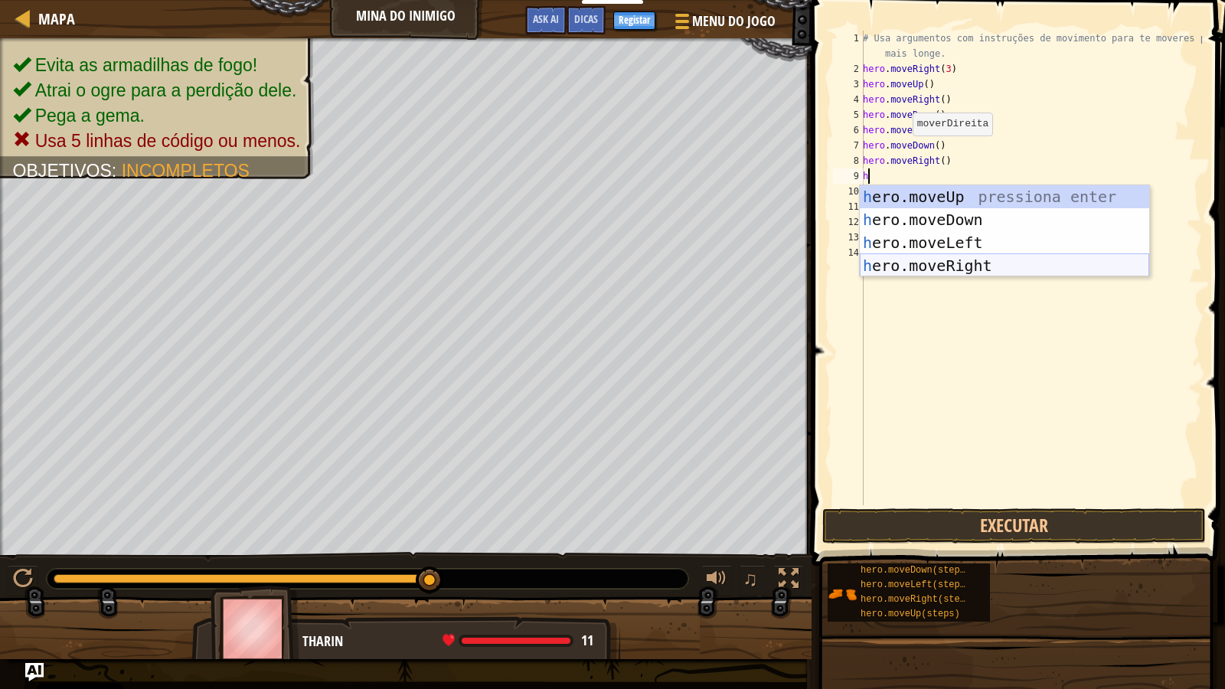
click at [893, 260] on div "h ero.moveUp pressiona enter h ero.moveDown pressiona enter h ero.moveLeft pres…" at bounding box center [1005, 254] width 290 height 138
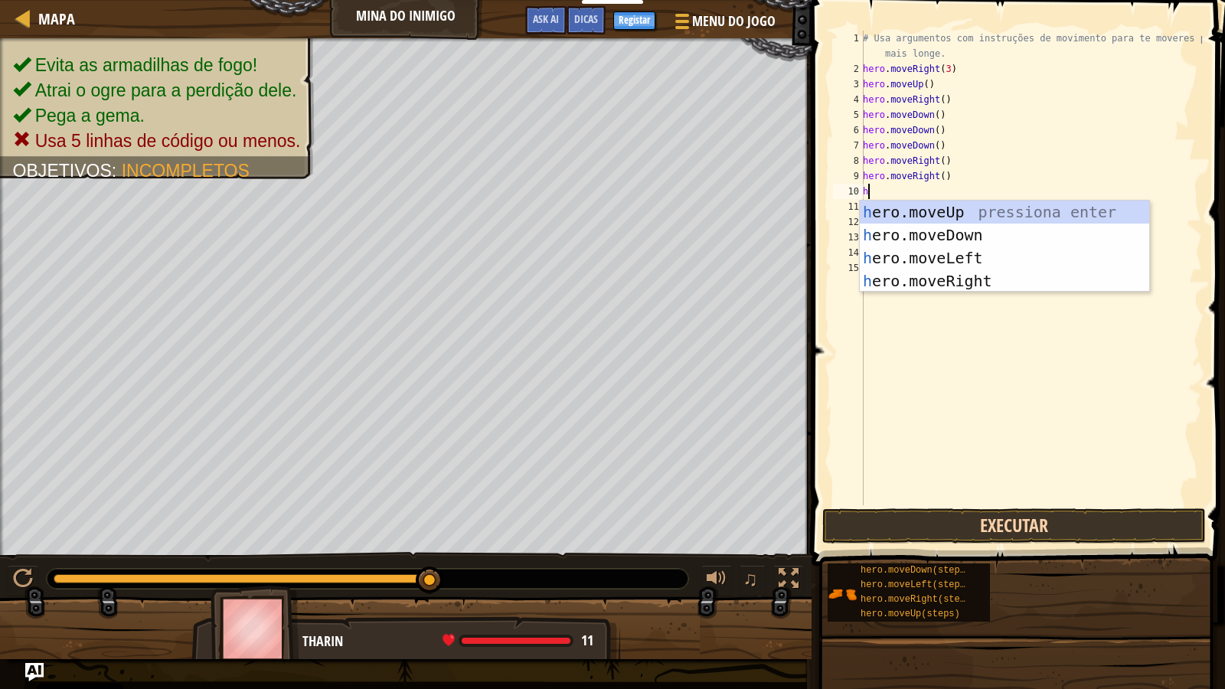
type textarea "h"
click at [928, 522] on button "Executar" at bounding box center [1015, 526] width 384 height 35
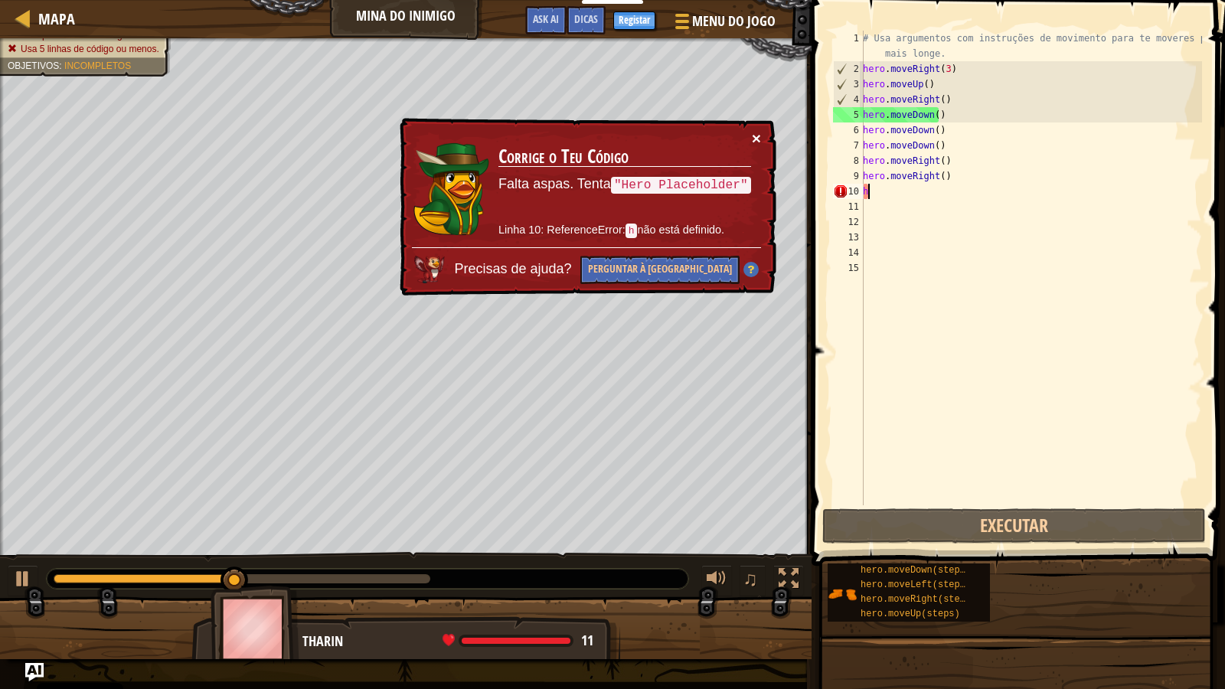
click at [753, 137] on button "×" at bounding box center [756, 138] width 9 height 16
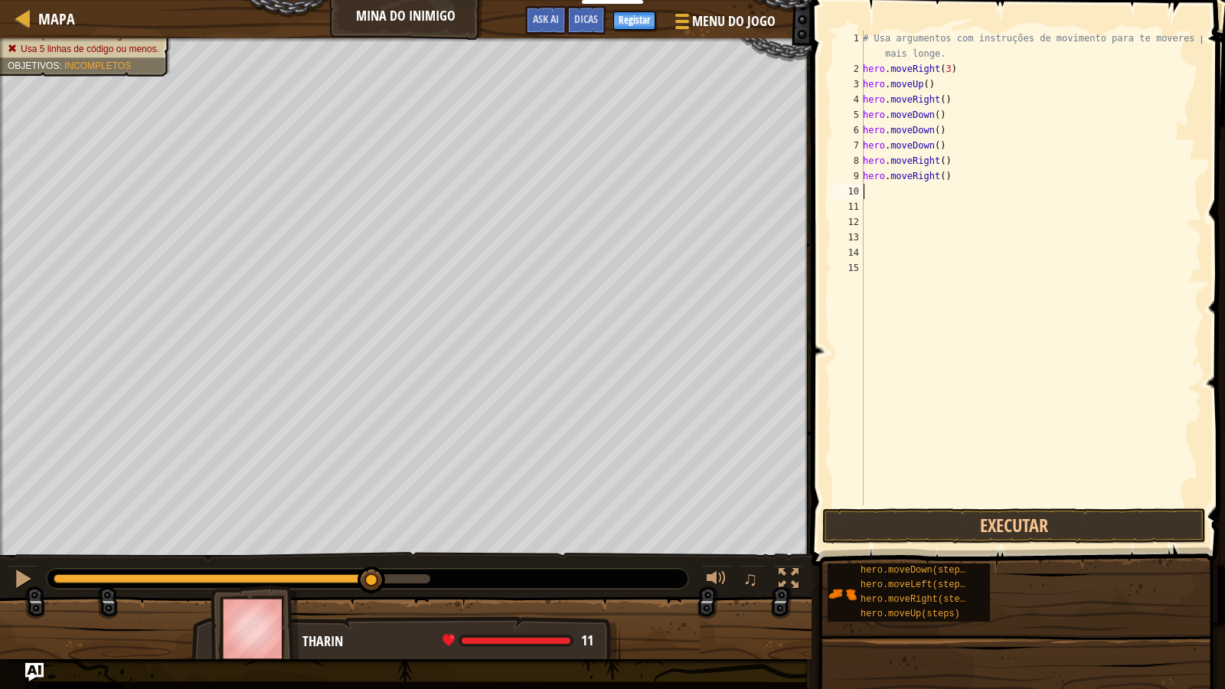
click at [869, 189] on div "# Usa argumentos com instruções de movimento para te moveres para mais longe. h…" at bounding box center [1031, 291] width 342 height 521
type textarea "h"
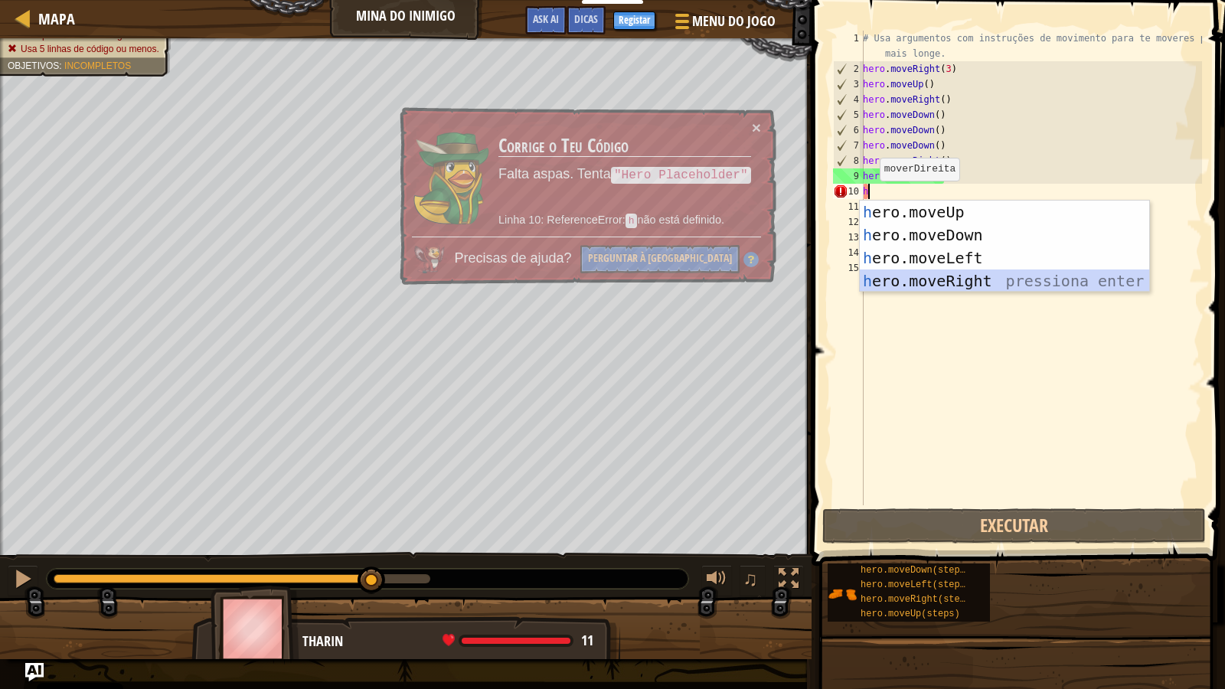
click at [911, 277] on div "h ero.moveUp pressiona enter h ero.moveDown pressiona enter h ero.moveLeft pres…" at bounding box center [1005, 270] width 290 height 138
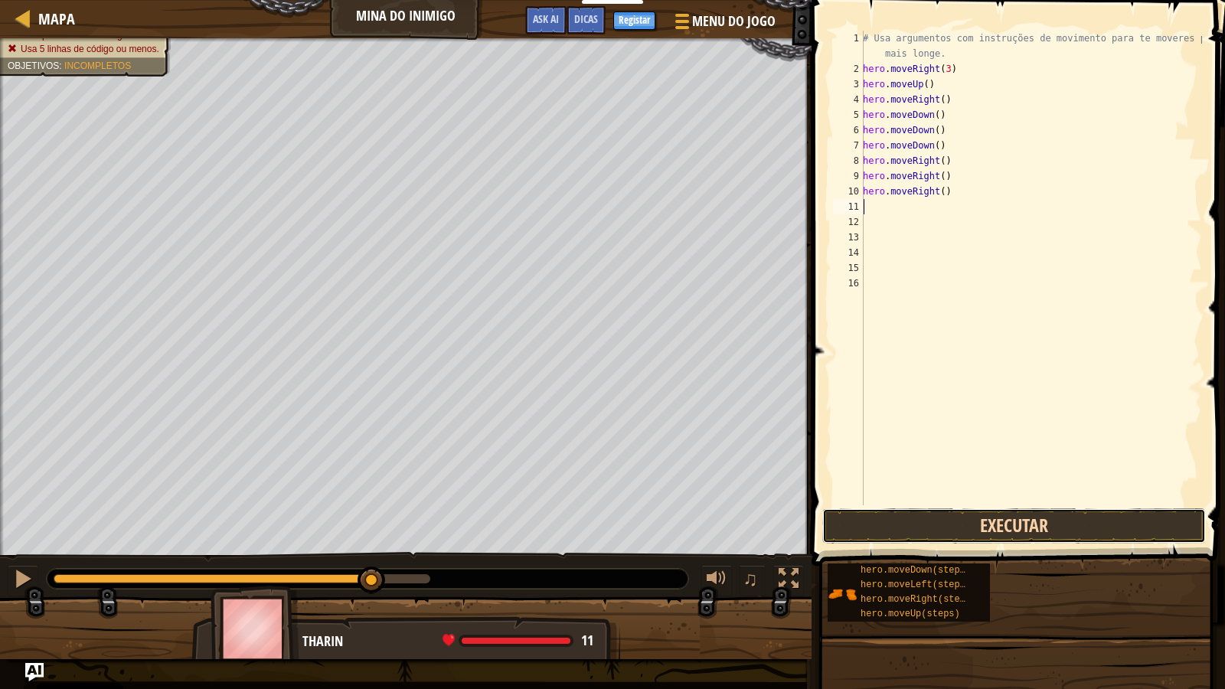
click at [906, 524] on button "Executar" at bounding box center [1015, 526] width 384 height 35
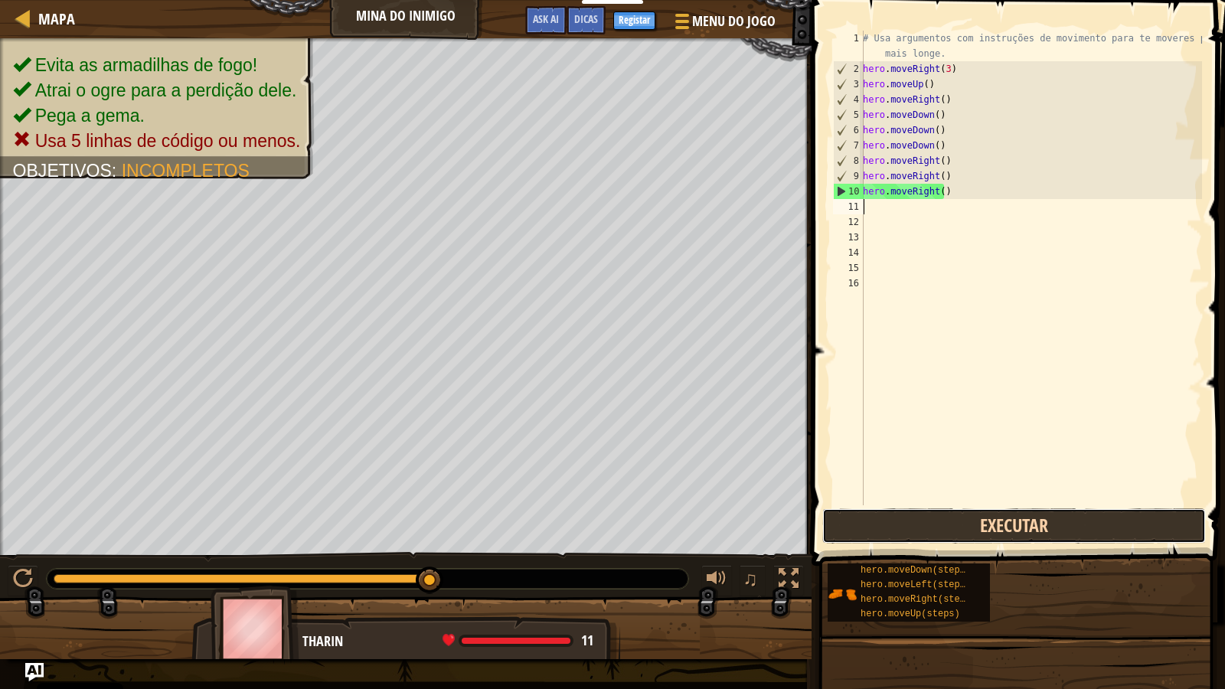
click at [890, 523] on button "Executar" at bounding box center [1015, 526] width 384 height 35
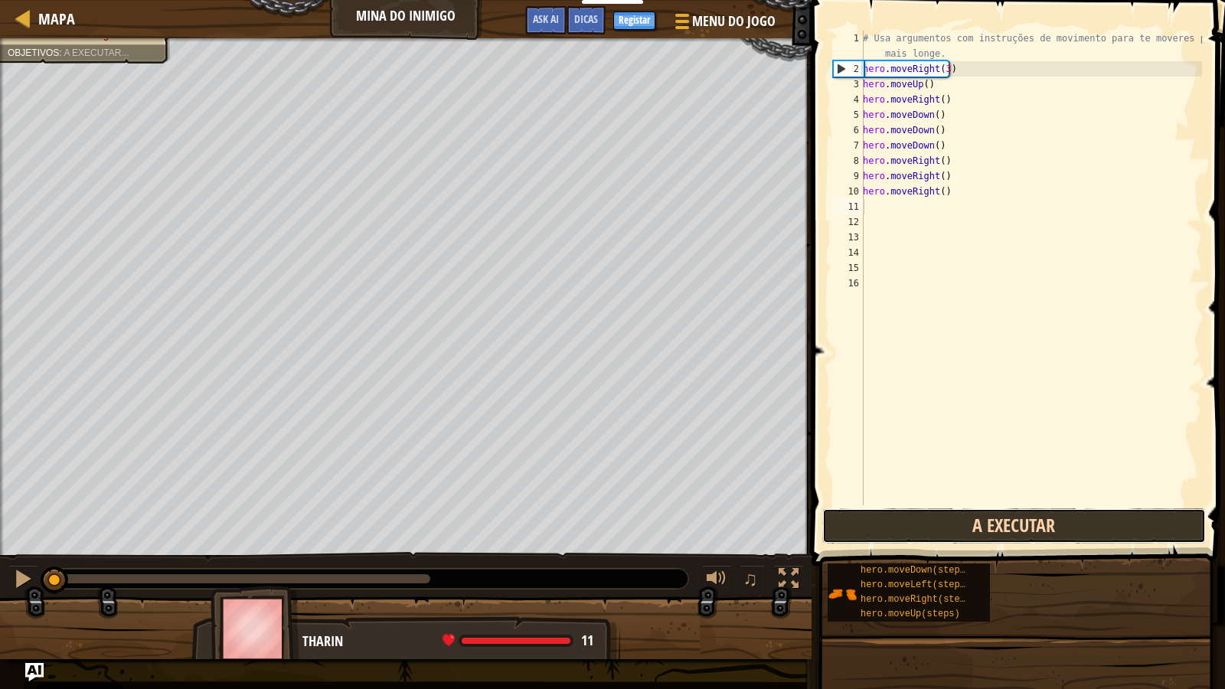
click at [890, 524] on button "A Executar" at bounding box center [1015, 526] width 384 height 35
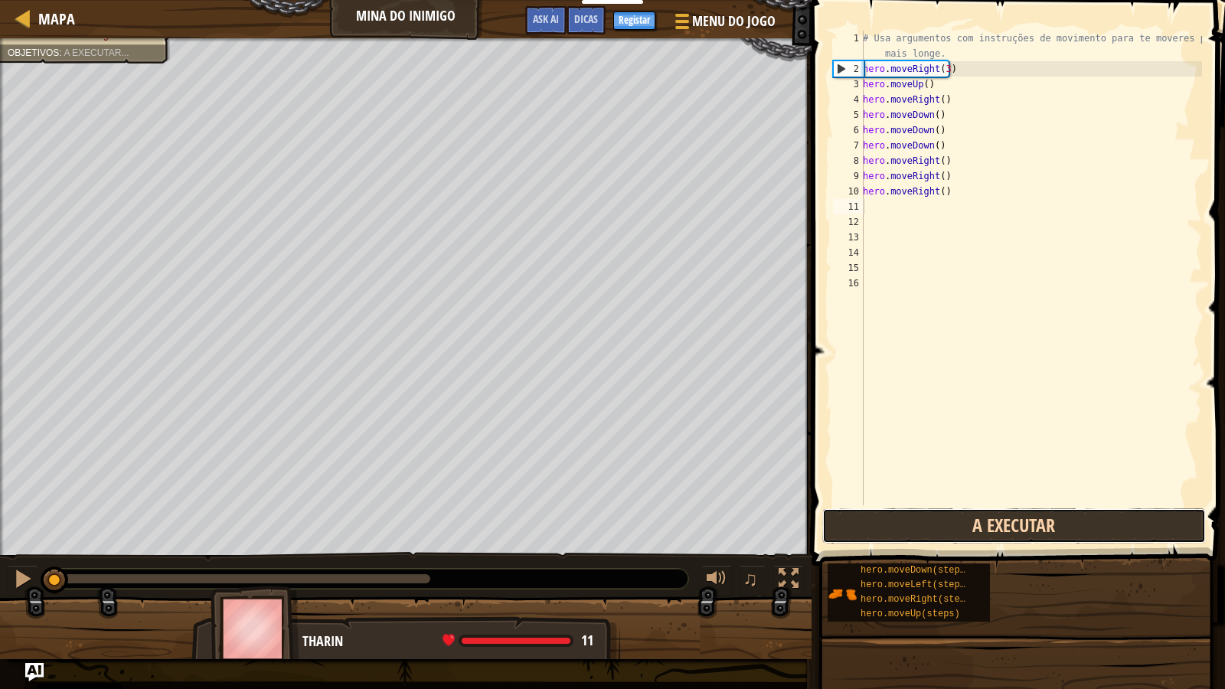
click at [890, 524] on button "A Executar" at bounding box center [1015, 526] width 384 height 35
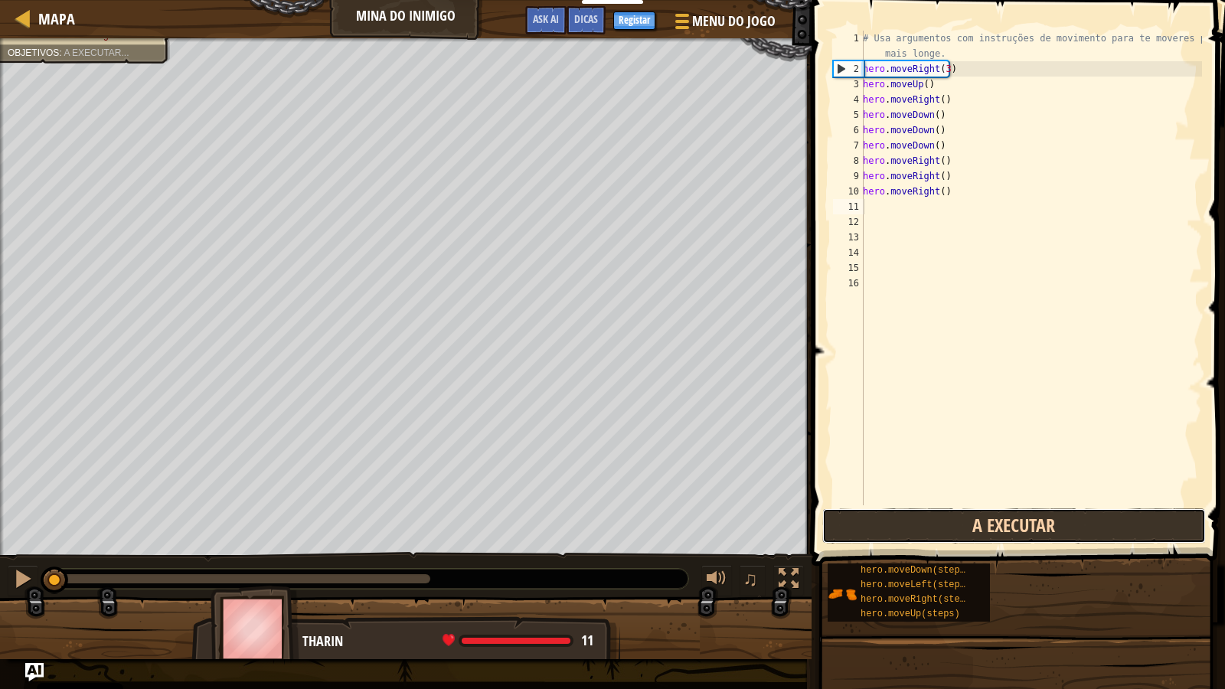
click at [890, 524] on button "A Executar" at bounding box center [1015, 526] width 384 height 35
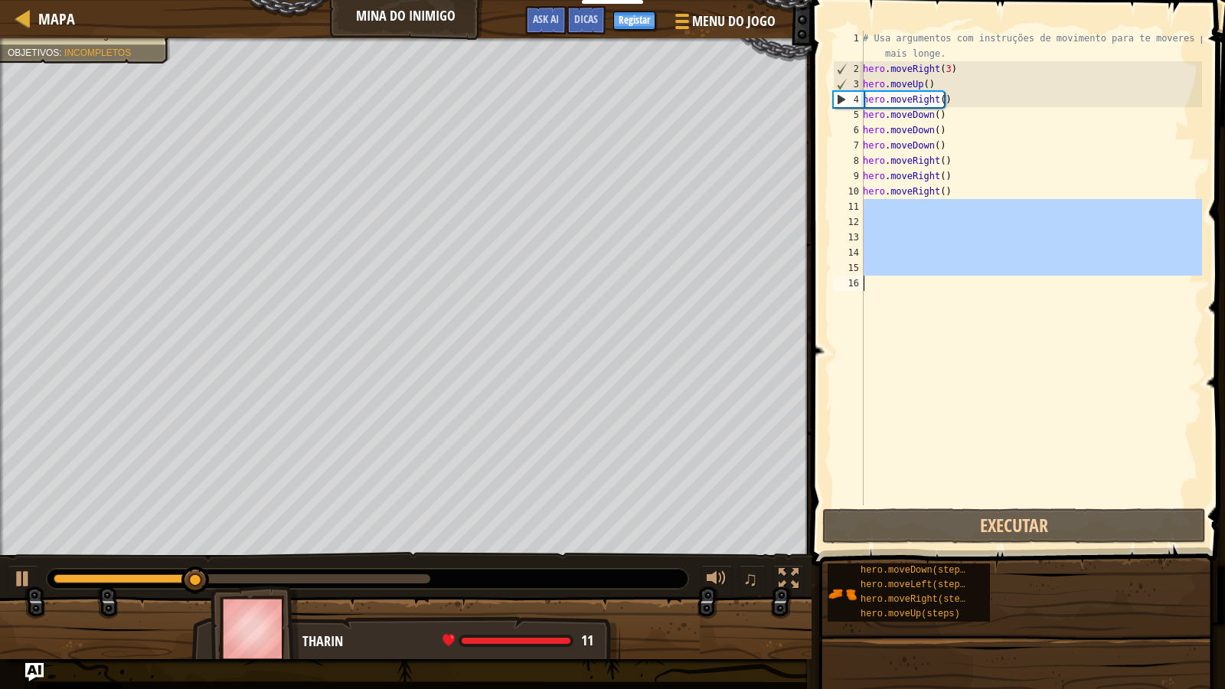
drag, startPoint x: 947, startPoint y: 212, endPoint x: 878, endPoint y: 313, distance: 122.2
click at [878, 313] on div "# Usa argumentos com instruções de movimento para te moveres para mais longe. h…" at bounding box center [1031, 291] width 342 height 521
click at [915, 339] on div "# Usa argumentos com instruções de movimento para te moveres para mais longe. h…" at bounding box center [1031, 268] width 342 height 475
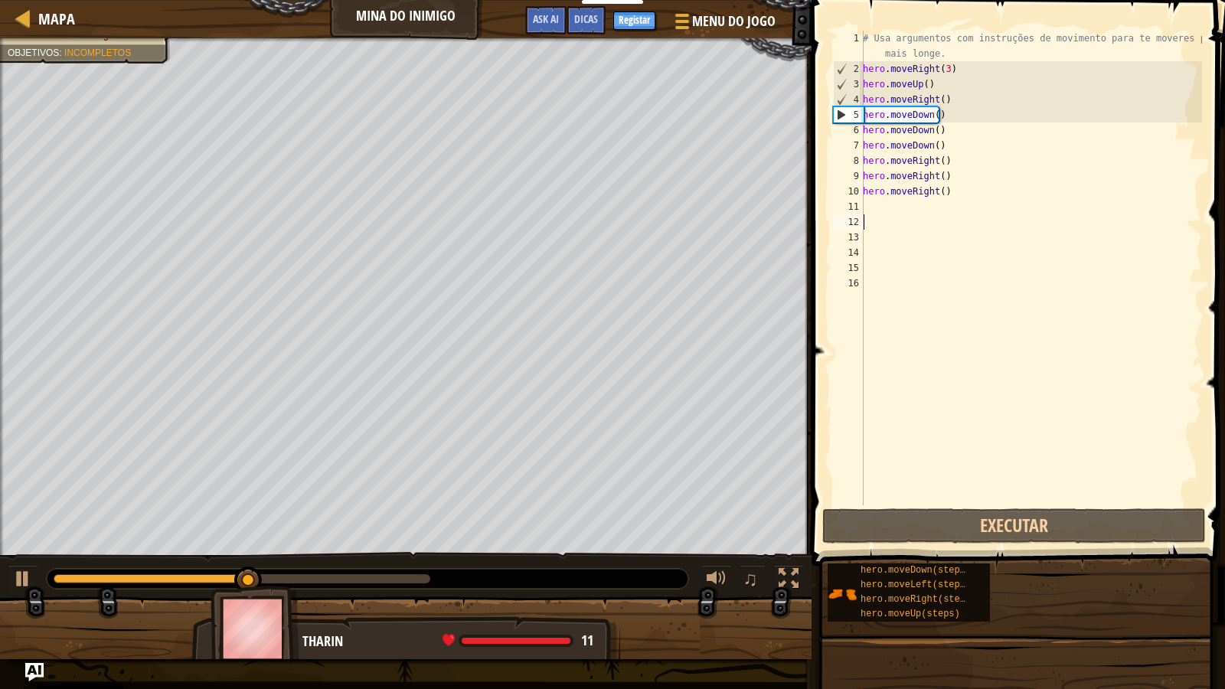
click at [907, 214] on div "# Usa argumentos com instruções de movimento para te moveres para mais longe. h…" at bounding box center [1031, 291] width 342 height 521
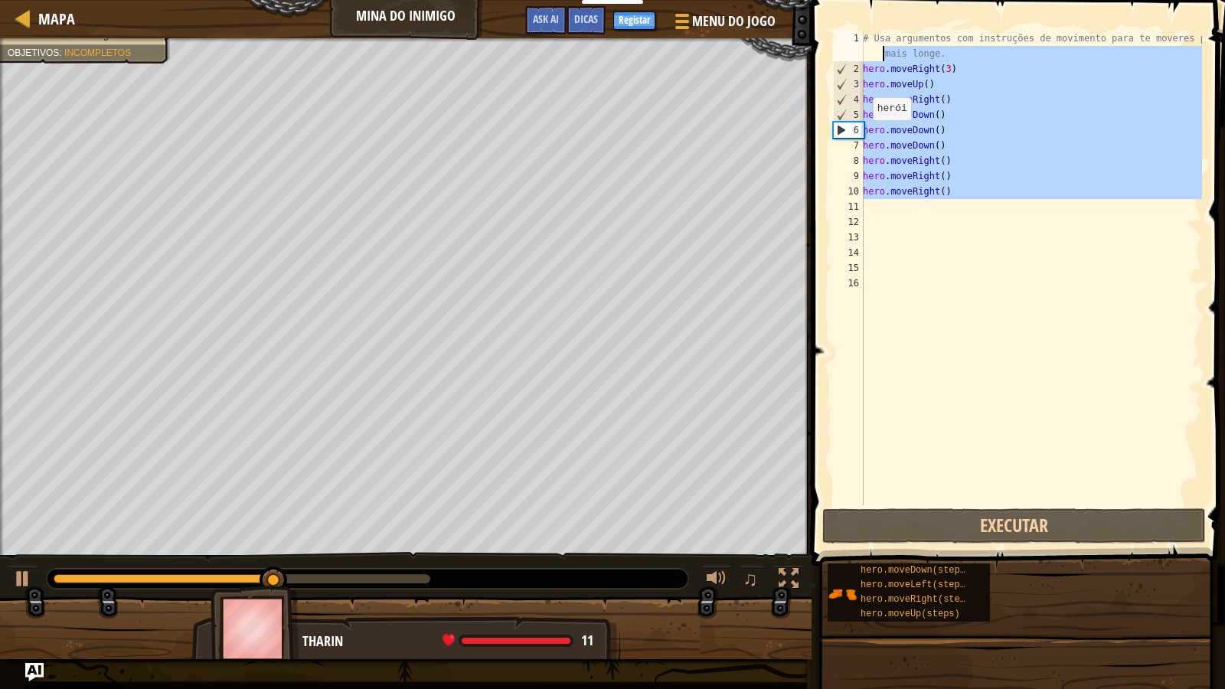
drag, startPoint x: 922, startPoint y: 208, endPoint x: 819, endPoint y: 58, distance: 181.7
click at [819, 58] on div "1 2 3 4 5 6 7 8 9 10 11 12 13 14 15 16 # Usa argumentos com instruções de movim…" at bounding box center [1016, 313] width 418 height 611
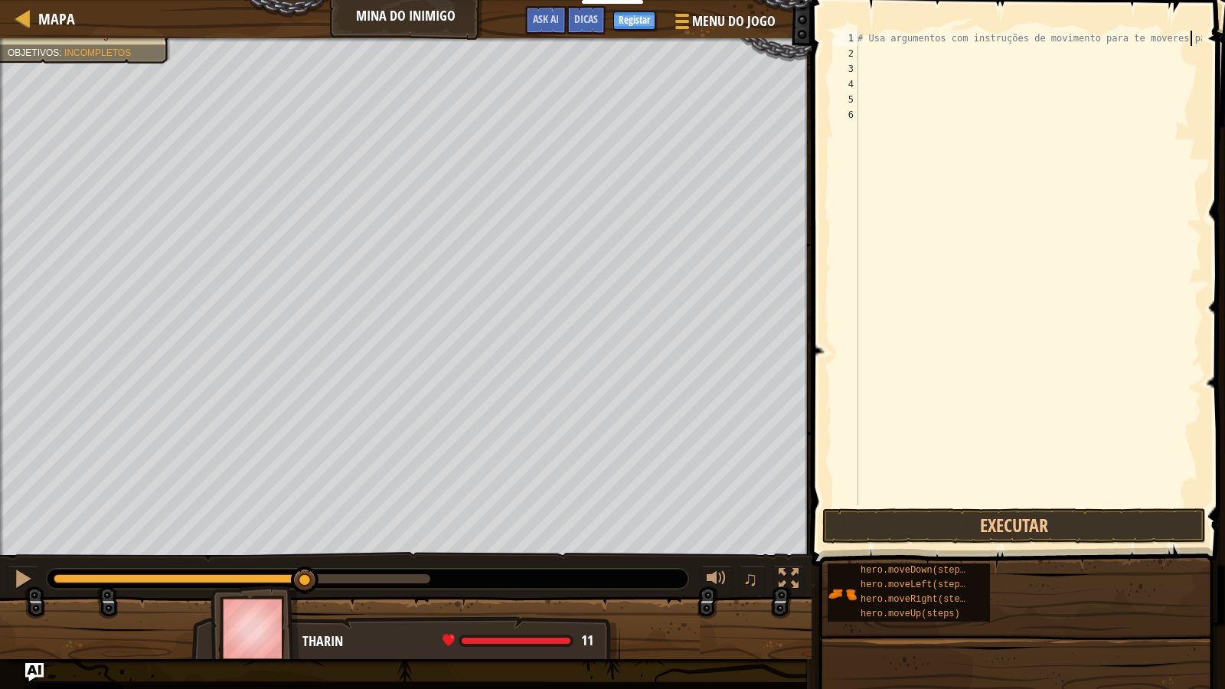
scroll to position [7, 27]
click at [921, 516] on button "Executar" at bounding box center [1015, 526] width 384 height 35
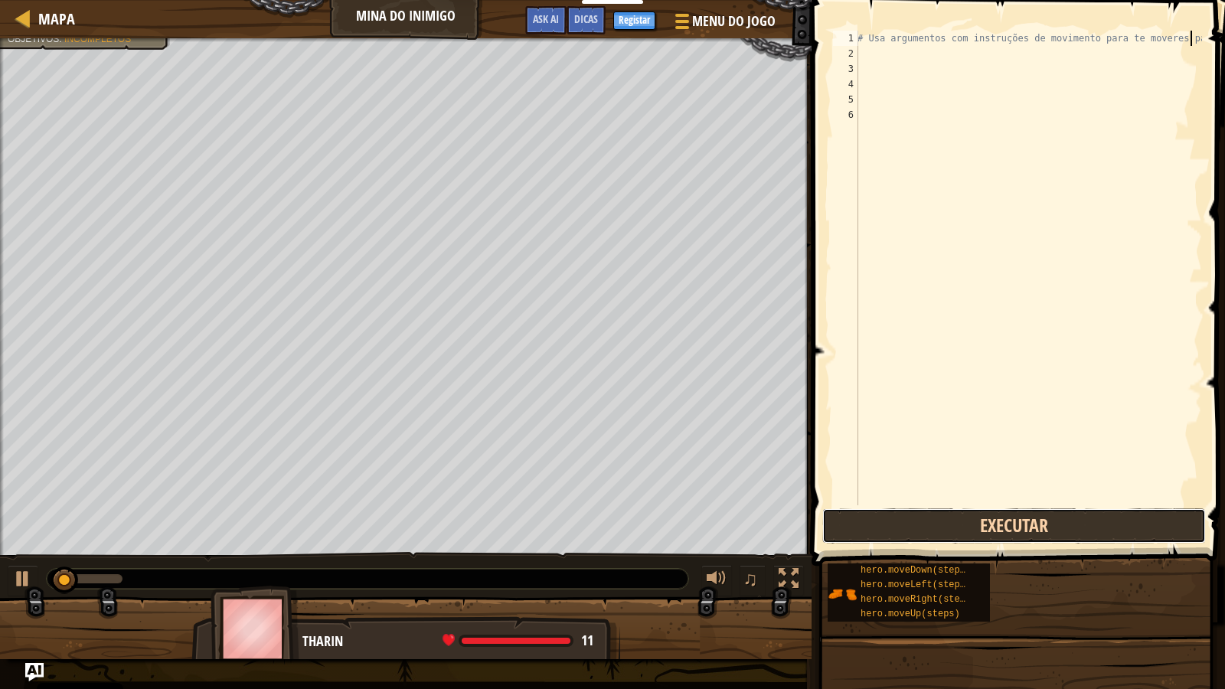
click at [921, 518] on button "Executar" at bounding box center [1015, 526] width 384 height 35
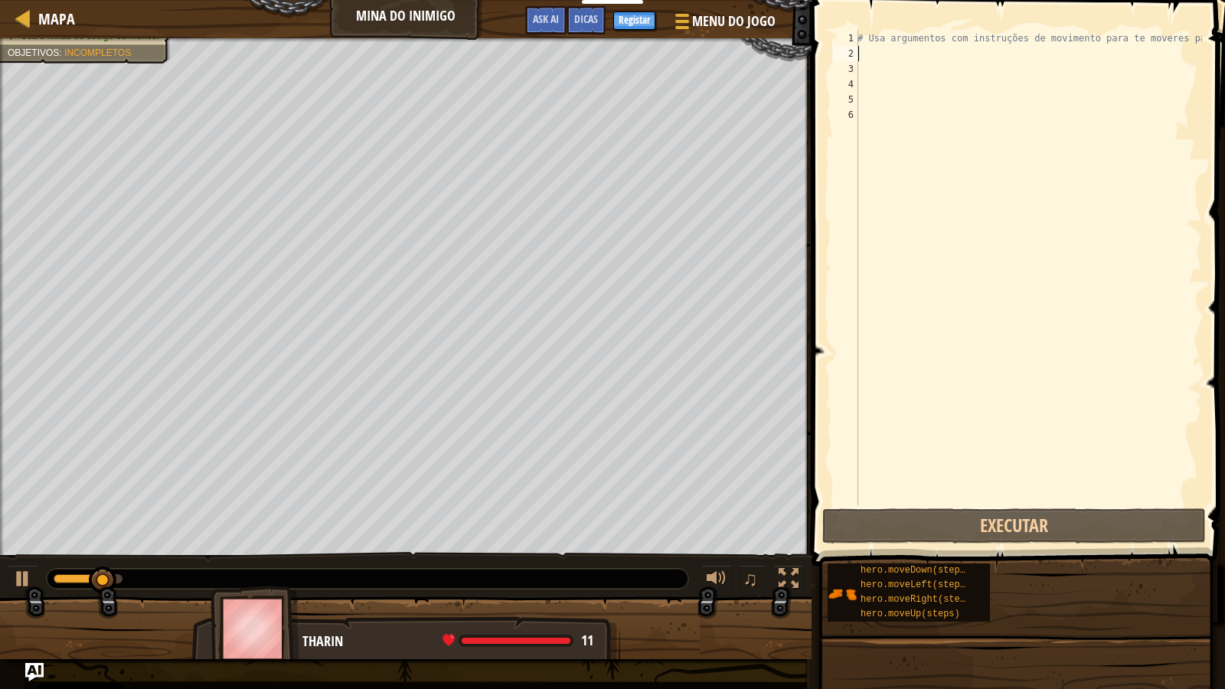
drag, startPoint x: 1199, startPoint y: 51, endPoint x: 972, endPoint y: 56, distance: 226.8
click at [948, 44] on div "# Usa argumentos com instruções de movimento para te moveres para" at bounding box center [1029, 284] width 348 height 506
type textarea "# Usa argumentos com instruções de movimento para te moveres para"
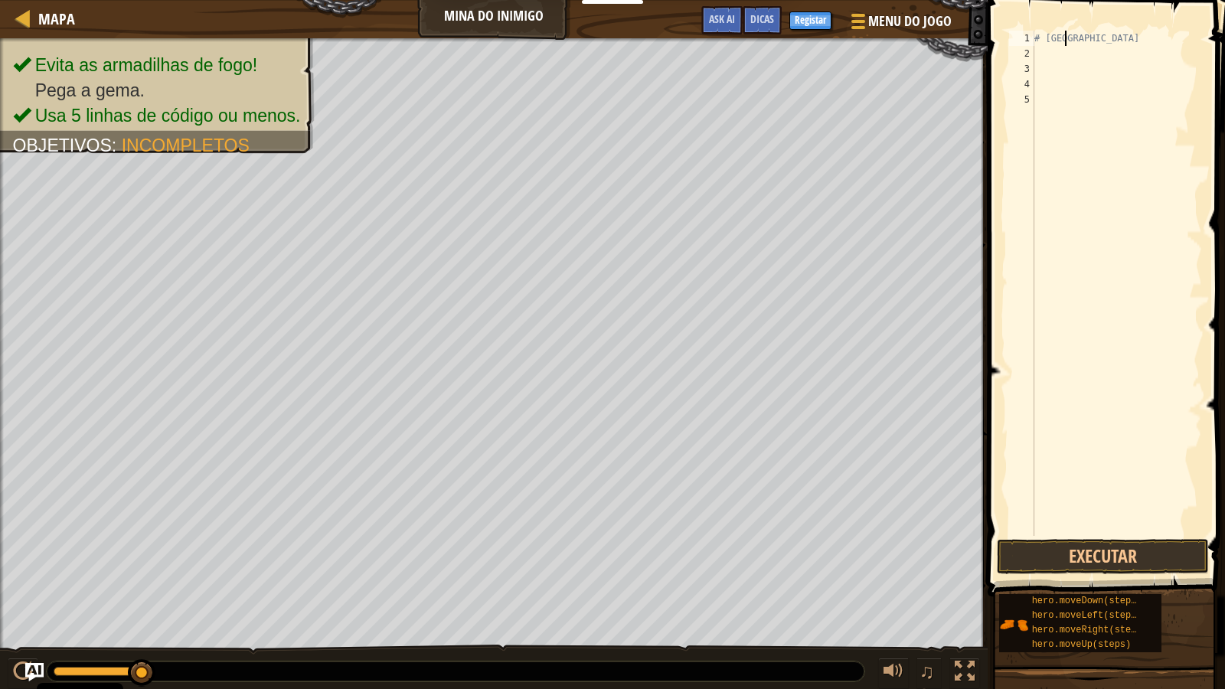
type textarea "#"
type textarea "h"
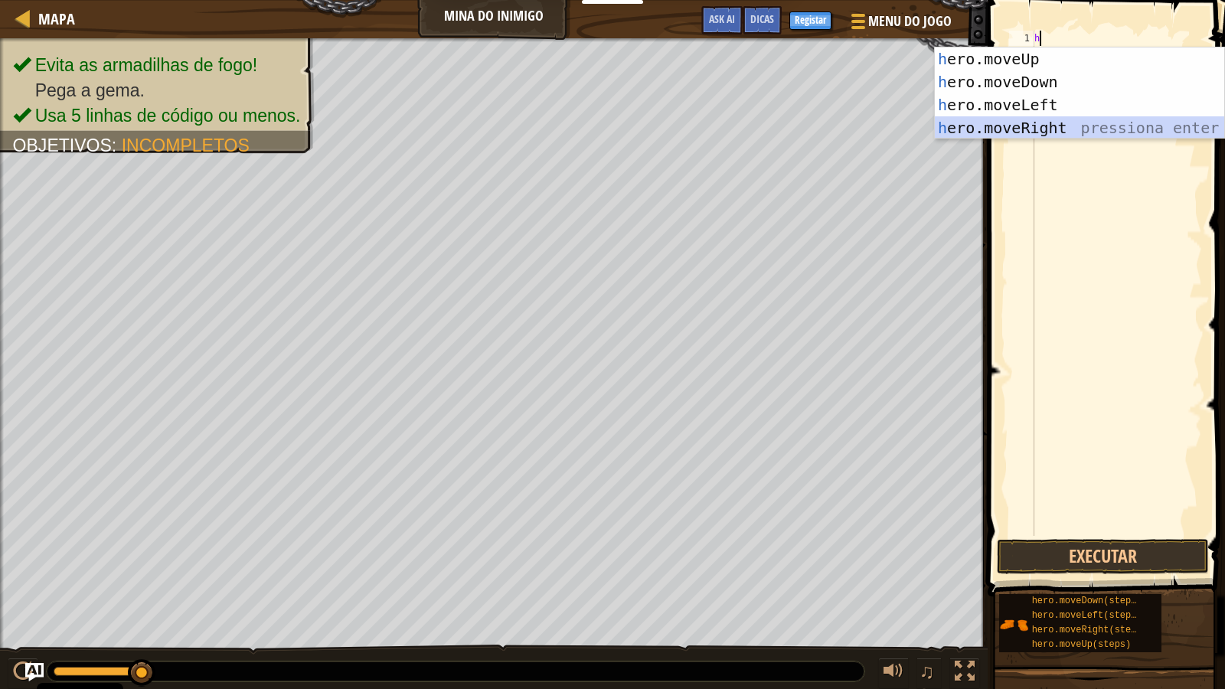
click at [1019, 128] on div "h ero.moveUp pressiona enter h ero.moveDown pressiona enter h ero.moveLeft pres…" at bounding box center [1080, 116] width 290 height 138
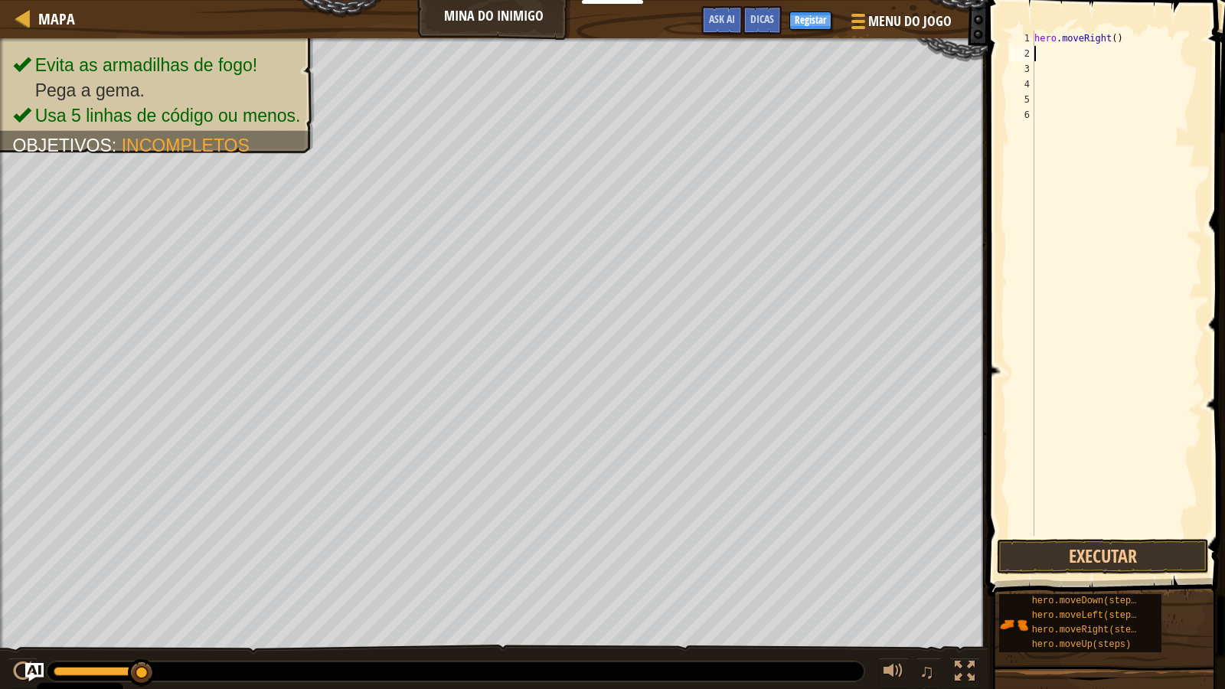
type textarea "h"
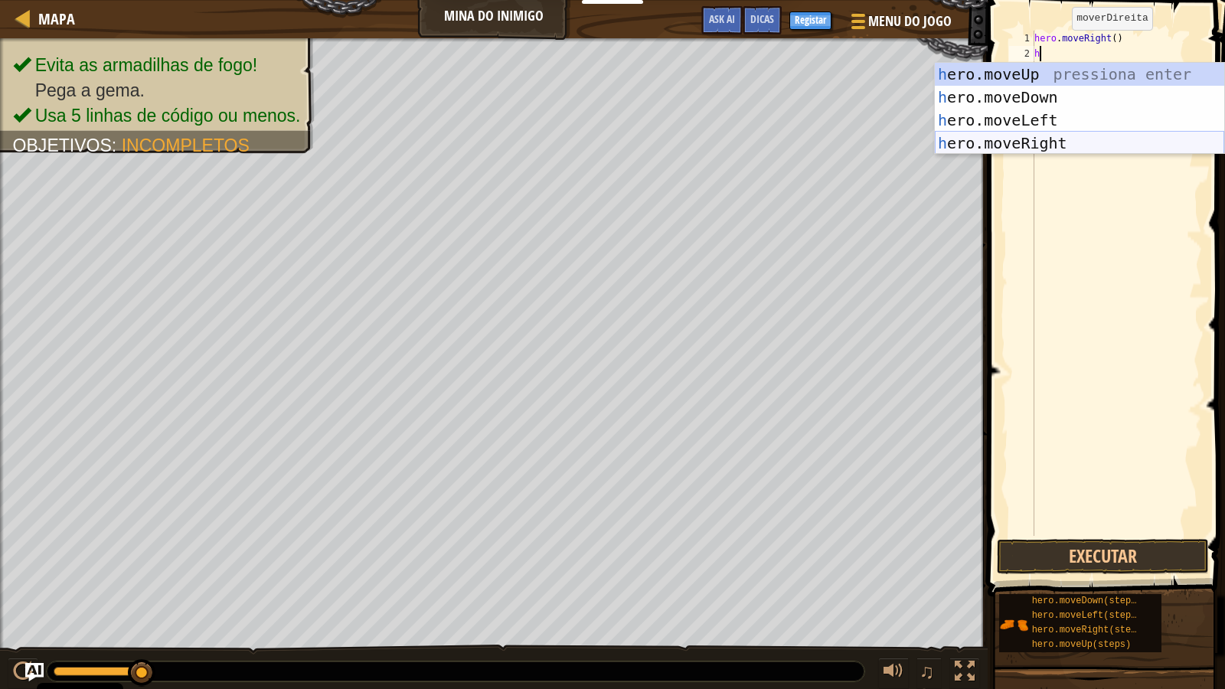
click at [1046, 137] on div "h ero.moveUp pressiona enter h ero.moveDown pressiona enter h ero.moveLeft pres…" at bounding box center [1080, 132] width 290 height 138
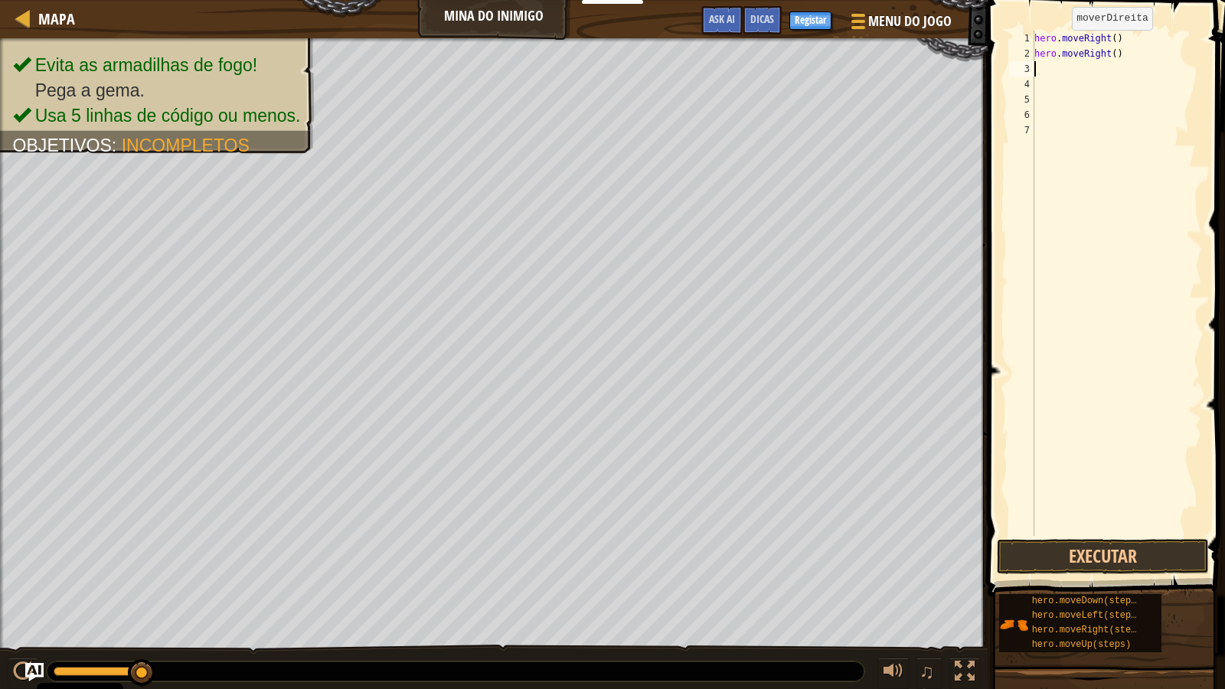
type textarea "h"
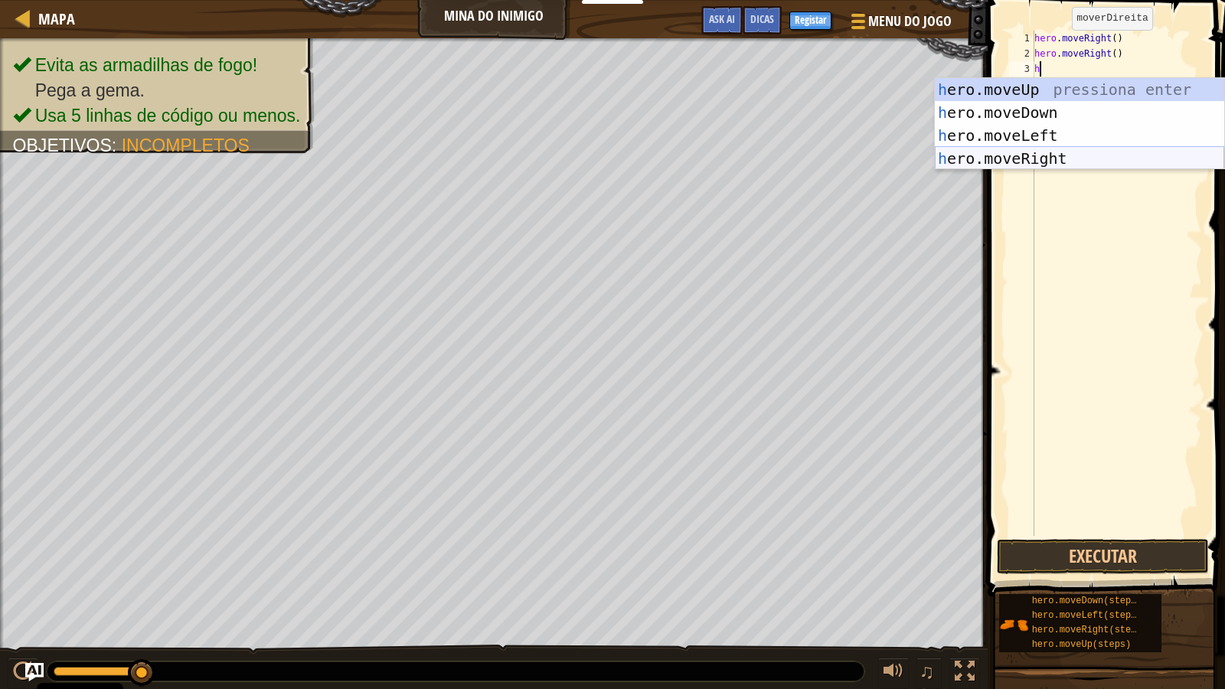
click at [1046, 153] on div "h ero.moveUp pressiona enter h ero.moveDown pressiona enter h ero.moveLeft pres…" at bounding box center [1080, 147] width 290 height 138
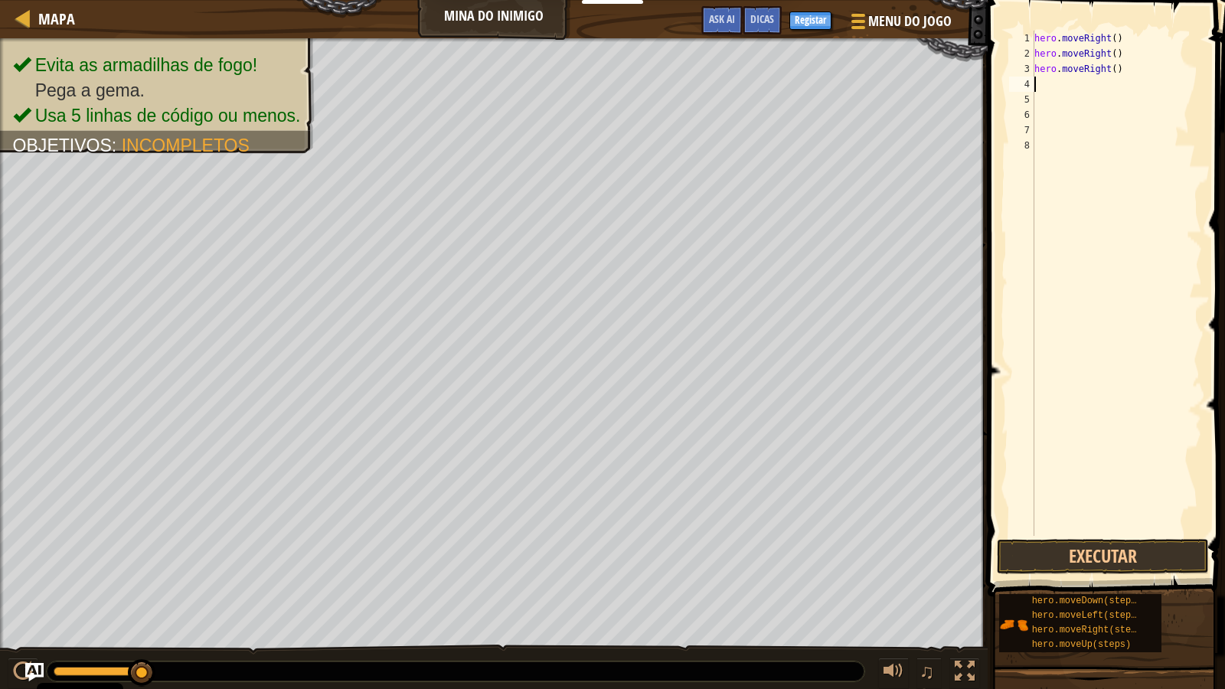
type textarea "h"
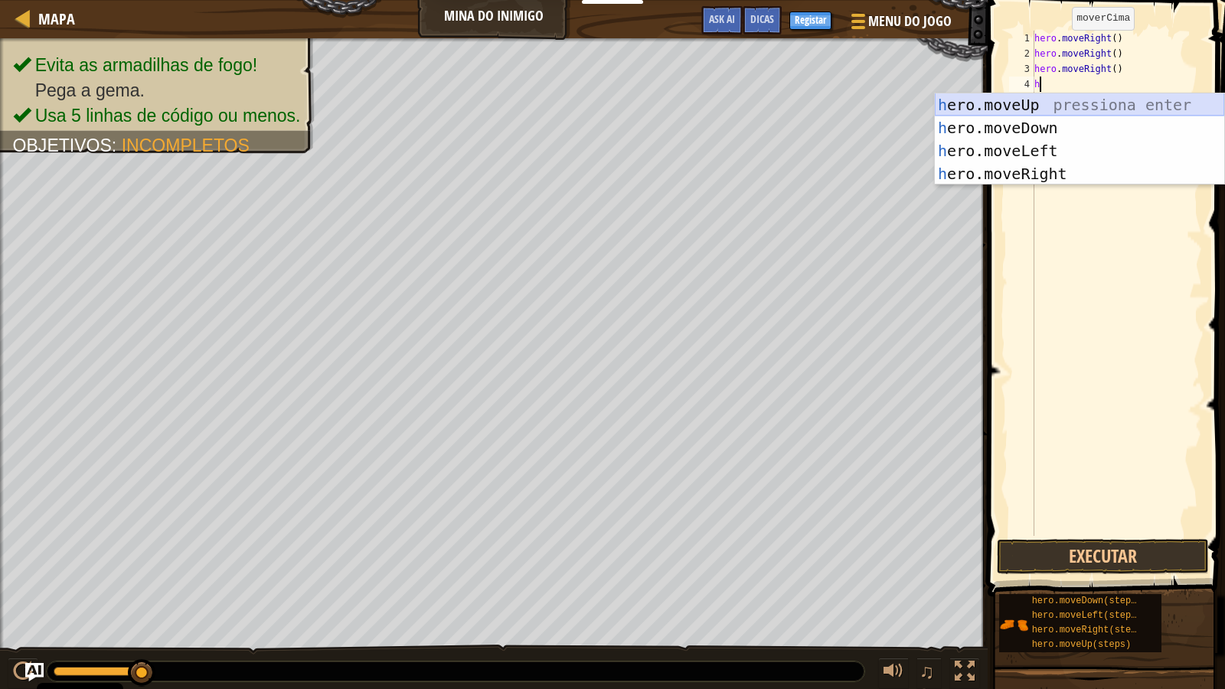
click at [1049, 103] on div "h ero.moveUp pressiona enter h ero.moveDown pressiona enter h ero.moveLeft pres…" at bounding box center [1080, 162] width 290 height 138
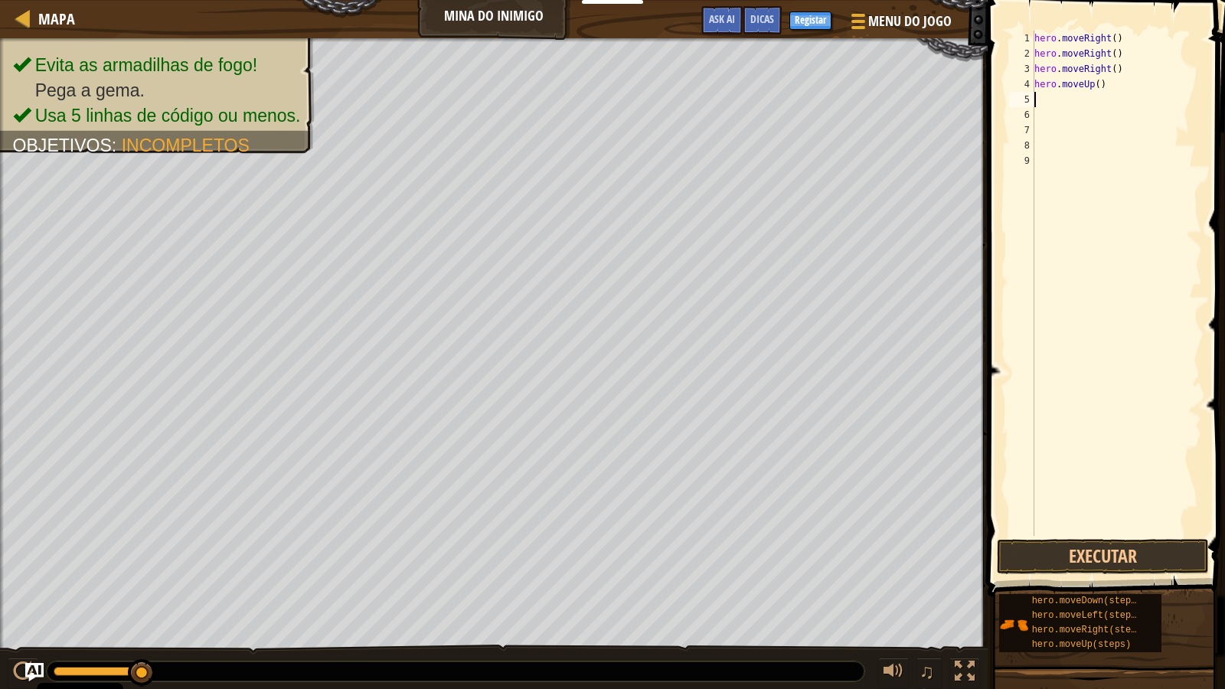
type textarea "h"
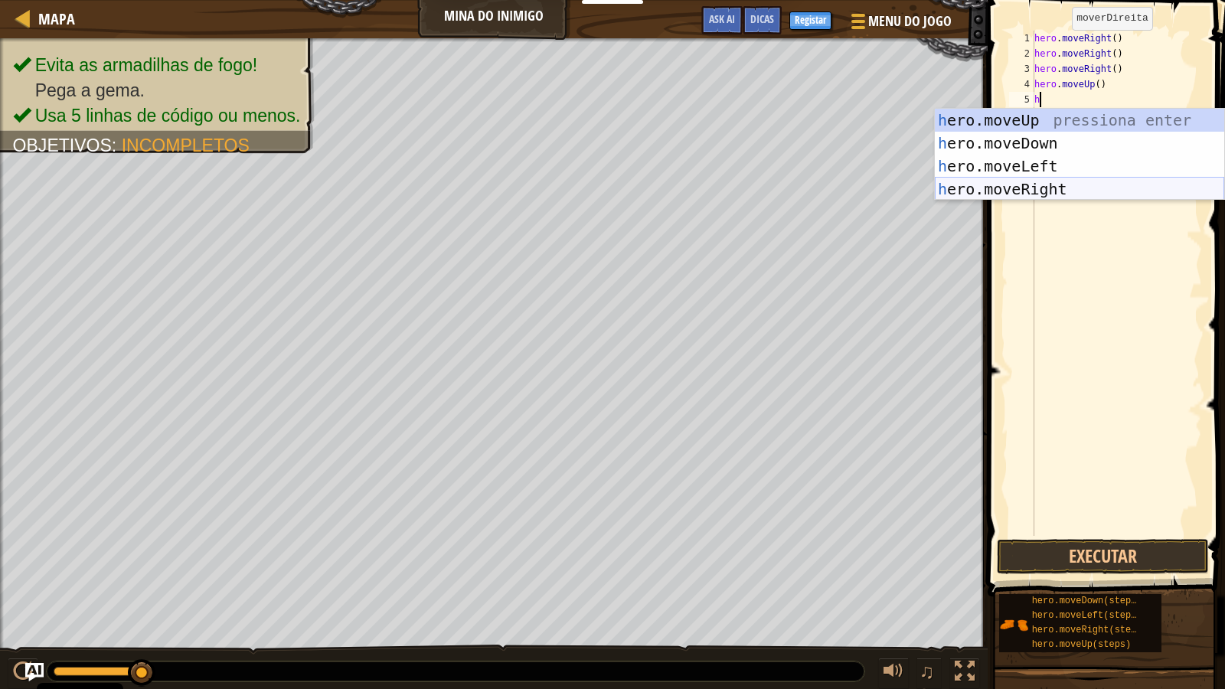
click at [1024, 185] on div "h ero.moveUp pressiona enter h ero.moveDown pressiona enter h ero.moveLeft pres…" at bounding box center [1080, 178] width 290 height 138
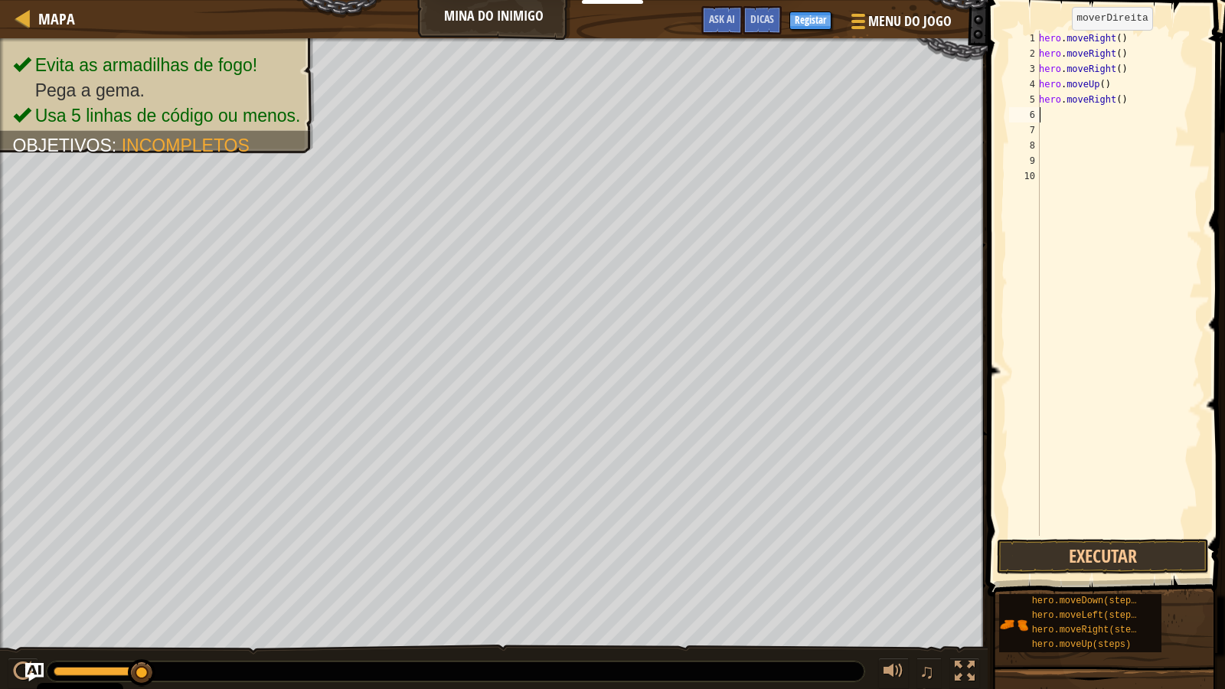
type textarea "h"
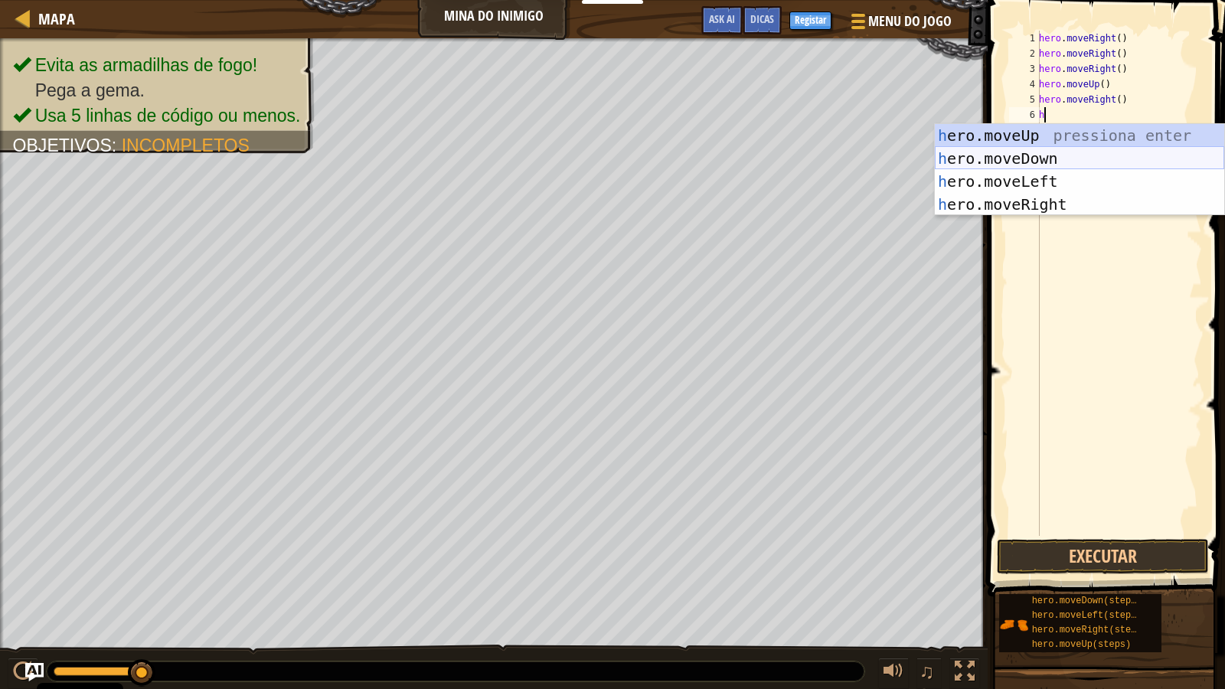
click at [1050, 156] on div "h ero.moveUp pressiona enter h ero.moveDown pressiona enter h ero.moveLeft pres…" at bounding box center [1080, 193] width 290 height 138
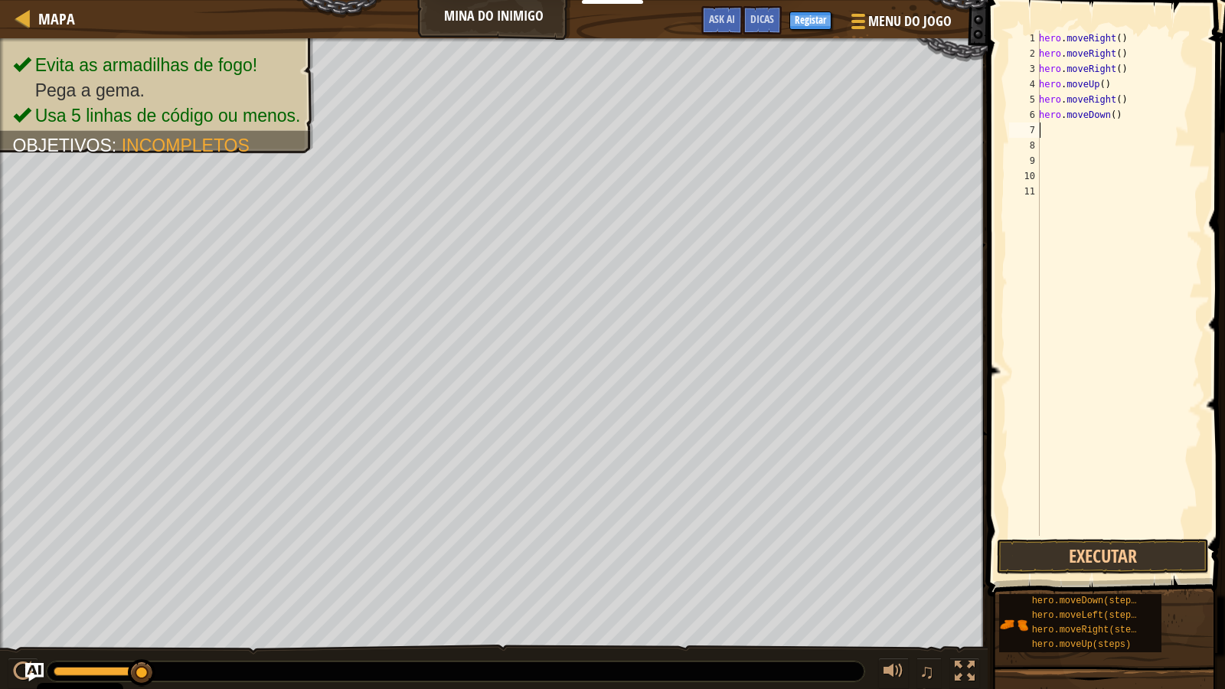
type textarea "h"
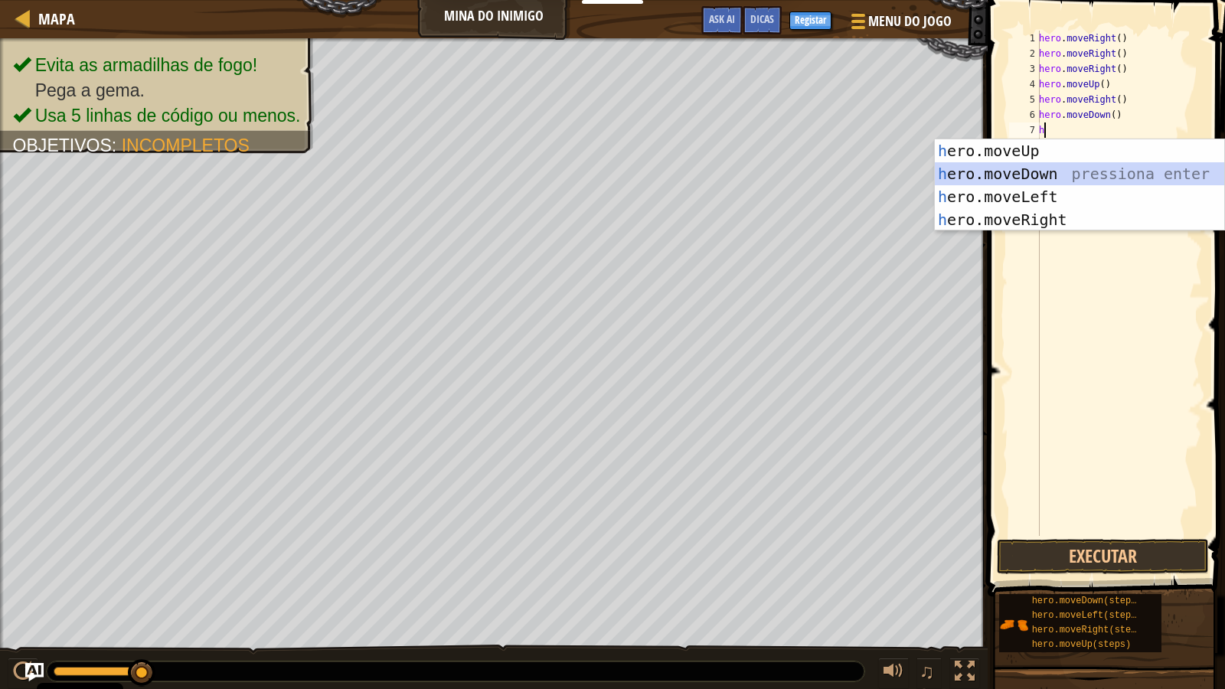
click at [1033, 166] on div "h ero.moveUp pressiona enter h ero.moveDown pressiona enter h ero.moveLeft pres…" at bounding box center [1080, 208] width 290 height 138
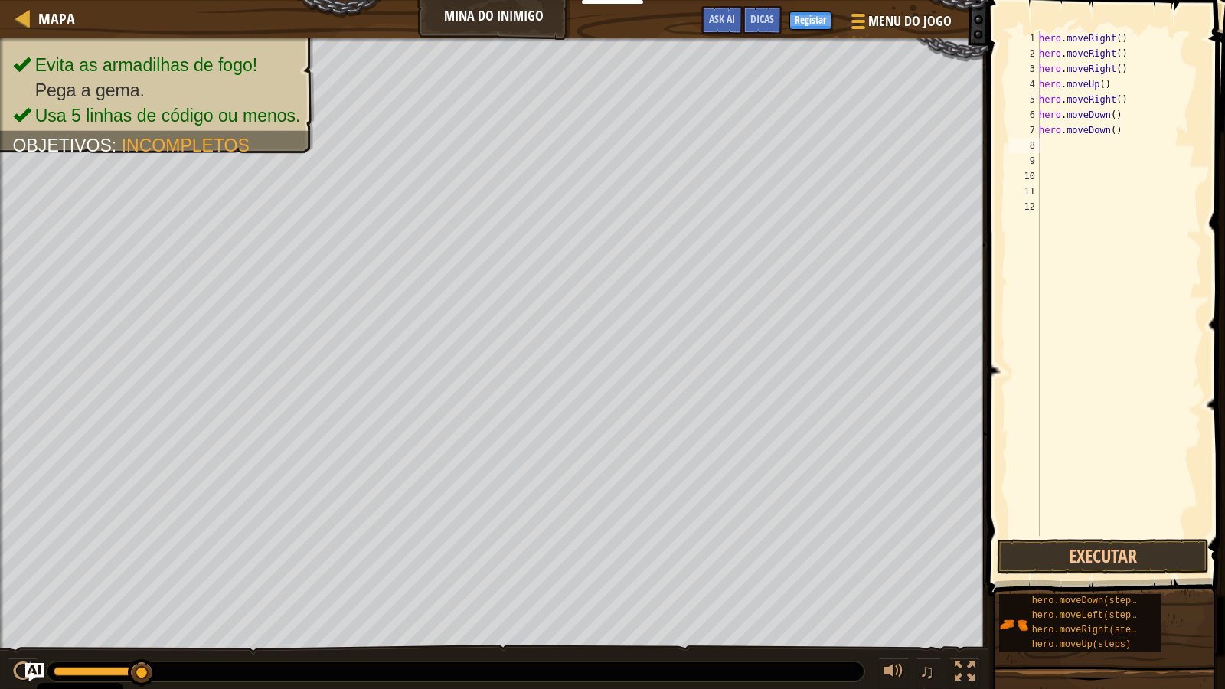
type textarea "h"
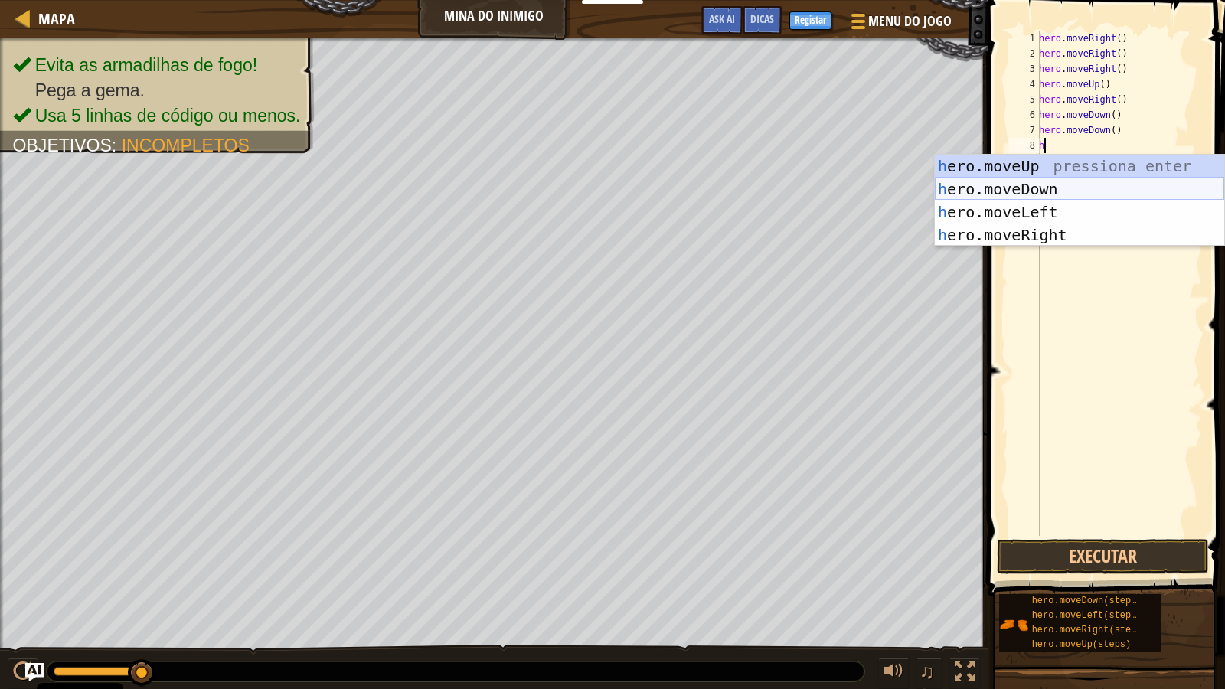
click at [1033, 188] on div "h ero.moveUp pressiona enter h ero.moveDown pressiona enter h ero.moveLeft pres…" at bounding box center [1080, 224] width 290 height 138
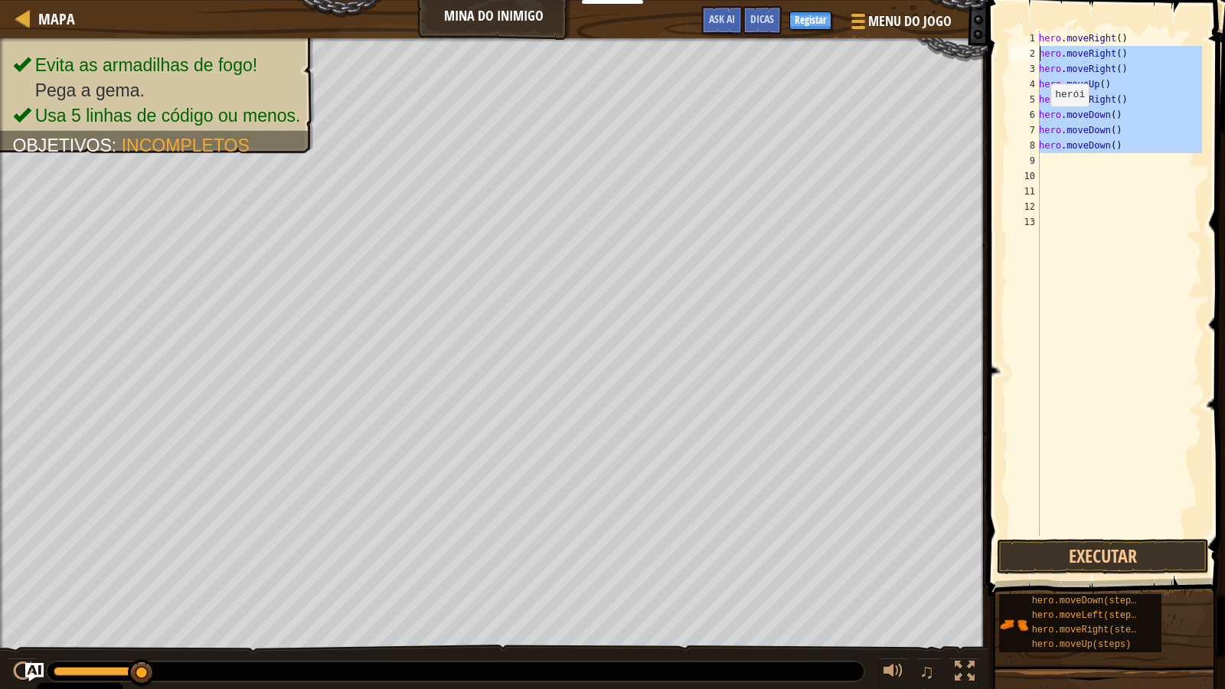
drag, startPoint x: 1134, startPoint y: 155, endPoint x: 1009, endPoint y: 51, distance: 163.1
click at [1009, 51] on div "1 2 3 4 5 6 7 8 9 10 11 12 13 hero . moveRight ( ) hero . moveRight ( ) hero . …" at bounding box center [1104, 284] width 196 height 506
type textarea "hero.moveRight() hero.moveRight()"
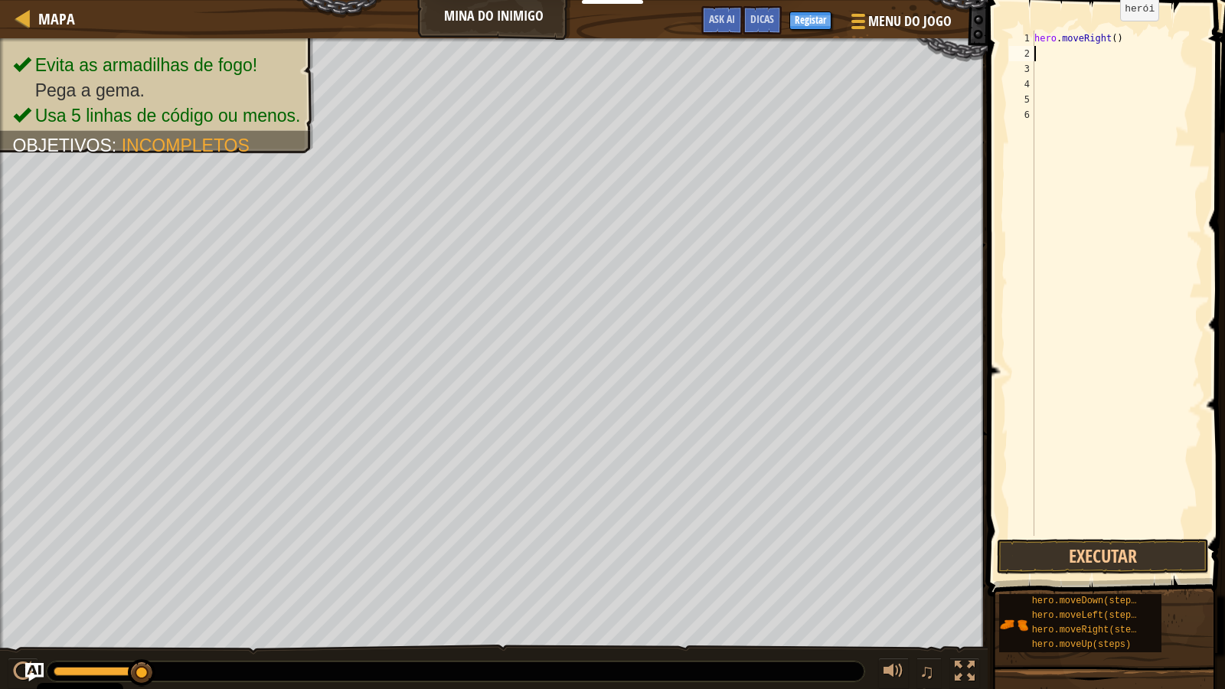
click at [1108, 36] on div "hero . moveRight ( )" at bounding box center [1117, 299] width 171 height 536
click at [1109, 35] on div "hero . moveRight ( )" at bounding box center [1117, 299] width 171 height 536
type textarea "hero.moveRight(3)"
click at [1049, 56] on div "hero . moveRight ( 3 )" at bounding box center [1117, 299] width 171 height 536
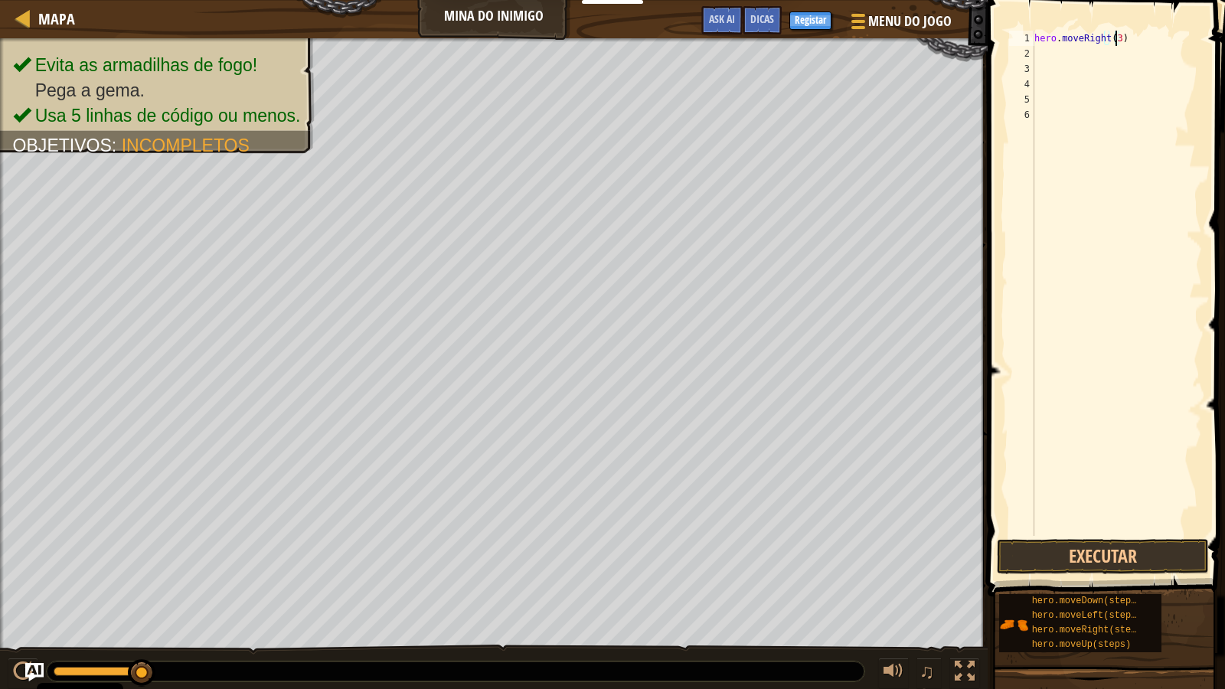
scroll to position [7, 0]
type textarea "h"
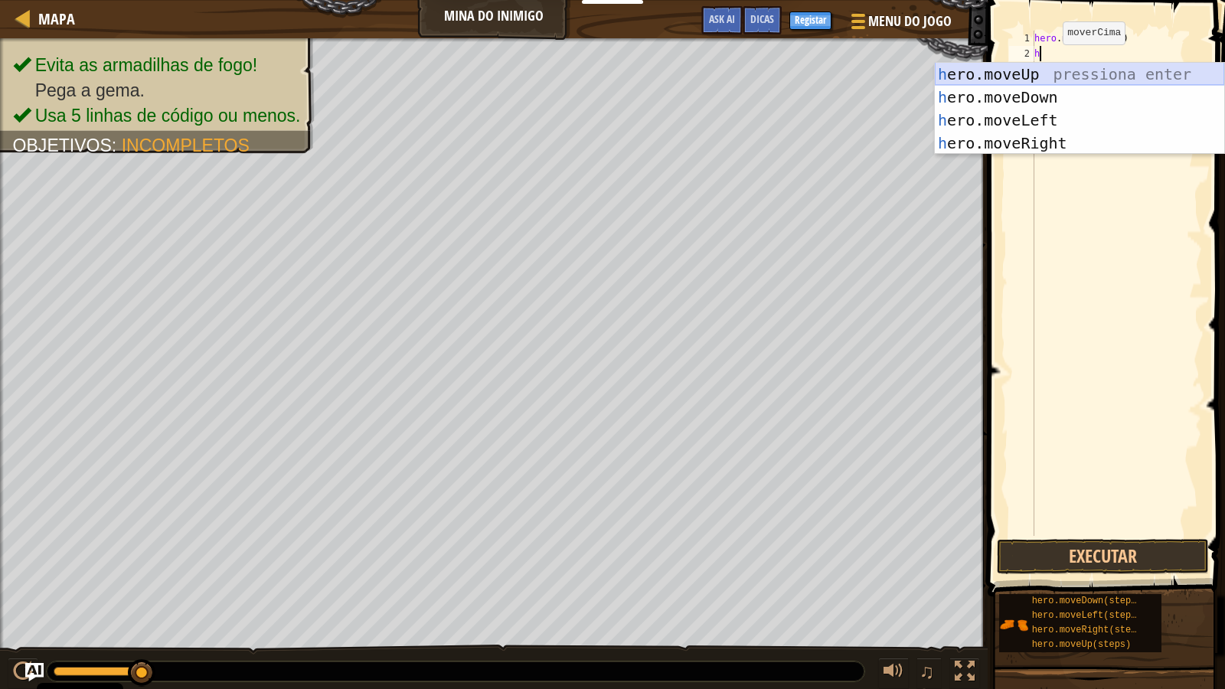
click at [1049, 73] on div "h ero.moveUp pressiona enter h ero.moveDown pressiona enter h ero.moveLeft pres…" at bounding box center [1080, 132] width 290 height 138
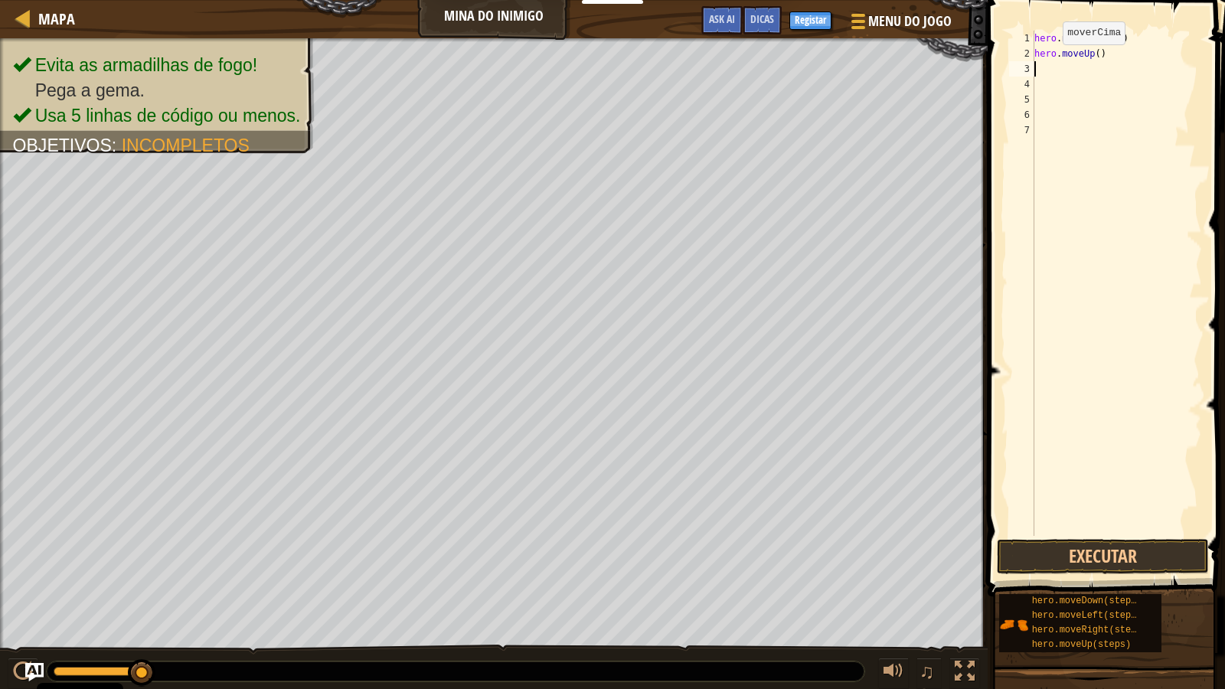
type textarea "h"
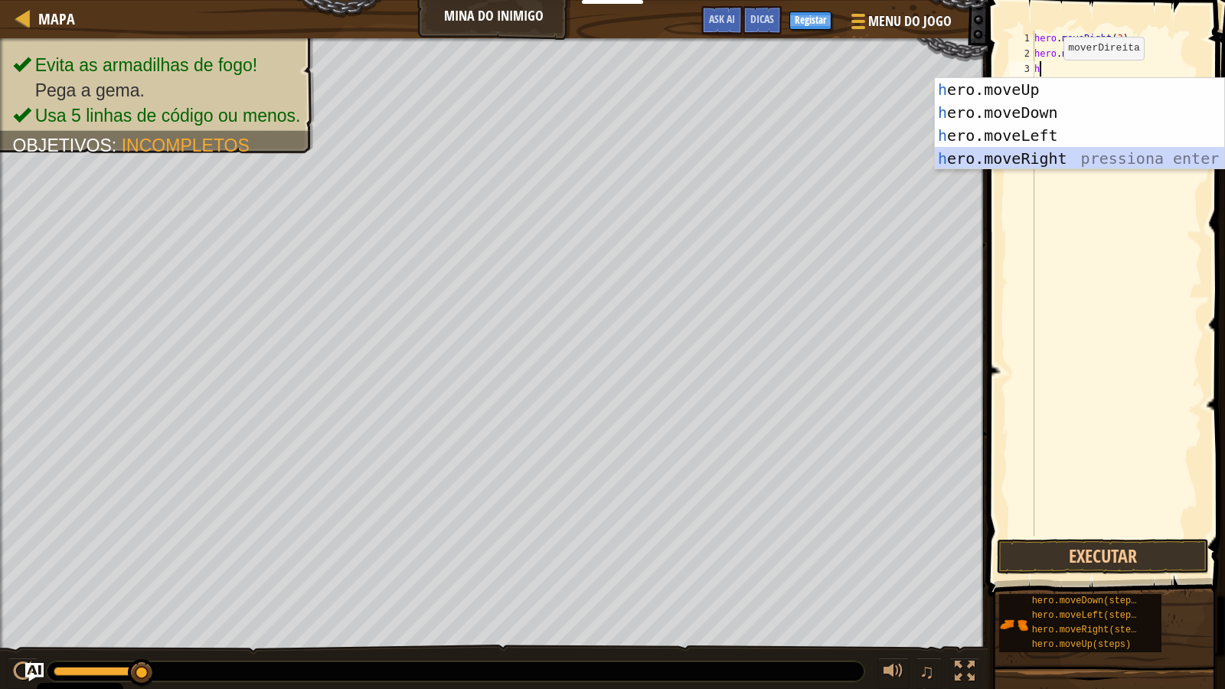
click at [1060, 152] on div "h ero.moveUp pressiona enter h ero.moveDown pressiona enter h ero.moveLeft pres…" at bounding box center [1080, 147] width 290 height 138
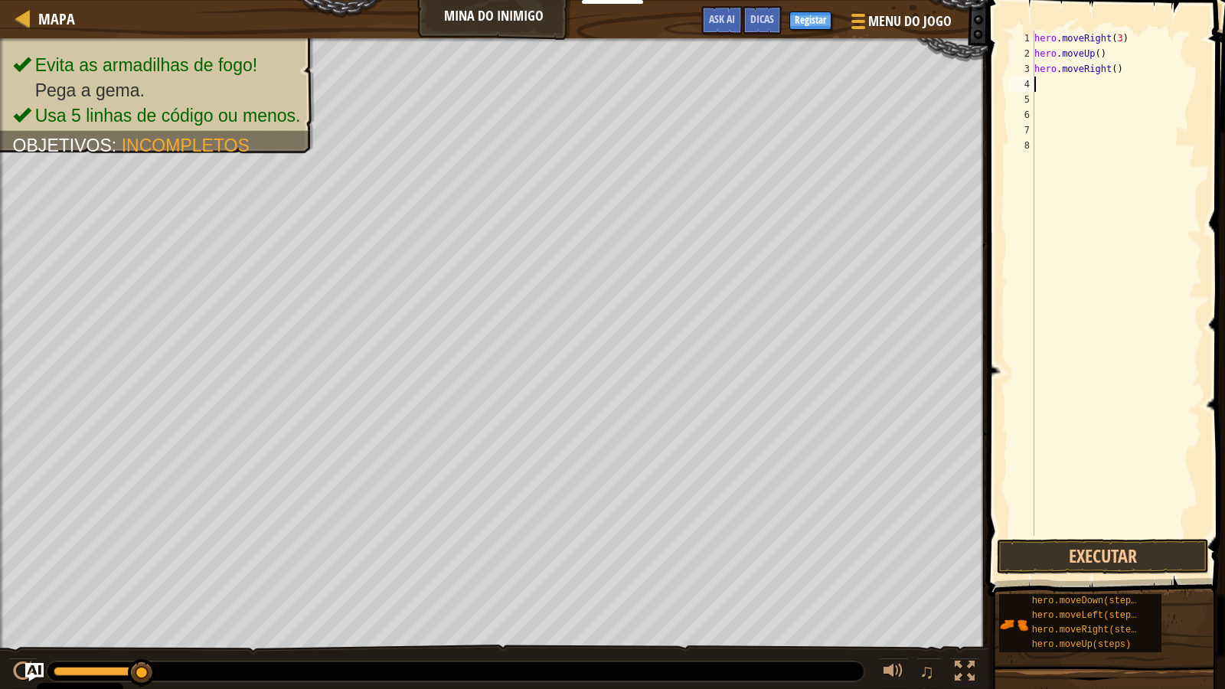
type textarea "h"
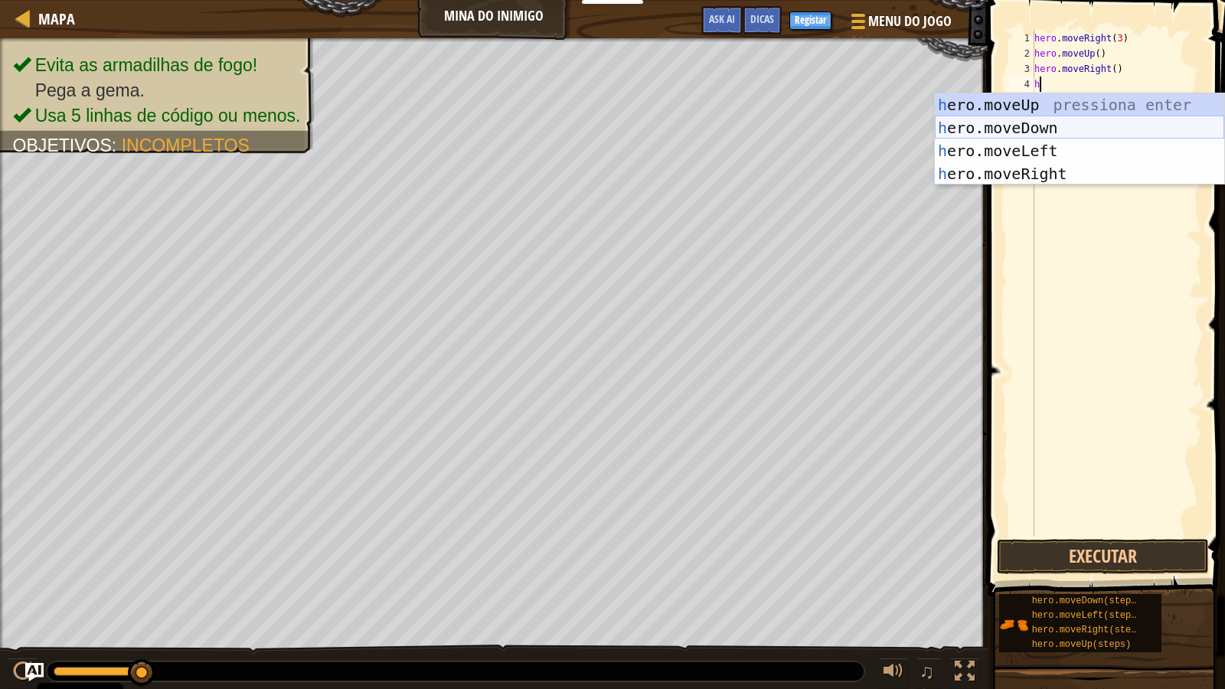
click at [1048, 126] on div "h ero.moveUp pressiona enter h ero.moveDown pressiona enter h ero.moveLeft pres…" at bounding box center [1080, 162] width 290 height 138
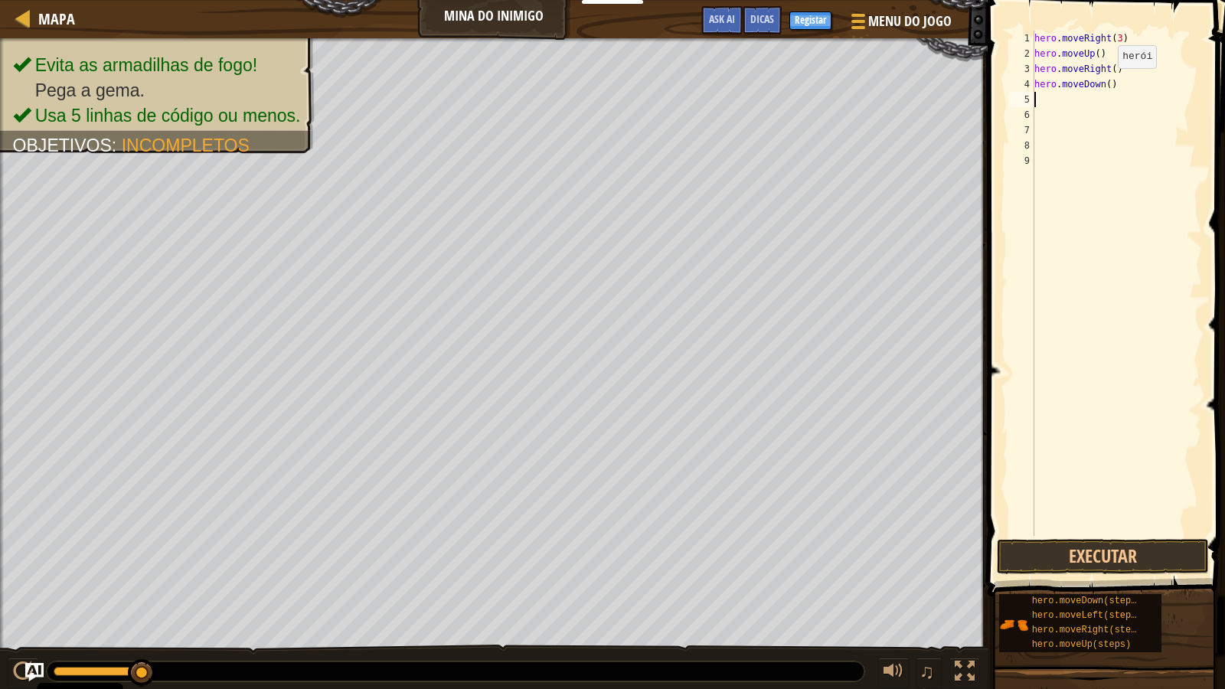
click at [1105, 83] on div "hero . moveRight ( 3 ) hero . moveUp ( ) hero . moveRight ( ) hero . moveDown (…" at bounding box center [1117, 299] width 171 height 536
type textarea "hero.moveDown(4)"
click at [1036, 100] on div "hero . moveRight ( 3 ) hero . moveUp ( ) hero . moveRight ( ) hero . moveDown (…" at bounding box center [1117, 299] width 171 height 536
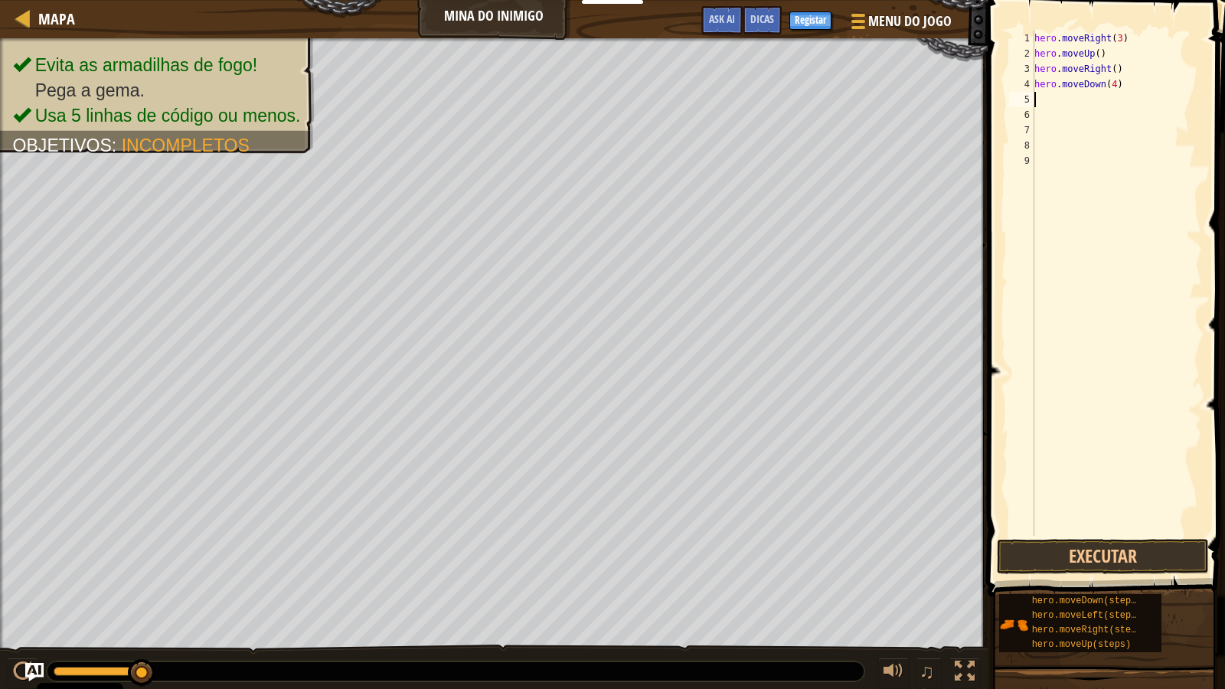
type textarea "h"
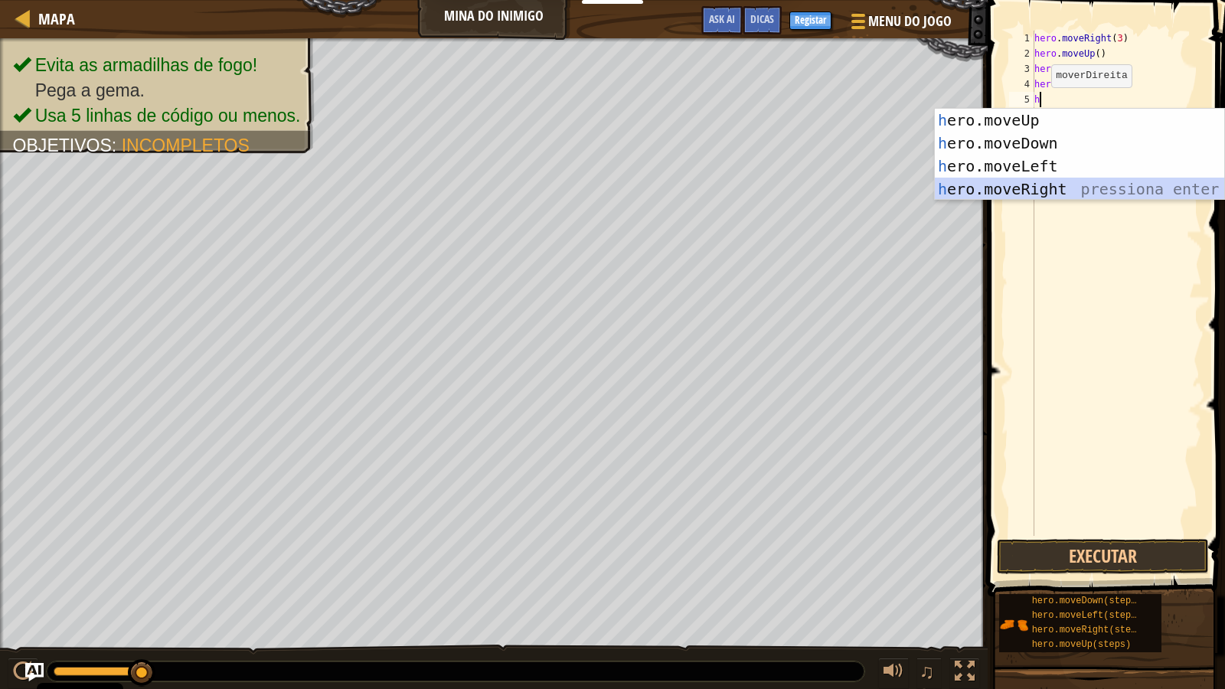
click at [1041, 182] on div "h ero.moveUp pressiona enter h ero.moveDown pressiona enter h ero.moveLeft pres…" at bounding box center [1080, 178] width 290 height 138
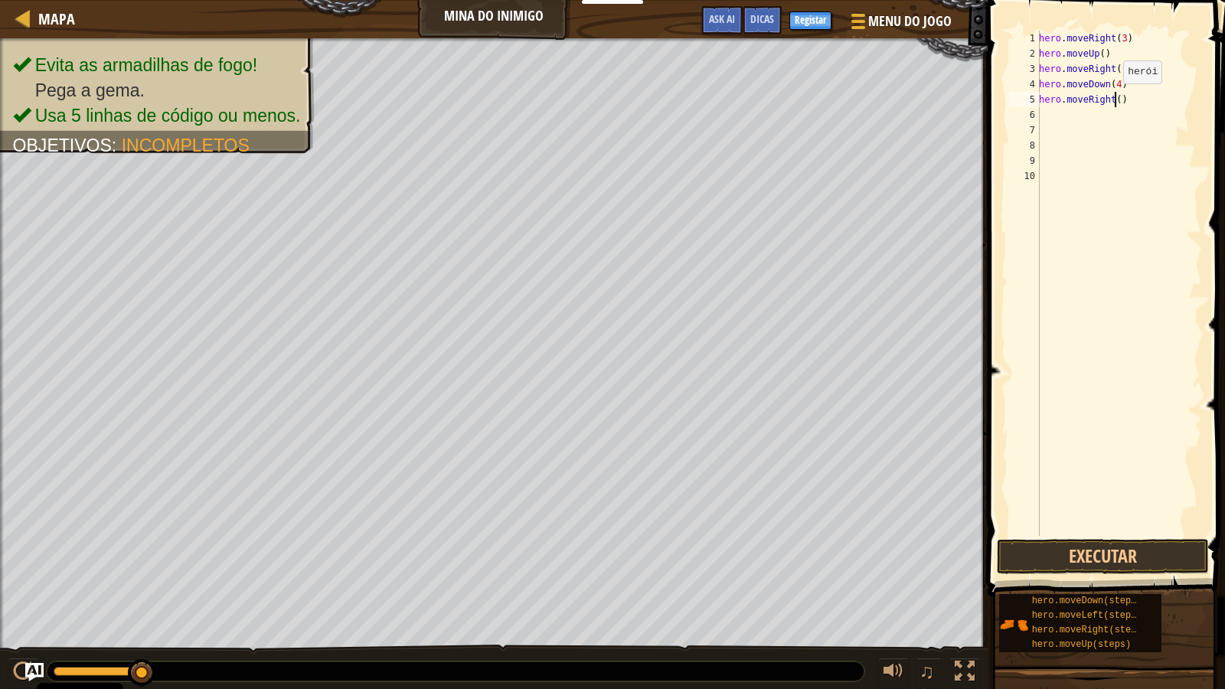
click at [1115, 99] on div "hero . moveRight ( 3 ) hero . moveUp ( ) hero . moveRight ( ) hero . moveDown (…" at bounding box center [1119, 299] width 166 height 536
click at [1073, 557] on button "Executar" at bounding box center [1103, 556] width 212 height 35
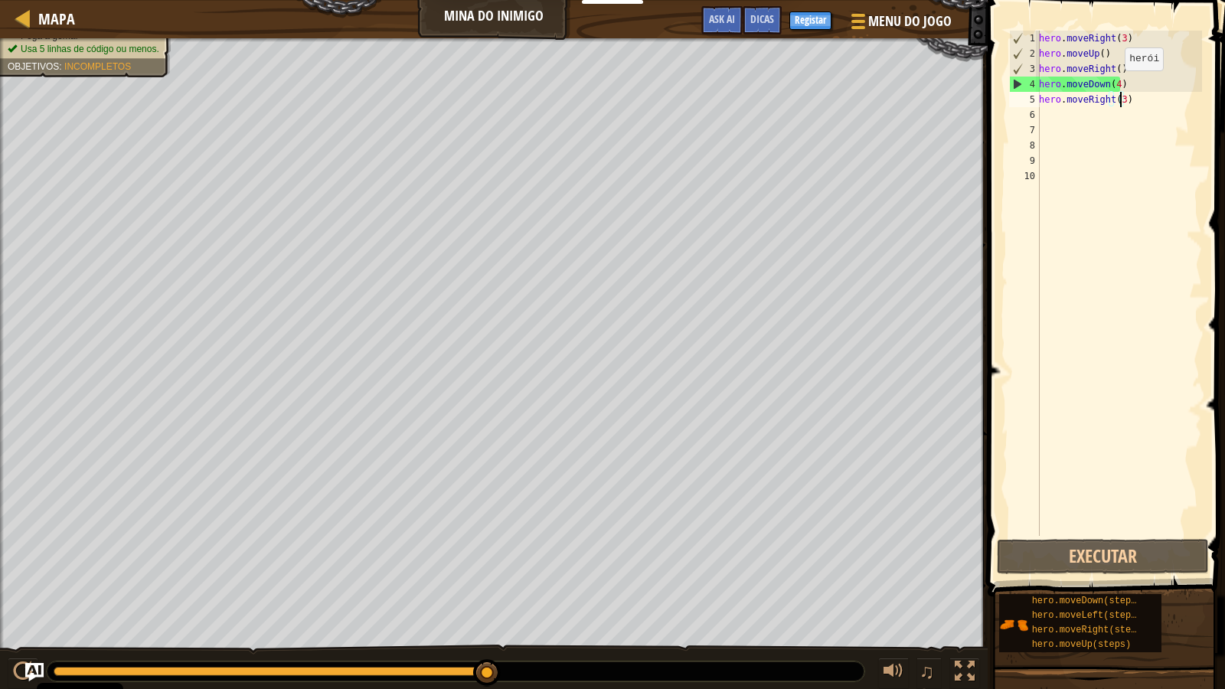
click at [1117, 86] on div "hero . moveRight ( 3 ) hero . moveUp ( ) hero . moveRight ( ) hero . moveDown (…" at bounding box center [1119, 299] width 166 height 536
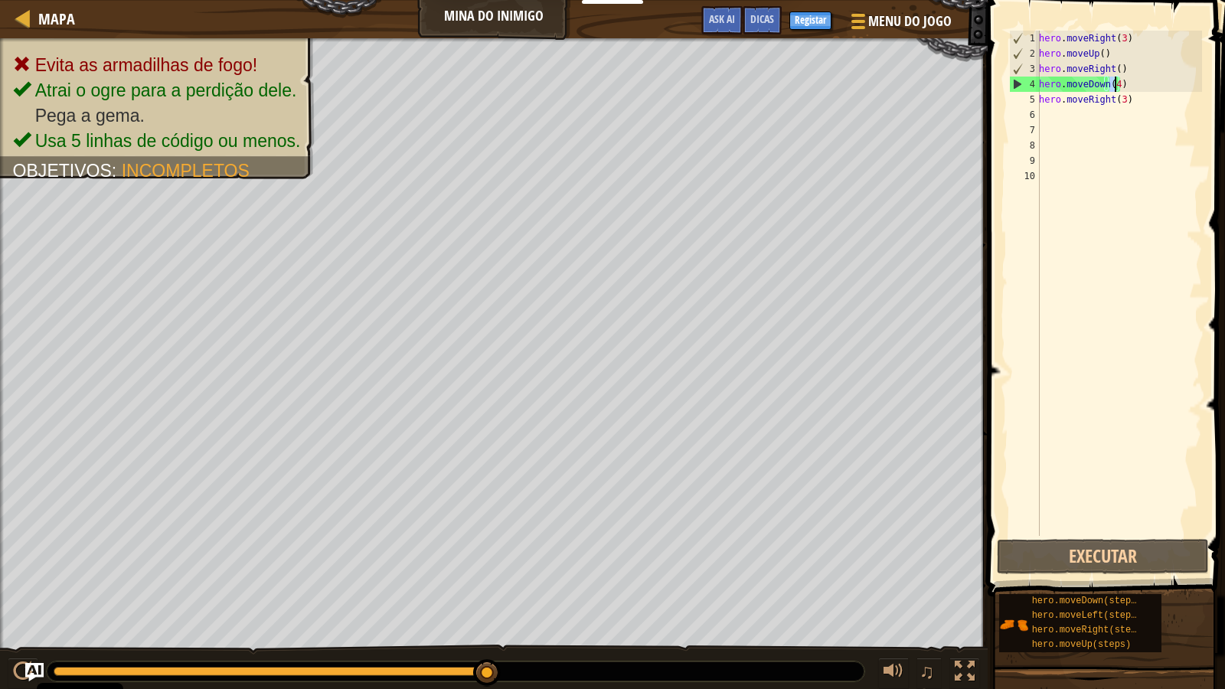
drag, startPoint x: 1117, startPoint y: 86, endPoint x: 1225, endPoint y: 51, distance: 113.4
click at [1213, 67] on div "hero.moveDown(4) 1 2 3 4 5 6 7 8 9 10 hero . moveRight ( 3 ) hero . moveUp ( ) …" at bounding box center [1104, 329] width 242 height 642
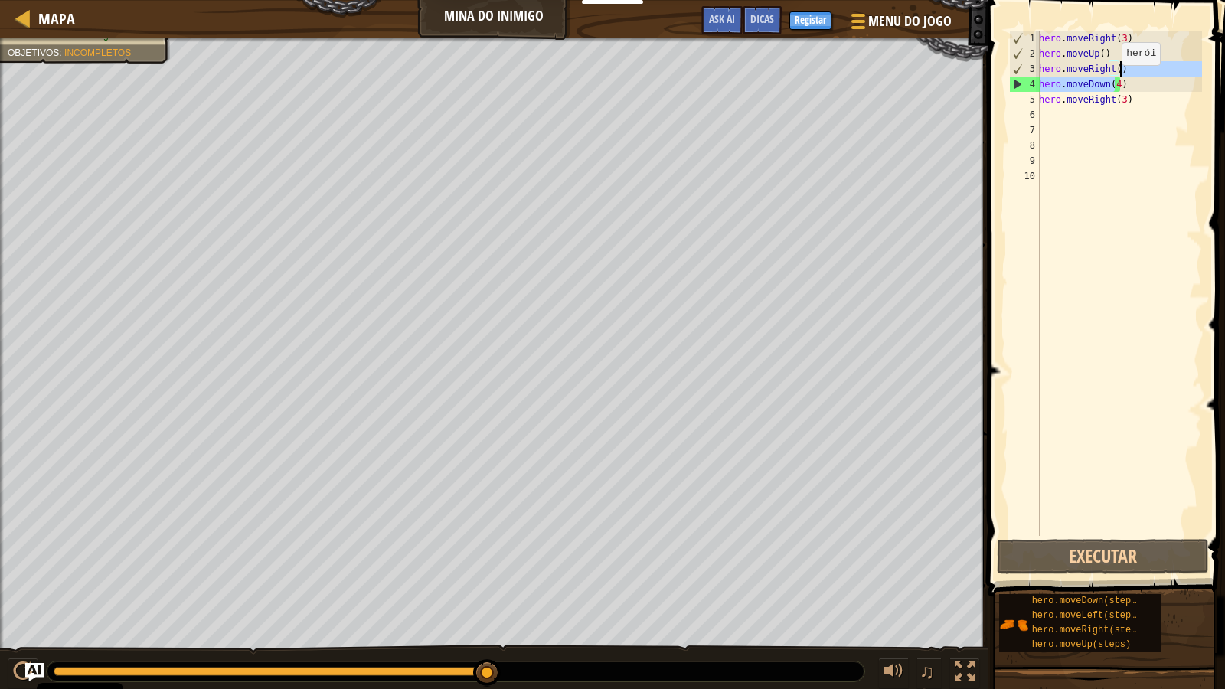
click at [1114, 80] on div "hero . moveRight ( 3 ) hero . moveUp ( ) hero . moveRight ( ) hero . moveDown (…" at bounding box center [1119, 284] width 166 height 506
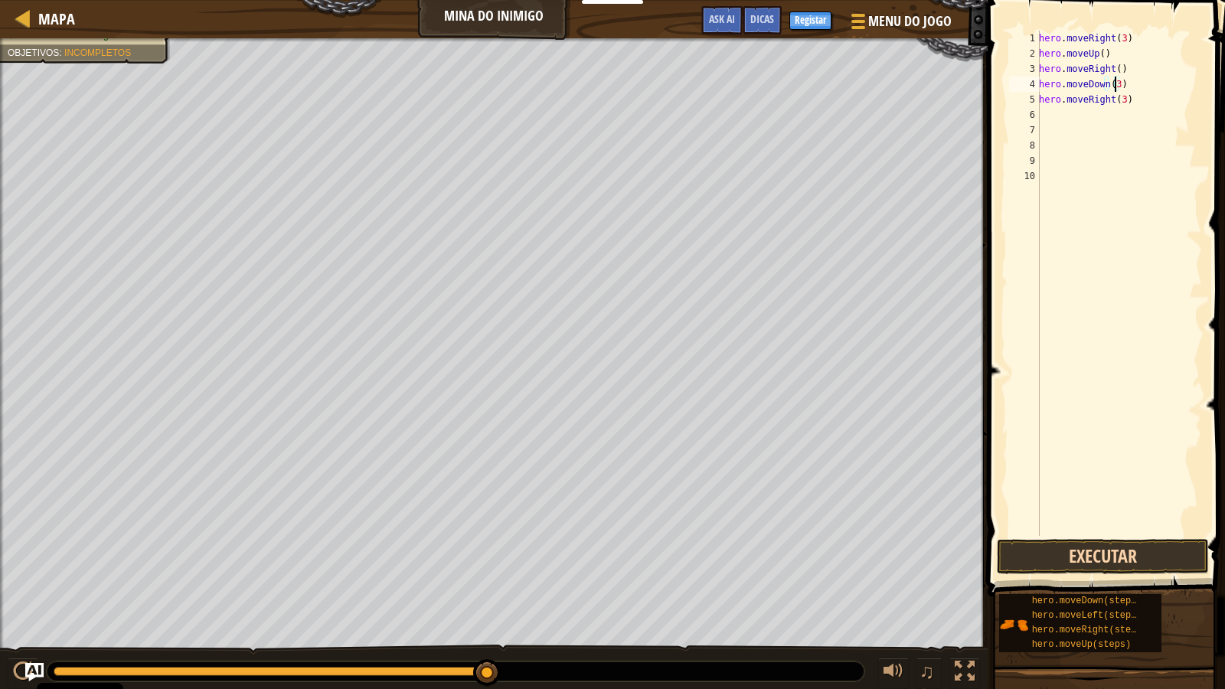
type textarea "hero.moveDown(3)"
click at [1085, 559] on button "Executar" at bounding box center [1103, 556] width 212 height 35
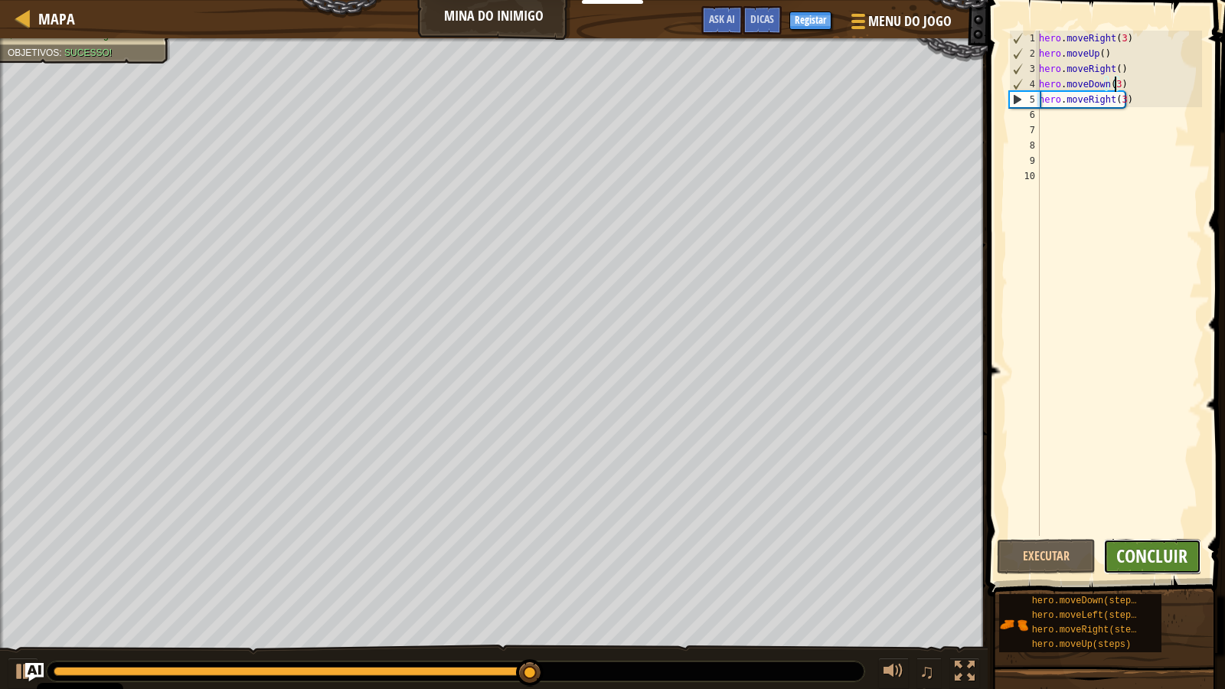
click at [1134, 563] on span "Concluir" at bounding box center [1152, 556] width 71 height 25
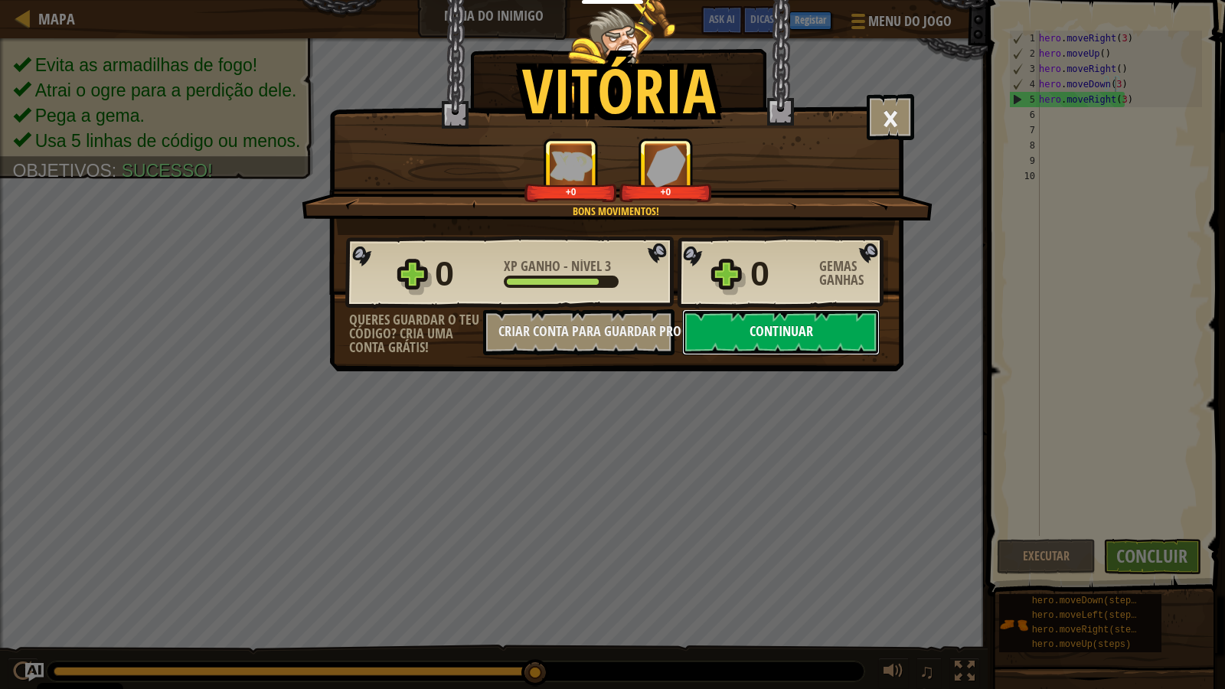
click at [799, 354] on button "Continuar" at bounding box center [781, 332] width 198 height 46
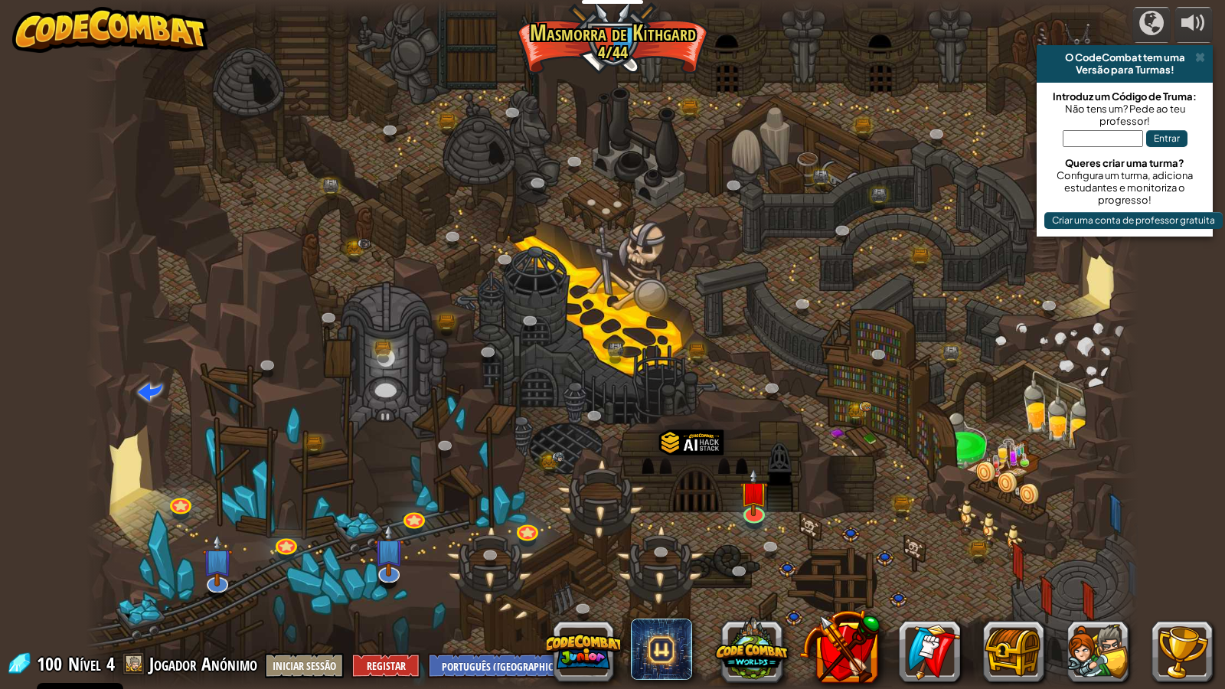
select select "pt-PT"
click at [750, 507] on img at bounding box center [754, 481] width 28 height 64
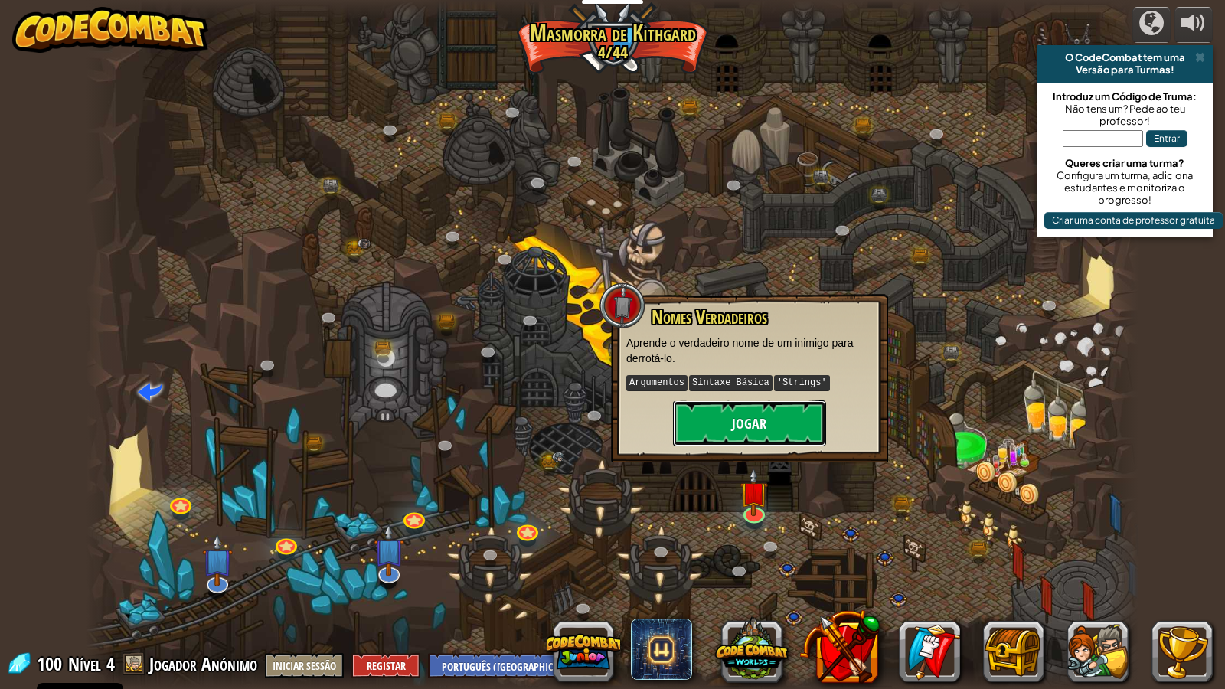
click at [745, 426] on button "Jogar" at bounding box center [749, 424] width 153 height 46
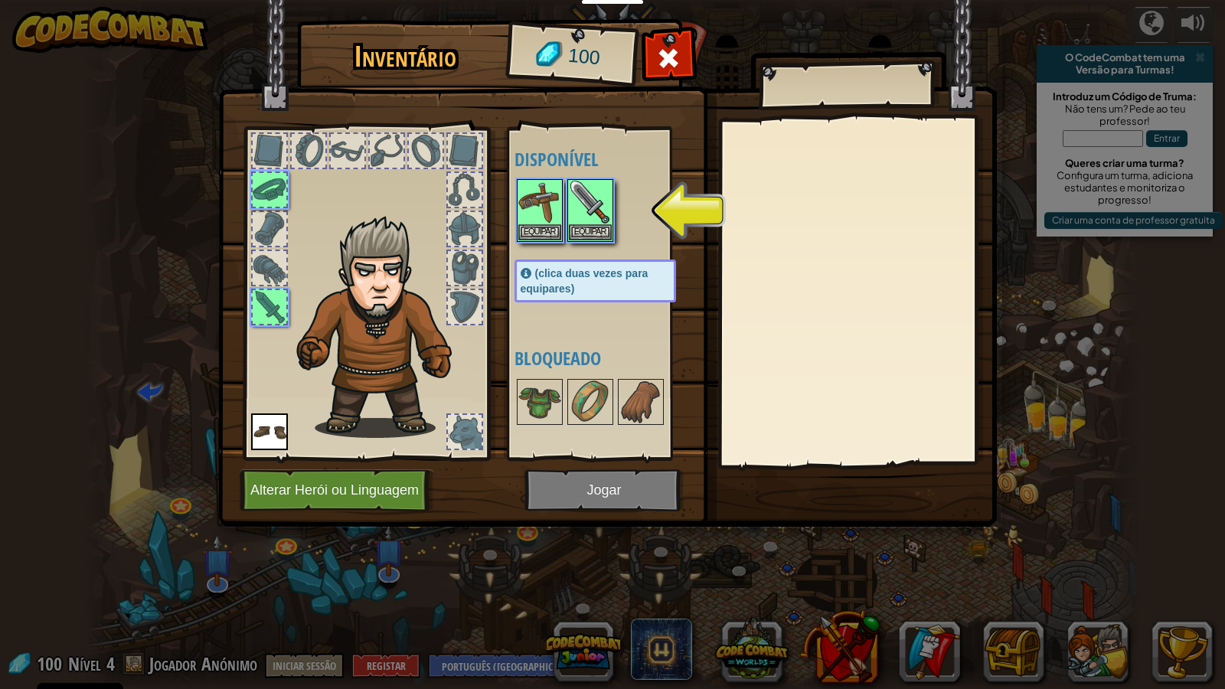
click at [642, 499] on img at bounding box center [607, 249] width 779 height 556
click at [584, 203] on img at bounding box center [590, 202] width 43 height 43
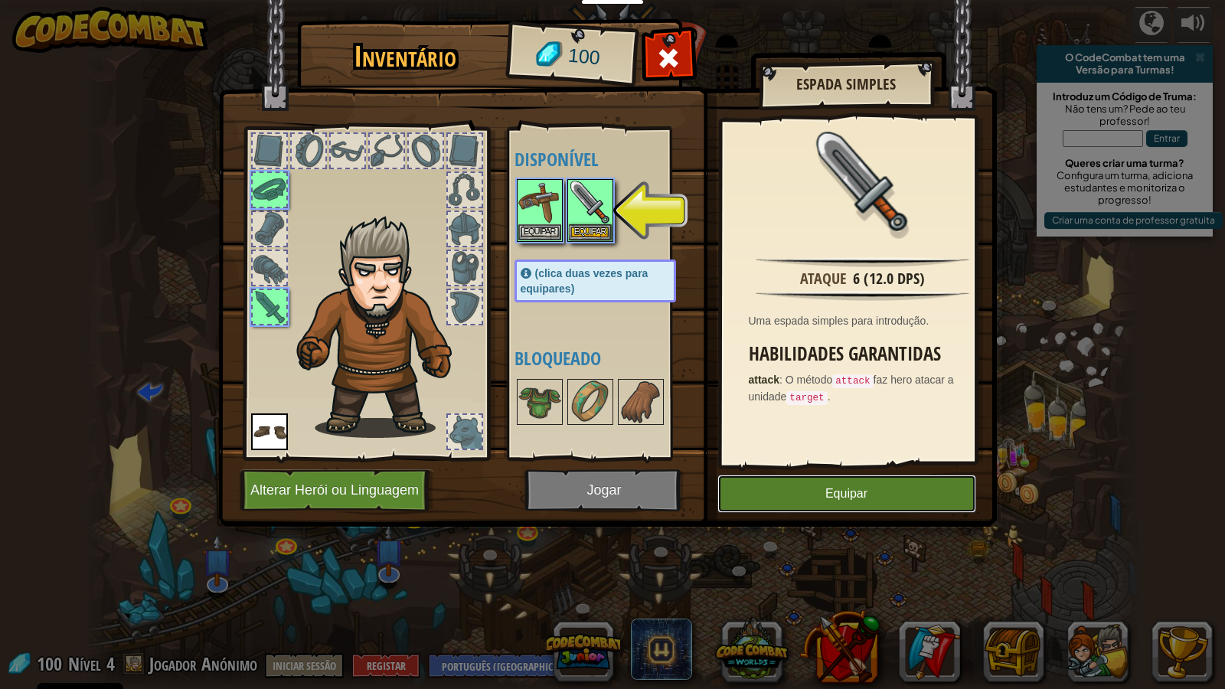
drag, startPoint x: 760, startPoint y: 475, endPoint x: 741, endPoint y: 490, distance: 24.5
click at [760, 477] on button "Equipar" at bounding box center [847, 494] width 259 height 38
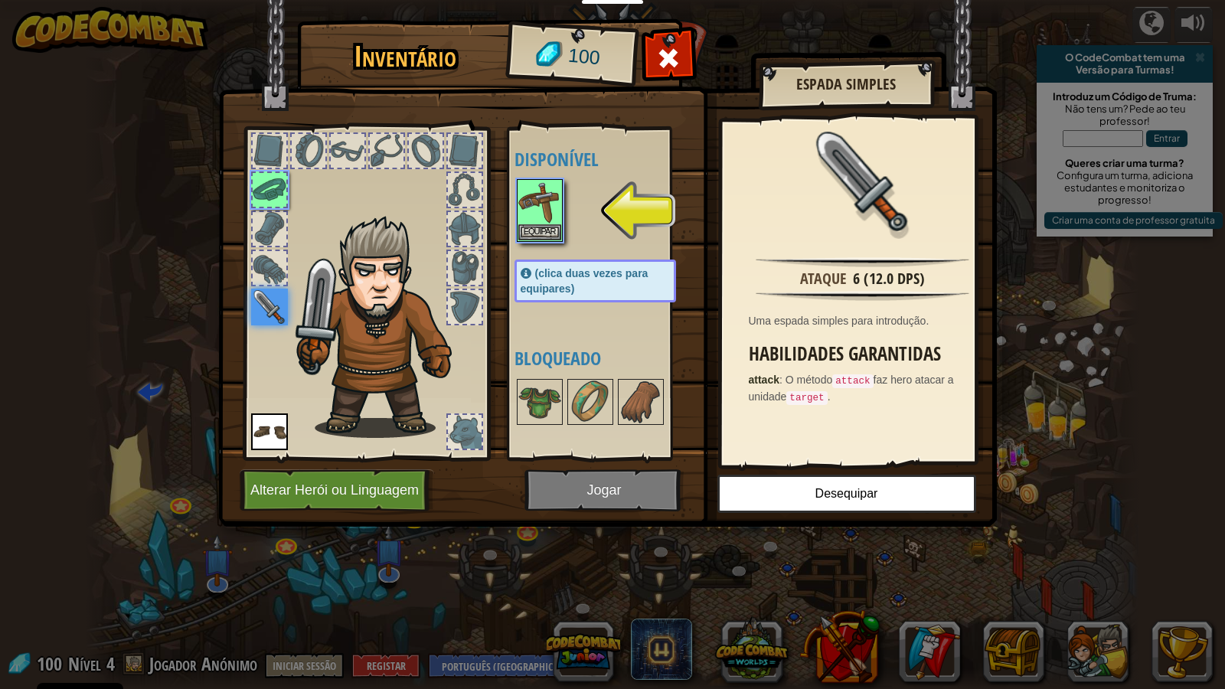
click at [662, 489] on img at bounding box center [607, 249] width 779 height 556
click at [638, 491] on img at bounding box center [607, 249] width 779 height 556
click at [541, 207] on img at bounding box center [540, 202] width 43 height 43
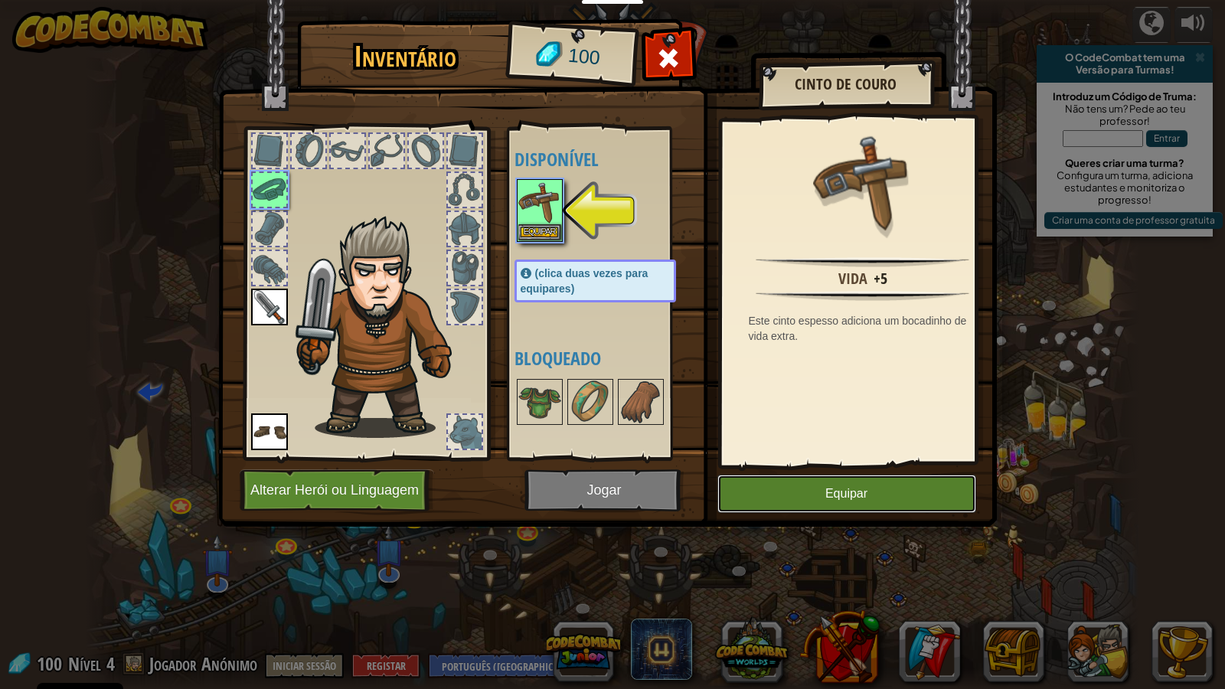
click at [787, 502] on button "Equipar" at bounding box center [847, 494] width 259 height 38
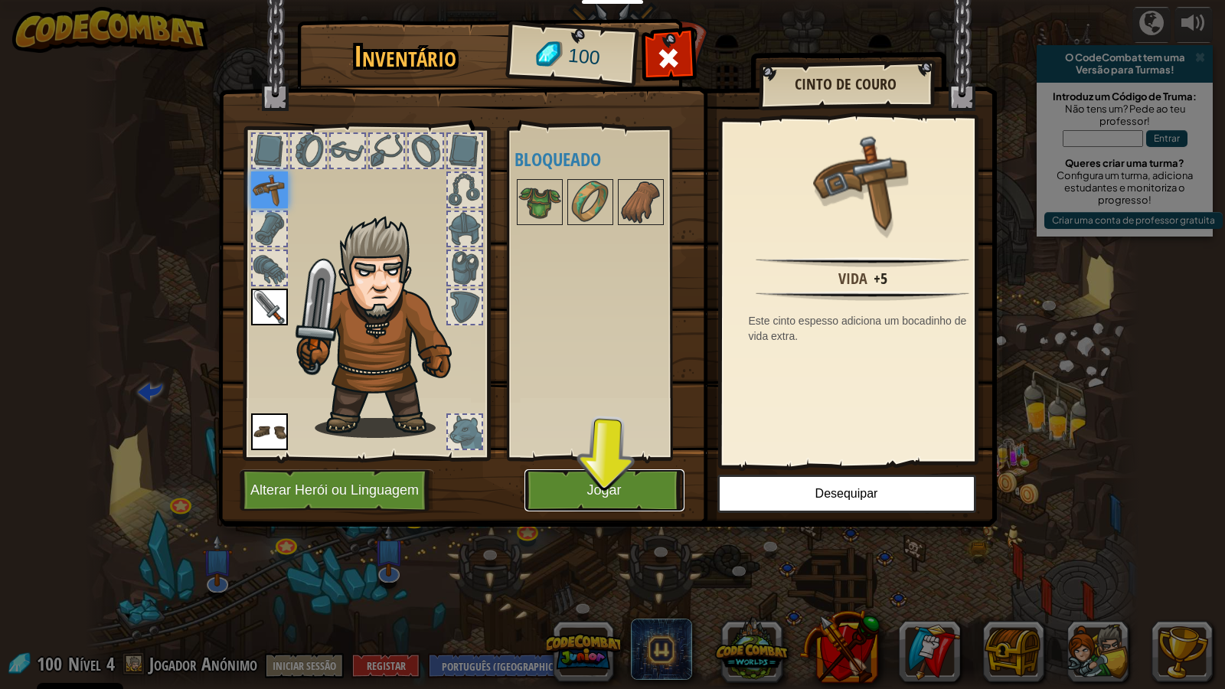
click at [636, 479] on button "Jogar" at bounding box center [605, 491] width 160 height 42
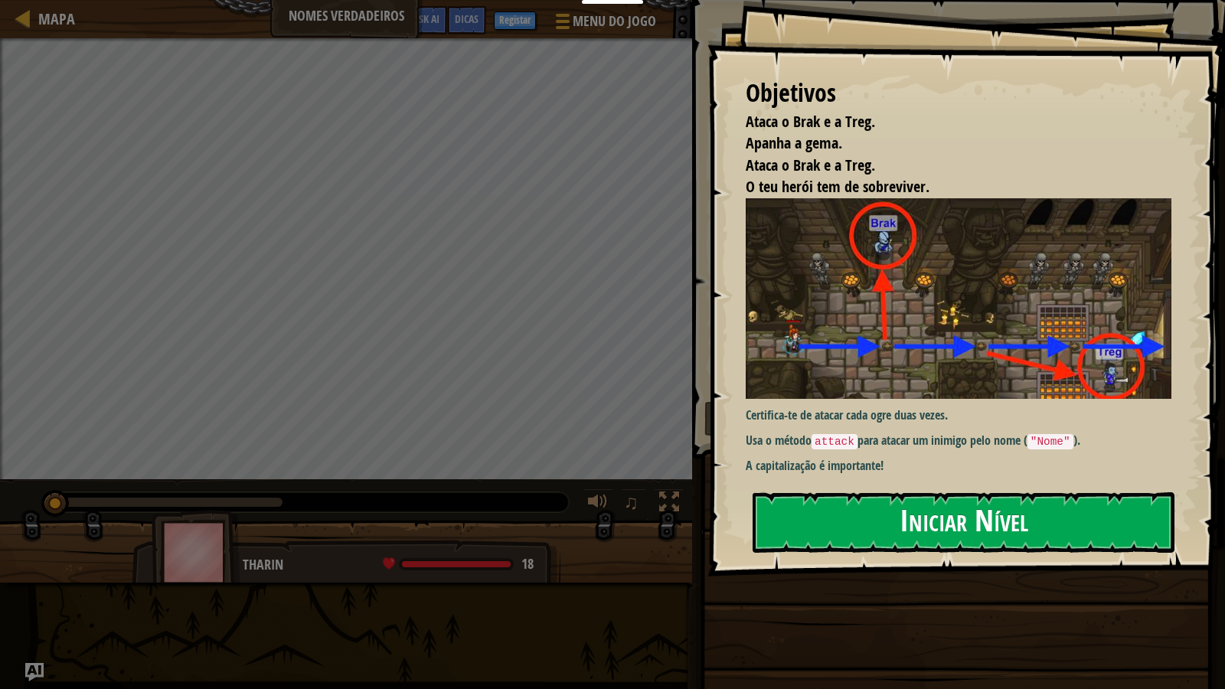
click at [855, 501] on button "Iniciar Nível" at bounding box center [964, 522] width 422 height 61
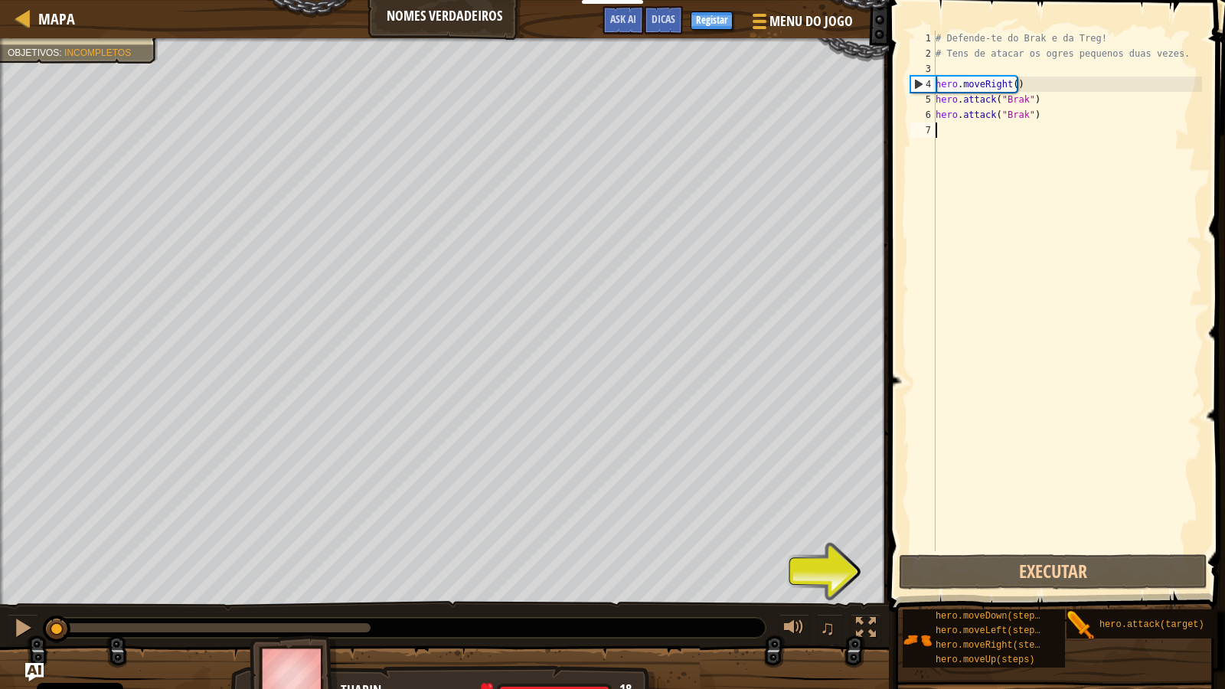
click at [965, 131] on div "# Defende-te do Brak e da Treg! # Tens de atacar os ogres pequenos duas vezes. …" at bounding box center [1068, 306] width 270 height 551
type textarea "h"
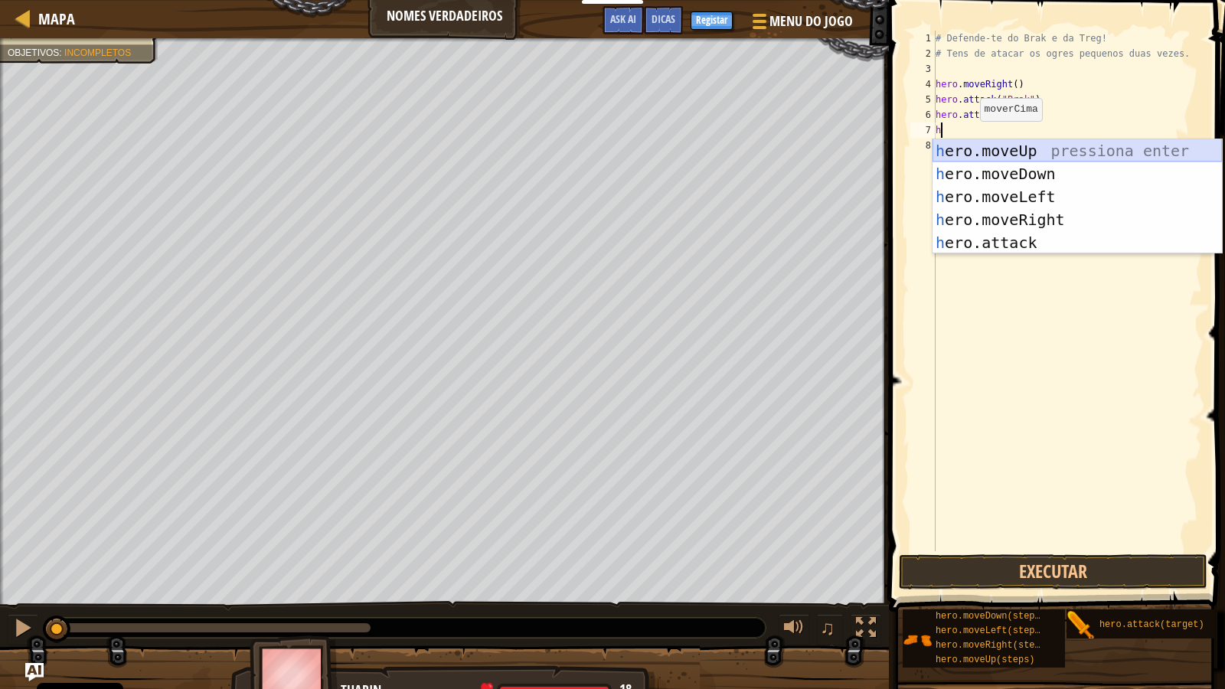
click at [1005, 146] on div "h ero.moveUp pressiona enter h ero.moveDown pressiona enter h ero.moveLeft pres…" at bounding box center [1078, 219] width 290 height 161
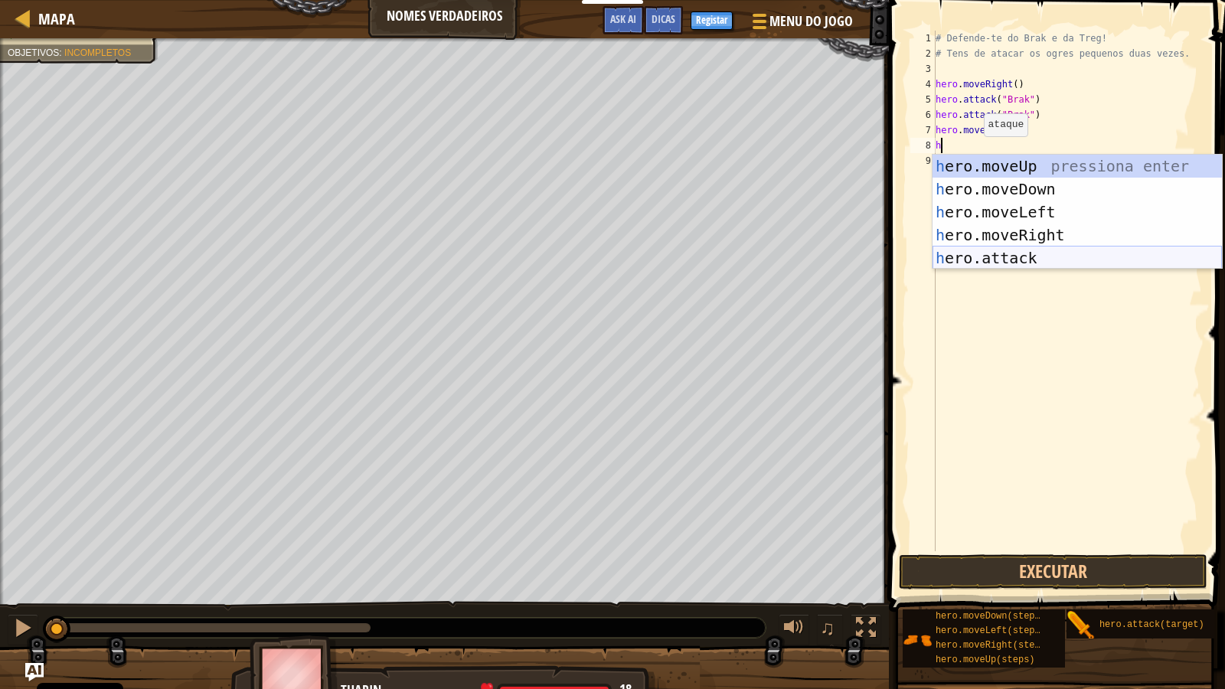
click at [1031, 256] on div "h ero.moveUp pressiona enter h ero.moveDown pressiona enter h ero.moveLeft pres…" at bounding box center [1078, 235] width 290 height 161
type textarea "hero.attack("Enemy Name")"
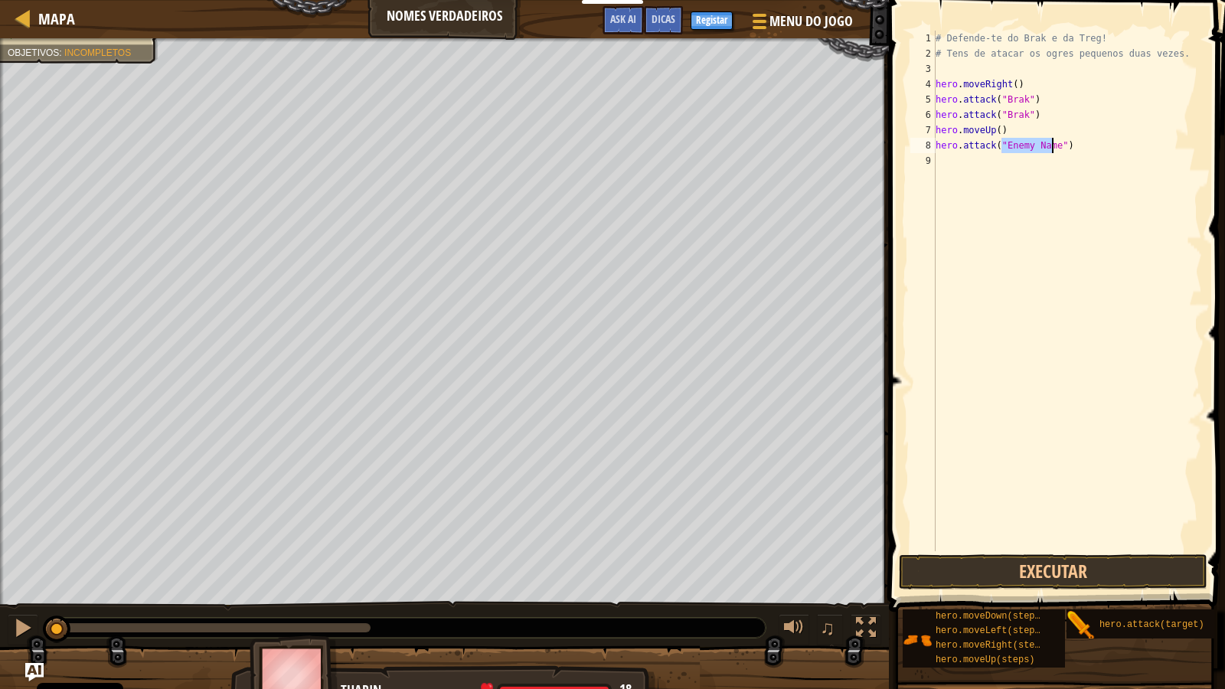
click at [971, 168] on div "# Defende-te do Brak e da Treg! # Tens de atacar os ogres pequenos duas vezes. …" at bounding box center [1068, 306] width 270 height 551
type textarea "h"
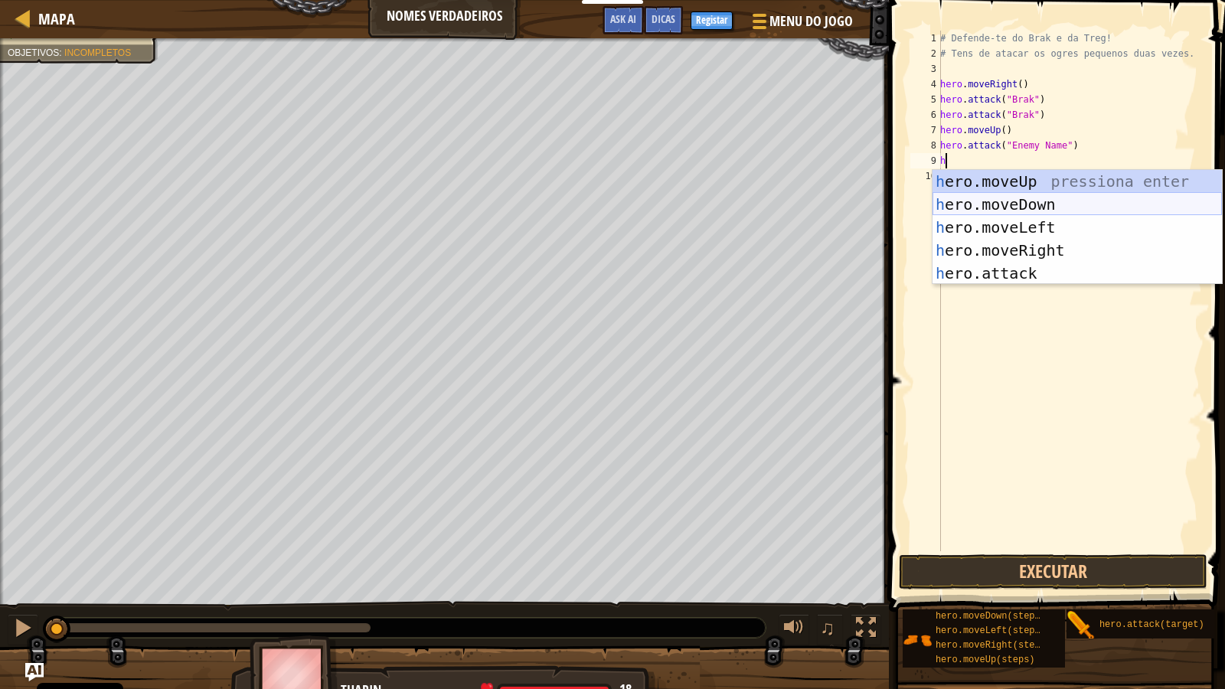
click at [997, 203] on div "h ero.moveUp pressiona enter h ero.moveDown pressiona enter h ero.moveLeft pres…" at bounding box center [1078, 250] width 290 height 161
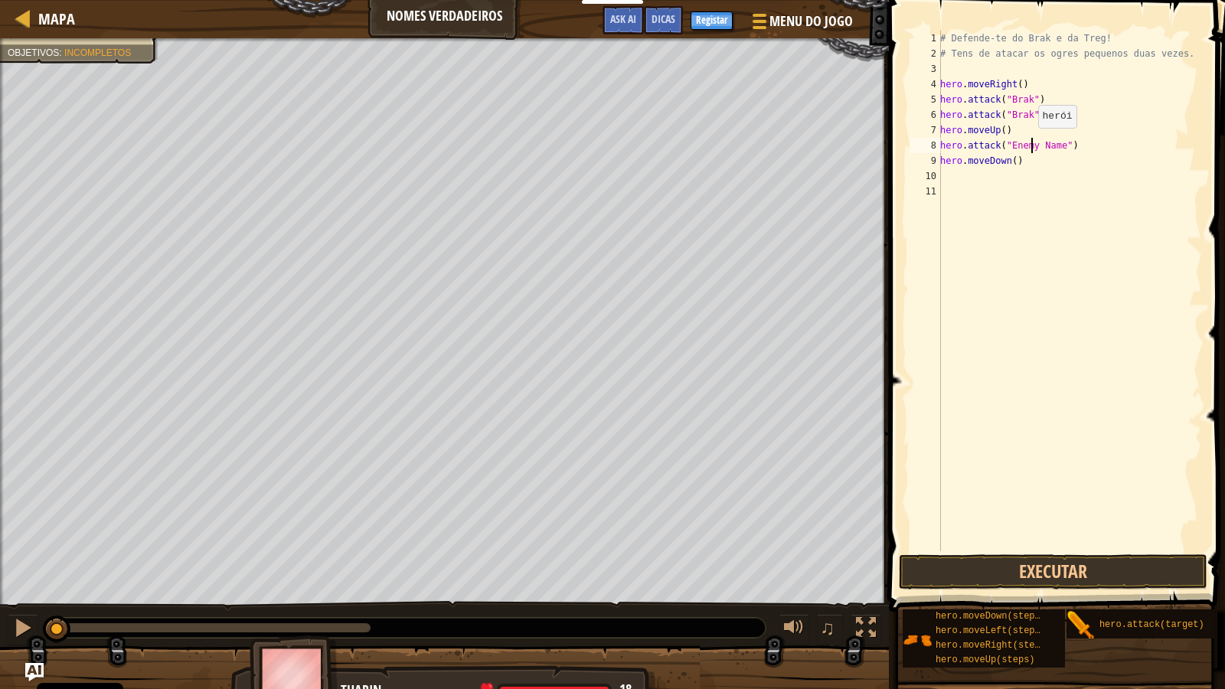
click at [1030, 143] on div "# Defende-te do Brak e da Treg! # Tens de atacar os ogres pequenos duas vezes. …" at bounding box center [1070, 306] width 265 height 551
click at [1032, 143] on div "# Defende-te do Brak e da Treg! # Tens de atacar os ogres pequenos duas vezes. …" at bounding box center [1070, 306] width 265 height 551
drag, startPoint x: 1062, startPoint y: 144, endPoint x: 1001, endPoint y: 147, distance: 61.4
click at [1001, 147] on div "# Defende-te do Brak e da Treg! # Tens de atacar os ogres pequenos duas vezes. …" at bounding box center [1070, 306] width 265 height 551
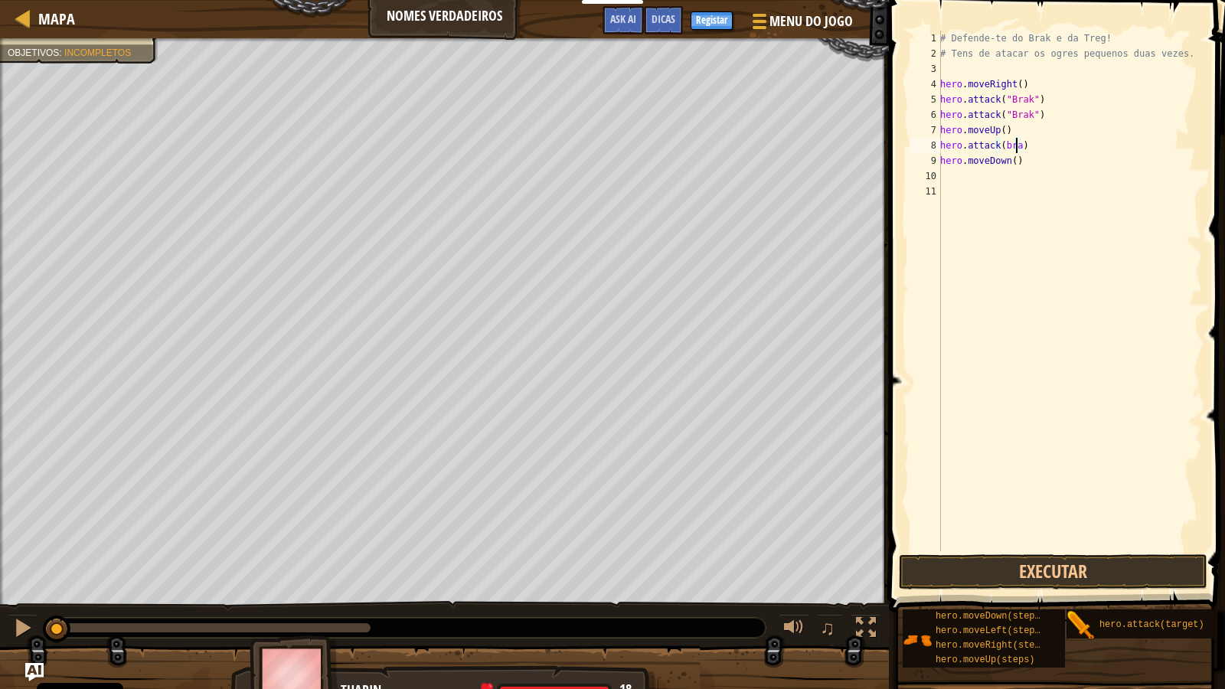
scroll to position [7, 6]
click at [1008, 168] on div "# Defende-te do Brak e da Treg! # Tens de atacar os ogres pequenos duas vezes. …" at bounding box center [1070, 306] width 265 height 551
type textarea "hero.moveDown()"
click at [953, 182] on div "# Defende-te do Brak e da Treg! # Tens de atacar os ogres pequenos duas vezes. …" at bounding box center [1070, 306] width 265 height 551
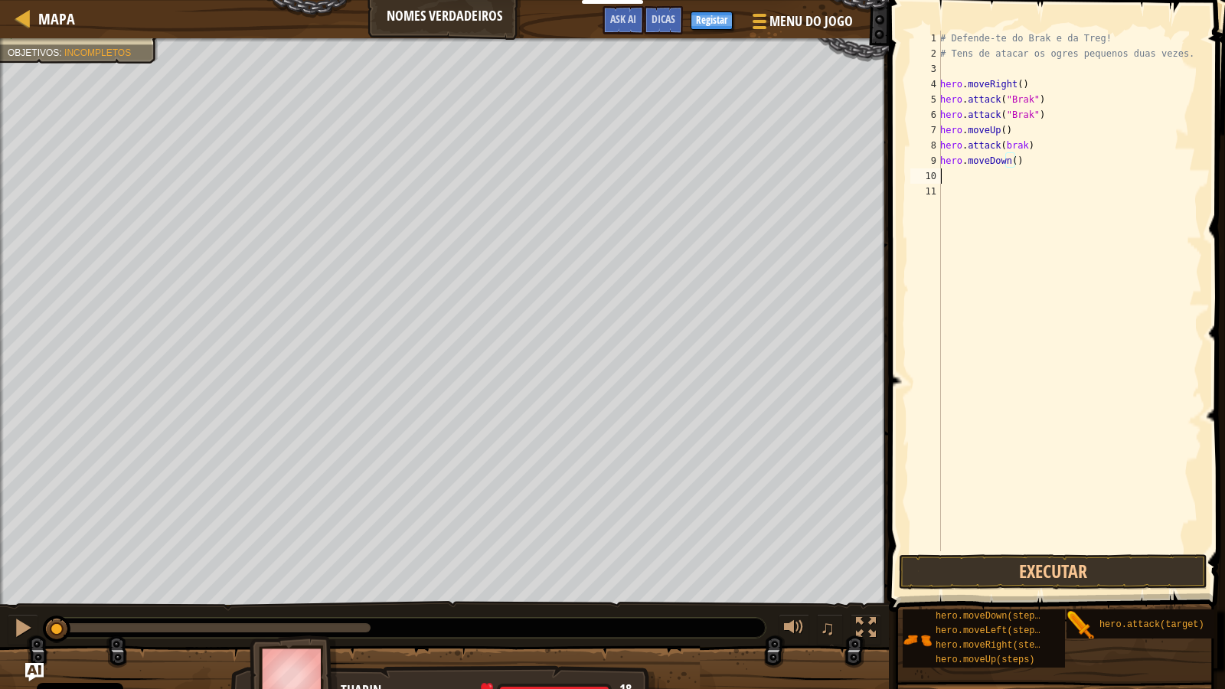
scroll to position [7, 0]
click at [1009, 157] on div "# Defende-te do Brak e da Treg! # Tens de atacar os ogres pequenos duas vezes. …" at bounding box center [1070, 306] width 265 height 551
click at [952, 179] on div "# Defende-te do Brak e da Treg! # Tens de atacar os ogres pequenos duas vezes. …" at bounding box center [1070, 306] width 265 height 551
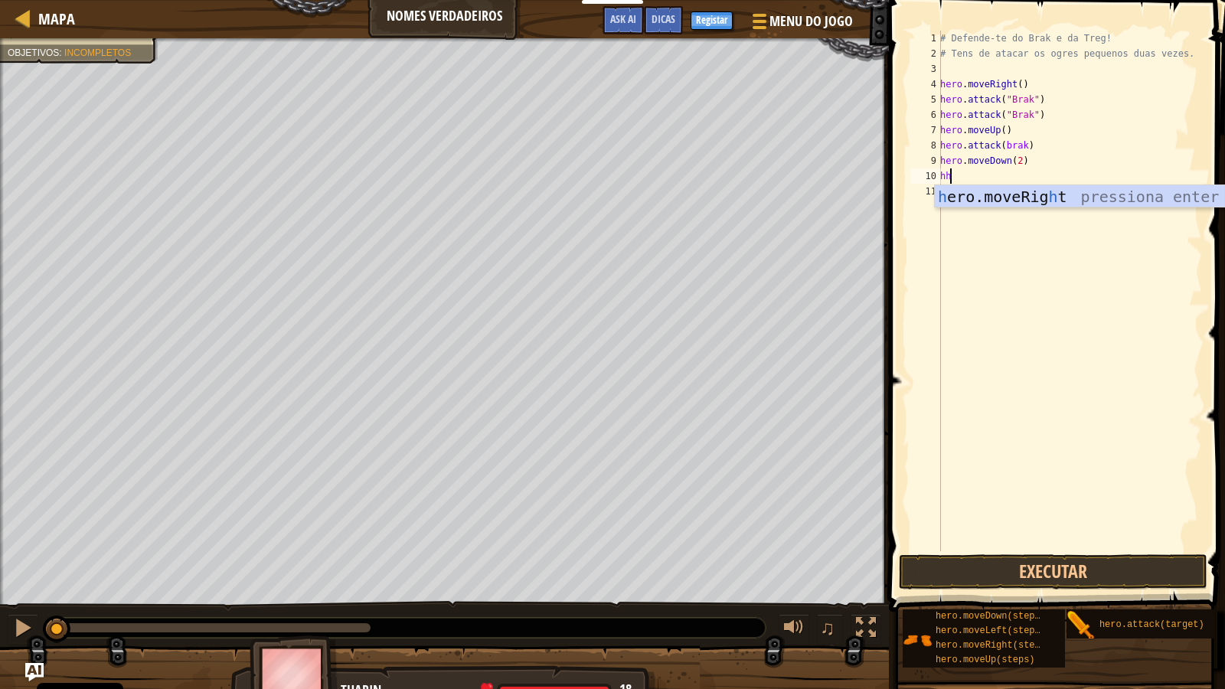
type textarea "h"
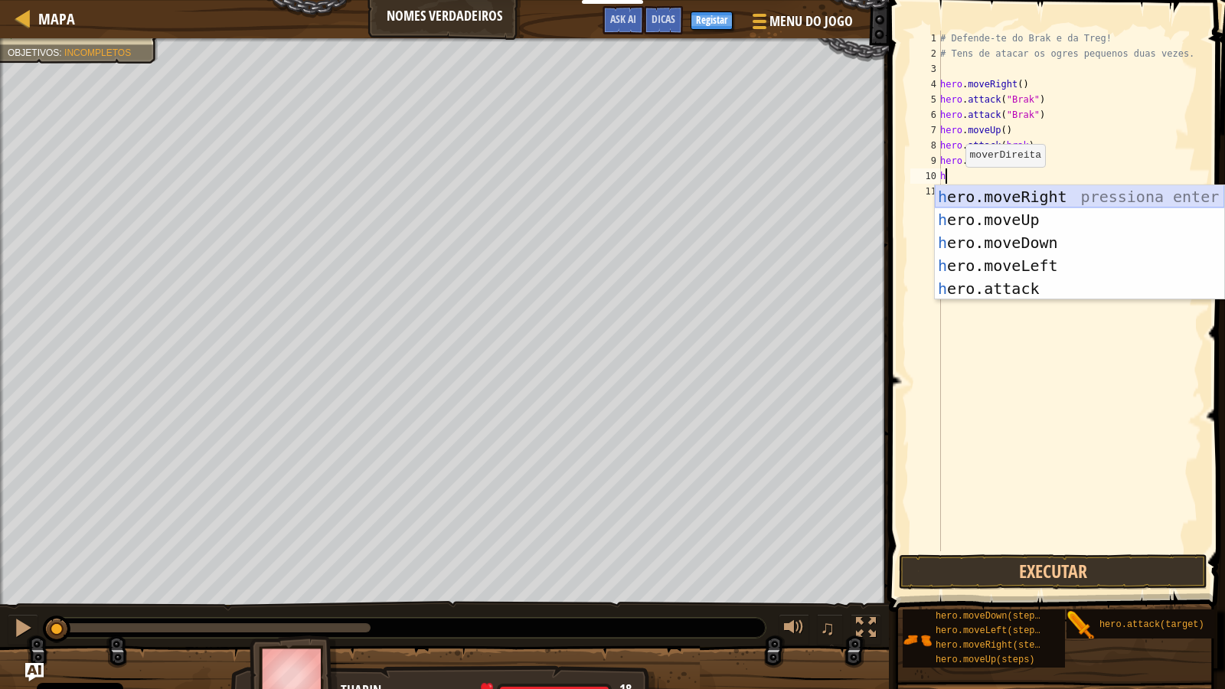
click at [1009, 194] on div "h ero.moveRight pressiona enter h ero.moveUp pressiona enter h ero.moveDown pre…" at bounding box center [1080, 265] width 290 height 161
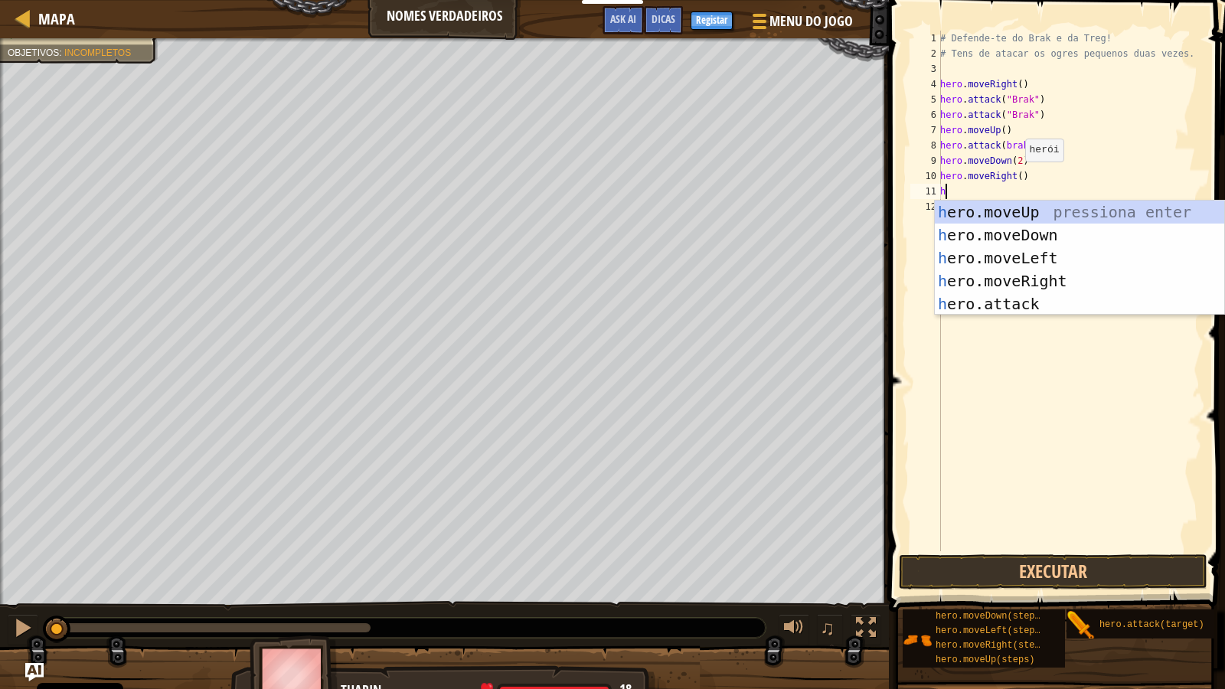
click at [1018, 177] on div "# Defende-te do Brak e da Treg! # Tens de atacar os ogres pequenos duas vezes. …" at bounding box center [1070, 306] width 265 height 551
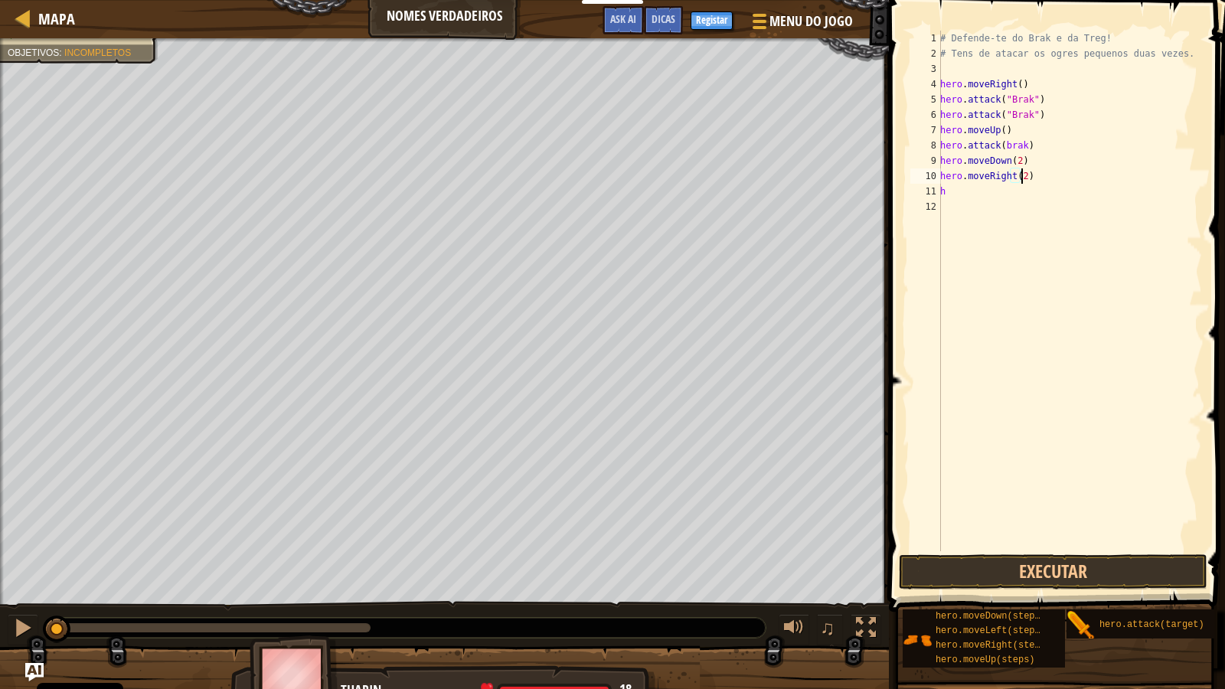
scroll to position [7, 6]
click at [984, 189] on div "# Defende-te do Brak e da Treg! # Tens de atacar os ogres pequenos duas vezes. …" at bounding box center [1070, 306] width 265 height 551
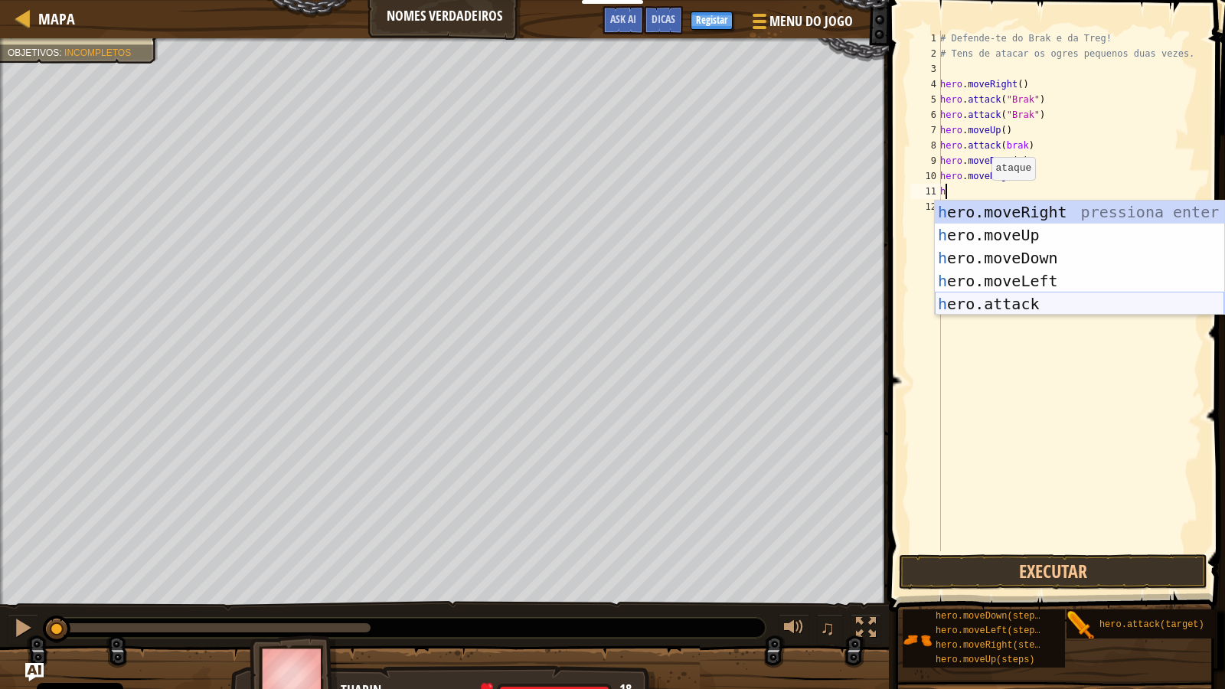
click at [1003, 299] on div "h ero.moveRight pressiona enter h ero.moveUp pressiona enter h ero.moveDown pre…" at bounding box center [1080, 281] width 290 height 161
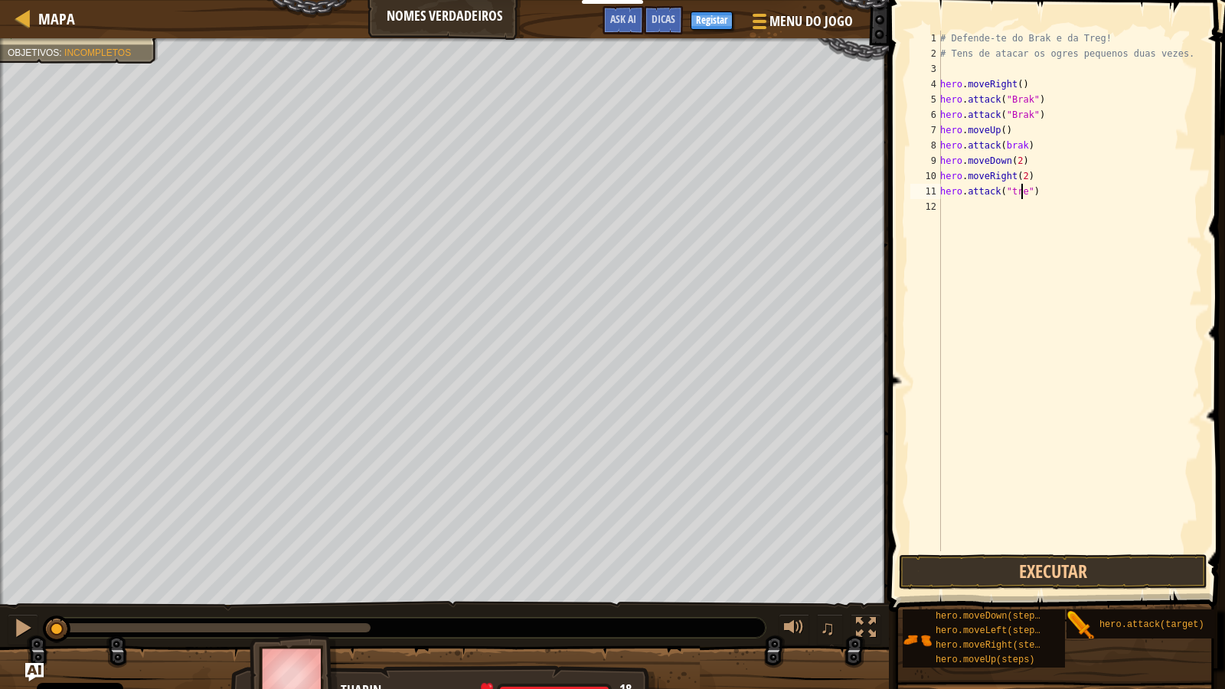
scroll to position [7, 7]
type textarea "hero.attack("tregh")"
click at [978, 213] on div "# Defende-te do Brak e da Treg! # Tens de atacar os ogres pequenos duas vezes. …" at bounding box center [1070, 306] width 265 height 551
click at [1028, 193] on div "# Defende-te do Brak e da Treg! # Tens de atacar os ogres pequenos duas vezes. …" at bounding box center [1070, 306] width 265 height 551
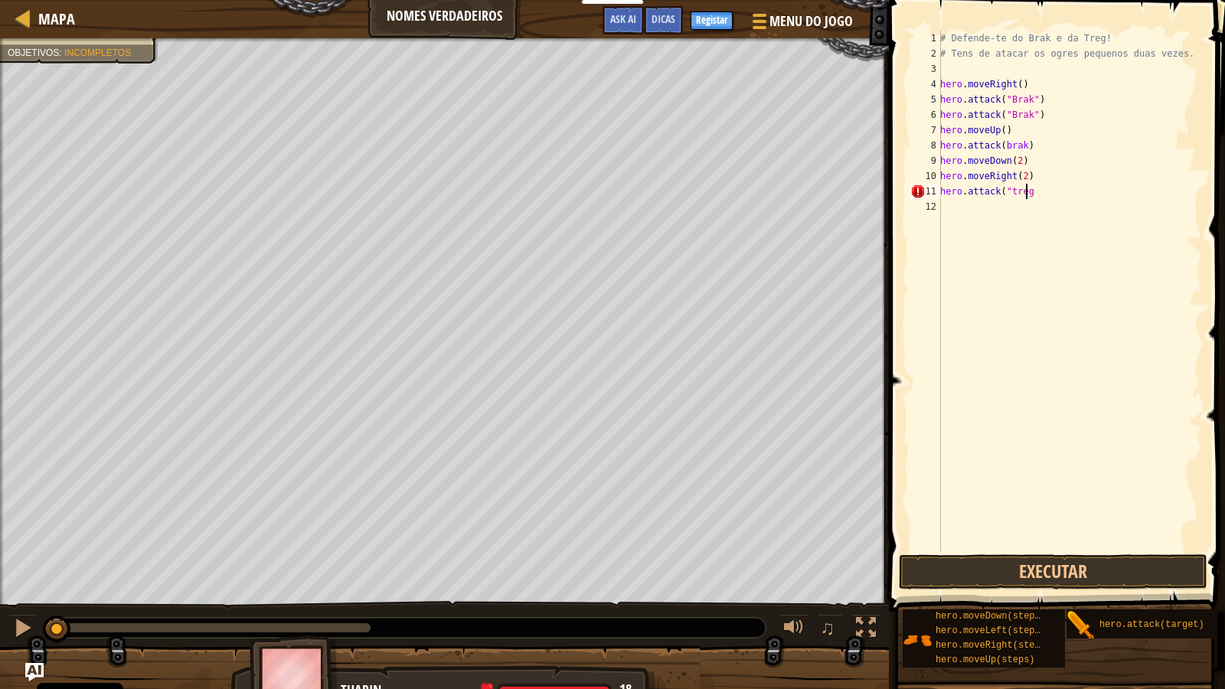
scroll to position [7, 6]
click at [1026, 193] on div "# Defende-te do Brak e da Treg! # Tens de atacar os ogres pequenos duas vezes. …" at bounding box center [1070, 306] width 265 height 551
type textarea "hero.attack("treg")"
click at [987, 214] on div "# Defende-te do Brak e da Treg! # Tens de atacar os ogres pequenos duas vezes. …" at bounding box center [1070, 306] width 265 height 551
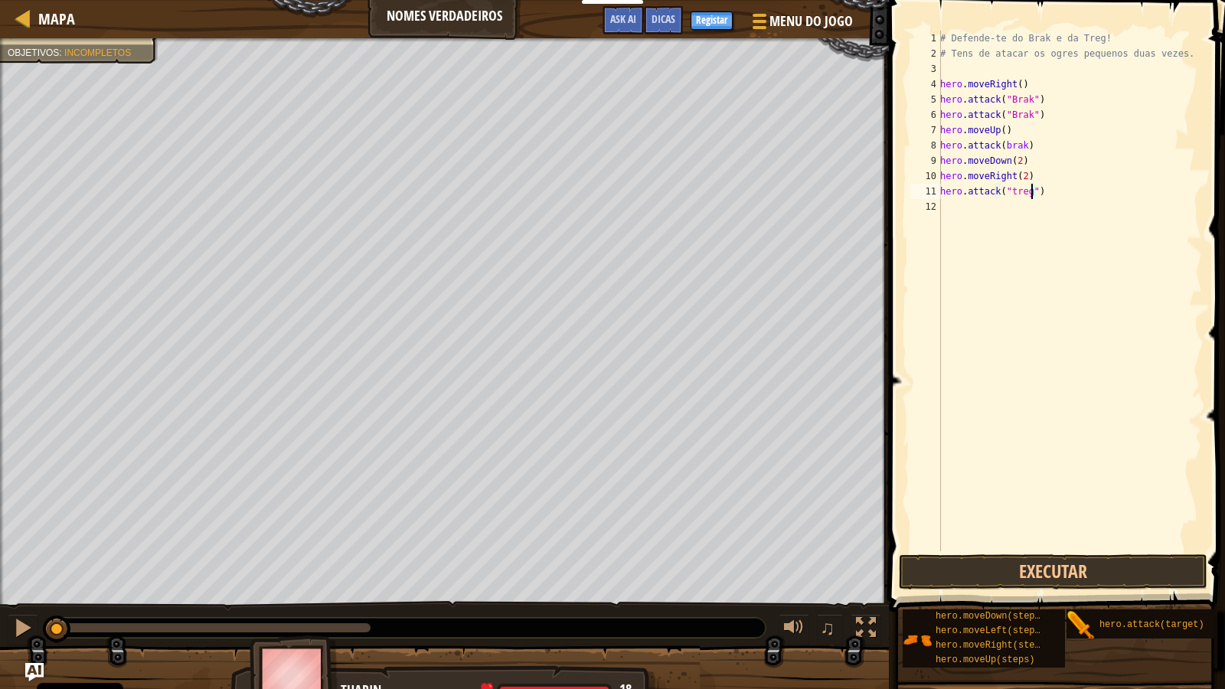
scroll to position [7, 0]
type textarea "h"
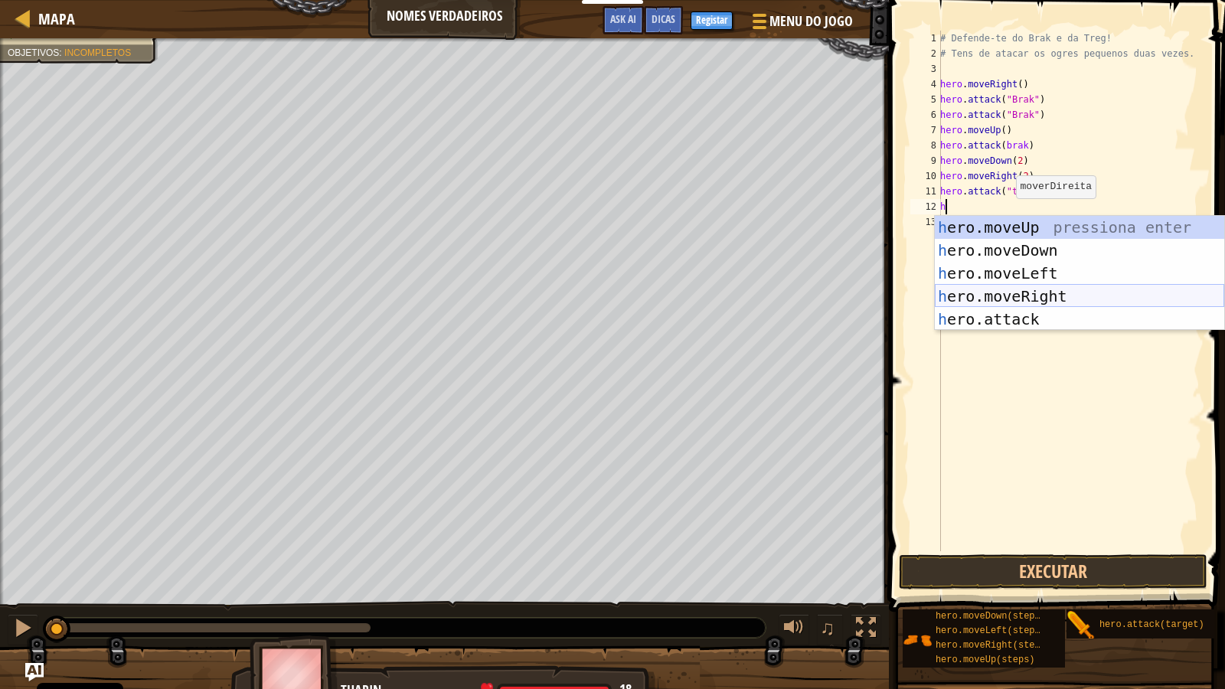
drag, startPoint x: 984, startPoint y: 290, endPoint x: 984, endPoint y: 306, distance: 16.1
click at [984, 293] on div "h ero.moveUp pressiona enter h ero.moveDown pressiona enter h ero.moveLeft pres…" at bounding box center [1080, 296] width 290 height 161
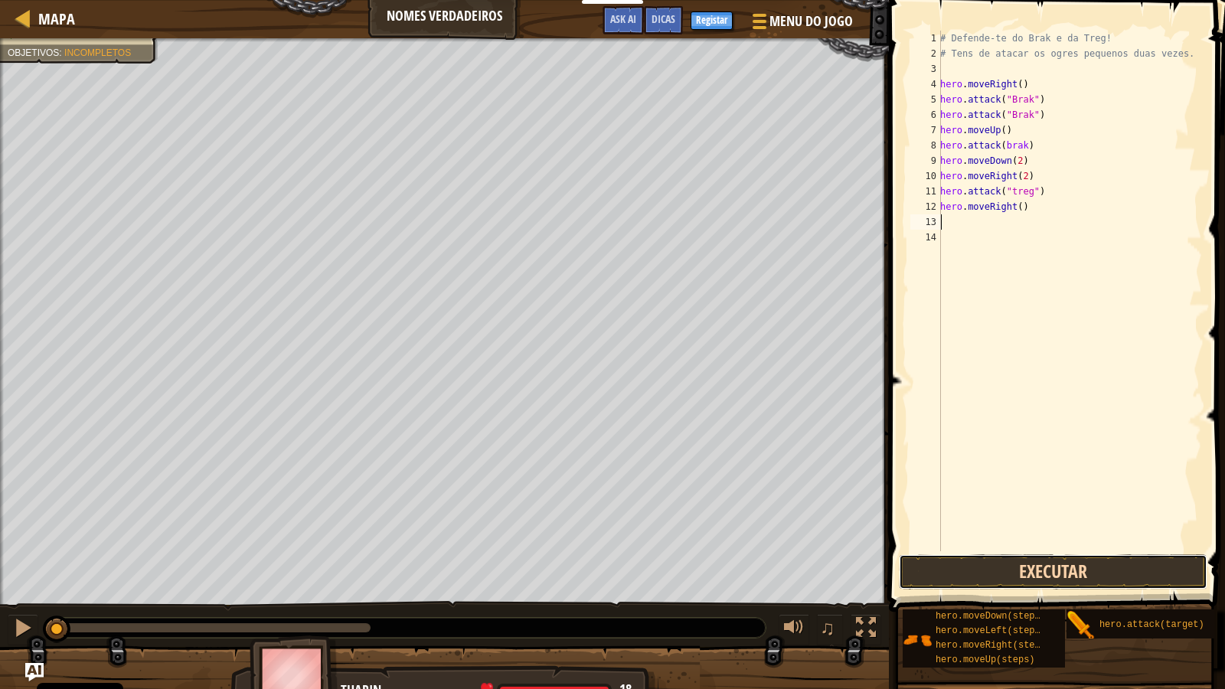
click at [964, 579] on button "Executar" at bounding box center [1053, 572] width 309 height 35
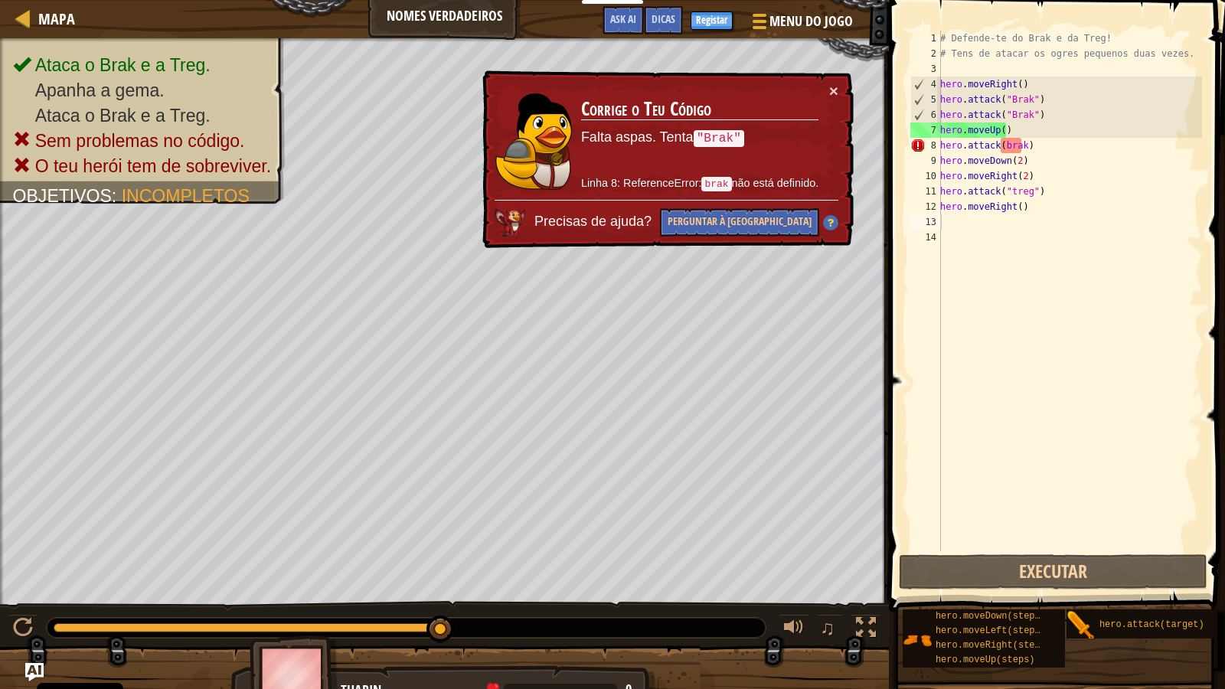
click at [820, 90] on td "Corrige o Teu Código Falta aspas. Tenta "Brak" Linha 8: ReferenceError: brak nã…" at bounding box center [700, 141] width 239 height 117
click at [836, 93] on button "×" at bounding box center [834, 91] width 9 height 16
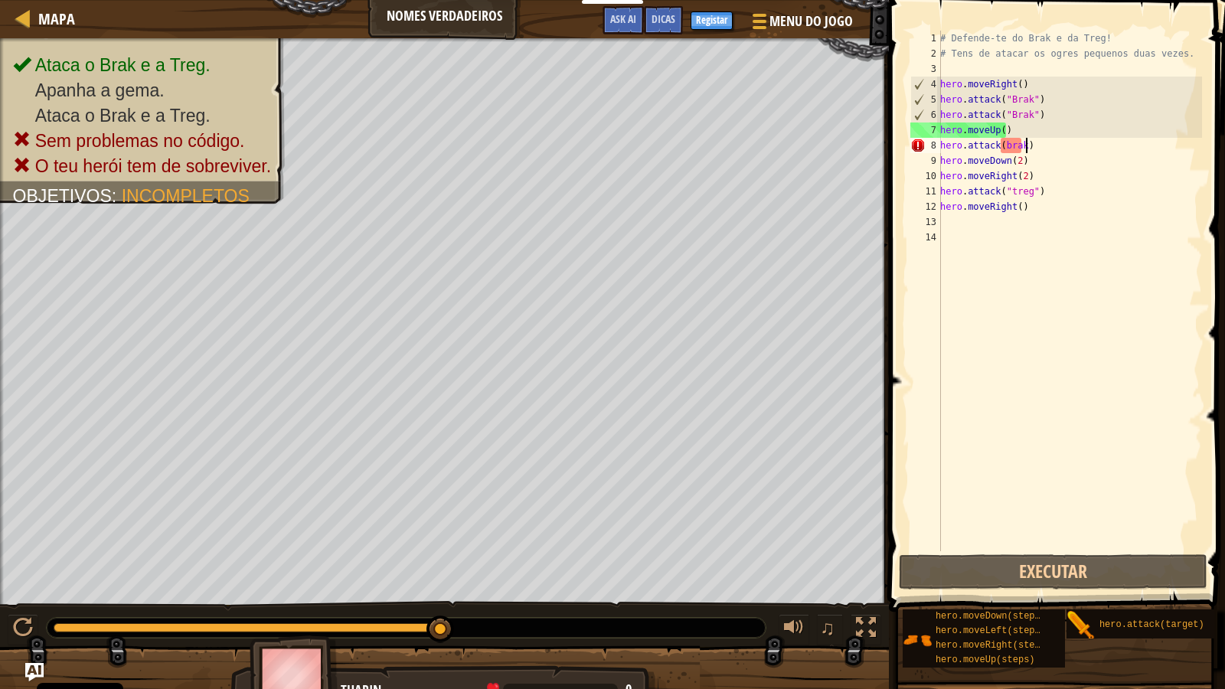
click at [1048, 147] on div "# Defende-te do Brak e da Treg! # Tens de atacar os ogres pequenos duas vezes. …" at bounding box center [1070, 306] width 265 height 551
click at [1047, 147] on div "# Defende-te do Brak e da Treg! # Tens de atacar os ogres pequenos duas vezes. …" at bounding box center [1070, 306] width 265 height 551
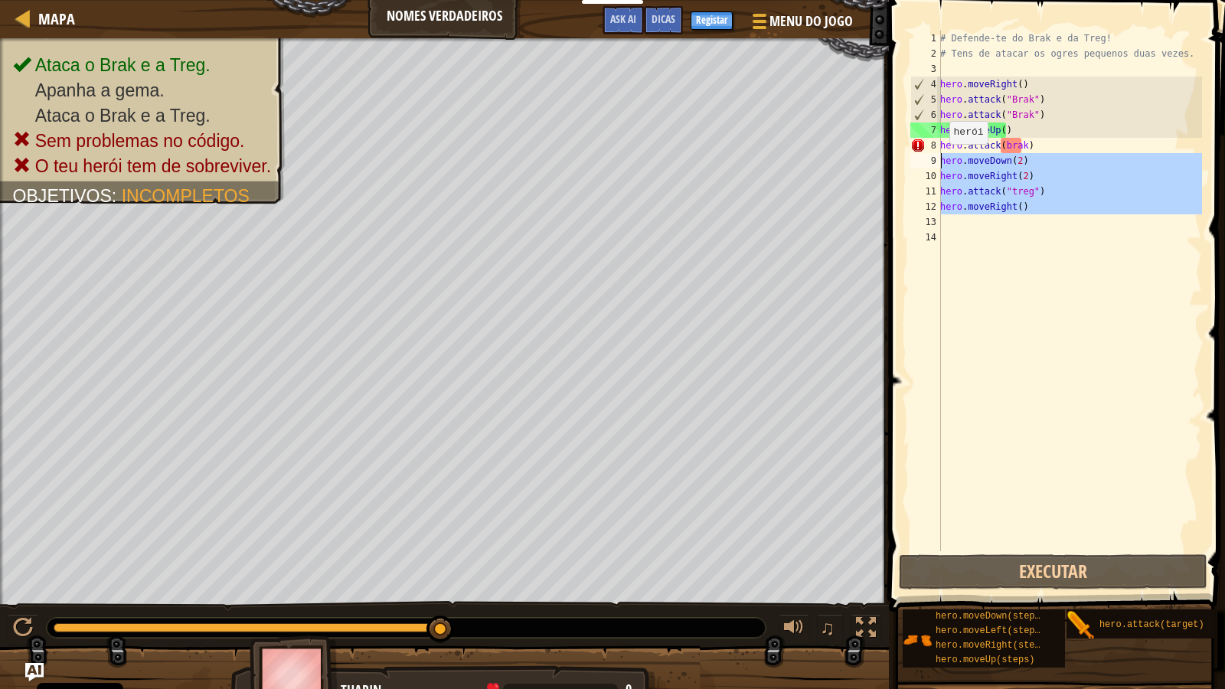
drag, startPoint x: 1027, startPoint y: 220, endPoint x: 934, endPoint y: 161, distance: 110.5
click at [934, 161] on div "hero.attack(brak) 1 2 3 4 5 6 7 8 9 10 11 12 13 14 # Defende-te do Brak e da Tr…" at bounding box center [1055, 291] width 295 height 521
type textarea "hero.moveDown(2) hero.moveRight(2)"
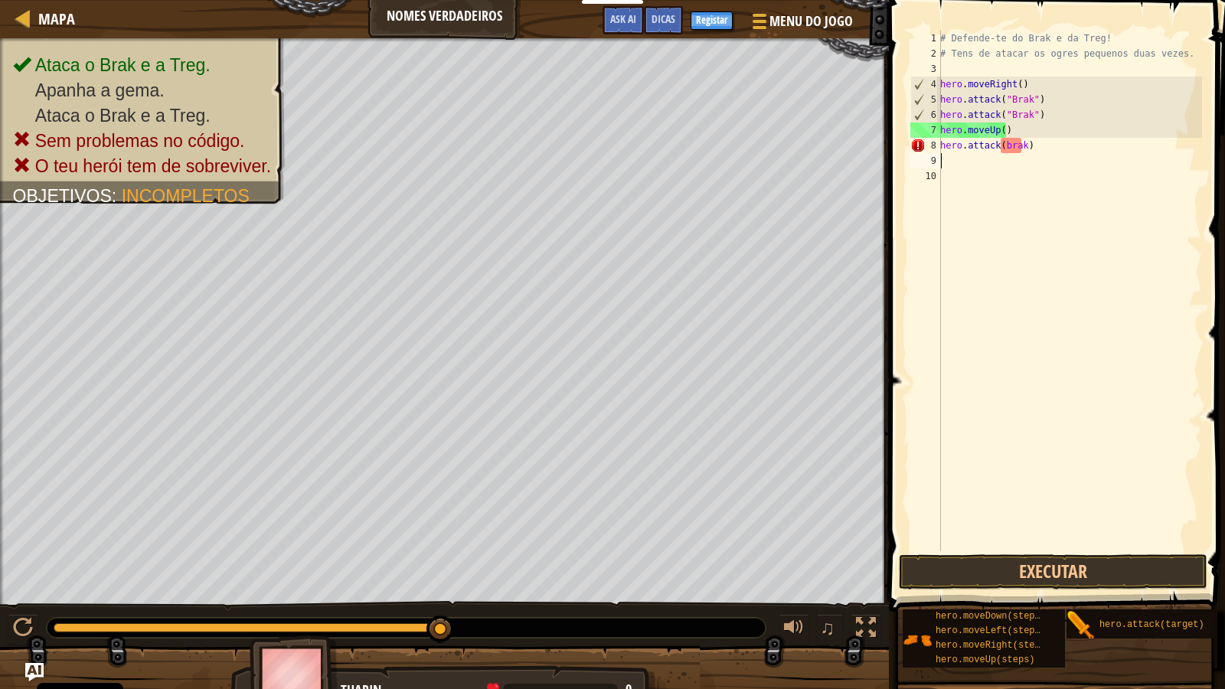
click at [1030, 145] on div "# Defende-te do Brak e da Treg! # Tens de atacar os ogres pequenos duas vezes. …" at bounding box center [1070, 306] width 265 height 551
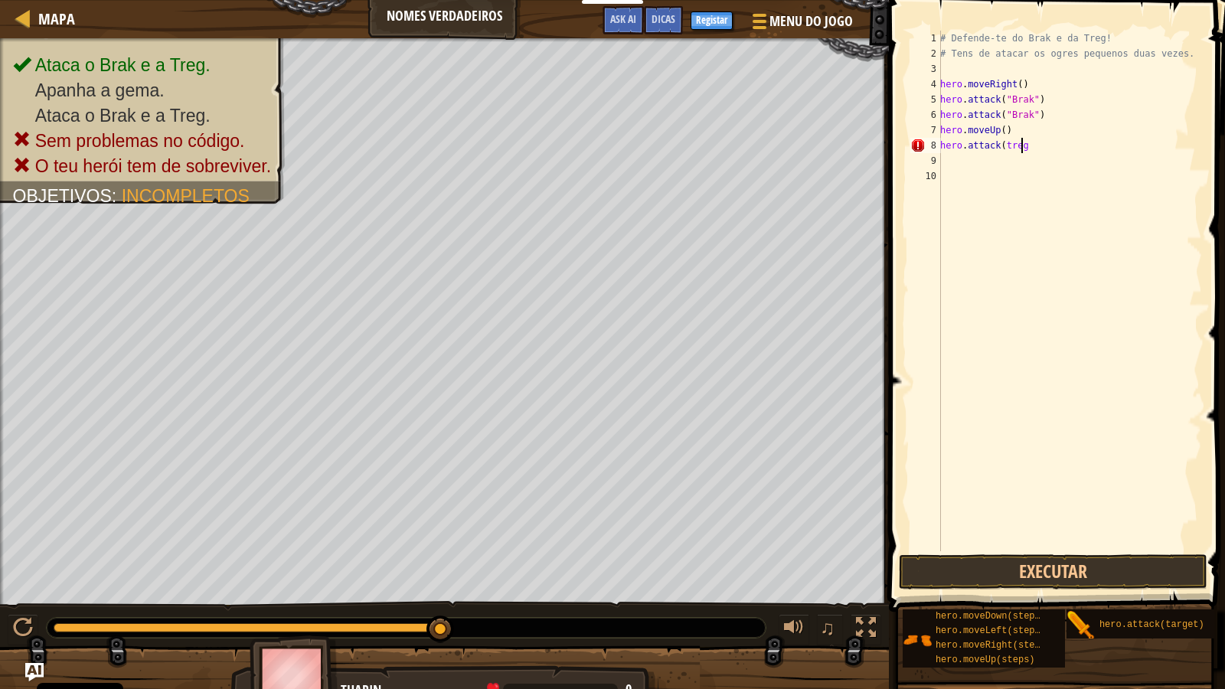
scroll to position [7, 6]
type textarea "hero.attack("treg""
drag, startPoint x: 1049, startPoint y: 152, endPoint x: 925, endPoint y: 160, distance: 124.4
click at [925, 160] on div "hero.attack("treg" 1 2 3 4 5 6 7 8 9 # Defende-te do Brak e da Treg! # Tens de …" at bounding box center [1055, 291] width 295 height 521
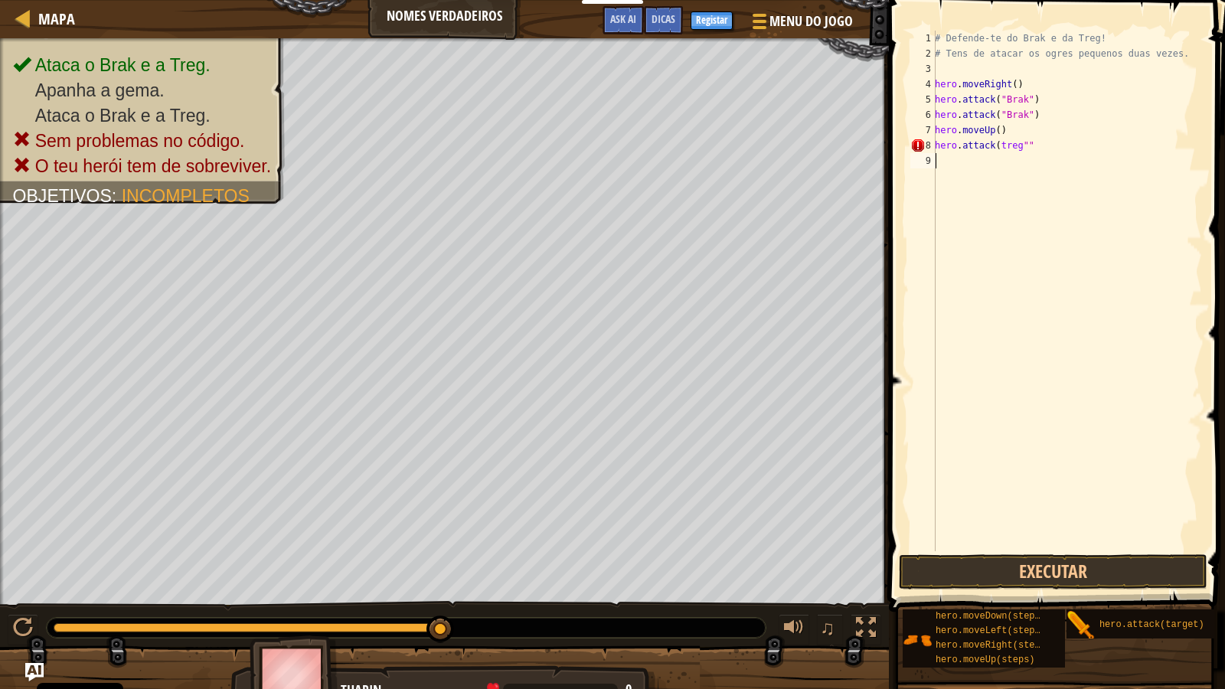
drag, startPoint x: 1026, startPoint y: 157, endPoint x: 957, endPoint y: 155, distance: 68.2
click at [957, 155] on div "# Defende-te do Brak e da Treg! # Tens de atacar os ogres pequenos duas vezes. …" at bounding box center [1067, 306] width 270 height 551
click at [953, 147] on div "# Defende-te do Brak e da Treg! # Tens de atacar os ogres pequenos duas vezes. …" at bounding box center [1067, 306] width 270 height 551
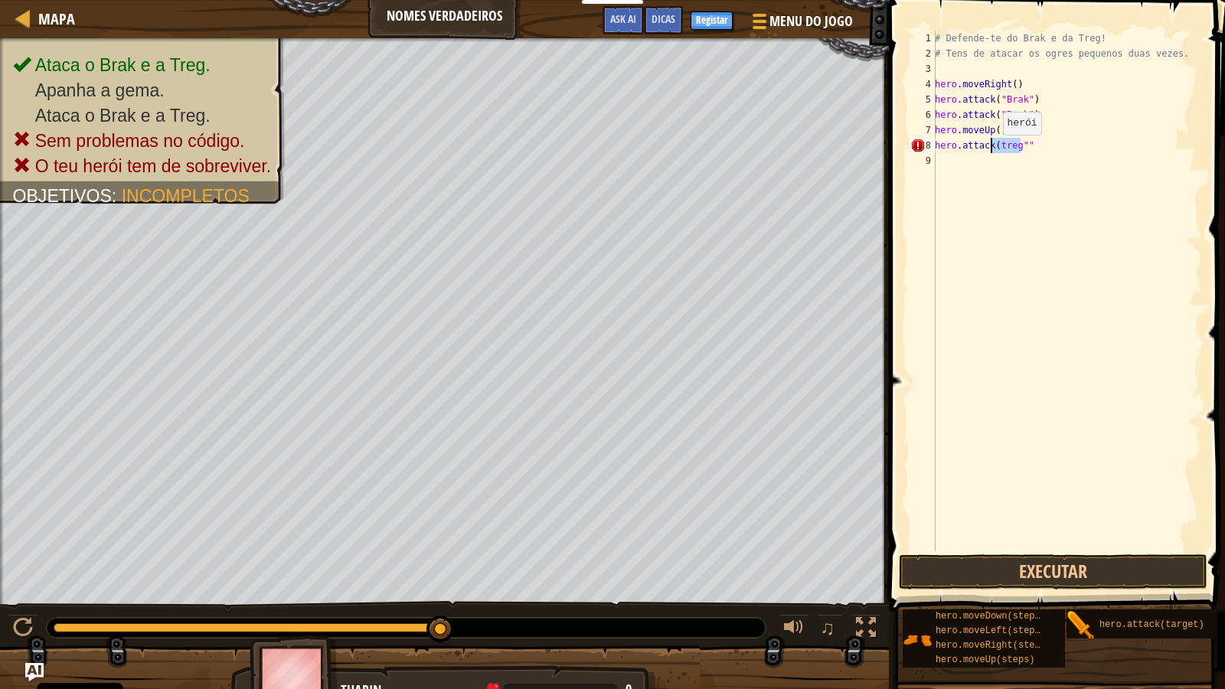
drag, startPoint x: 1019, startPoint y: 150, endPoint x: 990, endPoint y: 150, distance: 29.9
click at [990, 150] on div "# Defende-te do Brak e da Treg! # Tens de atacar os ogres pequenos duas vezes. …" at bounding box center [1067, 306] width 270 height 551
drag, startPoint x: 1006, startPoint y: 152, endPoint x: 993, endPoint y: 146, distance: 14.4
click at [993, 146] on div "# Defende-te do Brak e da Treg! # Tens de atacar os ogres pequenos duas vezes. …" at bounding box center [1067, 306] width 270 height 551
type textarea "h"
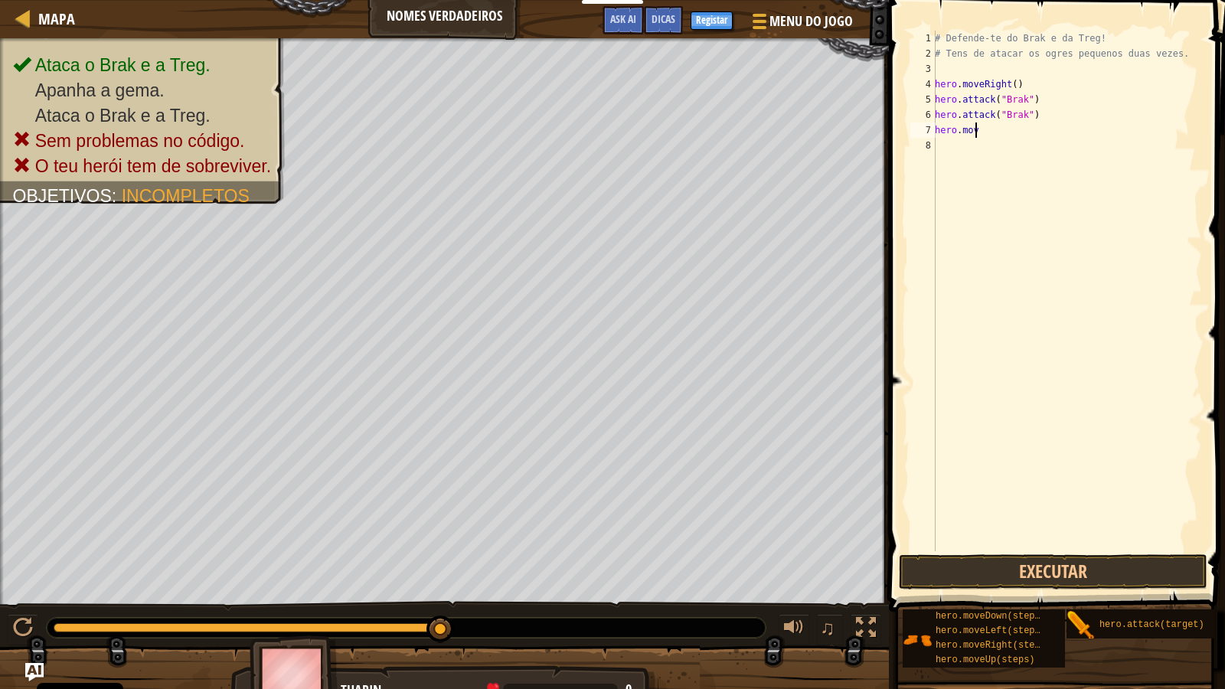
type textarea "h"
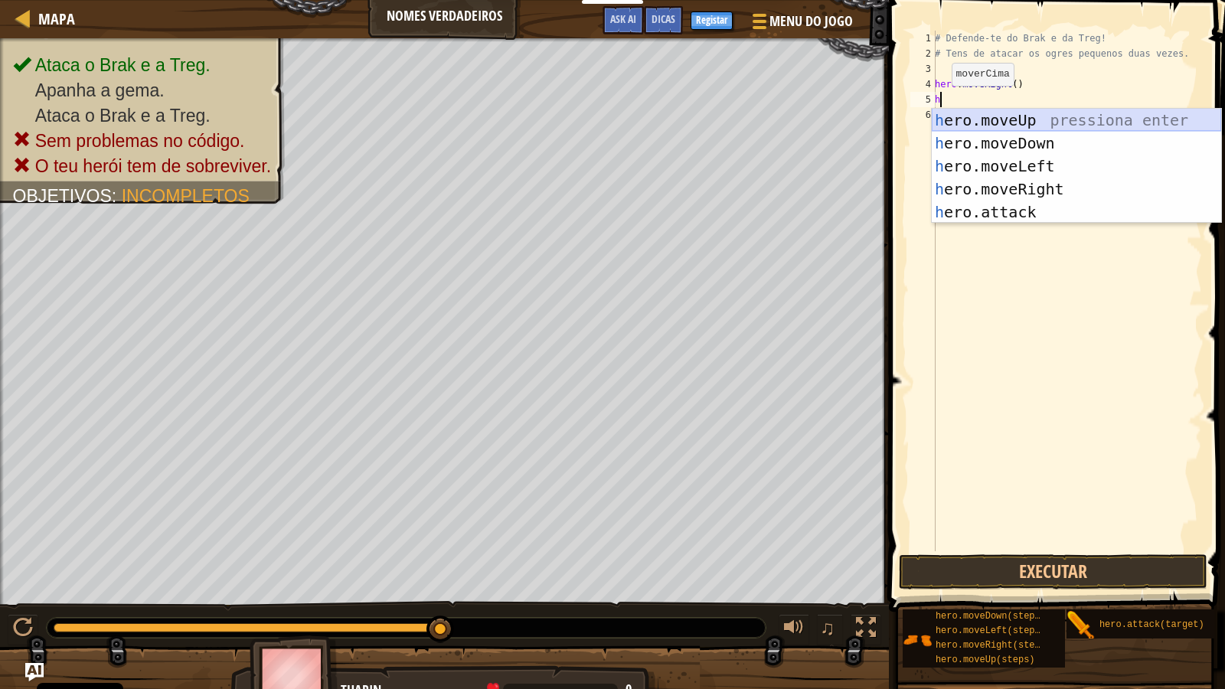
click at [1010, 118] on div "h ero.moveUp pressiona enter h ero.moveDown pressiona enter h ero.moveLeft pres…" at bounding box center [1077, 189] width 290 height 161
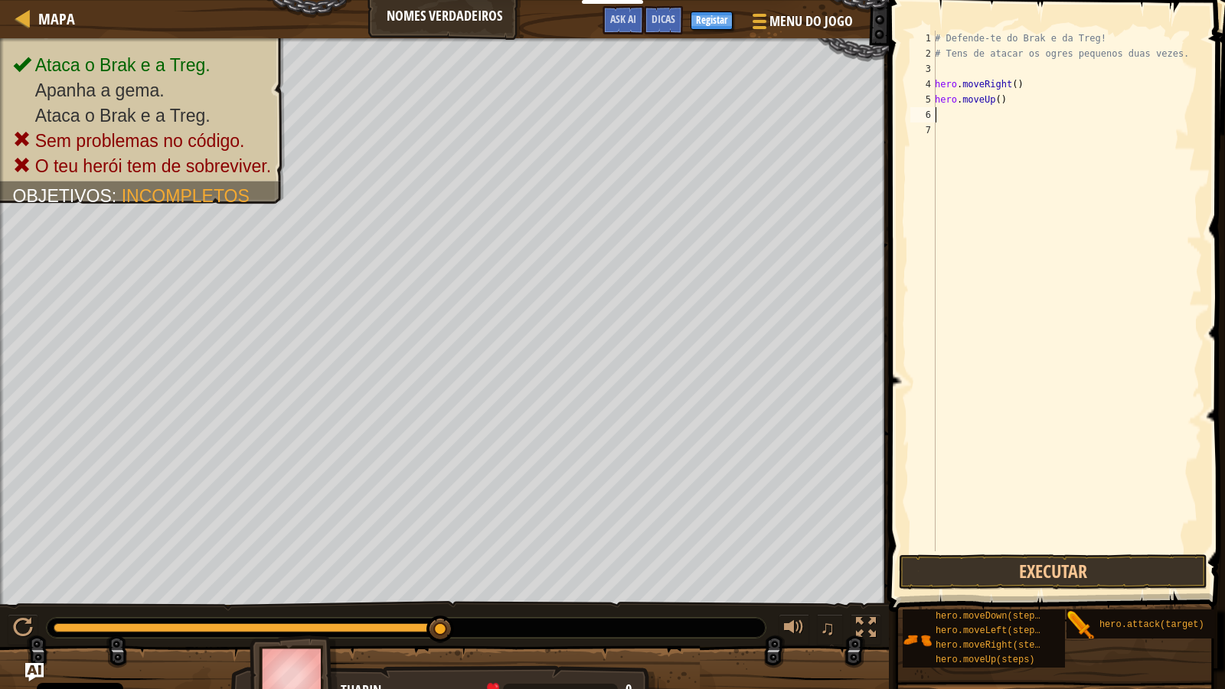
click at [965, 113] on div "# Defende-te do Brak e da Treg! # Tens de atacar os ogres pequenos duas vezes. …" at bounding box center [1067, 306] width 270 height 551
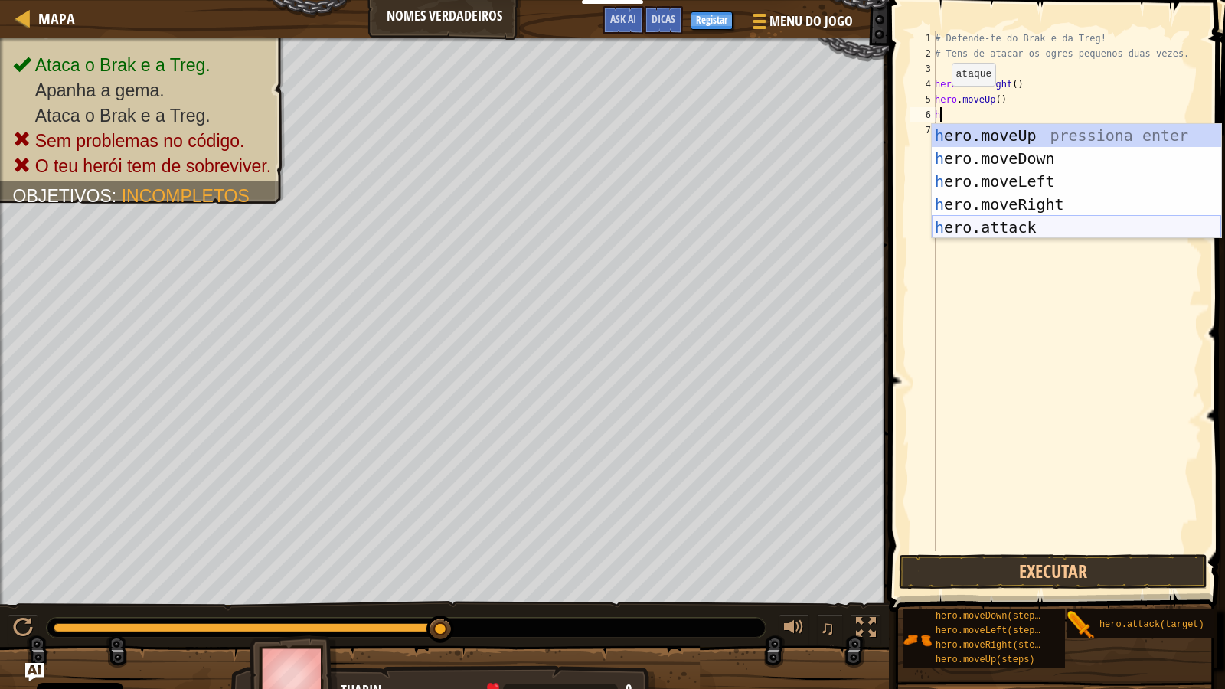
click at [1014, 221] on div "h ero.moveUp pressiona enter h ero.moveDown pressiona enter h ero.moveLeft pres…" at bounding box center [1077, 204] width 290 height 161
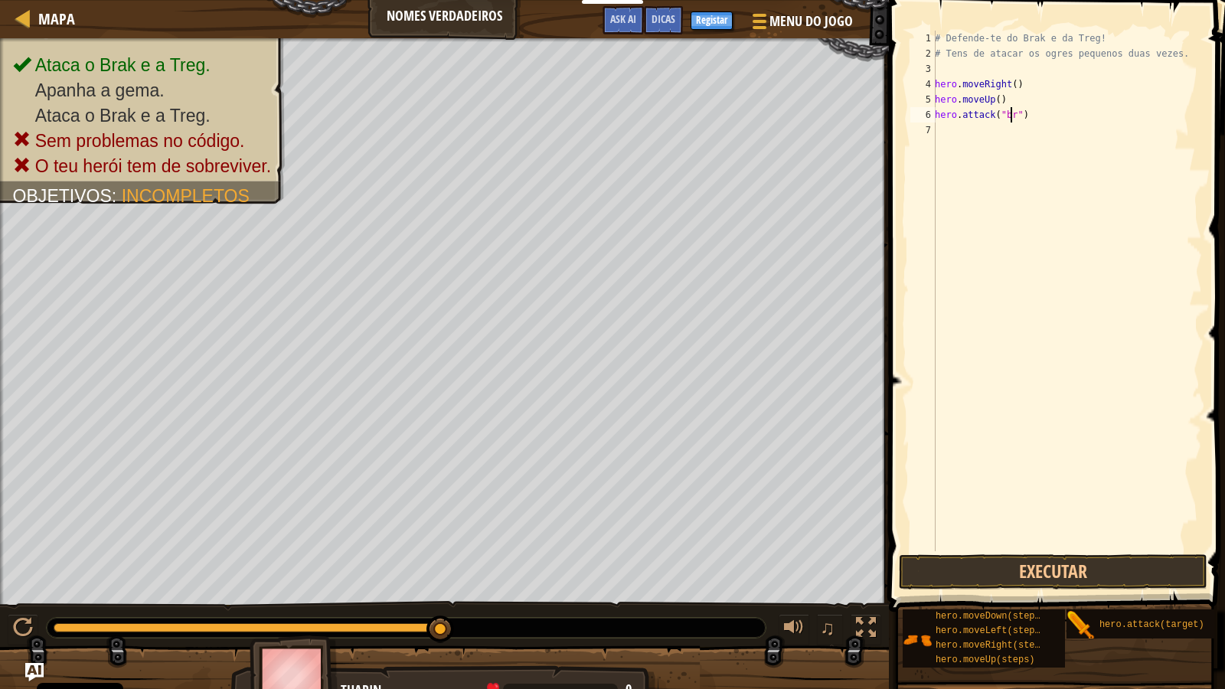
scroll to position [7, 6]
type textarea "hero.attack("brak")"
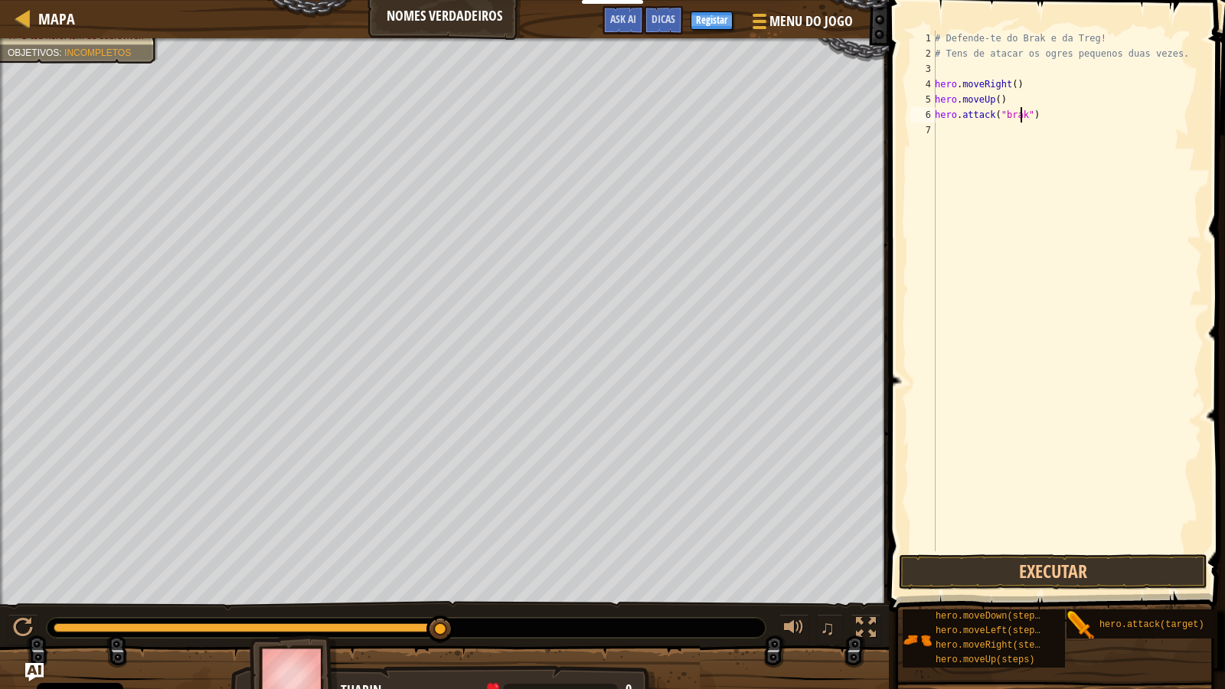
scroll to position [7, 7]
click at [954, 129] on div "# Defende-te do Brak e da Treg! # Tens de atacar os ogres pequenos duas vezes. …" at bounding box center [1067, 306] width 270 height 551
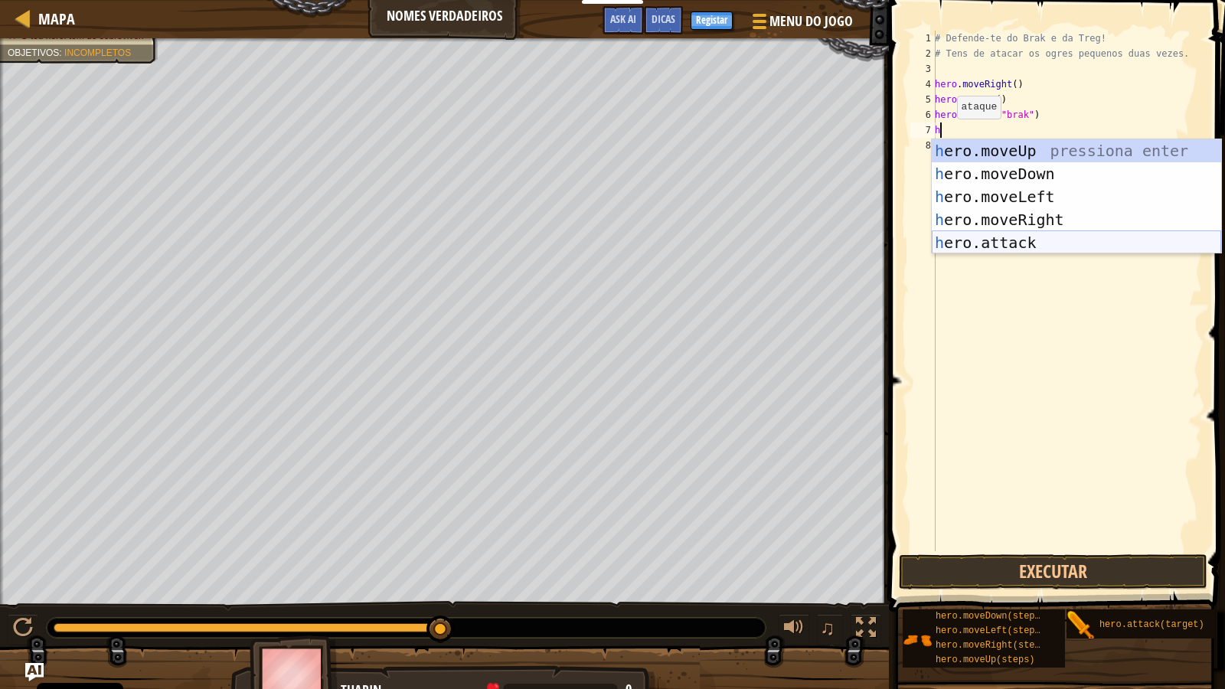
click at [987, 241] on div "h ero.moveUp pressiona enter h ero.moveDown pressiona enter h ero.moveLeft pres…" at bounding box center [1077, 219] width 290 height 161
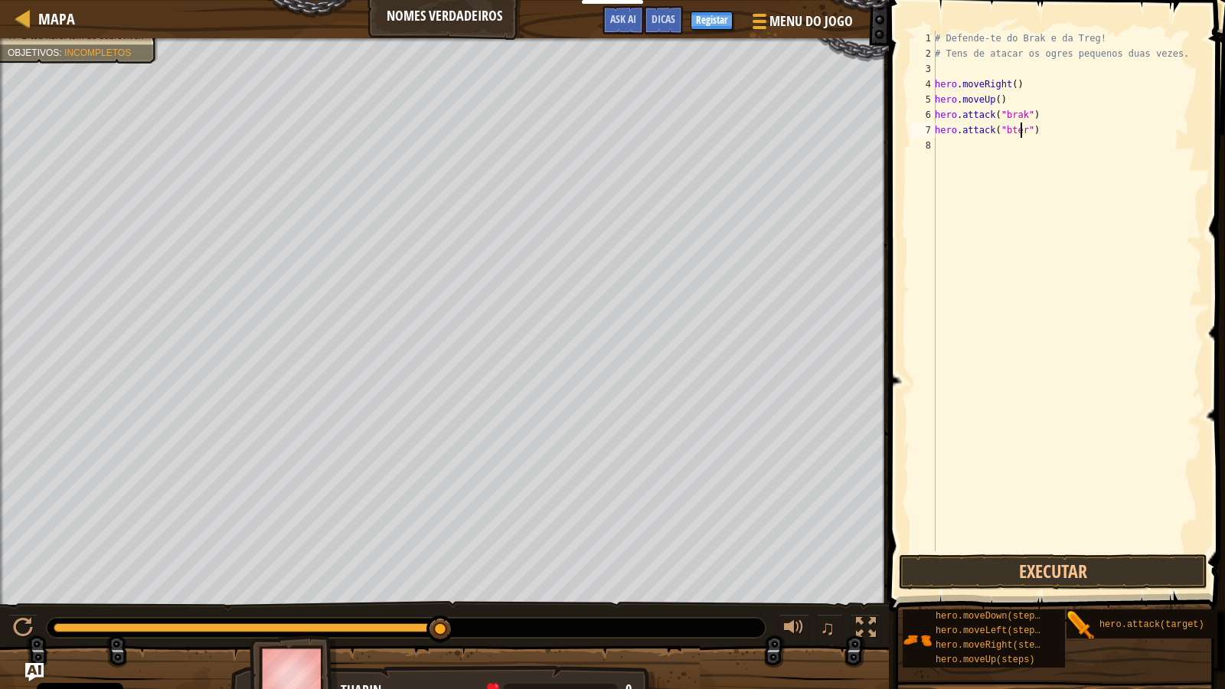
scroll to position [7, 7]
click at [1003, 132] on div "# Defende-te do Brak e da Treg! # Tens de atacar os ogres pequenos duas vezes. …" at bounding box center [1067, 306] width 270 height 551
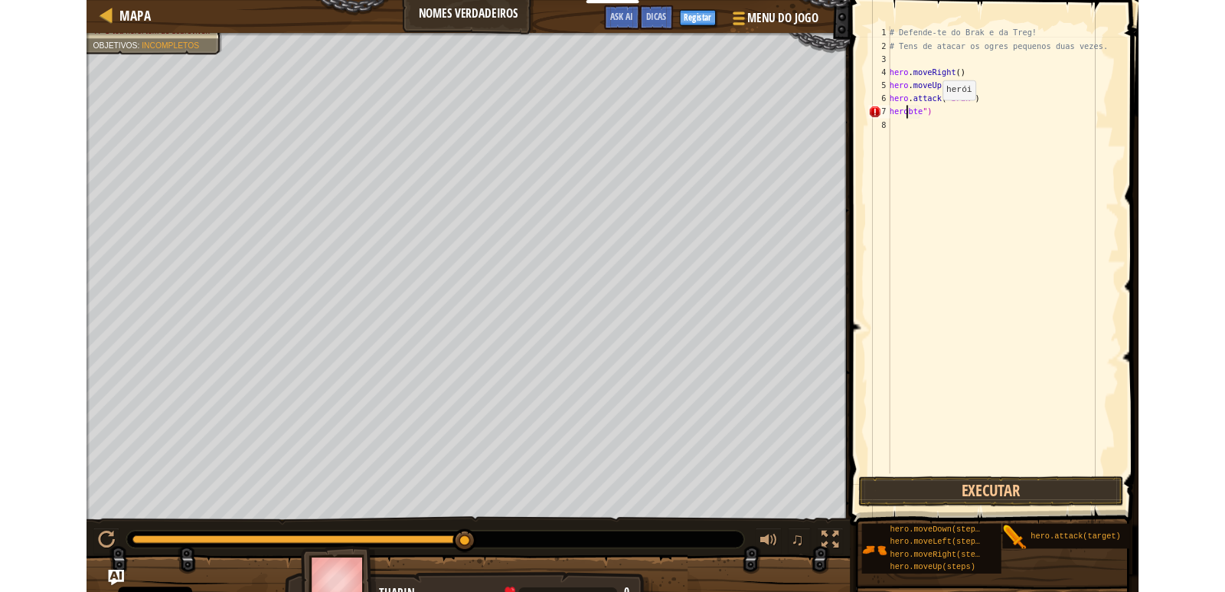
scroll to position [7, 2]
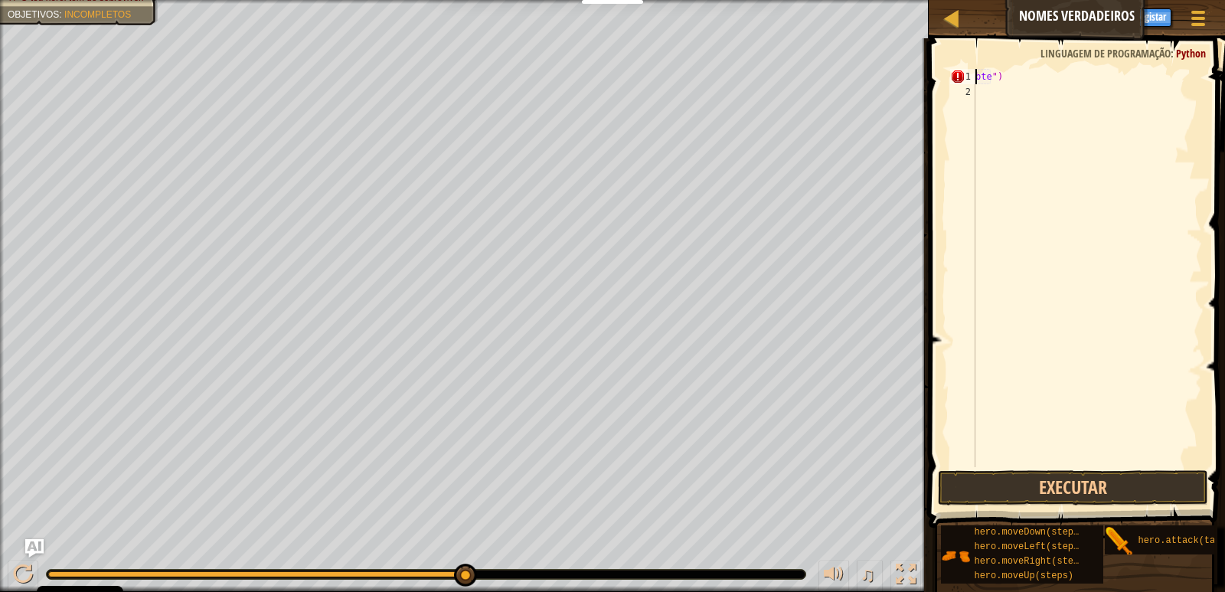
type textarea "bte")"
